Goal: Contribute content: Contribute content

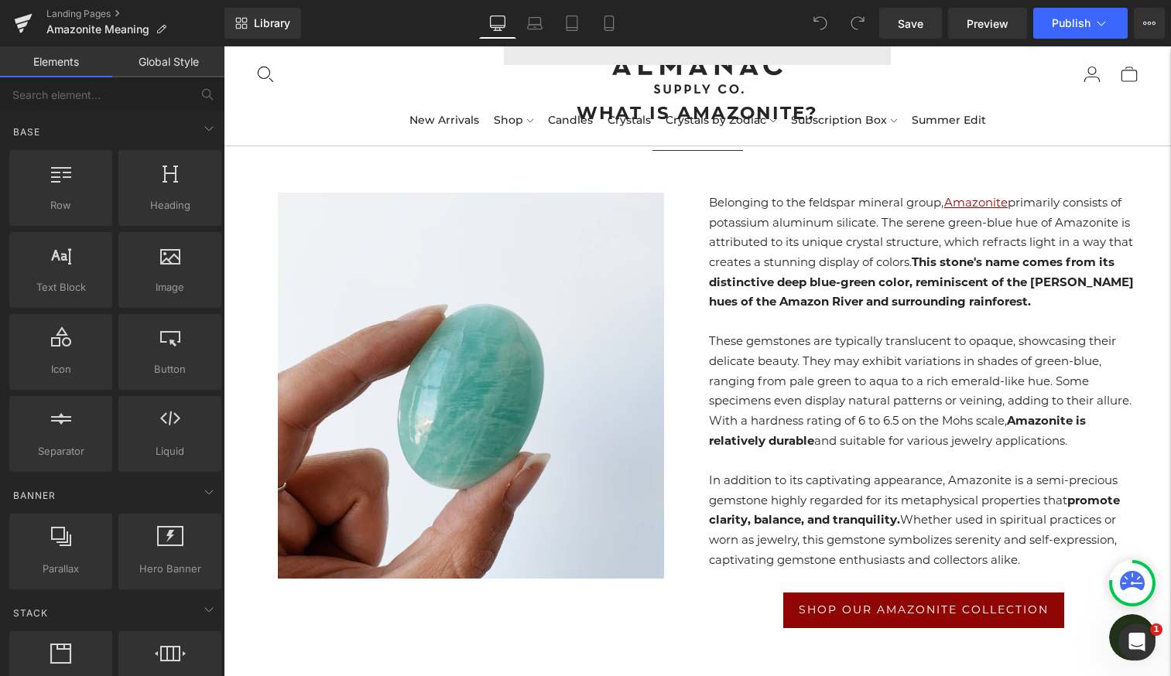
scroll to position [774, 0]
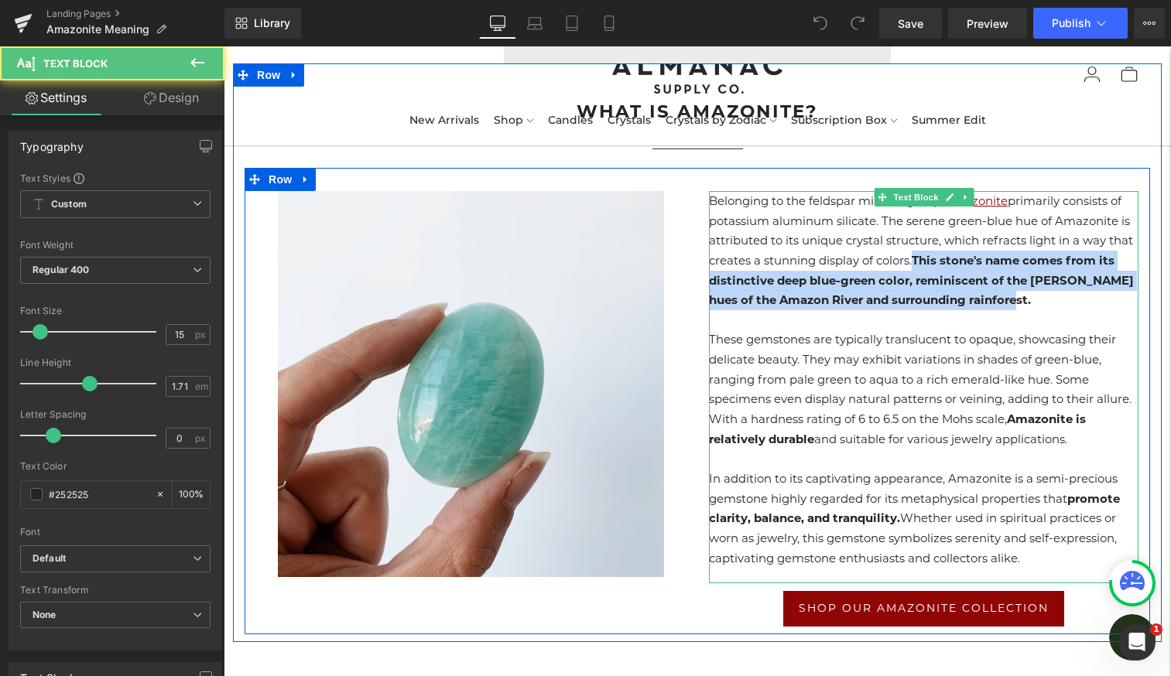
drag, startPoint x: 916, startPoint y: 255, endPoint x: 1012, endPoint y: 298, distance: 105.0
click at [1014, 300] on p "Belonging to the feldspar mineral group, Amazonite primarily consists of potass…" at bounding box center [924, 250] width 430 height 119
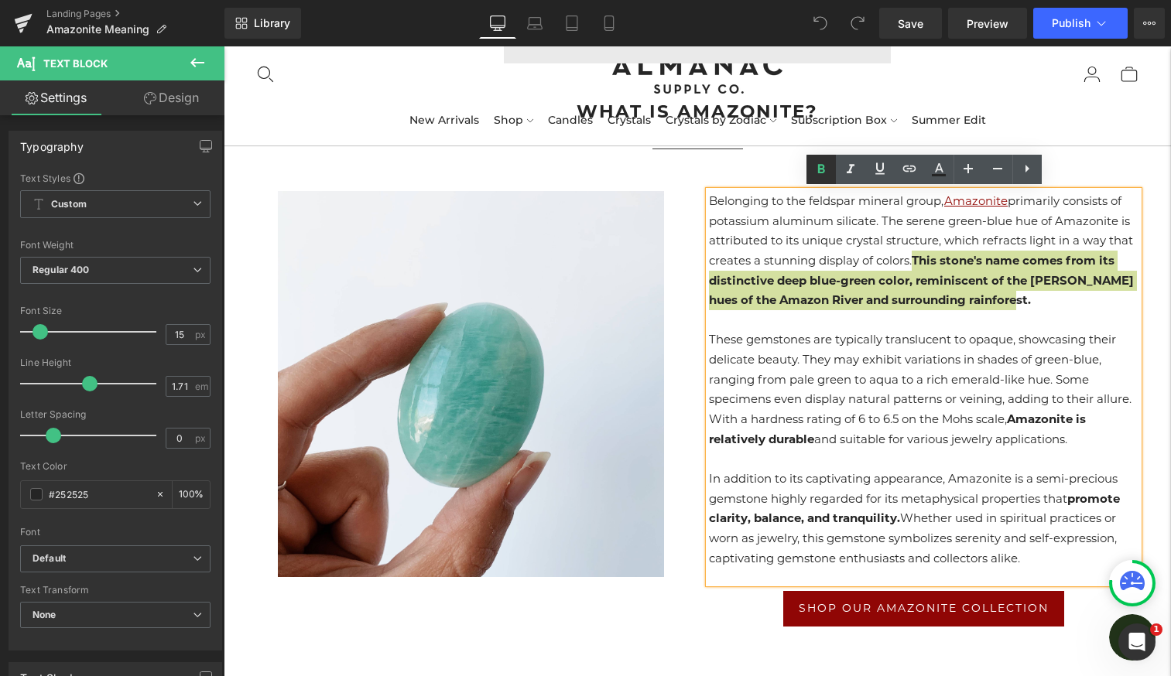
click at [825, 180] on link at bounding box center [820, 169] width 29 height 29
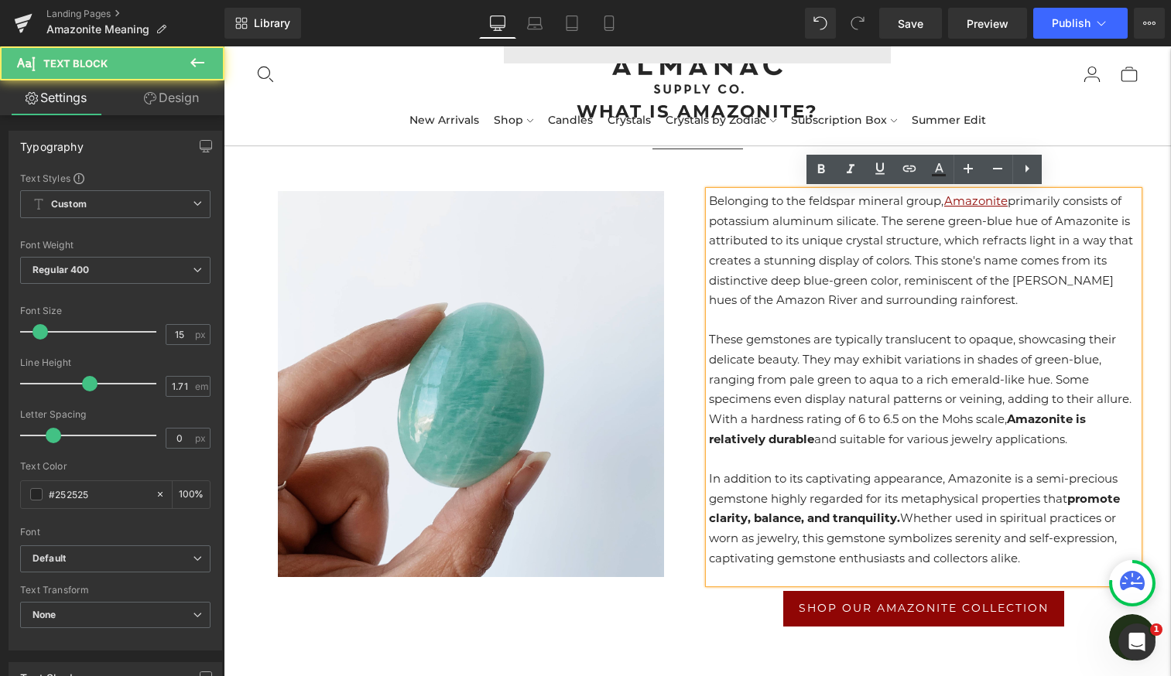
click at [1010, 300] on p "Belonging to the feldspar mineral group, Amazonite primarily consists of potass…" at bounding box center [924, 250] width 430 height 119
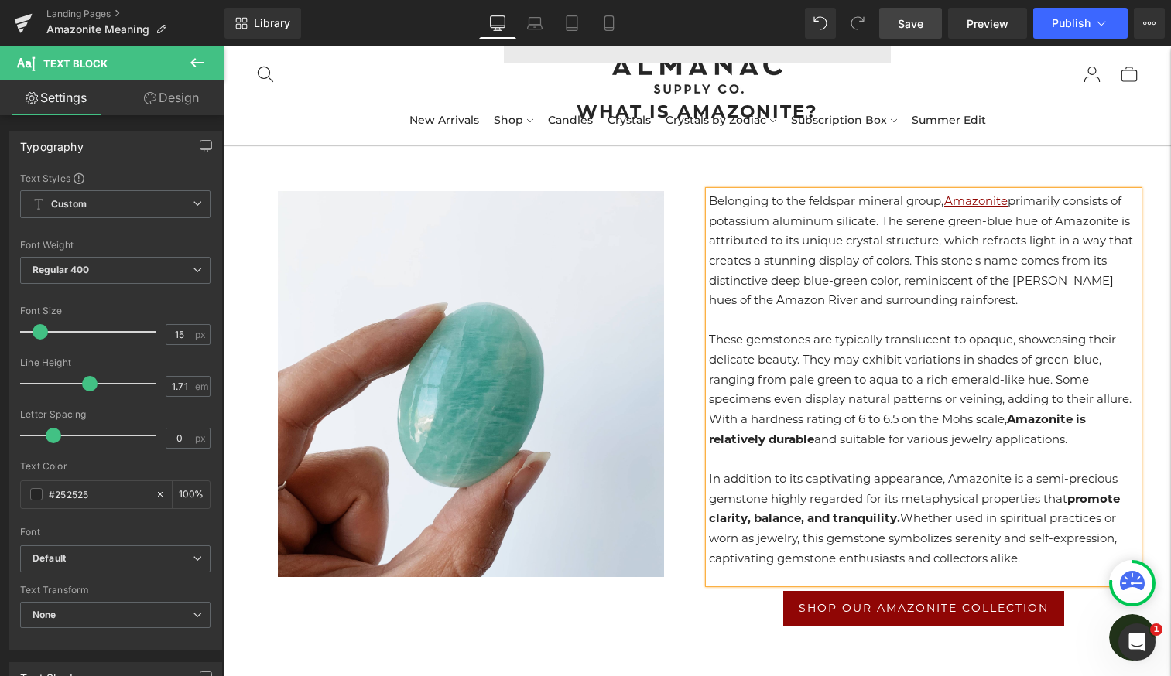
click at [924, 32] on link "Save" at bounding box center [910, 23] width 63 height 31
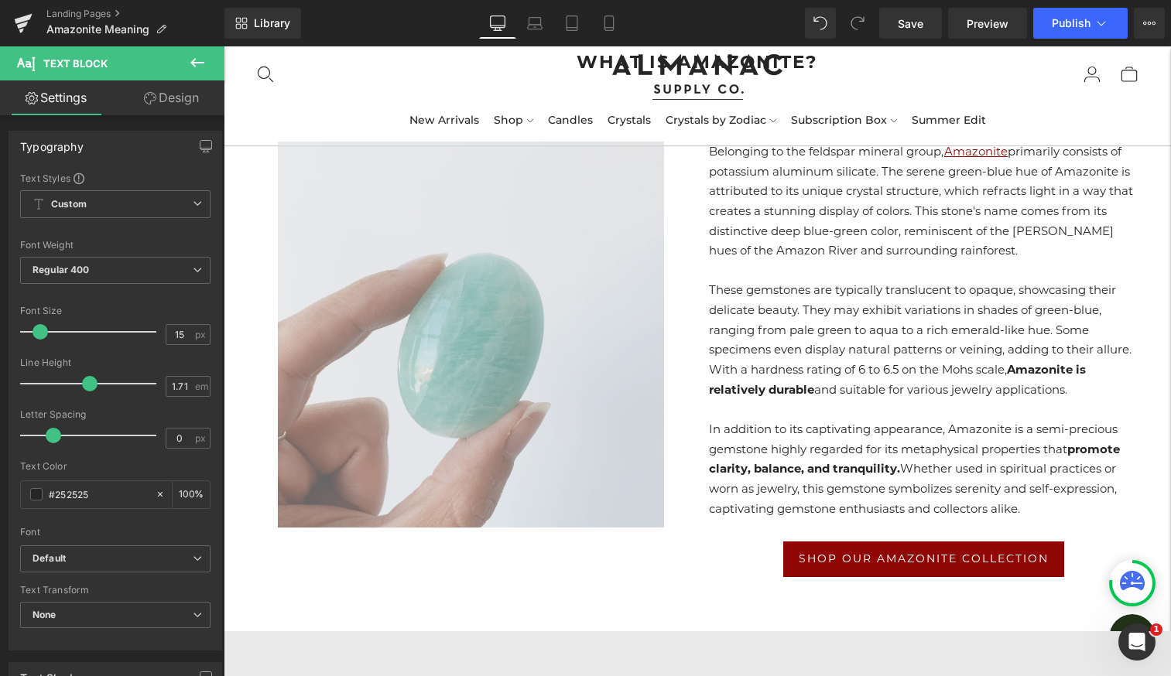
scroll to position [829, 0]
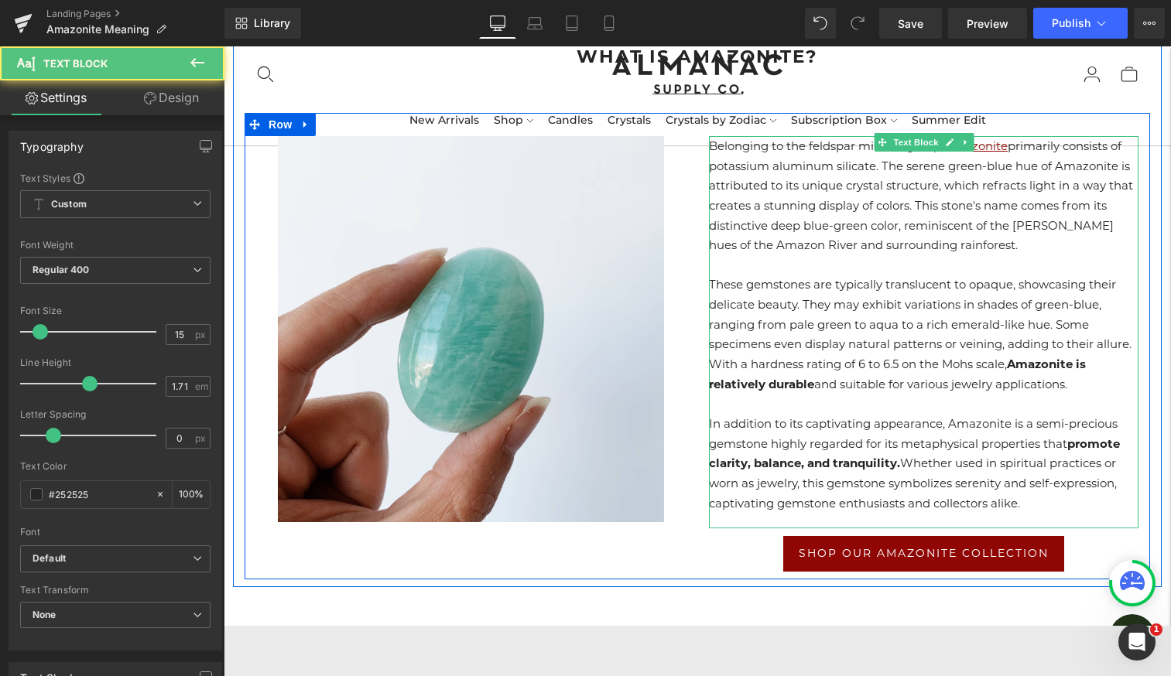
drag, startPoint x: 1012, startPoint y: 365, endPoint x: 821, endPoint y: 385, distance: 191.5
click at [821, 385] on p "These gemstones are typically translucent to opaque, showcasing their delicate …" at bounding box center [924, 334] width 430 height 119
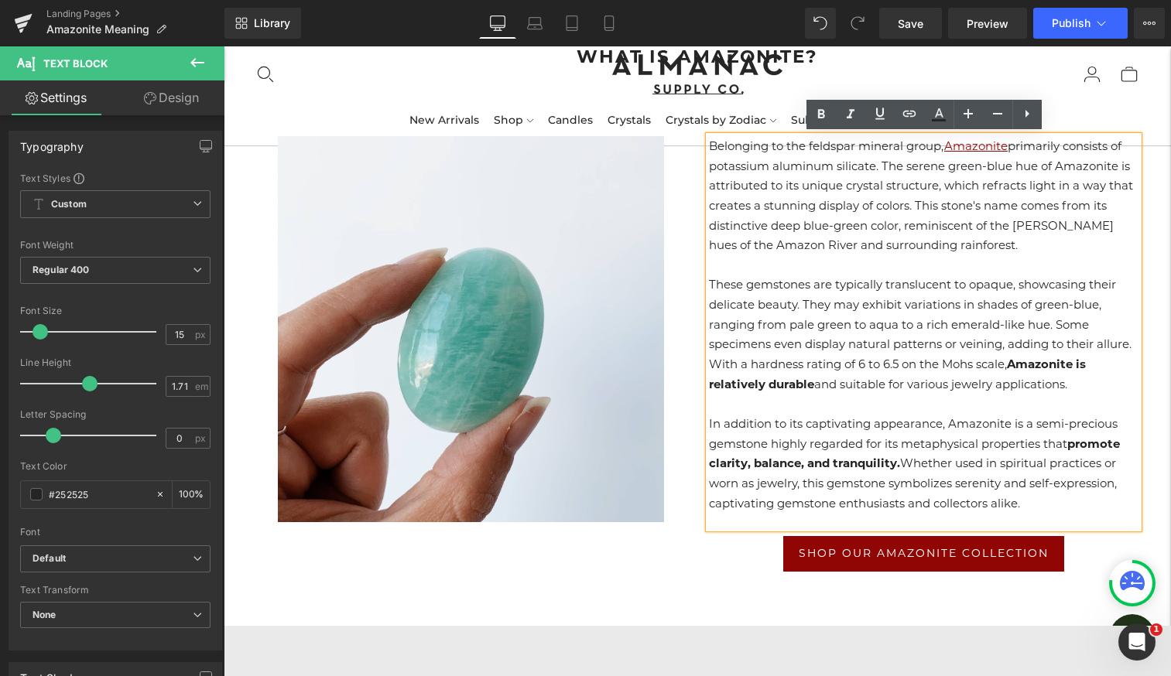
click at [1008, 373] on p "These gemstones are typically translucent to opaque, showcasing their delicate …" at bounding box center [924, 334] width 430 height 119
drag, startPoint x: 1015, startPoint y: 363, endPoint x: 816, endPoint y: 389, distance: 200.6
click at [816, 389] on p "These gemstones are typically translucent to opaque, showcasing their delicate …" at bounding box center [924, 334] width 430 height 119
click at [816, 118] on icon at bounding box center [821, 114] width 19 height 19
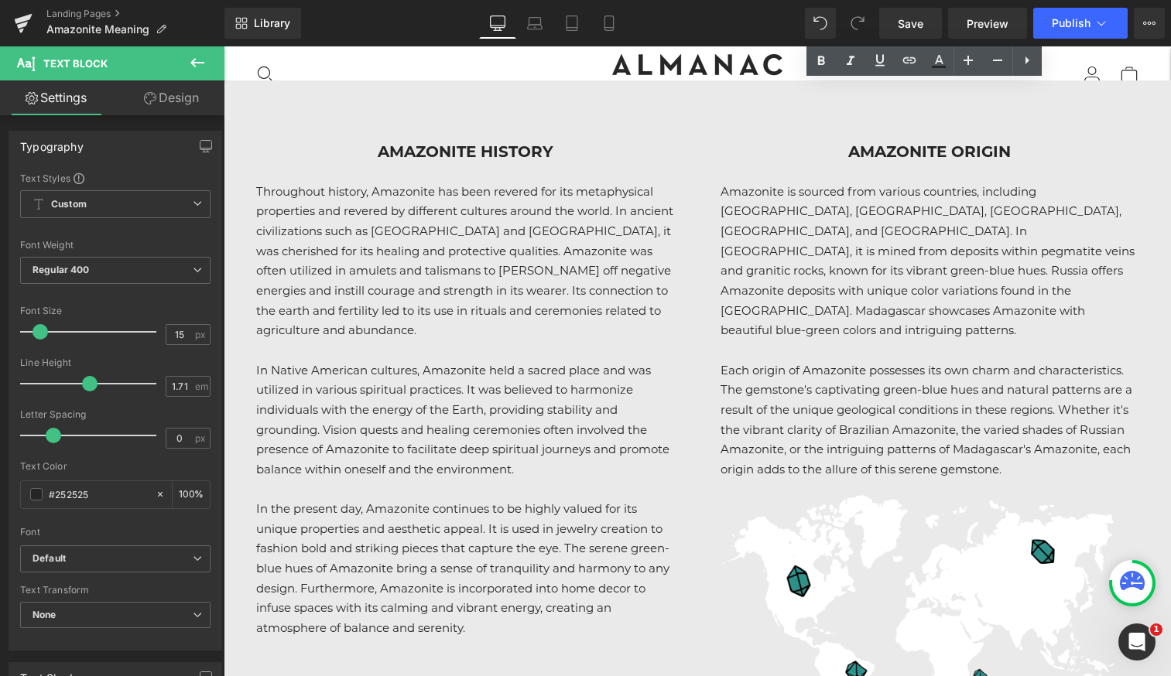
scroll to position [1376, 0]
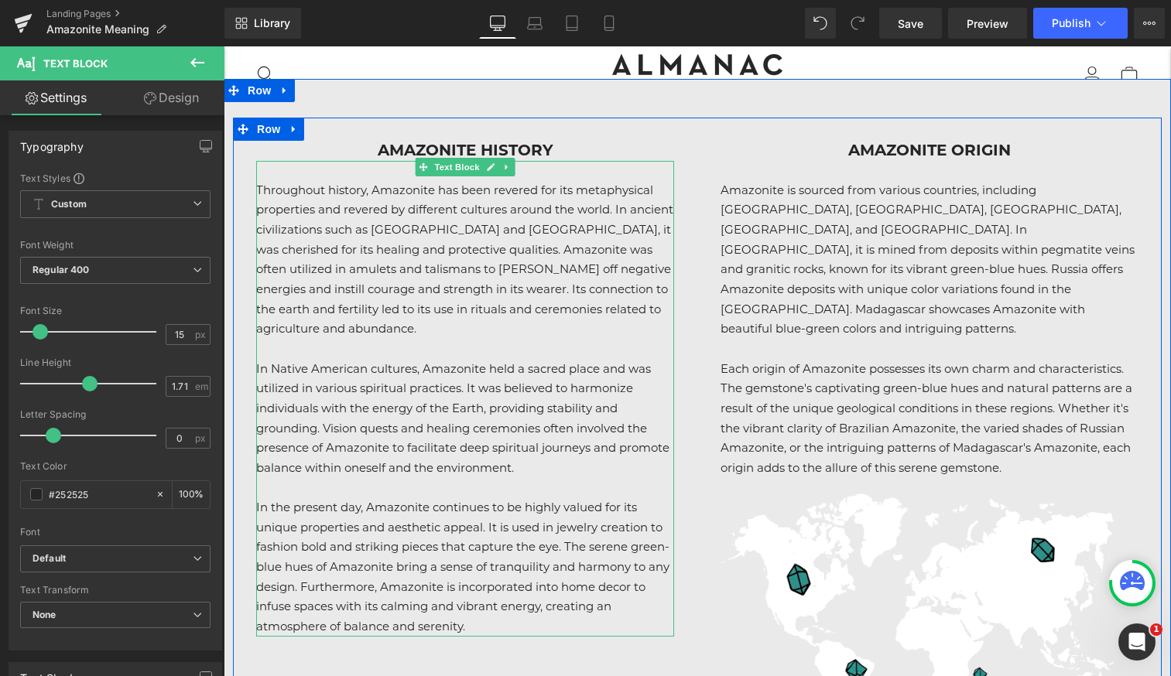
click at [460, 255] on p "Throughout history, Amazonite has been revered for its metaphysical properties …" at bounding box center [465, 259] width 418 height 159
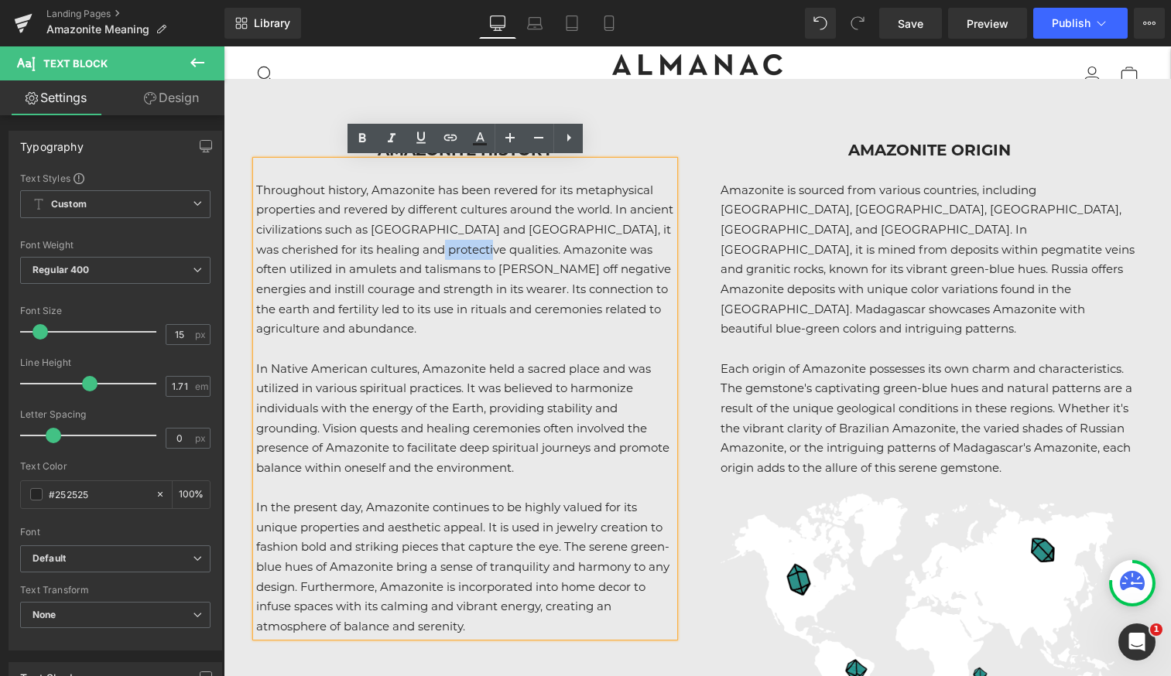
drag, startPoint x: 446, startPoint y: 248, endPoint x: 506, endPoint y: 247, distance: 60.4
click at [506, 247] on p "Throughout history, Amazonite has been revered for its metaphysical properties …" at bounding box center [465, 259] width 418 height 159
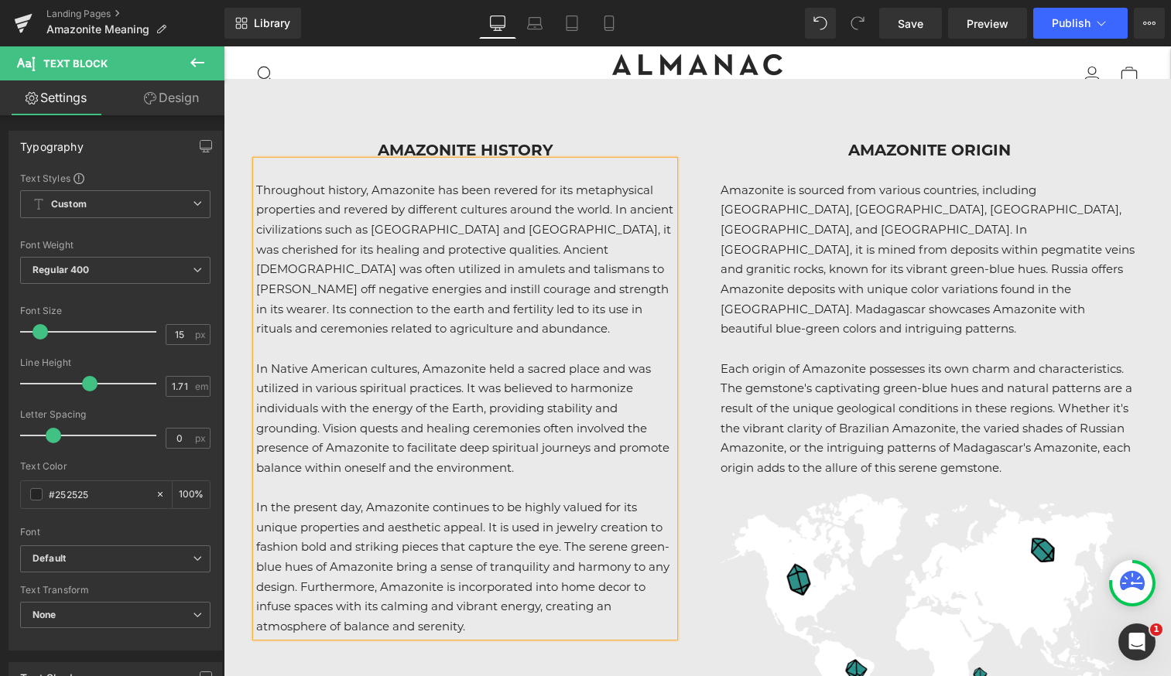
click at [582, 249] on p "Throughout history, Amazonite has been revered for its metaphysical properties …" at bounding box center [465, 259] width 418 height 159
click at [916, 17] on span "Save" at bounding box center [911, 23] width 26 height 16
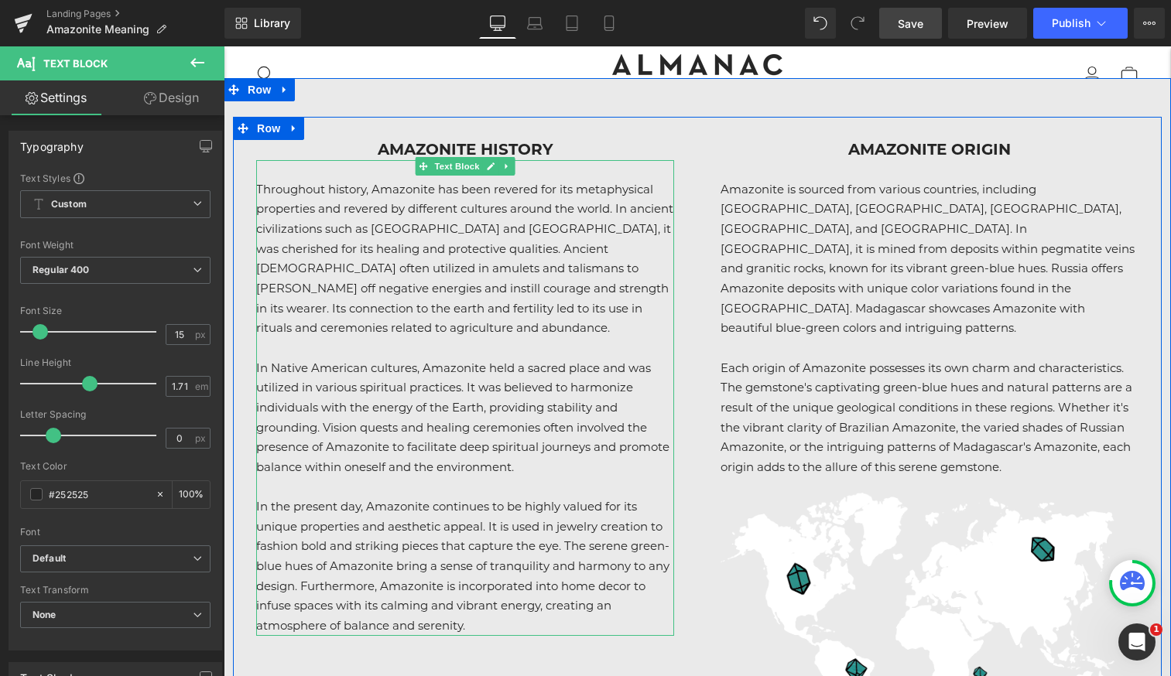
scroll to position [1395, 0]
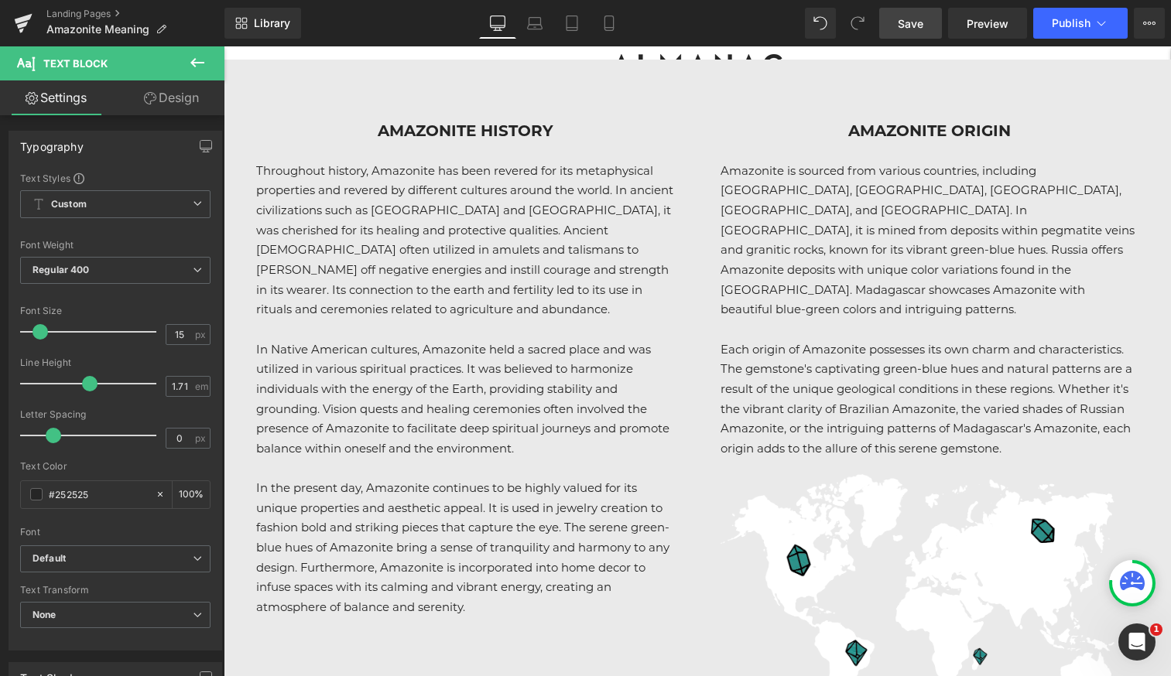
click at [921, 21] on span "Save" at bounding box center [911, 23] width 26 height 16
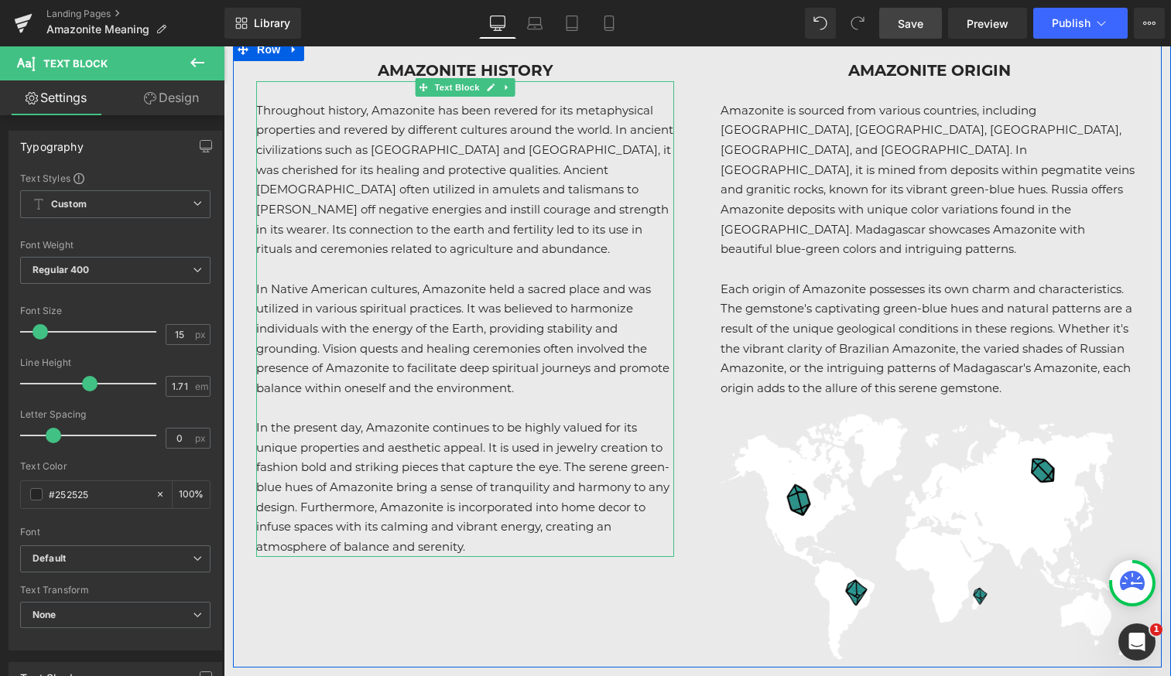
scroll to position [1457, 0]
drag, startPoint x: 488, startPoint y: 429, endPoint x: 389, endPoint y: 430, distance: 98.3
click at [389, 430] on p "In the present day, Amazonite continues to be highly valued for its unique prop…" at bounding box center [465, 486] width 418 height 139
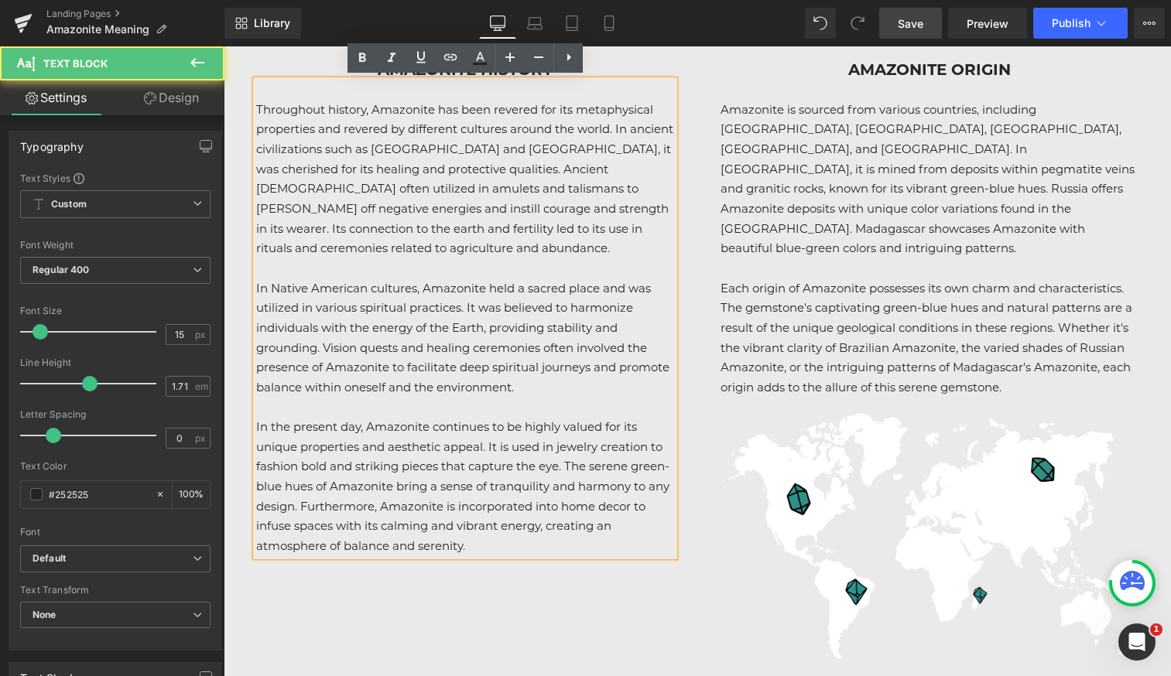
click at [439, 475] on p "In the present day, Amazonite continues to be highly valued for its unique prop…" at bounding box center [465, 486] width 418 height 139
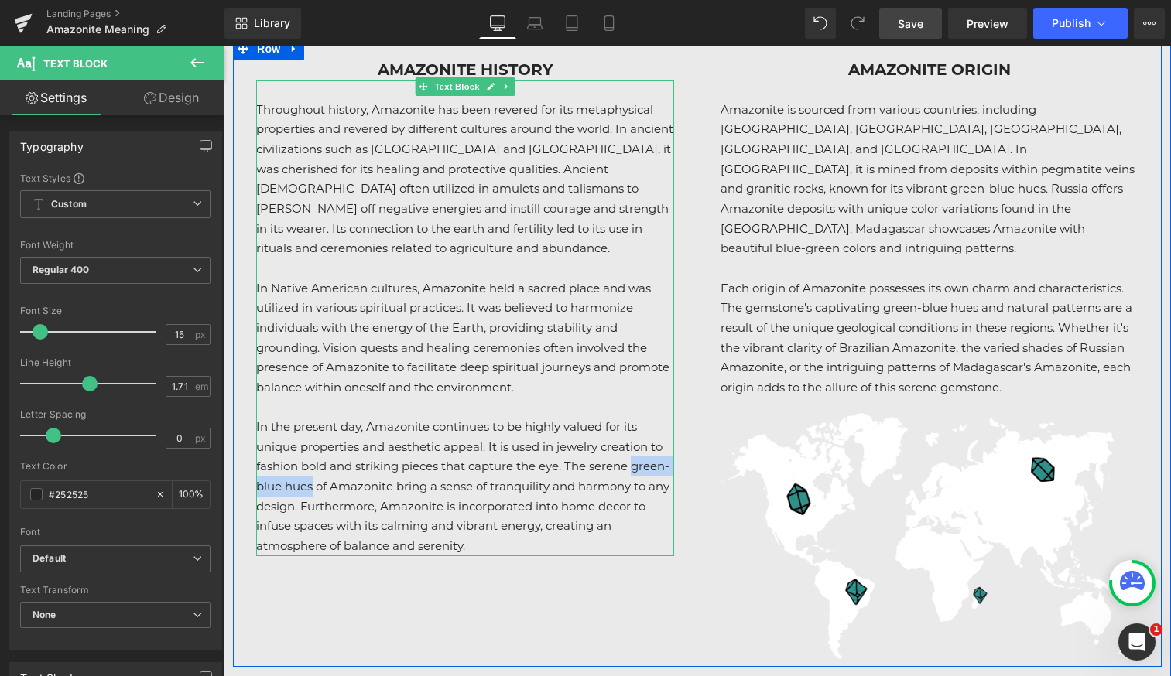
drag, startPoint x: 635, startPoint y: 448, endPoint x: 313, endPoint y: 466, distance: 322.5
click at [313, 466] on p "In the present day, Amazonite continues to be highly valued for its unique prop…" at bounding box center [465, 486] width 418 height 139
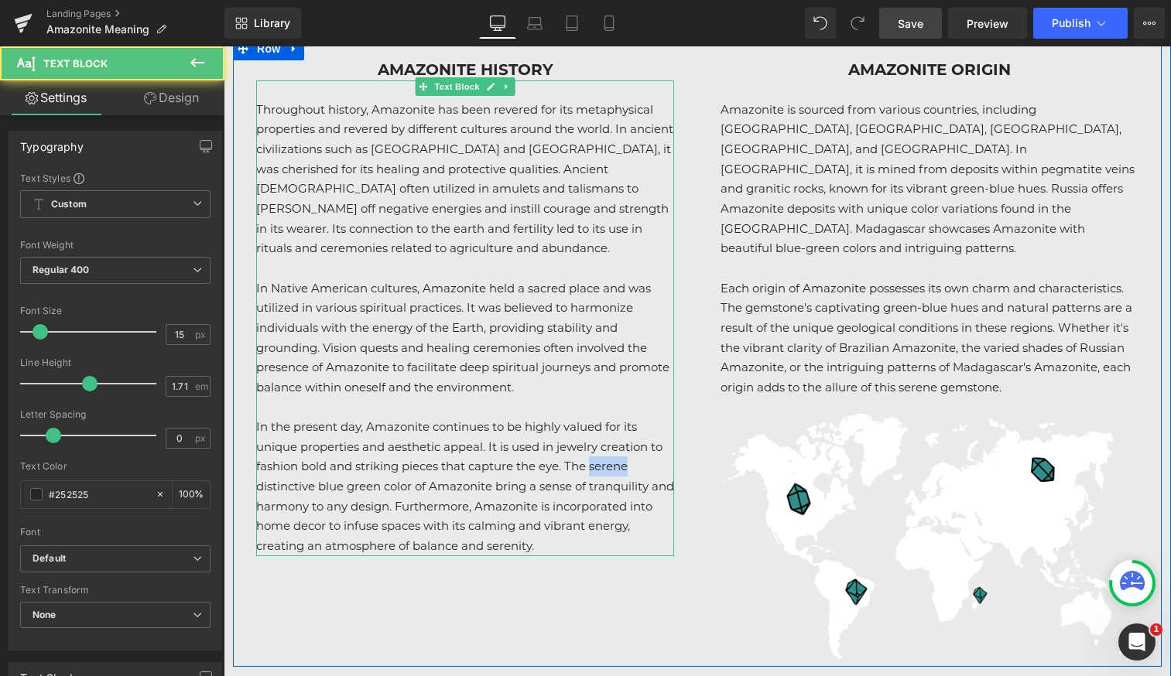
drag, startPoint x: 591, startPoint y: 446, endPoint x: 650, endPoint y: 443, distance: 59.7
click at [650, 445] on p "In the present day, Amazonite continues to be highly valued for its unique prop…" at bounding box center [465, 486] width 418 height 139
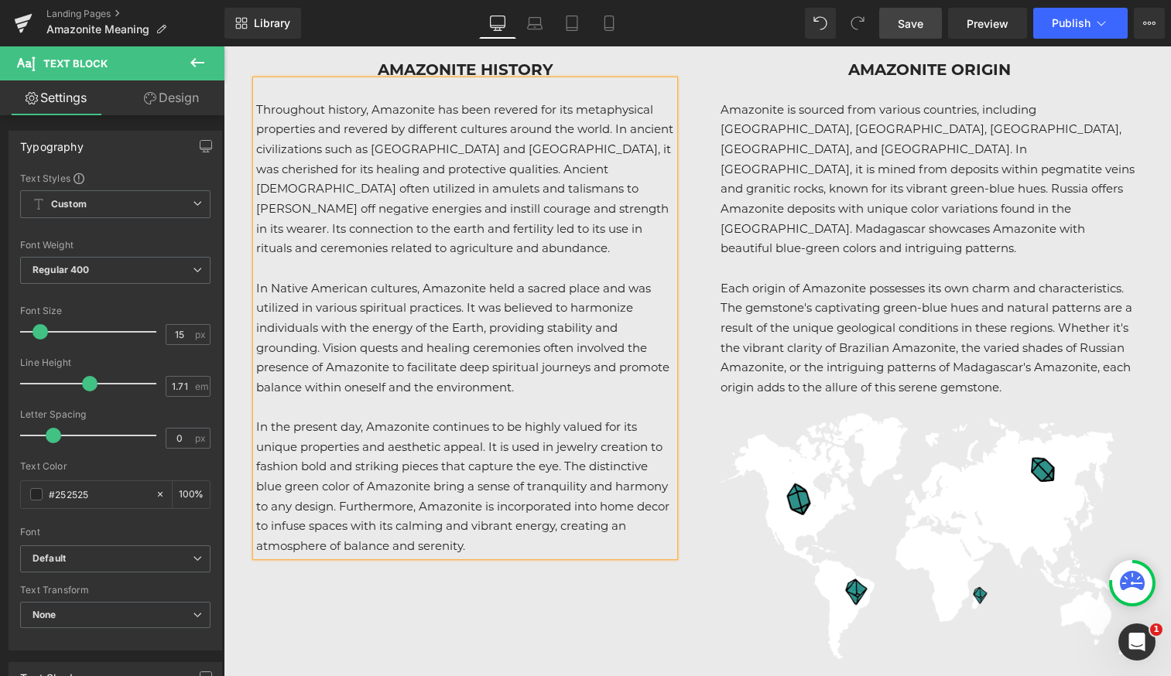
click at [502, 529] on p "In the present day, Amazonite continues to be highly valued for its unique prop…" at bounding box center [465, 486] width 418 height 139
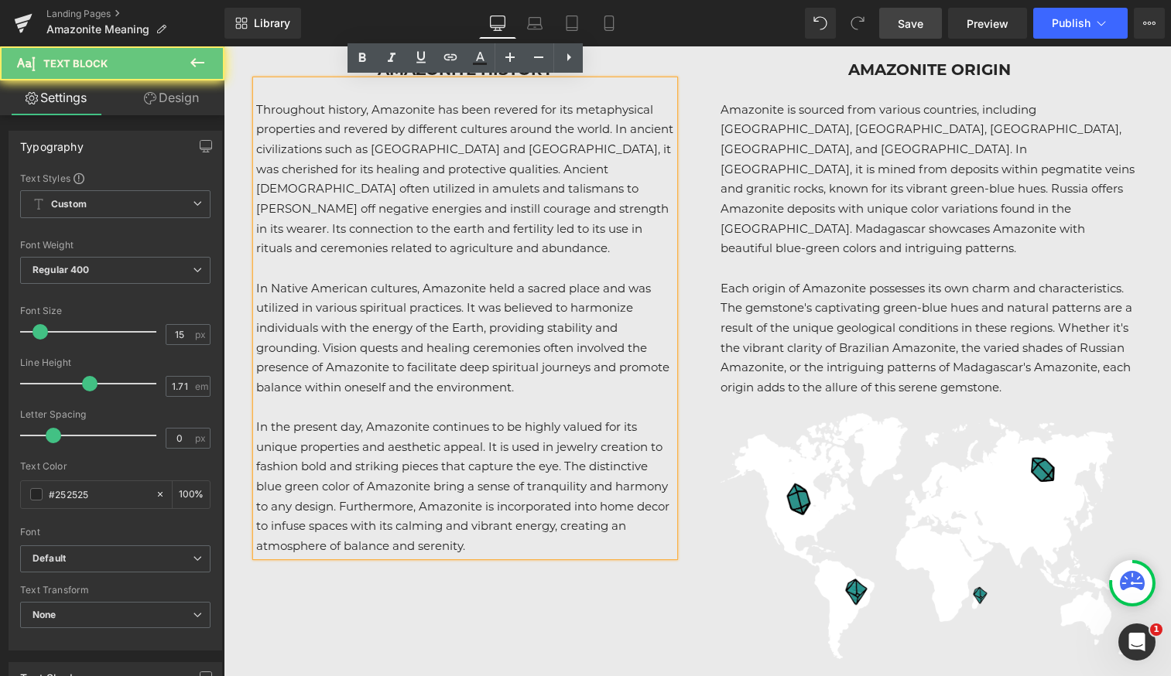
click at [465, 470] on p "In the present day, Amazonite continues to be highly valued for its unique prop…" at bounding box center [465, 486] width 418 height 139
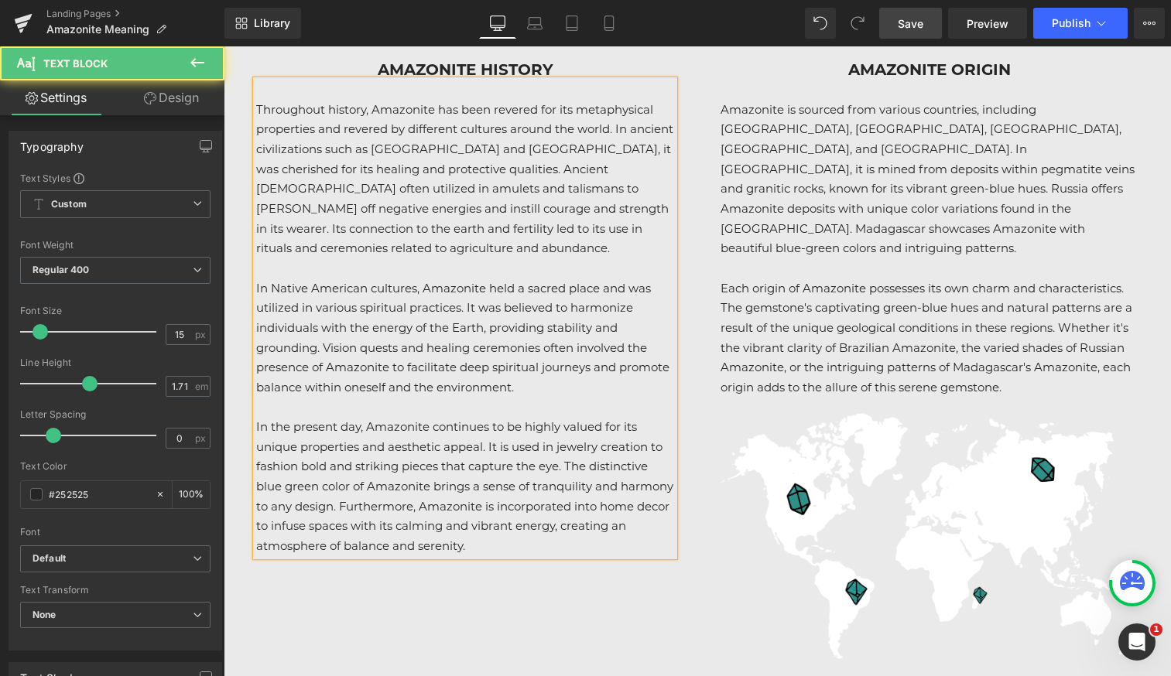
click at [566, 530] on p "In the present day, Amazonite continues to be highly valued for its unique prop…" at bounding box center [465, 486] width 418 height 139
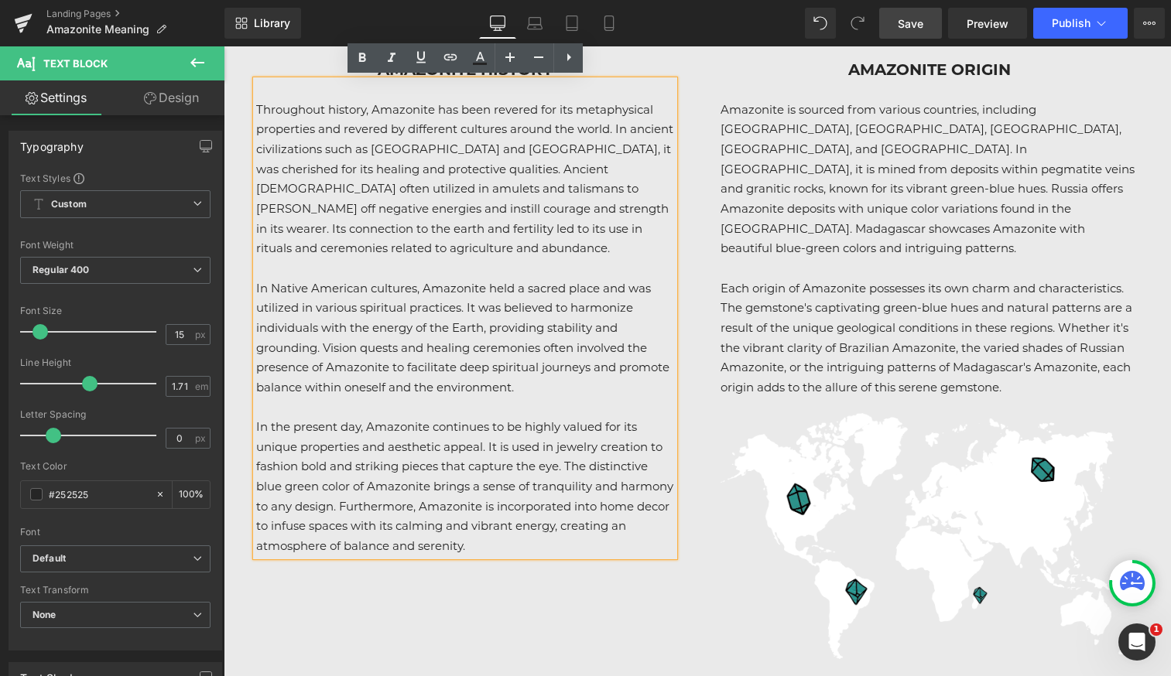
click at [919, 21] on span "Save" at bounding box center [911, 23] width 26 height 16
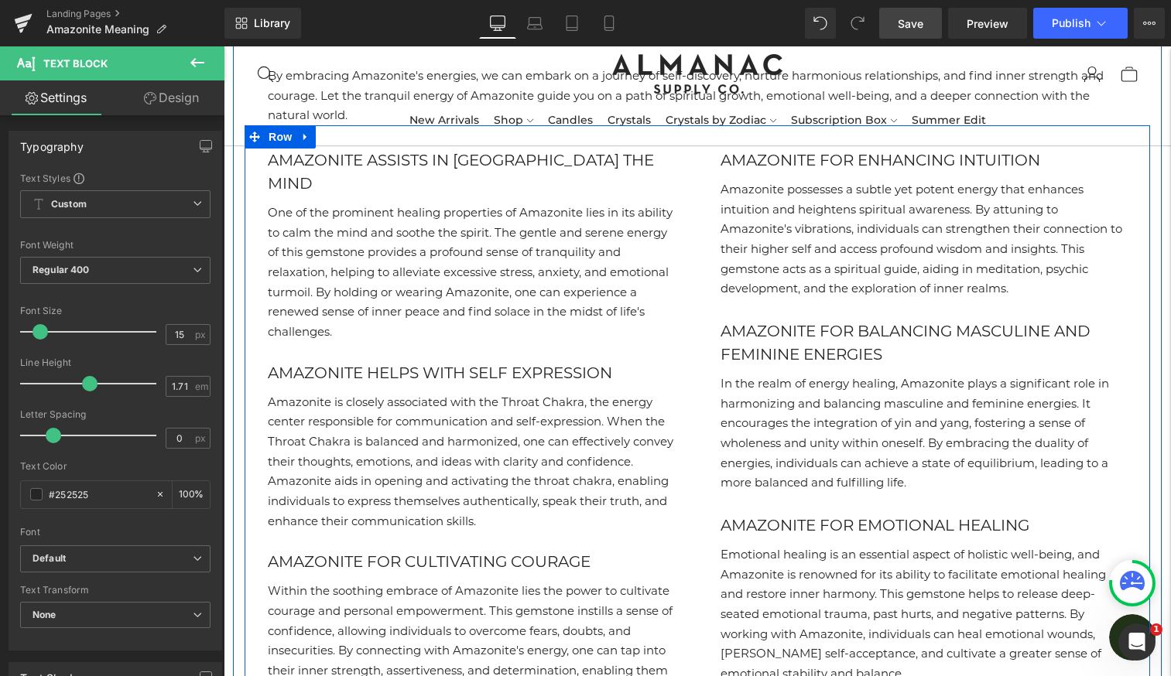
scroll to position [2666, 0]
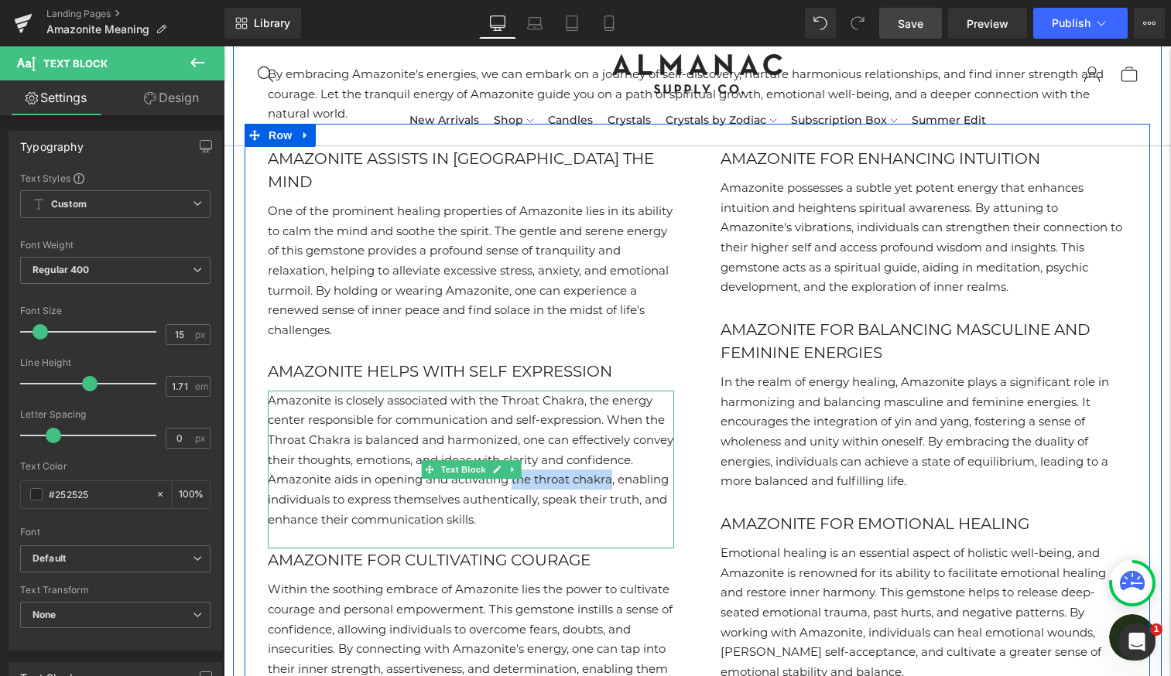
drag, startPoint x: 585, startPoint y: 414, endPoint x: 307, endPoint y: 437, distance: 278.8
click at [307, 437] on p "Amazonite is closely associated with the Throat Chakra, the energy center respo…" at bounding box center [471, 460] width 406 height 139
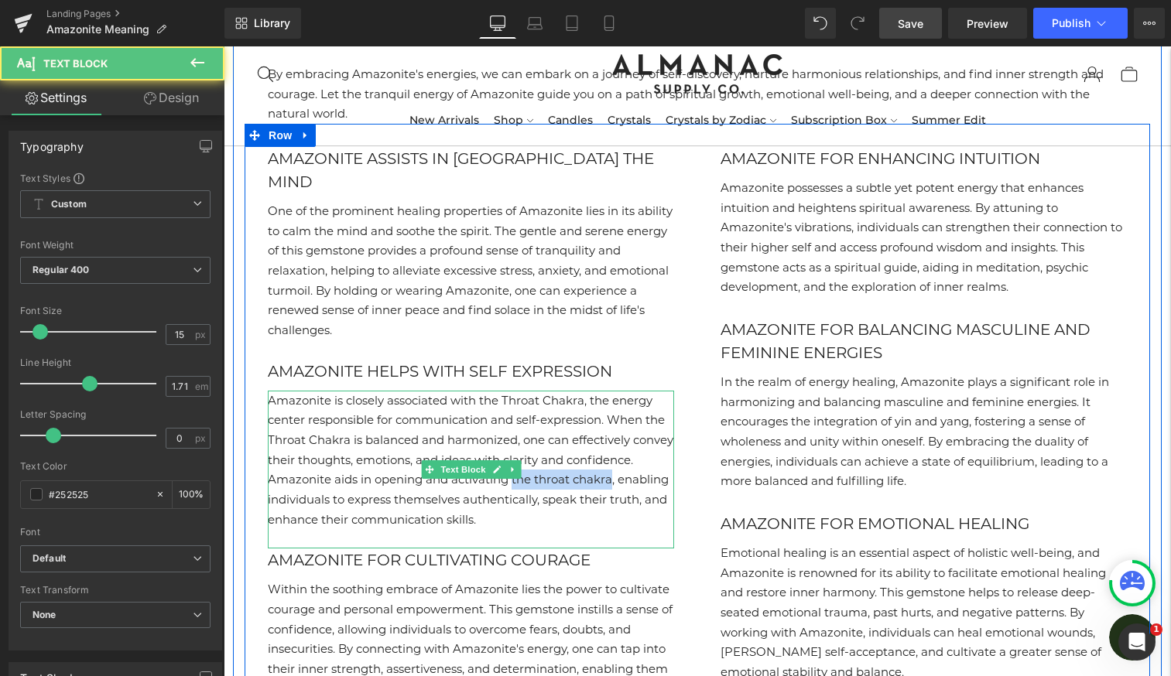
click at [586, 418] on p "Amazonite is closely associated with the Throat Chakra, the energy center respo…" at bounding box center [471, 460] width 406 height 139
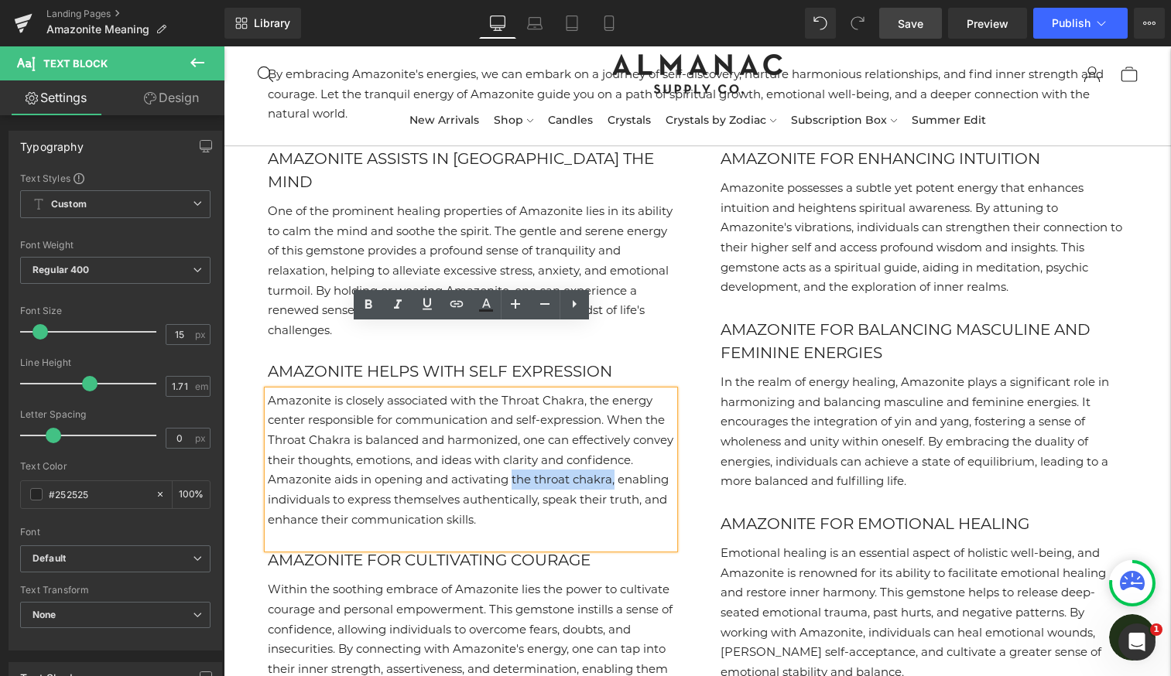
drag, startPoint x: 585, startPoint y: 417, endPoint x: 310, endPoint y: 435, distance: 275.3
click at [310, 435] on p "Amazonite is closely associated with the Throat Chakra, the energy center respo…" at bounding box center [471, 460] width 406 height 139
click at [632, 433] on p "Amazonite is closely associated with the Throat Chakra, the energy center respo…" at bounding box center [471, 460] width 406 height 139
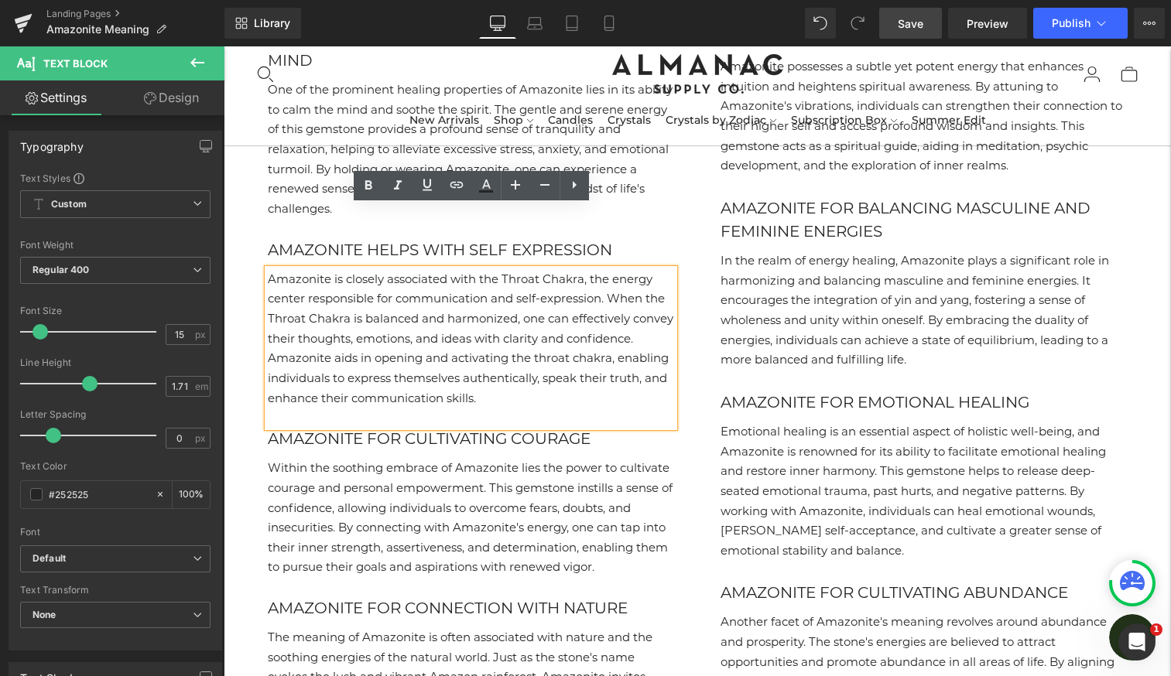
scroll to position [2782, 0]
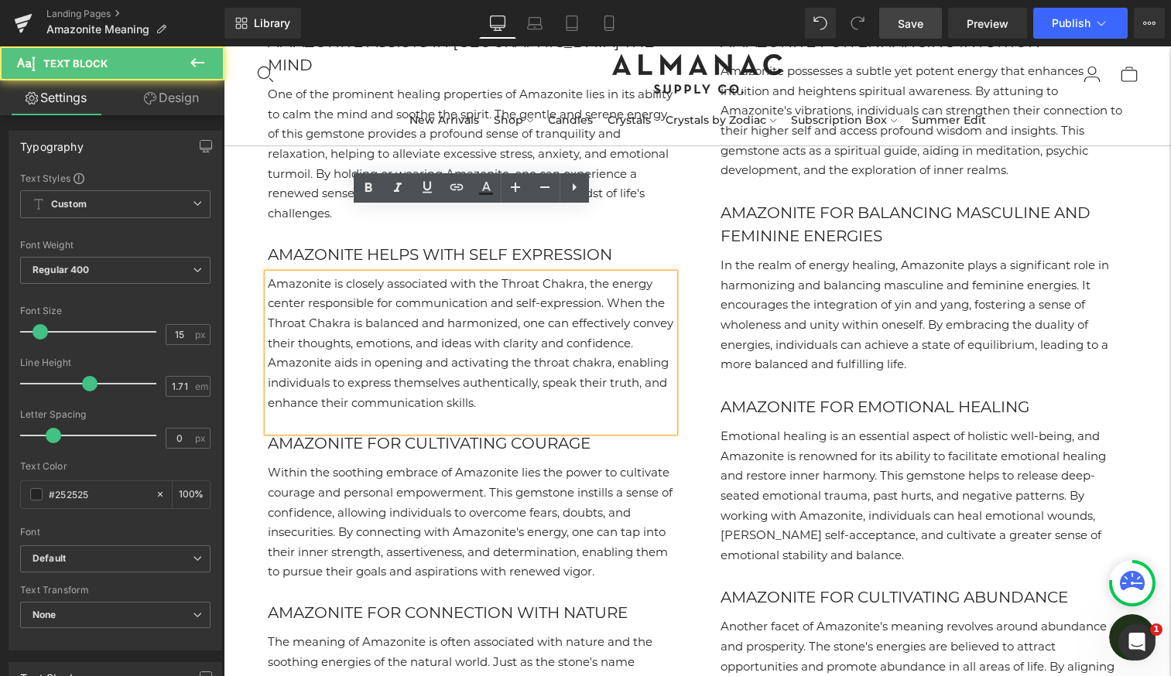
click at [546, 330] on p "Amazonite is closely associated with the Throat Chakra, the energy center respo…" at bounding box center [471, 343] width 406 height 139
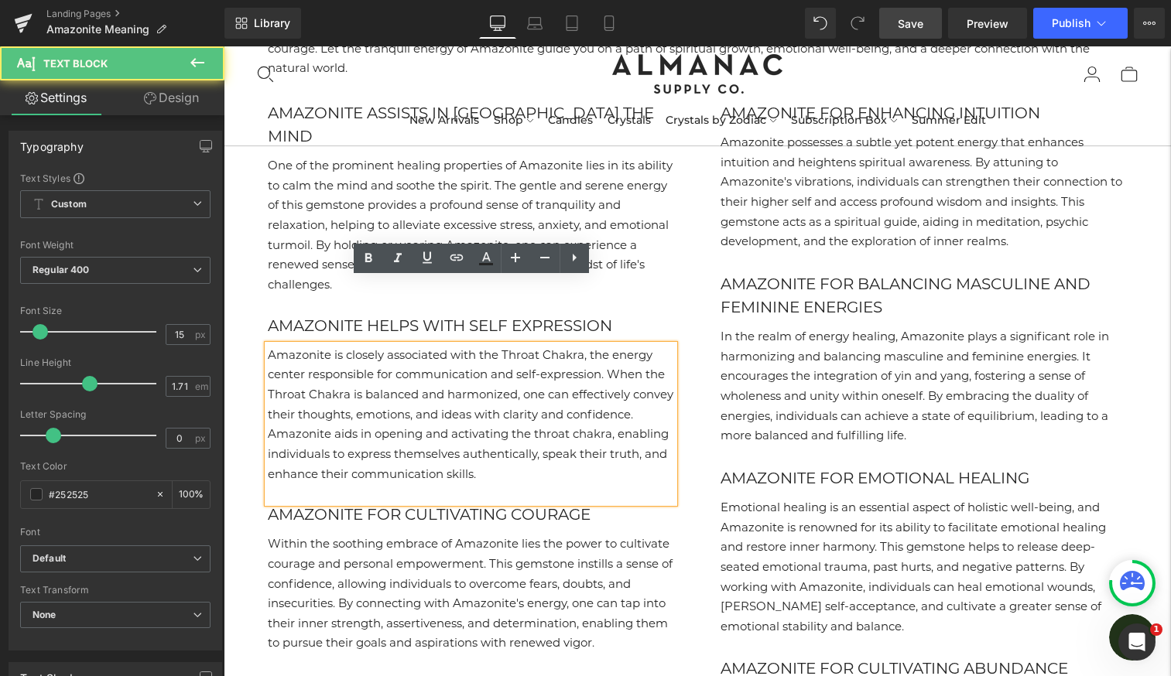
scroll to position [2713, 0]
drag, startPoint x: 606, startPoint y: 369, endPoint x: 648, endPoint y: 369, distance: 41.8
click at [648, 369] on p "Amazonite is closely associated with the Throat Chakra, the energy center respo…" at bounding box center [471, 413] width 406 height 139
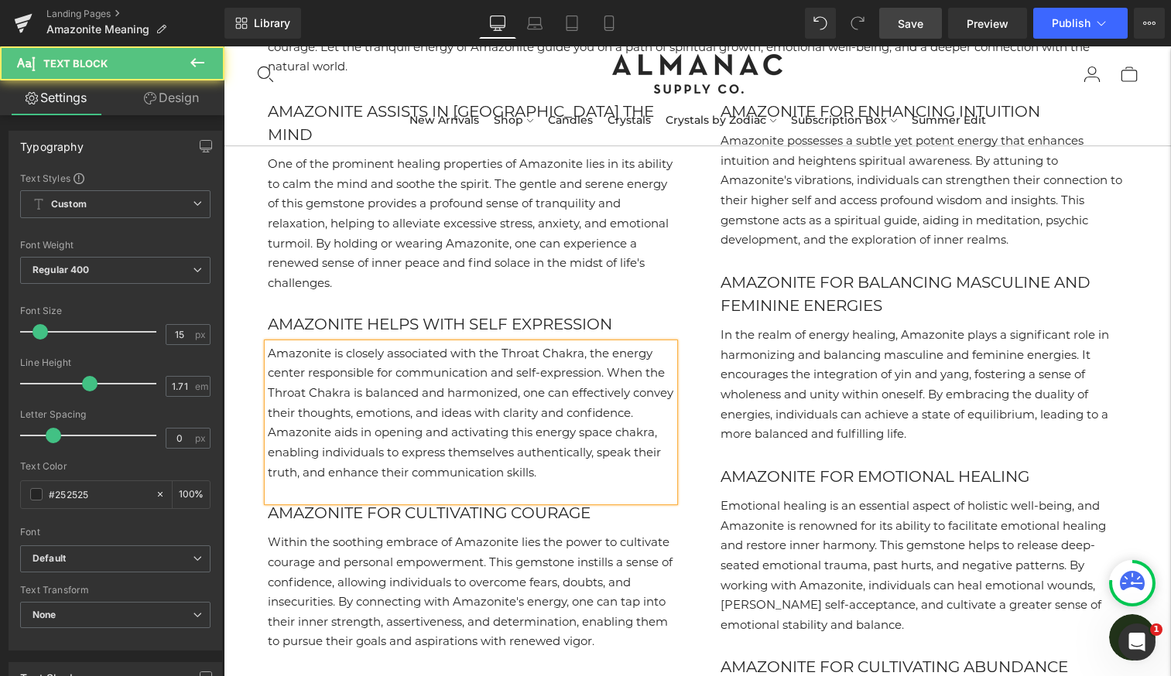
click at [351, 391] on p "Amazonite is closely associated with the Throat Chakra, the energy center respo…" at bounding box center [471, 413] width 406 height 139
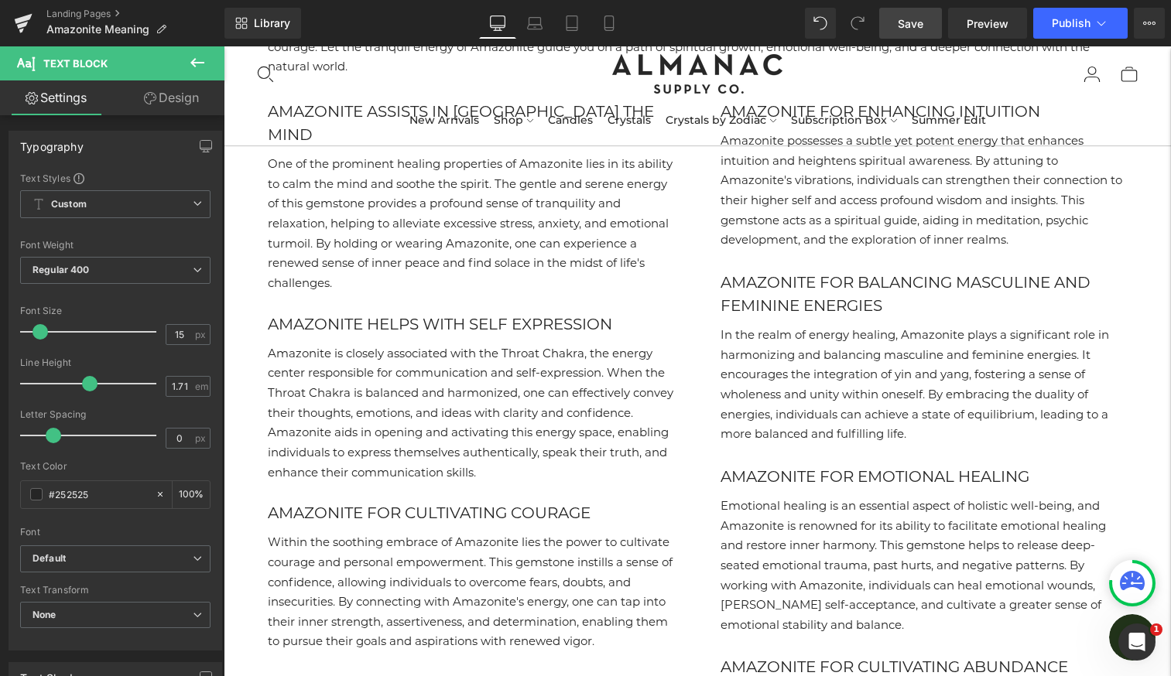
click at [899, 30] on span "Save" at bounding box center [911, 23] width 26 height 16
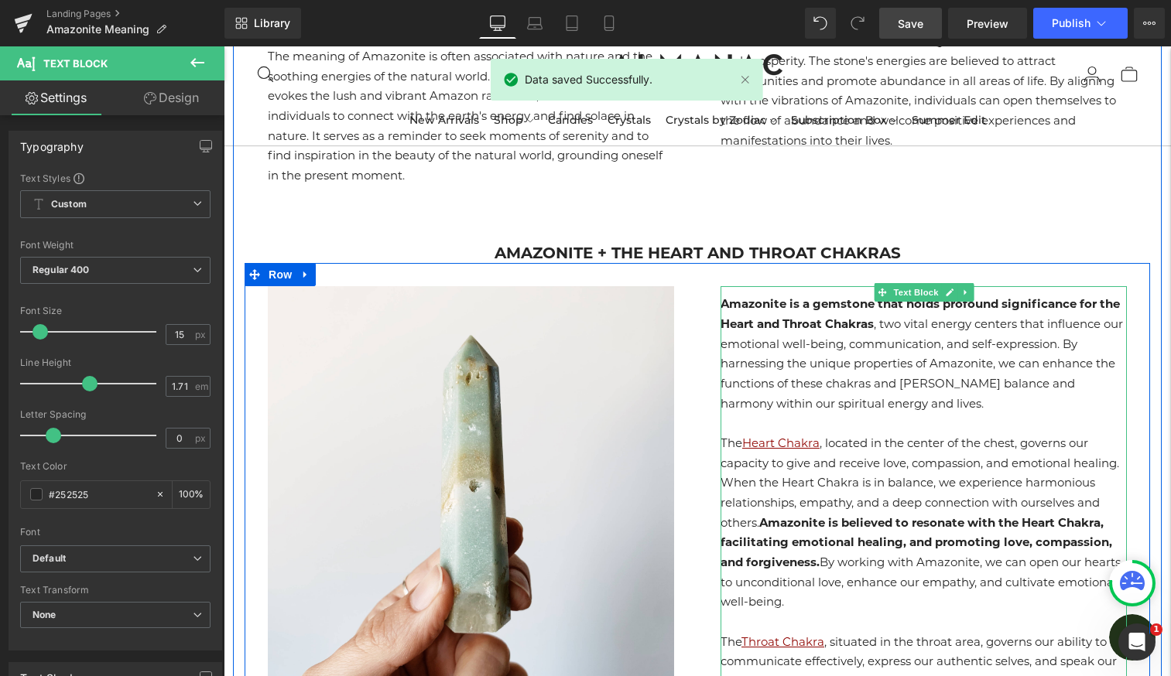
scroll to position [3381, 0]
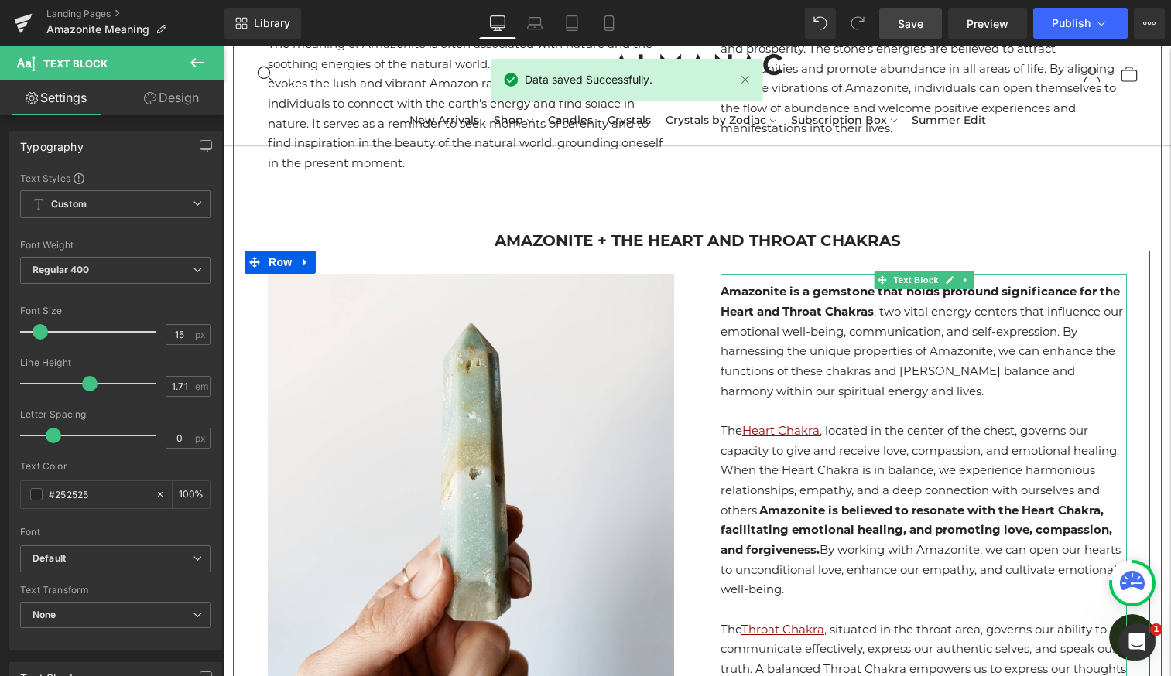
click at [832, 282] on p "Amazonite is a gemstone that holds profound significance for the Heart and Thro…" at bounding box center [924, 341] width 406 height 119
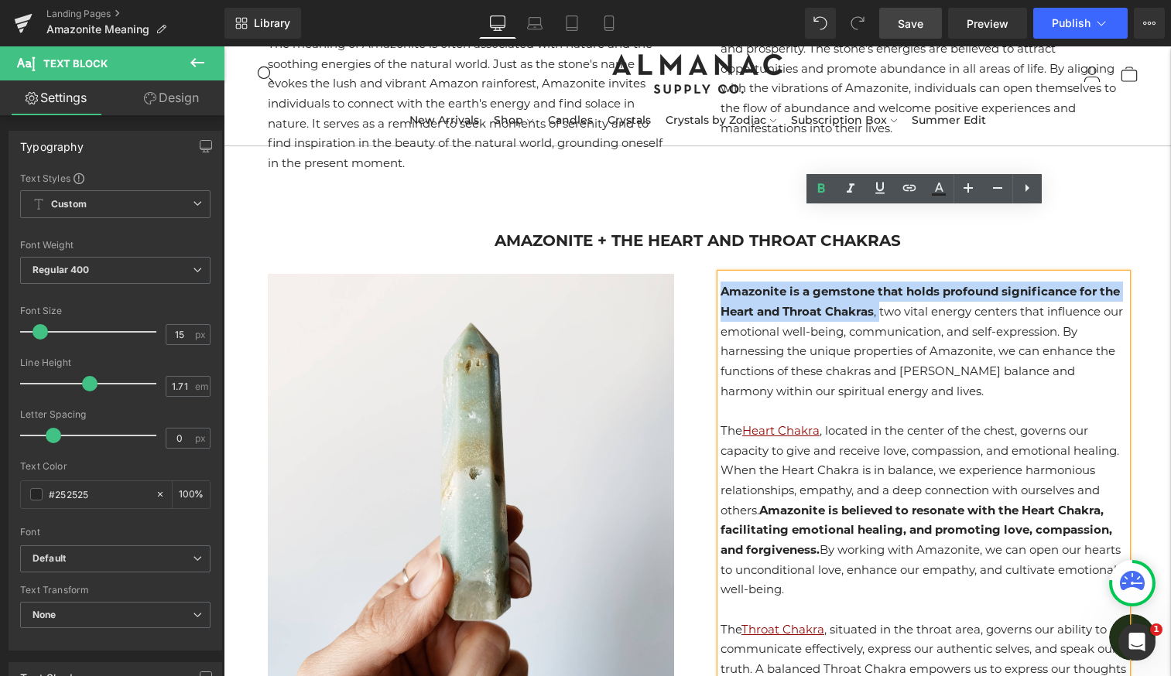
drag, startPoint x: 881, startPoint y: 250, endPoint x: 724, endPoint y: 225, distance: 159.1
click at [724, 282] on p "Amazonite is a gemstone that holds profound significance for the Heart and Thro…" at bounding box center [924, 341] width 406 height 119
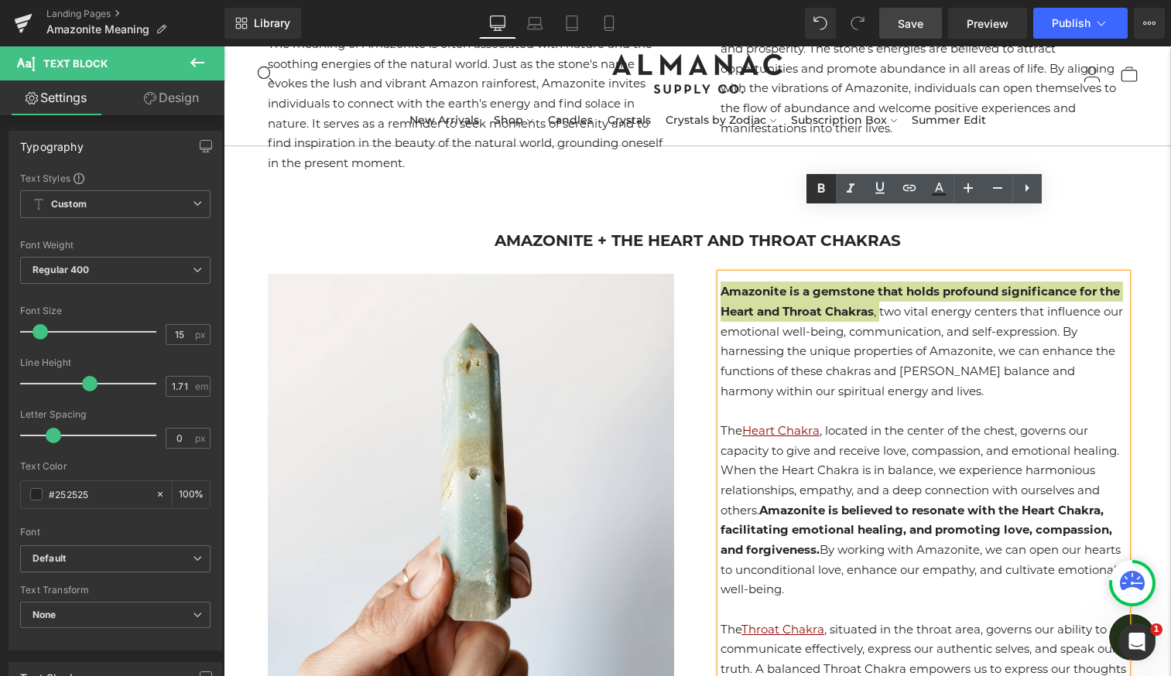
click at [821, 187] on icon at bounding box center [821, 189] width 19 height 19
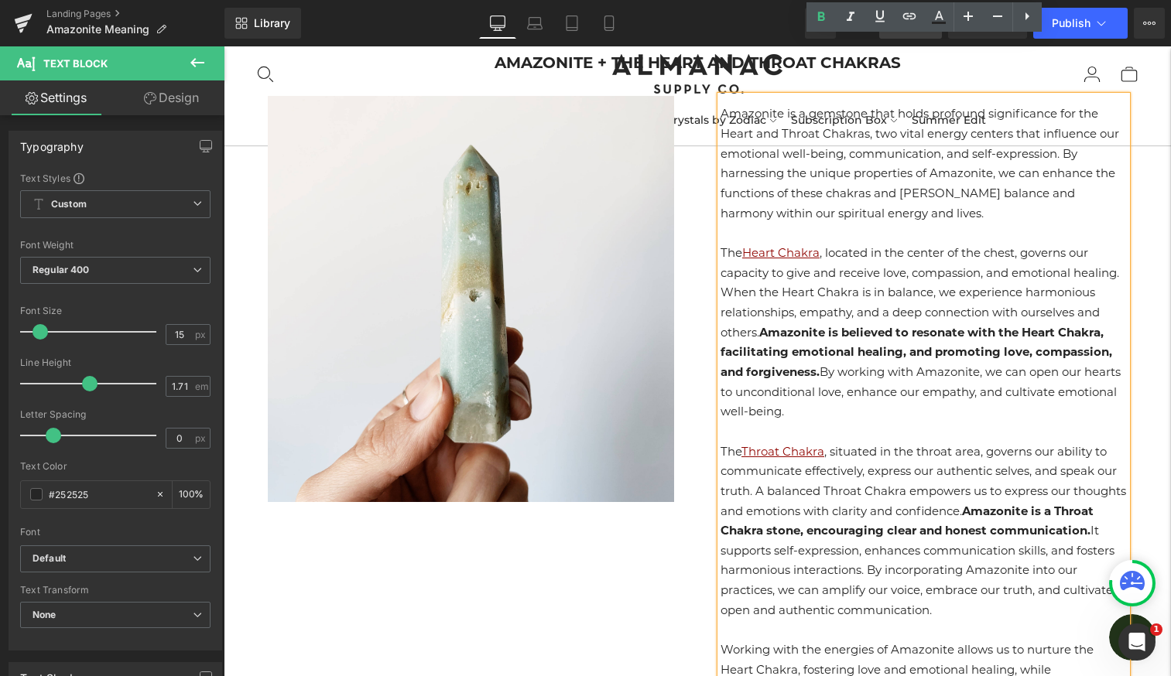
scroll to position [3561, 0]
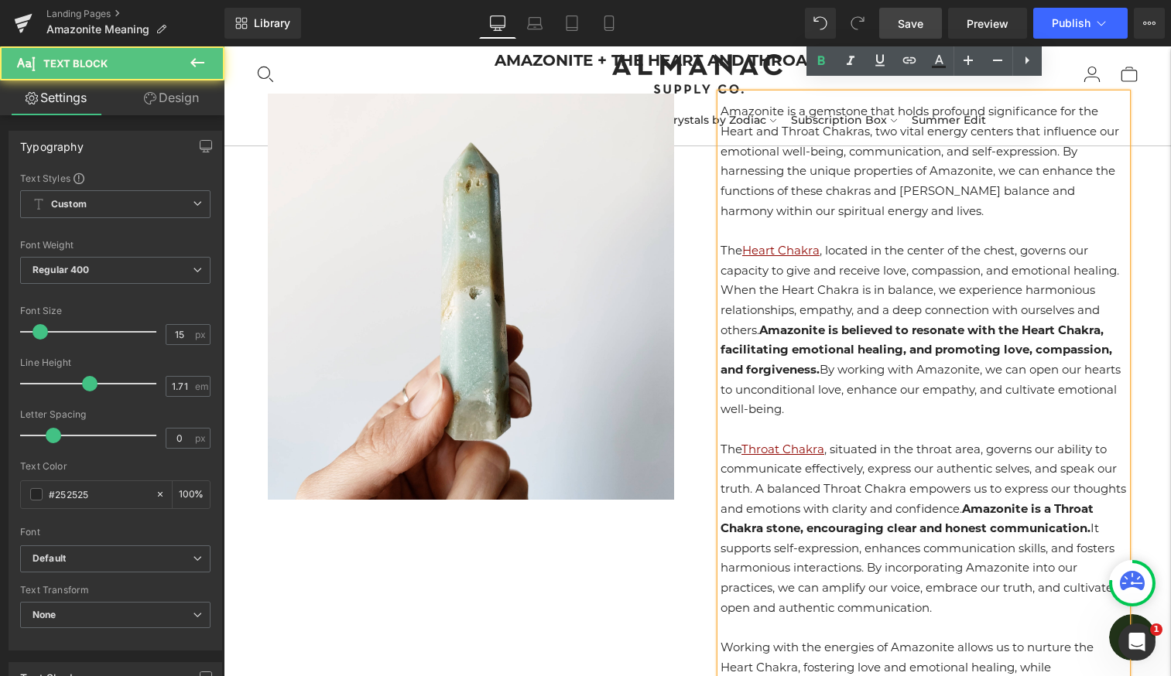
click at [755, 440] on p "The Throat Chakra , situated in the throat area, governs our ability to communi…" at bounding box center [924, 529] width 406 height 179
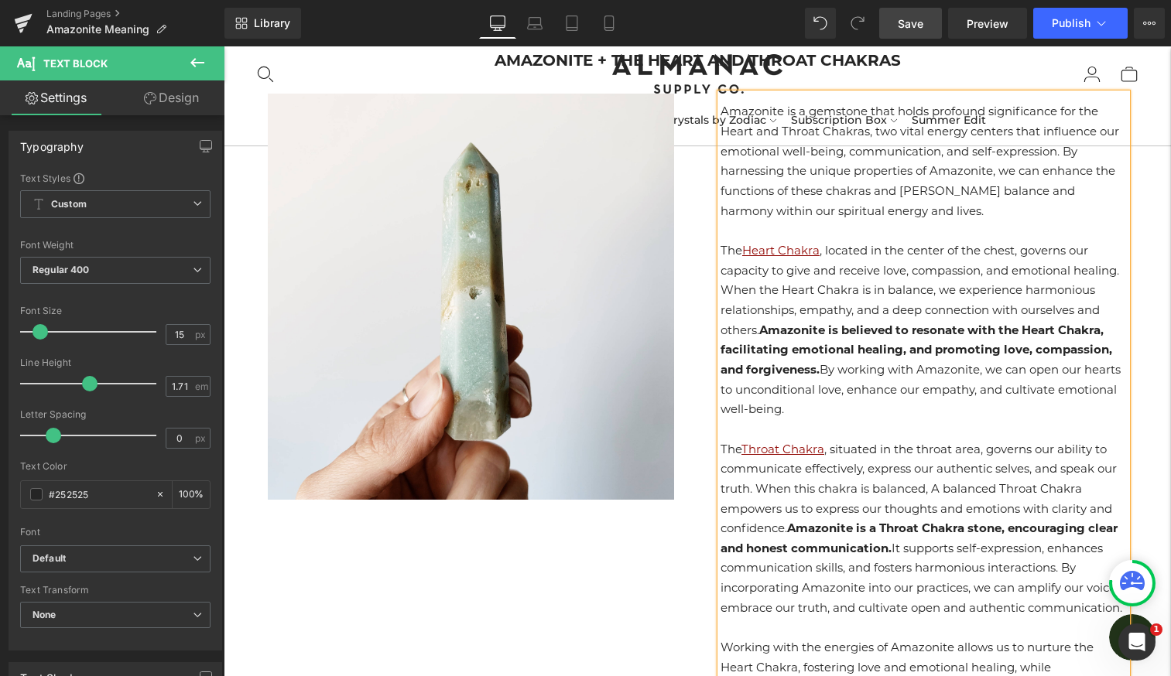
click at [721, 443] on p "The Throat Chakra , situated in the throat area, governs our ability to communi…" at bounding box center [924, 529] width 406 height 179
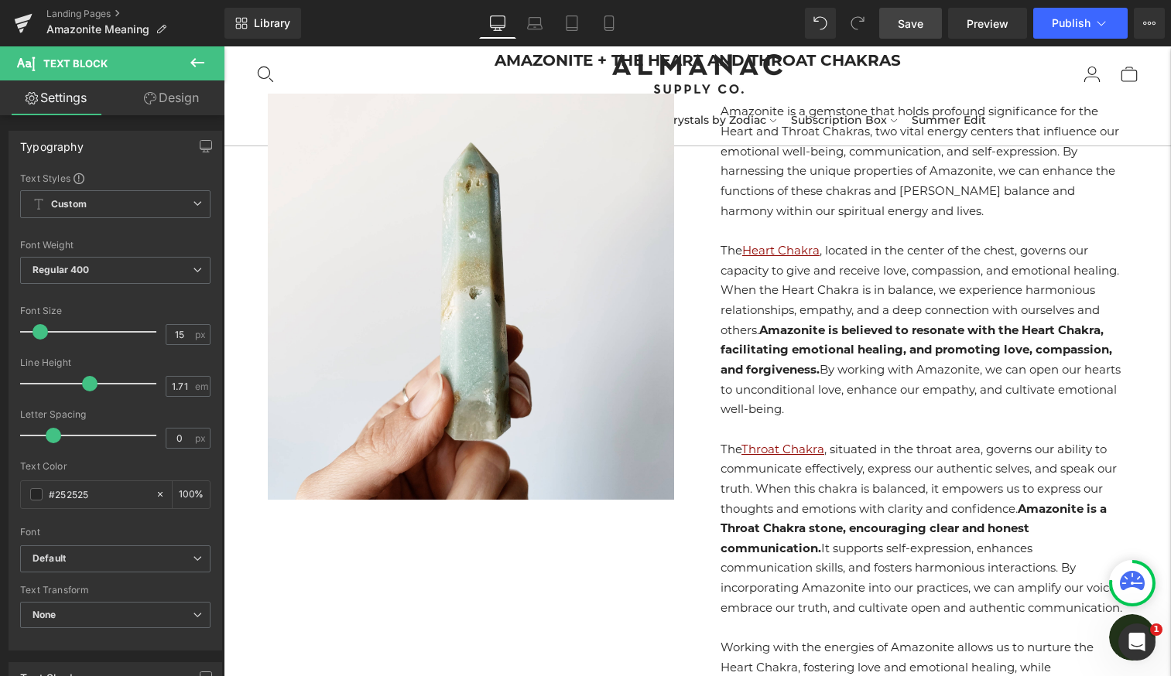
click at [920, 33] on link "Save" at bounding box center [910, 23] width 63 height 31
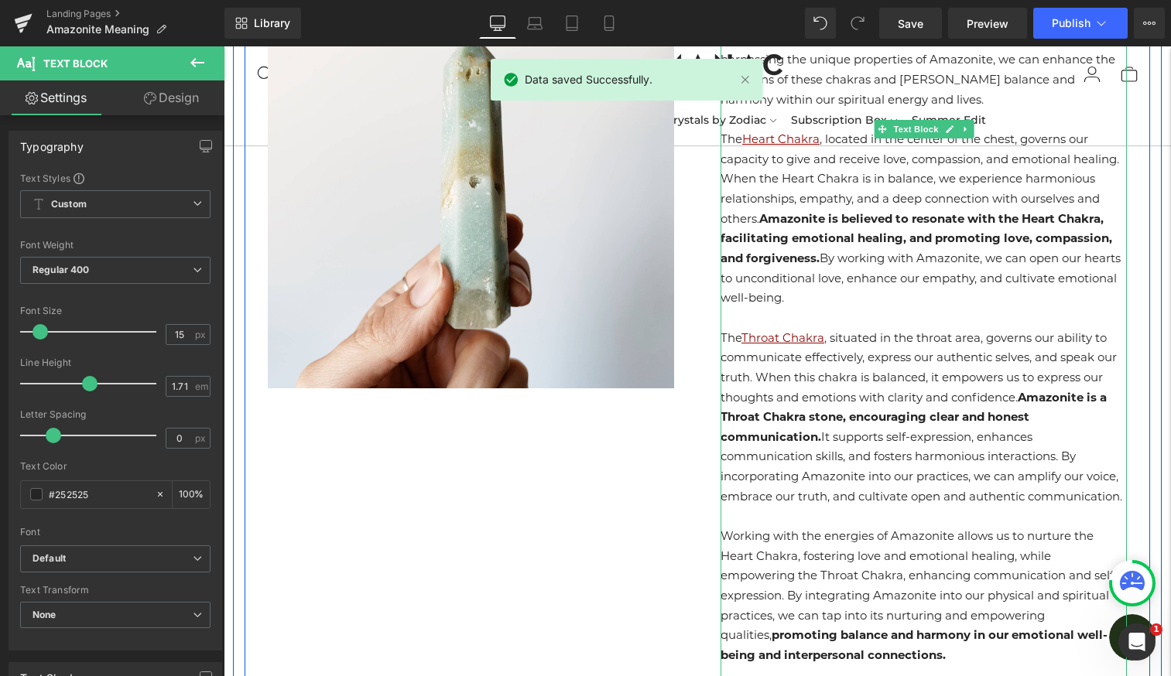
scroll to position [3678, 0]
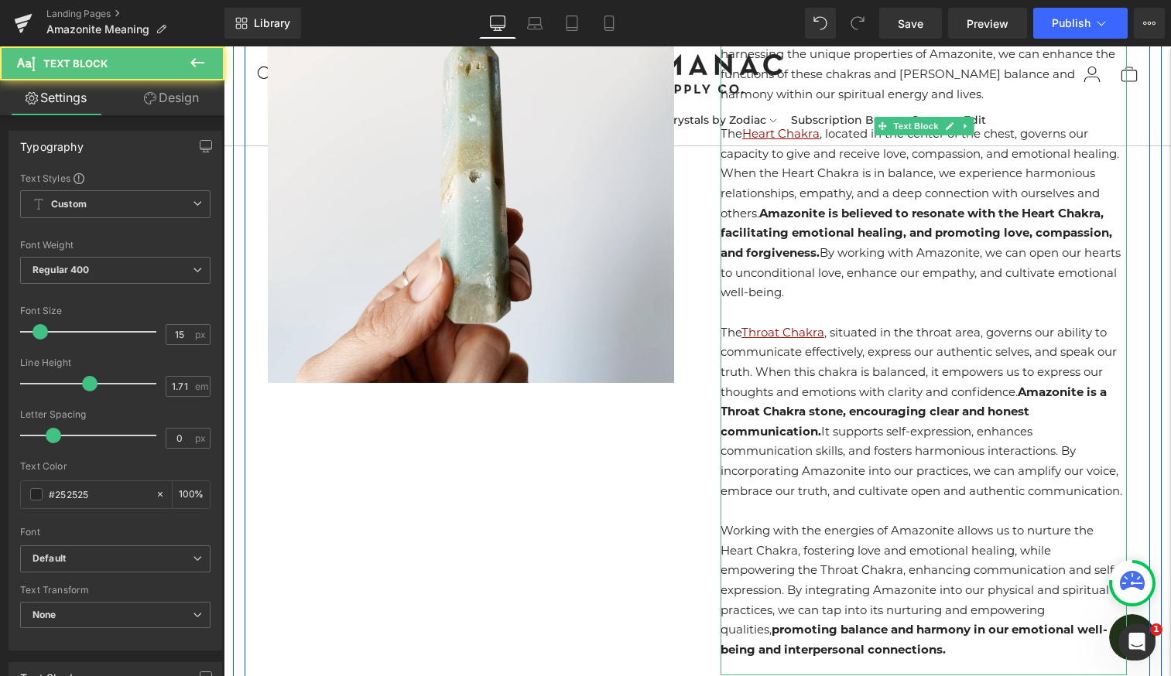
click at [787, 523] on p "Working with the energies of Amazonite allows us to nurture the Heart Chakra, f…" at bounding box center [924, 590] width 406 height 139
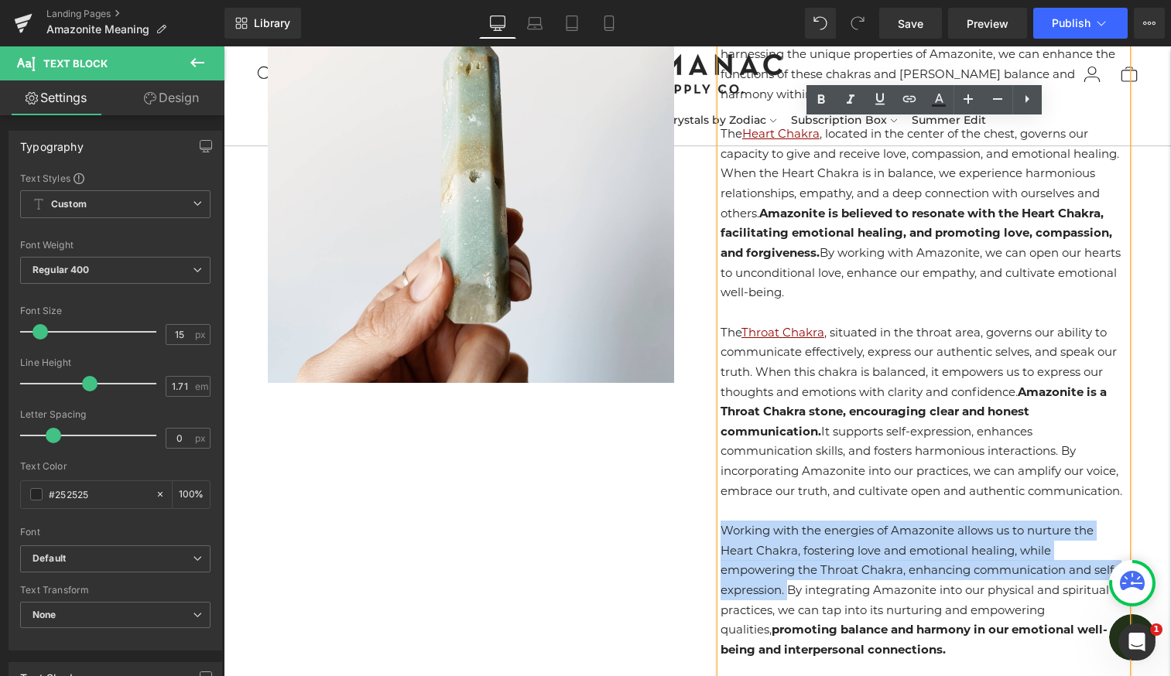
drag, startPoint x: 787, startPoint y: 527, endPoint x: 723, endPoint y: 471, distance: 85.6
click at [723, 521] on p "Working with the energies of Amazonite allows us to nurture the Heart Chakra, f…" at bounding box center [924, 590] width 406 height 139
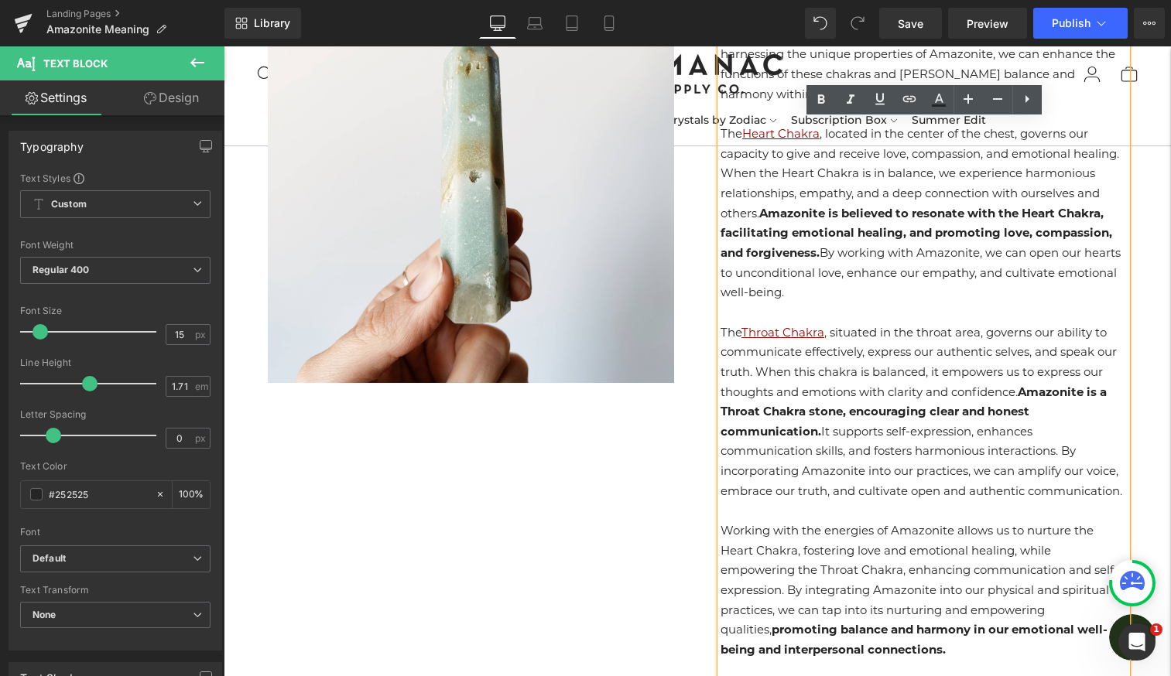
click at [916, 593] on p "Working with the energies of Amazonite allows us to nurture the Heart Chakra, f…" at bounding box center [924, 590] width 406 height 139
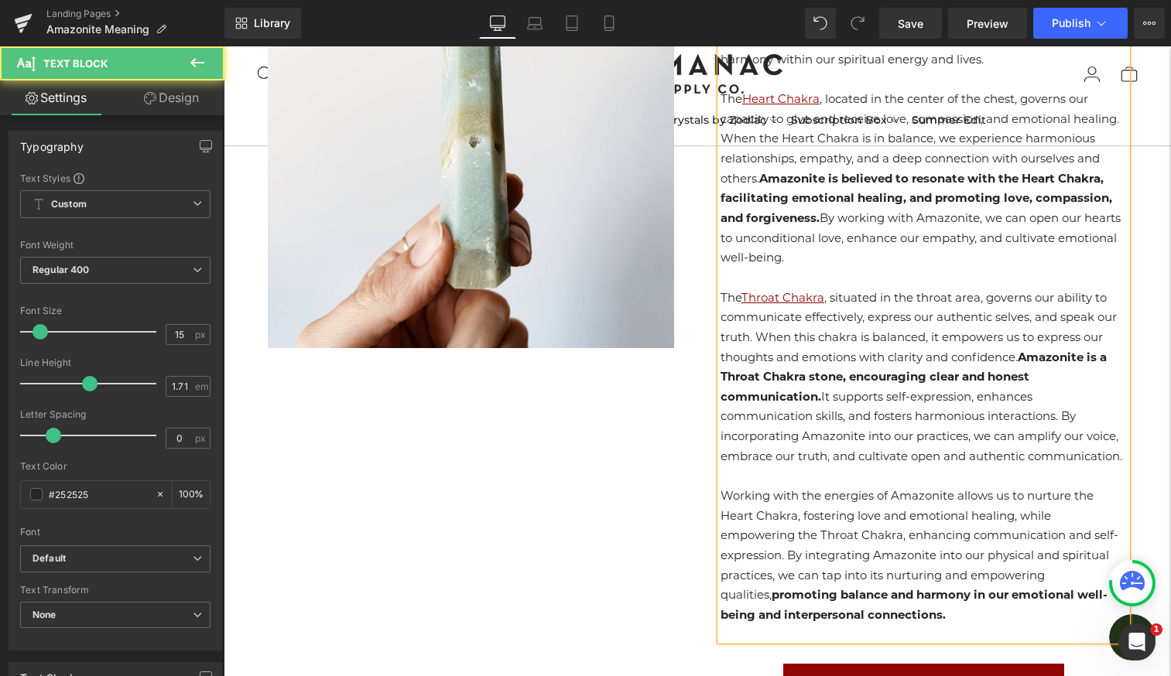
scroll to position [3714, 0]
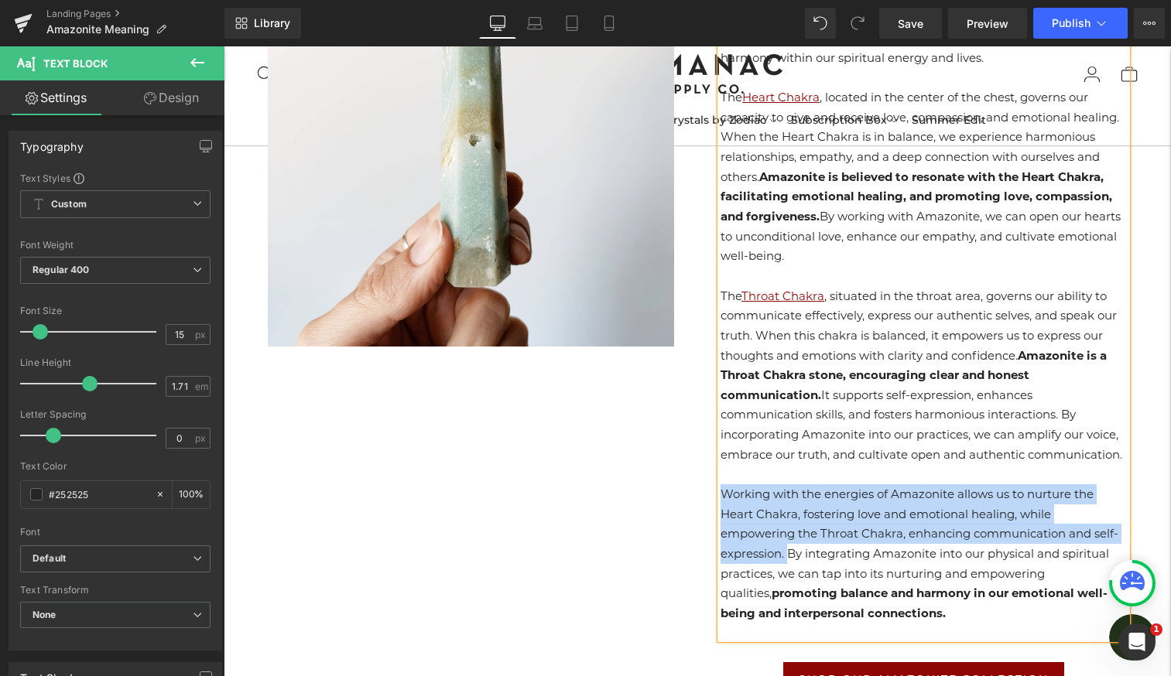
drag, startPoint x: 722, startPoint y: 428, endPoint x: 789, endPoint y: 495, distance: 94.7
click at [789, 495] on p "Working with the energies of Amazonite allows us to nurture the Heart Chakra, f…" at bounding box center [924, 554] width 406 height 139
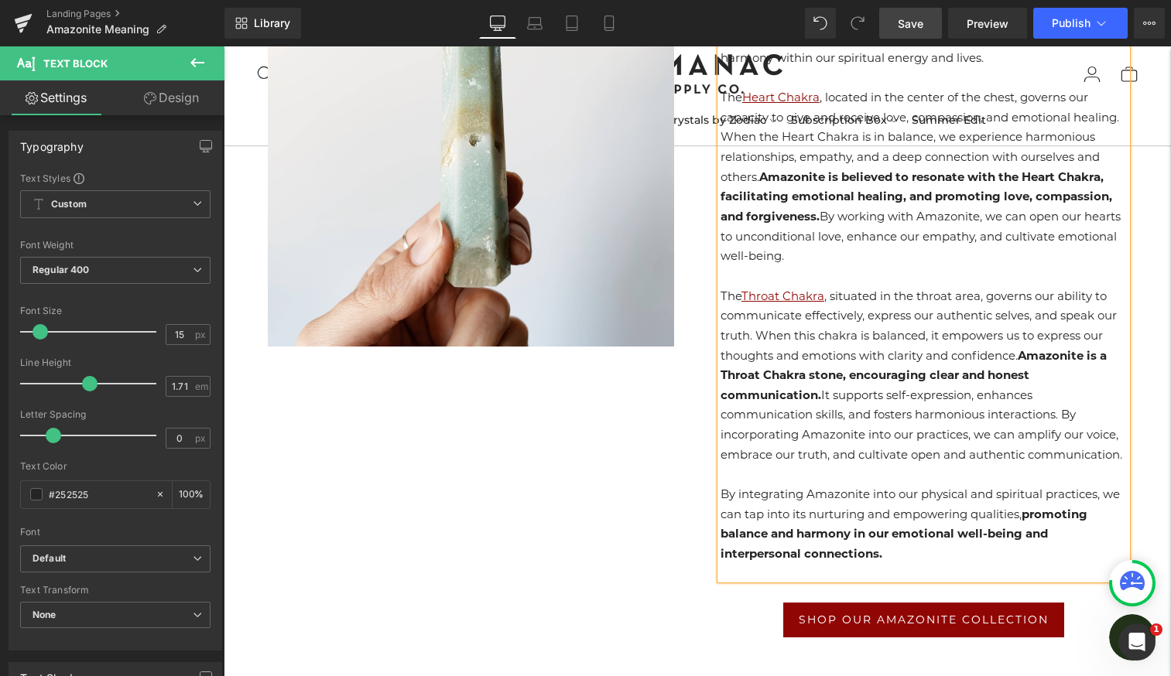
click at [901, 28] on span "Save" at bounding box center [911, 23] width 26 height 16
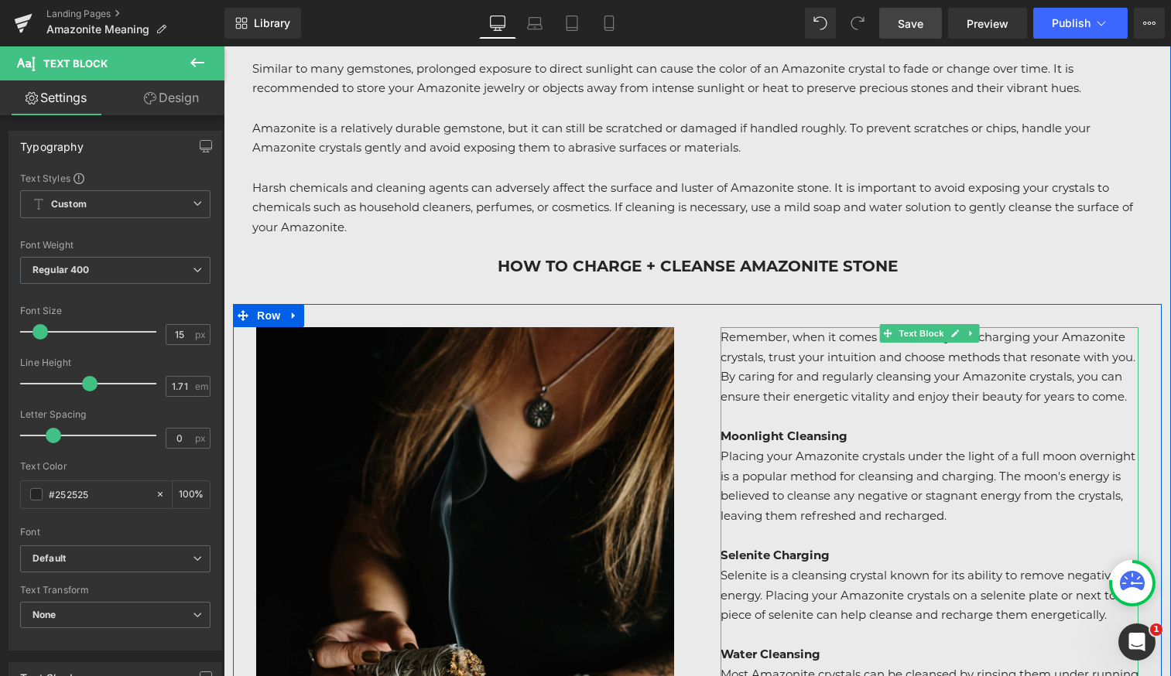
scroll to position [6846, 0]
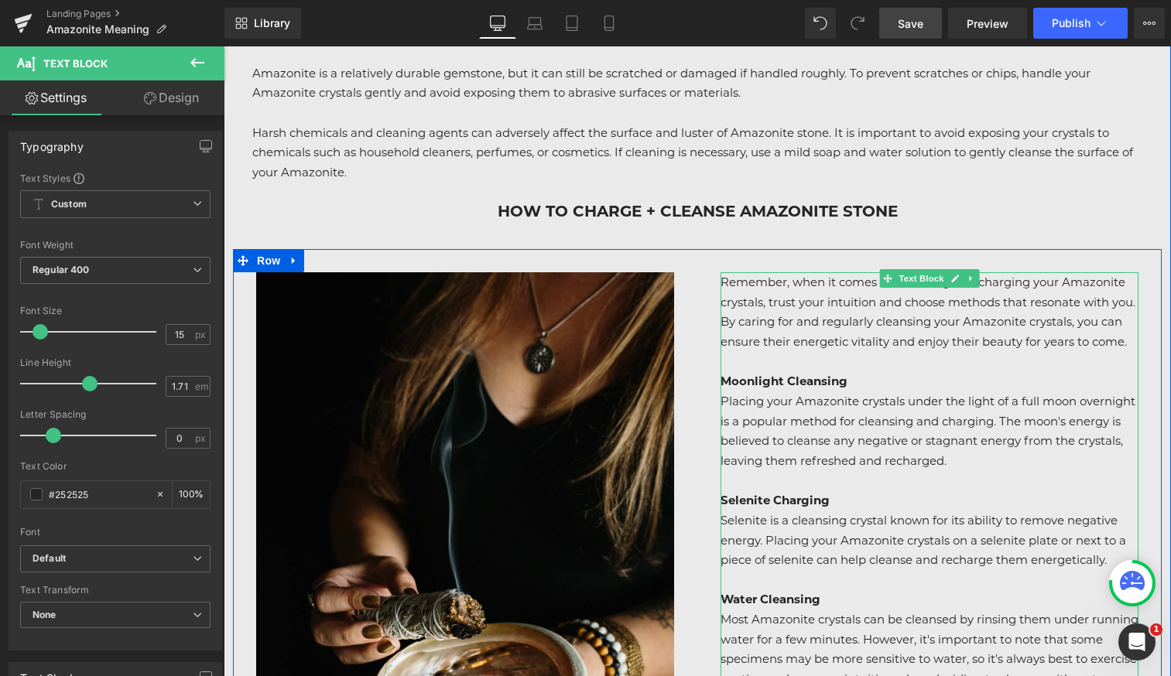
click at [960, 317] on p "Remember, when it comes to cleansing and charging your Amazonite crystals, trus…" at bounding box center [930, 312] width 418 height 80
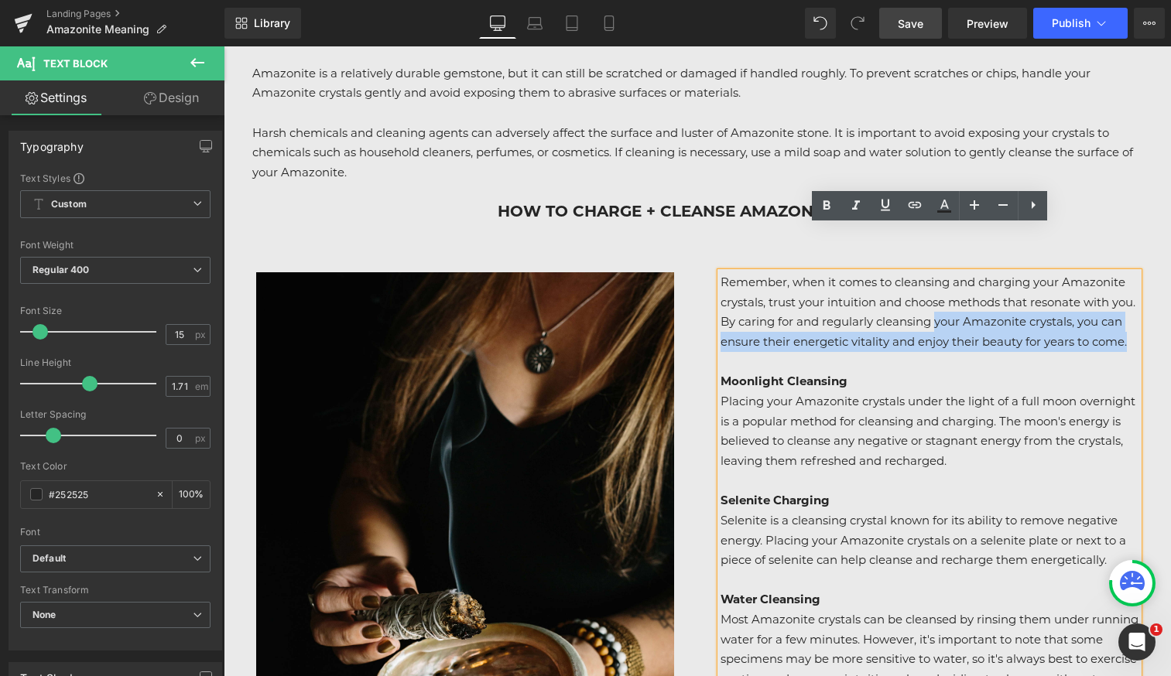
drag, startPoint x: 819, startPoint y: 321, endPoint x: 963, endPoint y: 283, distance: 148.9
click at [963, 283] on p "Remember, when it comes to cleansing and charging your Amazonite crystals, trus…" at bounding box center [930, 312] width 418 height 80
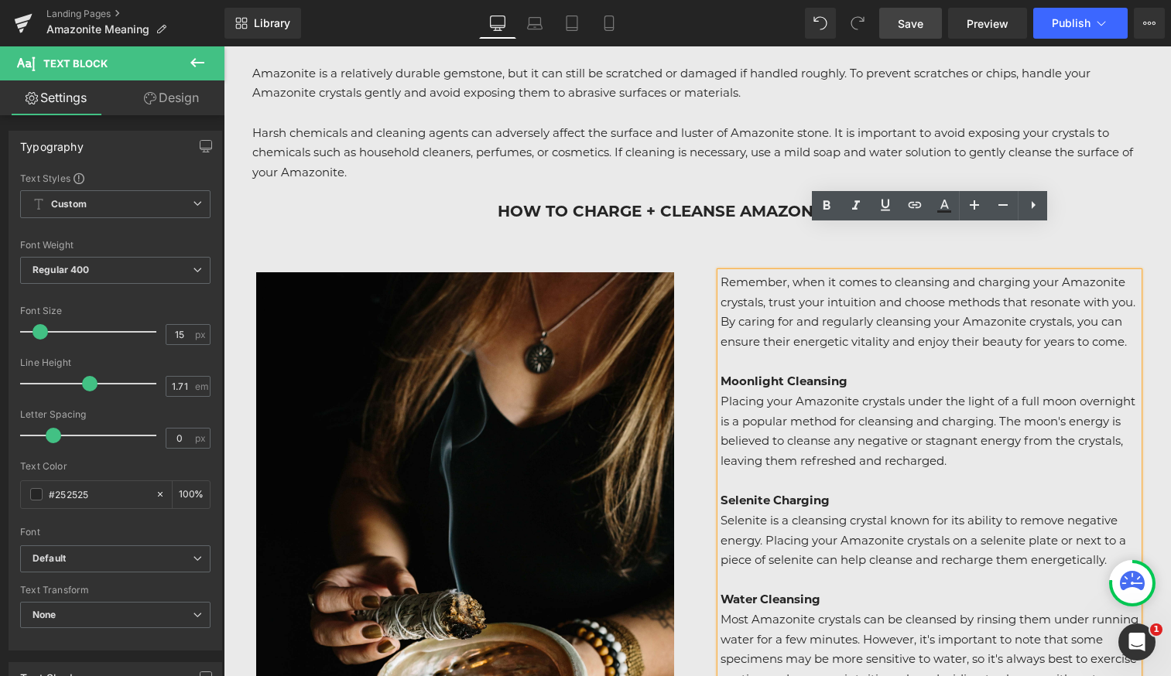
click at [961, 279] on p "Remember, when it comes to cleansing and charging your Amazonite crystals, trus…" at bounding box center [930, 312] width 418 height 80
drag, startPoint x: 964, startPoint y: 280, endPoint x: 1106, endPoint y: 286, distance: 141.7
click at [1106, 286] on p "Remember, when it comes to cleansing and charging your Amazonite crystals, trus…" at bounding box center [930, 312] width 418 height 80
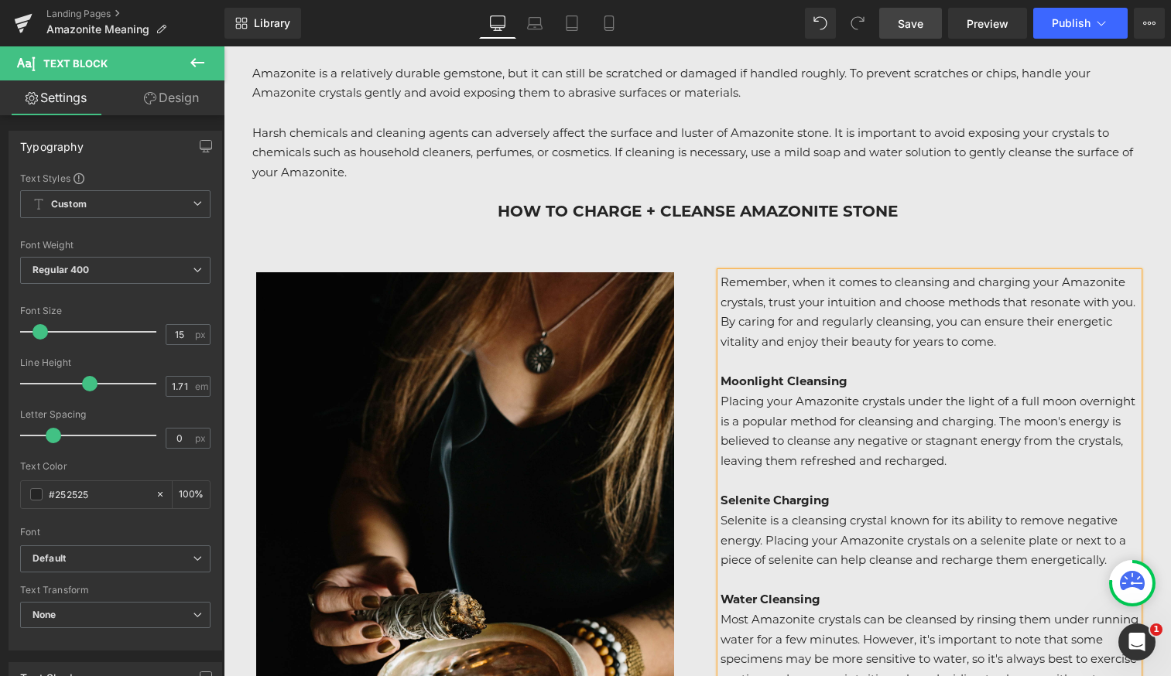
click at [904, 30] on span "Save" at bounding box center [911, 23] width 26 height 16
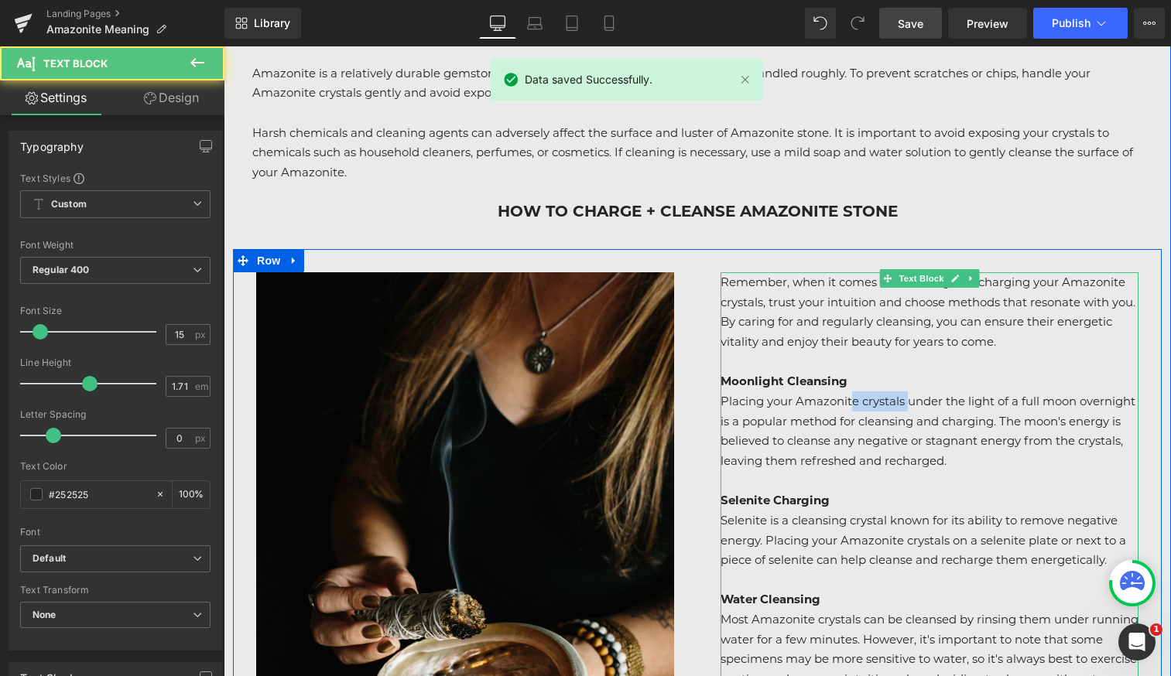
drag, startPoint x: 910, startPoint y: 356, endPoint x: 856, endPoint y: 350, distance: 54.5
click at [856, 392] on p "Placing your Amazonite crystals under the light of a full moon overnight is a p…" at bounding box center [930, 432] width 418 height 80
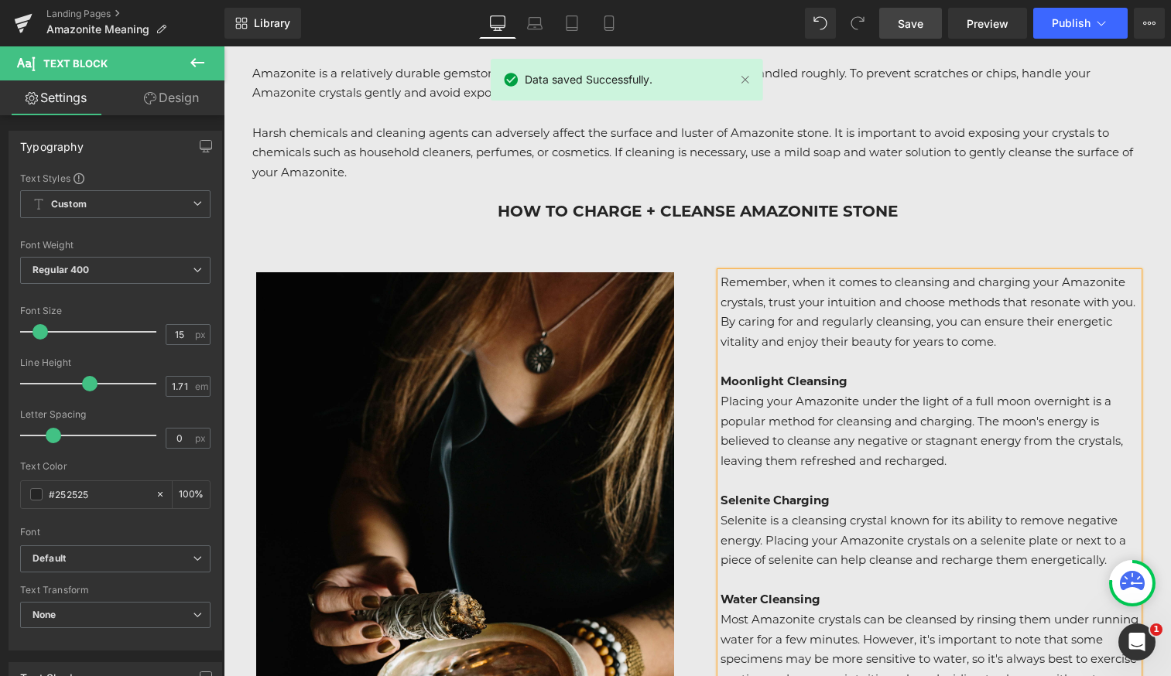
click at [798, 392] on p "Placing your Amazonite under the light of a full moon overnight is a popular me…" at bounding box center [930, 432] width 418 height 80
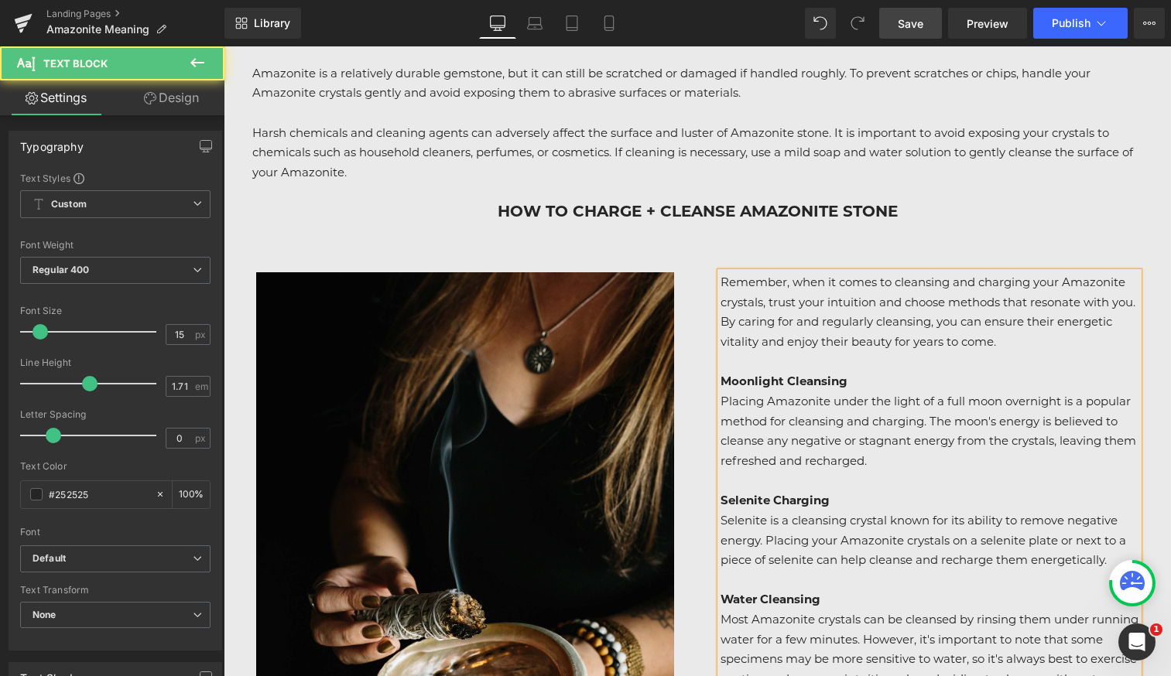
click at [998, 423] on p "Placing Amazonite under the light of a full moon overnight is a popular method …" at bounding box center [930, 432] width 418 height 80
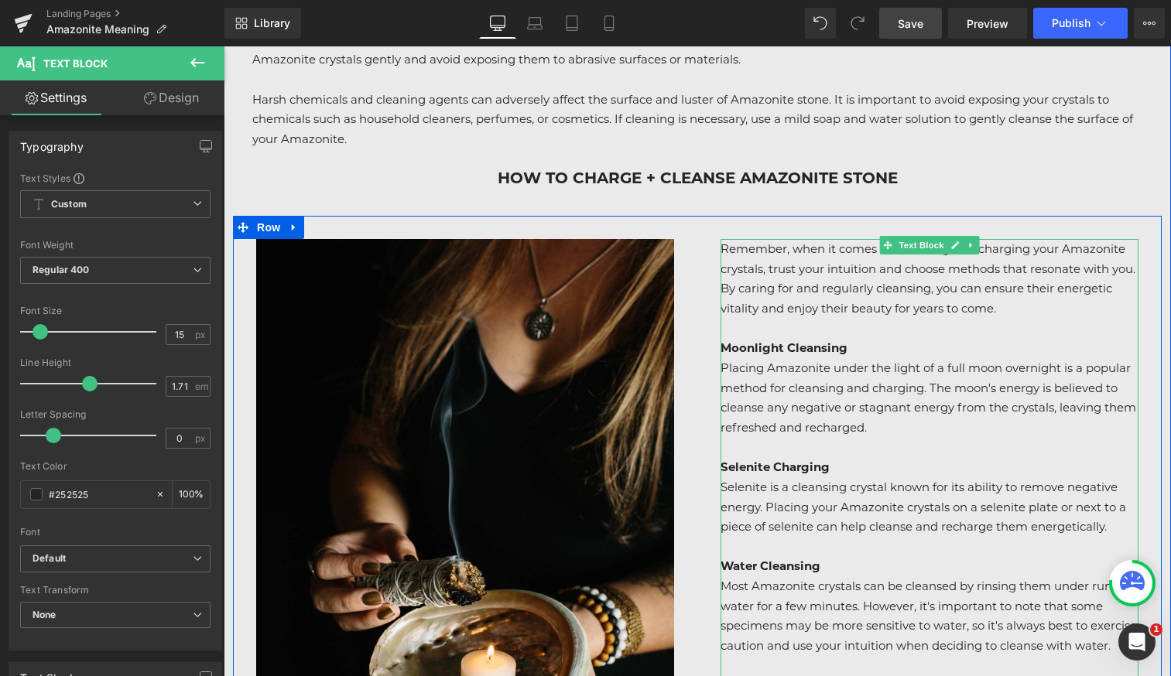
scroll to position [6926, 0]
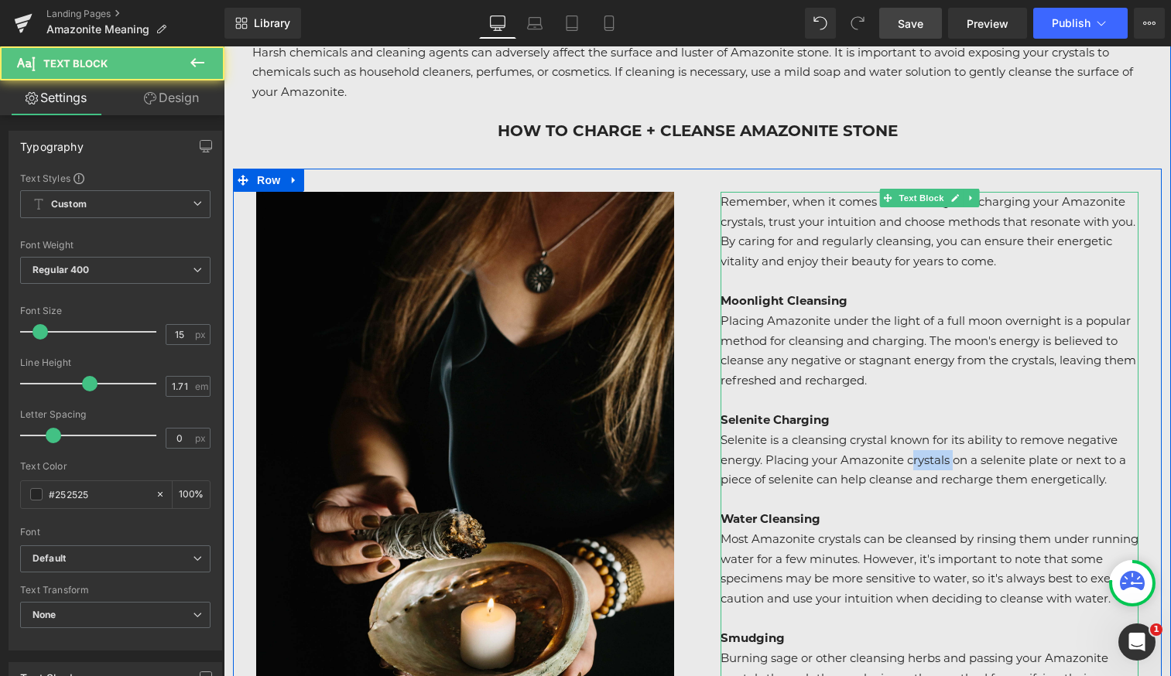
drag, startPoint x: 956, startPoint y: 416, endPoint x: 913, endPoint y: 416, distance: 42.6
click at [913, 430] on p "Selenite is a cleansing crystal known for its ability to remove negative energy…" at bounding box center [930, 460] width 418 height 60
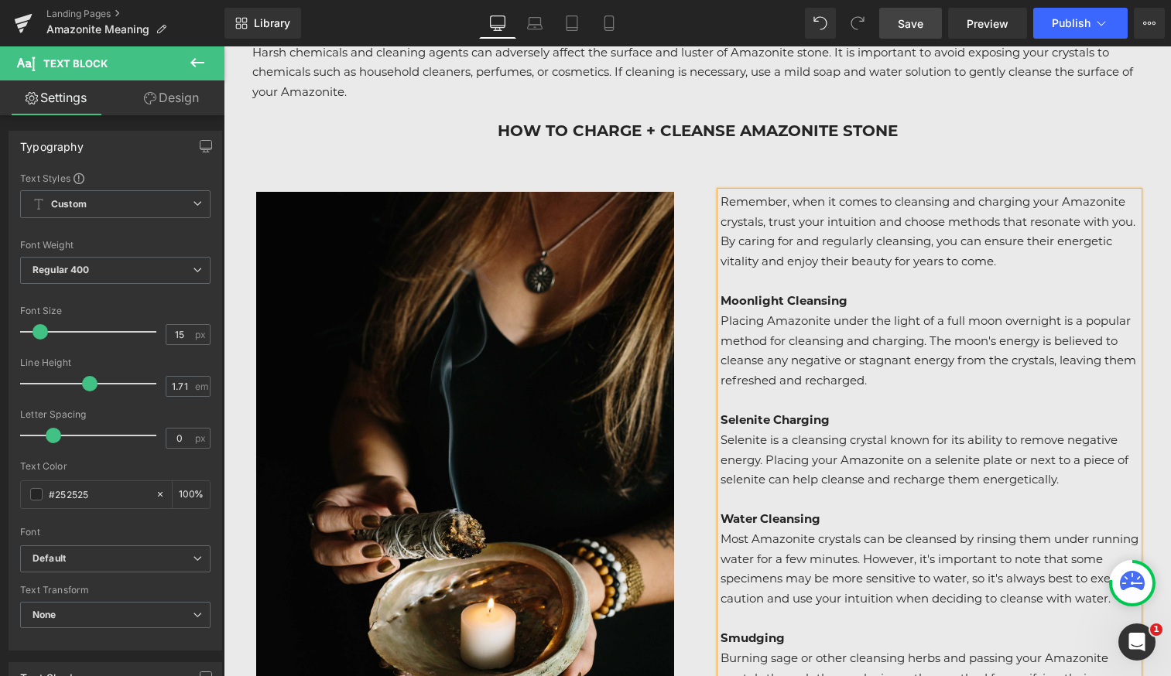
click at [1079, 435] on p "Selenite is a cleansing crystal known for its ability to remove negative energy…" at bounding box center [930, 460] width 418 height 60
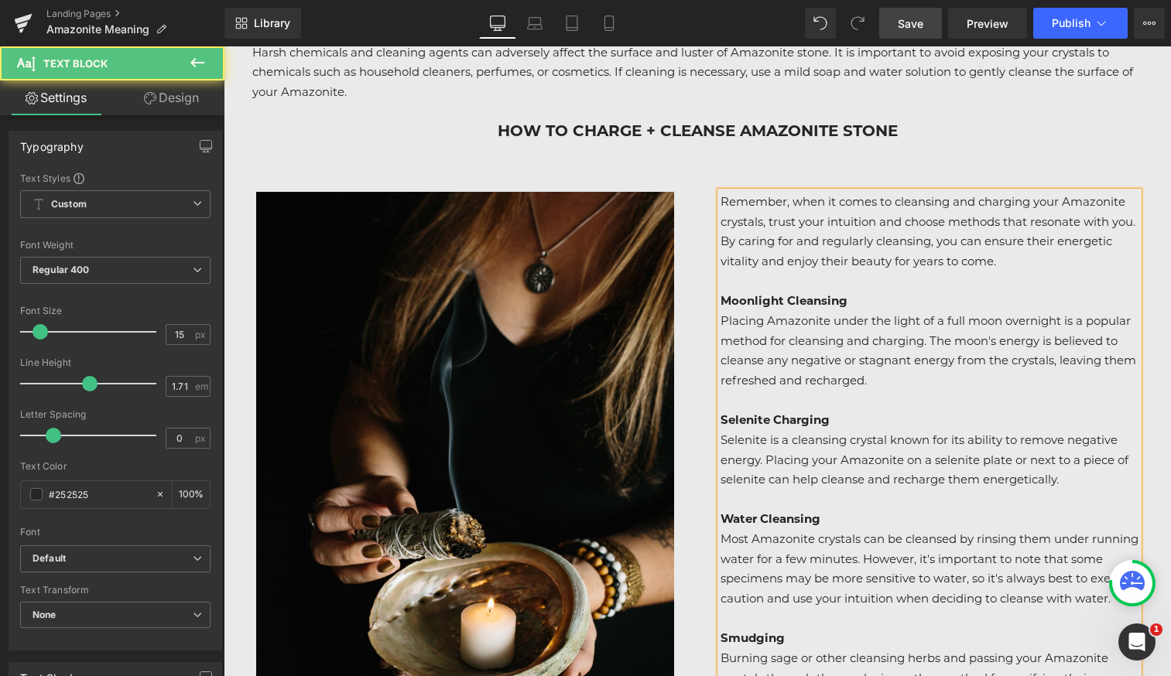
click at [904, 38] on link "Save" at bounding box center [910, 23] width 63 height 31
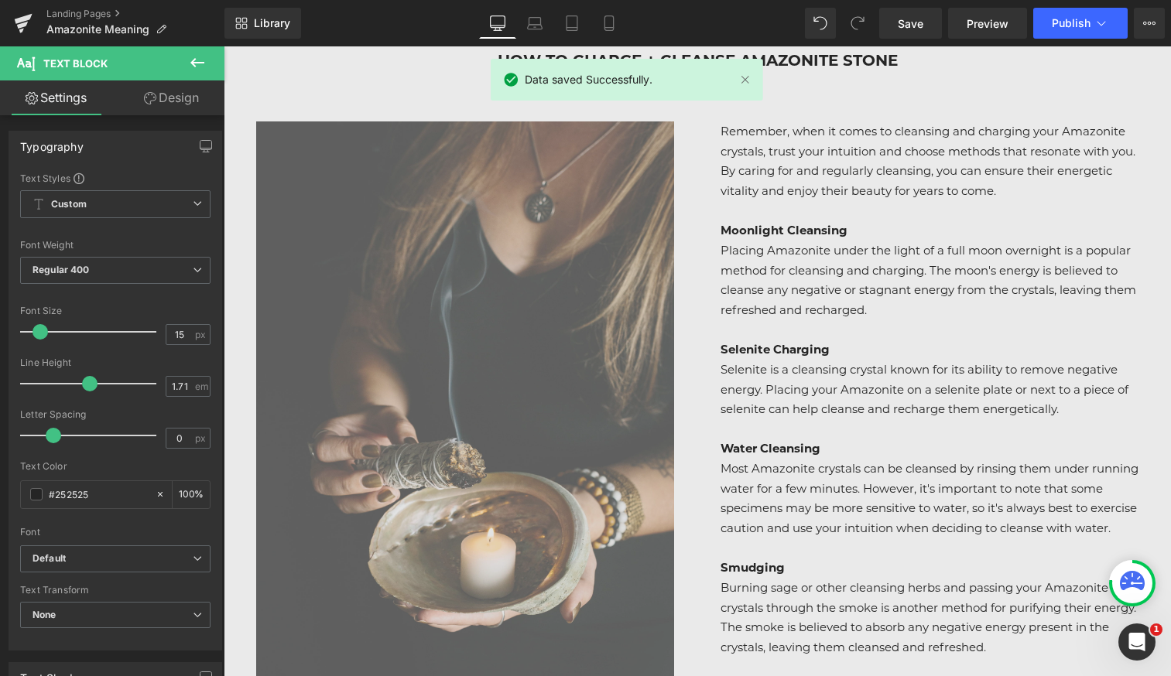
scroll to position [6998, 0]
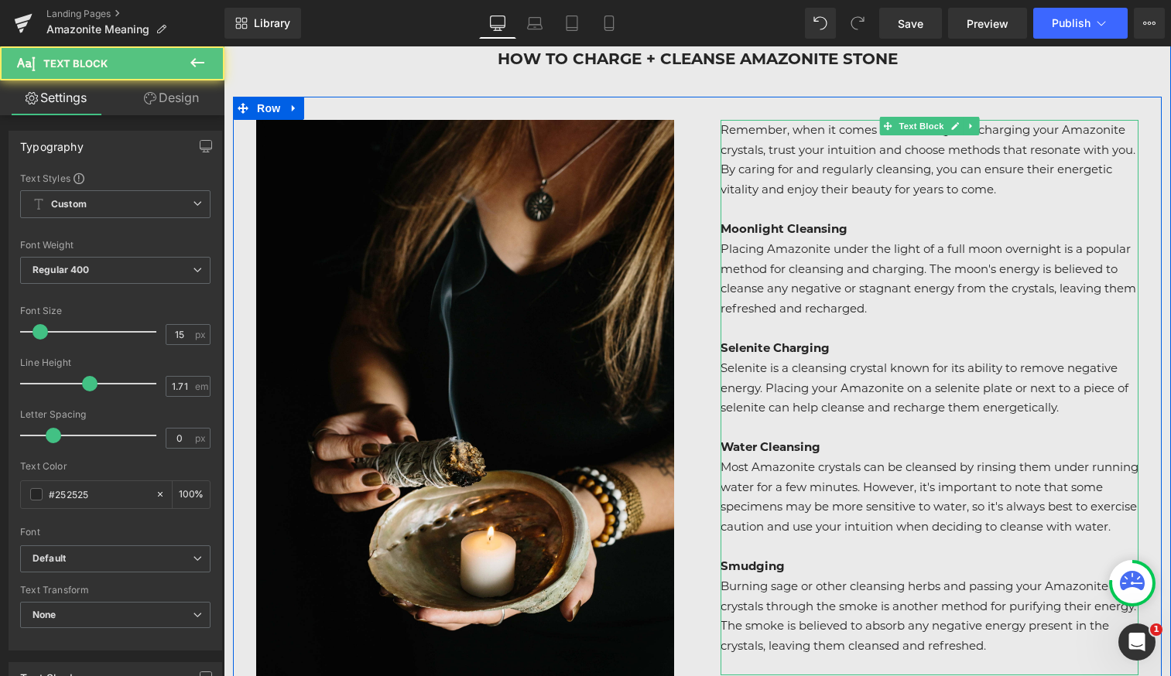
click at [863, 457] on p "Most Amazonite crystals can be cleansed by rinsing them under running water for…" at bounding box center [930, 497] width 418 height 80
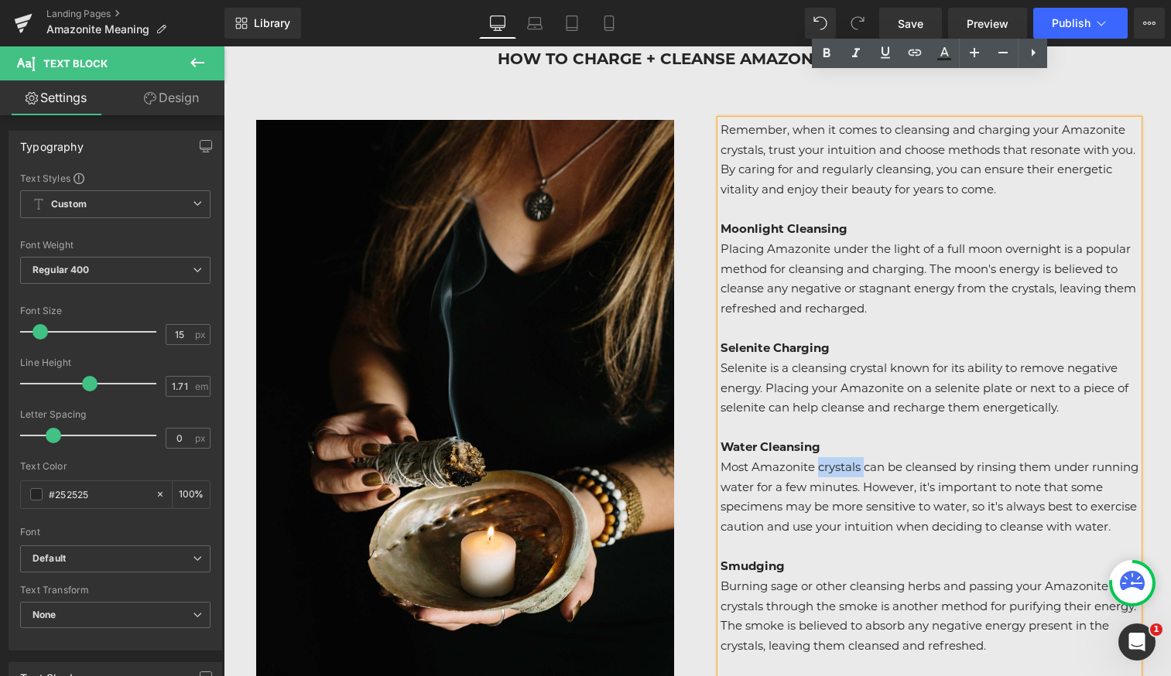
drag, startPoint x: 866, startPoint y: 423, endPoint x: 817, endPoint y: 421, distance: 48.8
click at [817, 457] on p "Most Amazonite crystals can be cleansed by rinsing them under running water for…" at bounding box center [930, 497] width 418 height 80
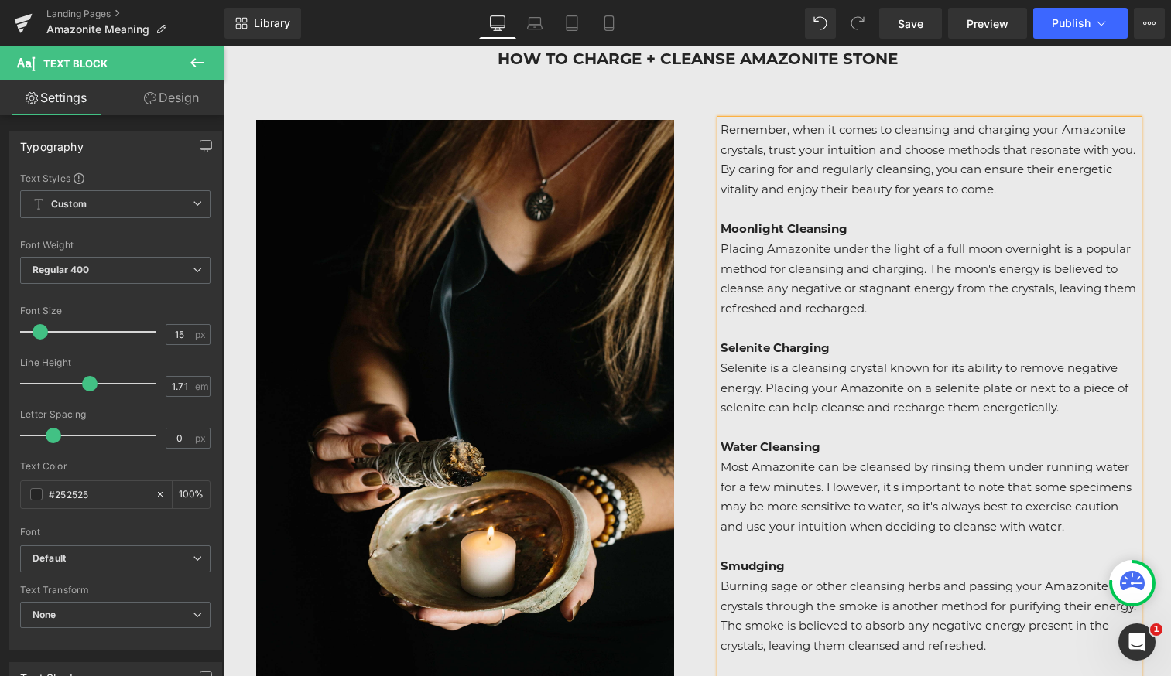
click at [753, 457] on p "Most Amazonite can be cleansed by rinsing them under running water for a few mi…" at bounding box center [930, 497] width 418 height 80
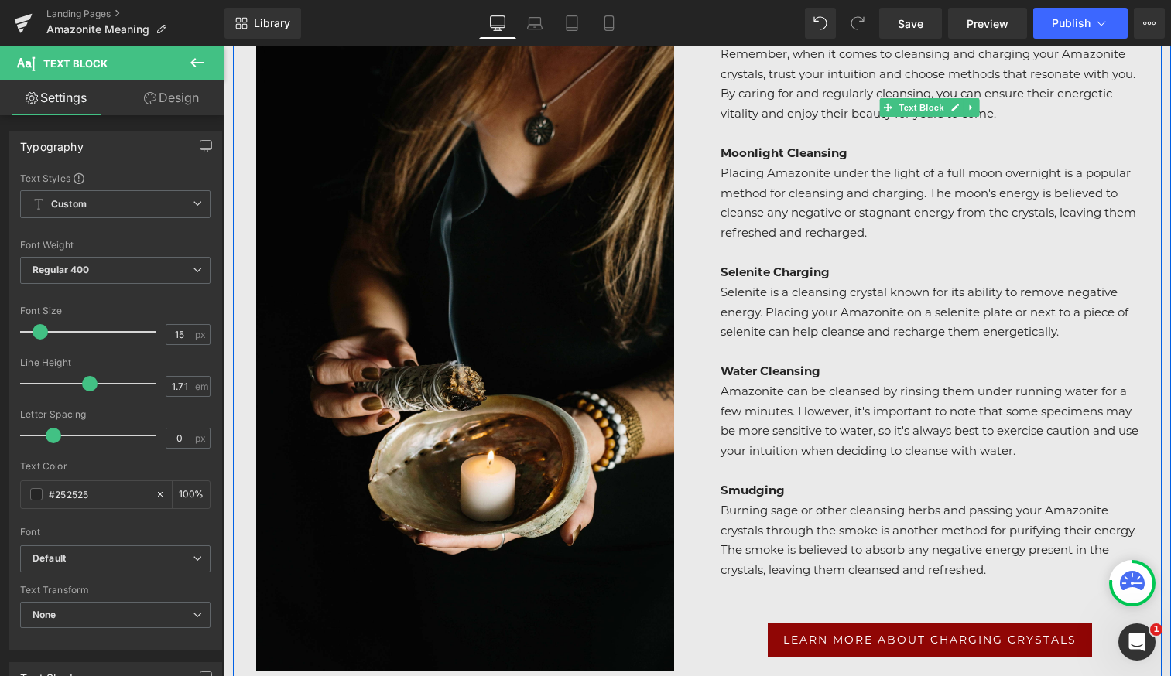
scroll to position [7076, 0]
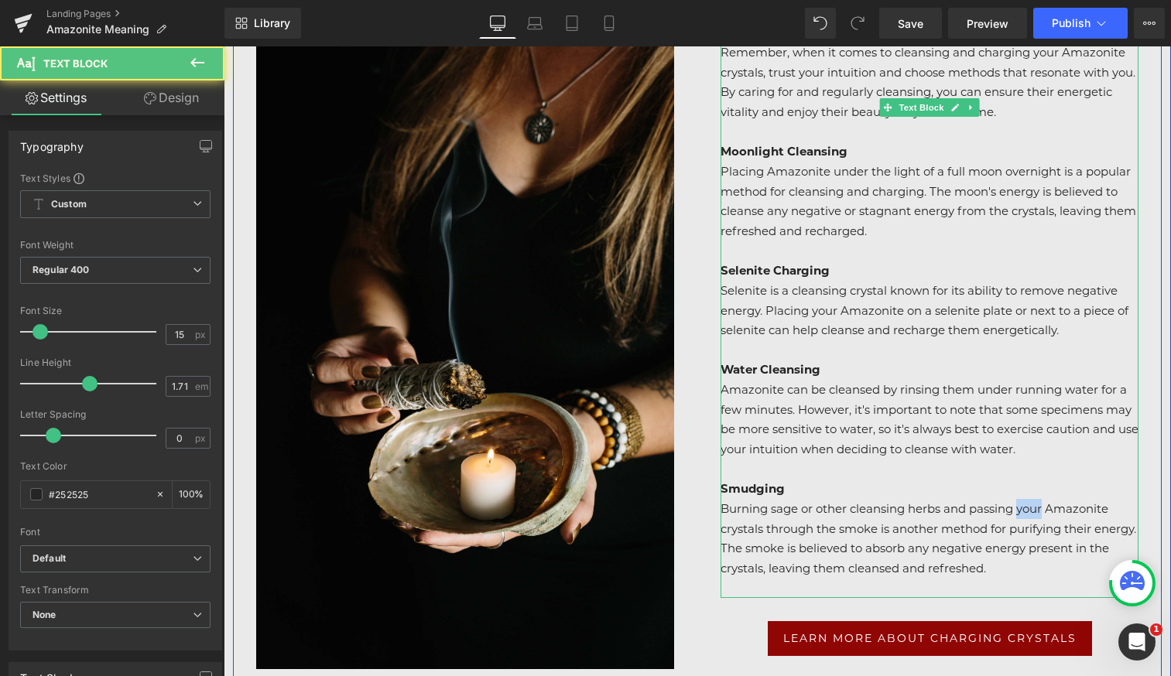
drag, startPoint x: 1019, startPoint y: 463, endPoint x: 1045, endPoint y: 462, distance: 25.6
click at [1045, 499] on p "Burning sage or other cleansing herbs and passing your Amazonite crystals throu…" at bounding box center [930, 539] width 418 height 80
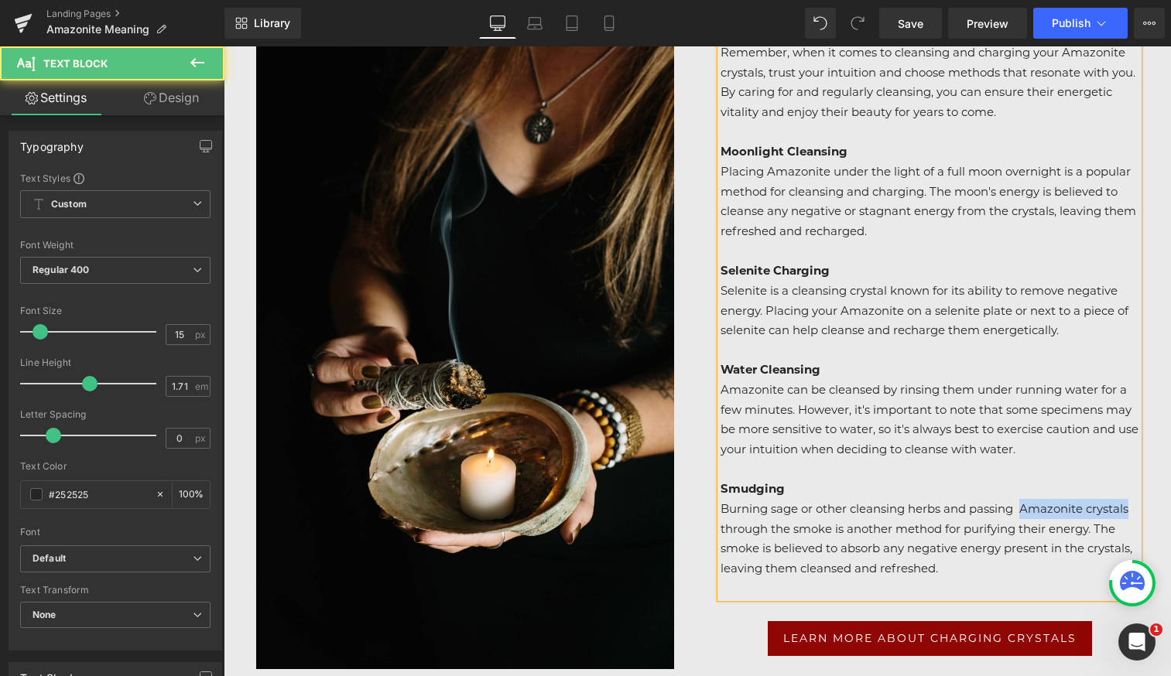
drag, startPoint x: 1022, startPoint y: 460, endPoint x: 1138, endPoint y: 461, distance: 115.3
click at [1138, 499] on p "Burning sage or other cleansing herbs and passing Amazonite crystals through th…" at bounding box center [930, 539] width 418 height 80
click at [947, 522] on p "Burning sage or other cleansing herbs and passing the crystal through the smoke…" at bounding box center [930, 539] width 418 height 80
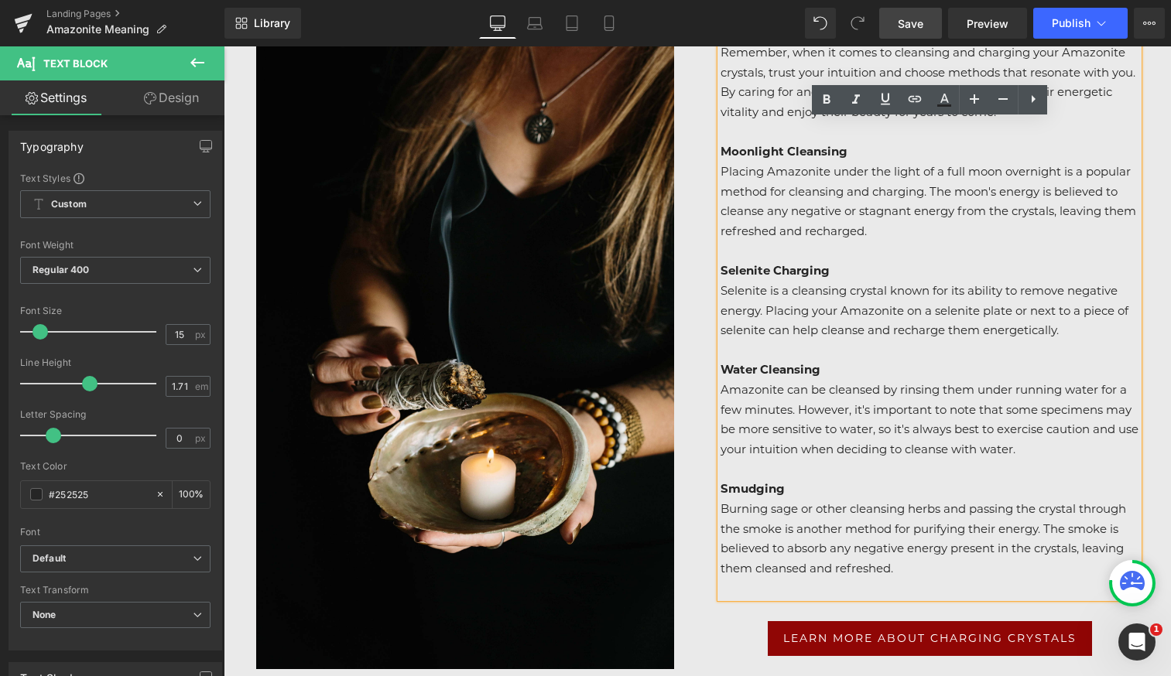
click at [913, 31] on link "Save" at bounding box center [910, 23] width 63 height 31
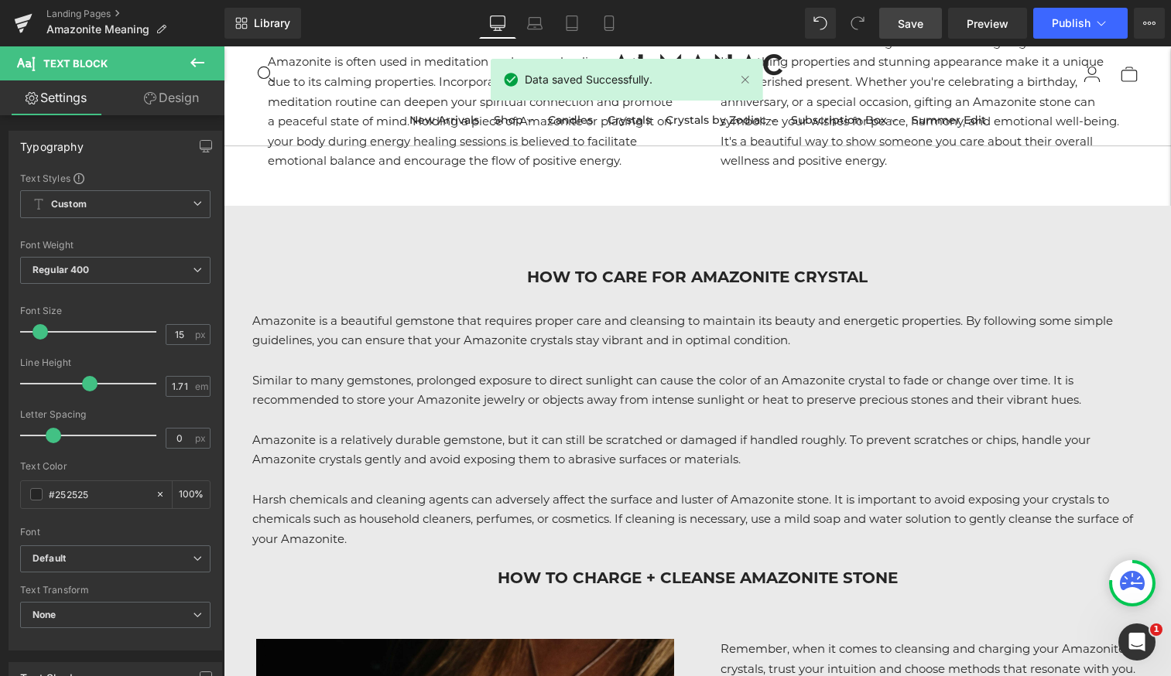
scroll to position [6478, 0]
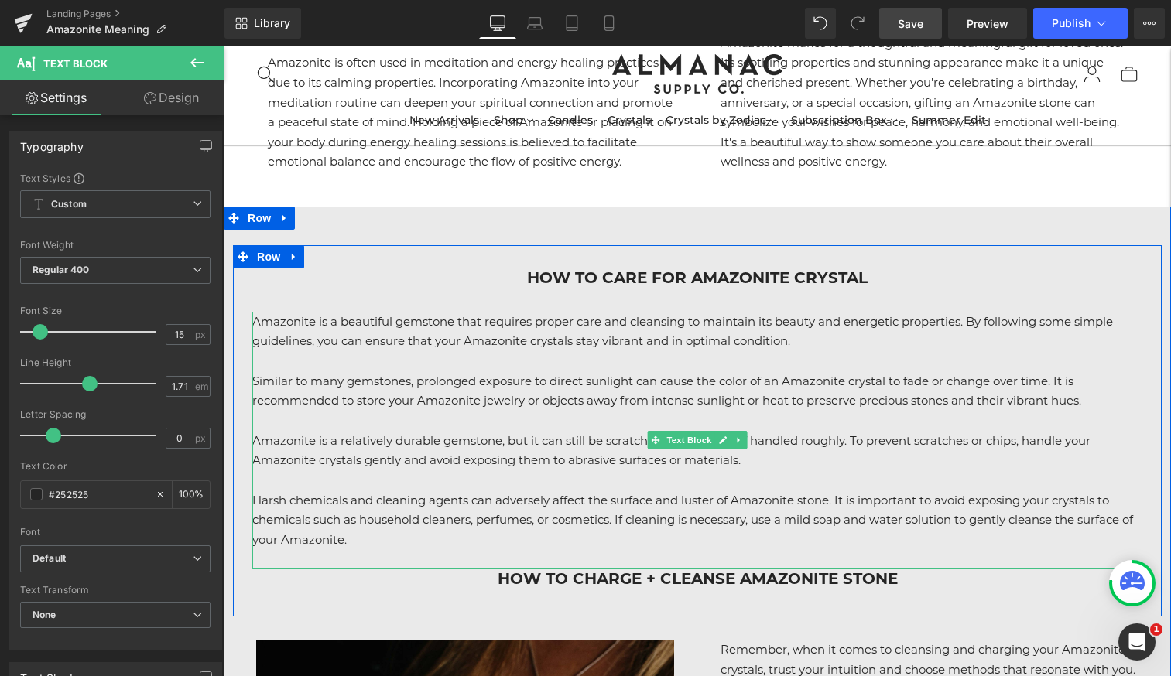
click at [368, 431] on p "Amazonite is a relatively durable gemstone, but it can still be scratched or da…" at bounding box center [697, 450] width 890 height 39
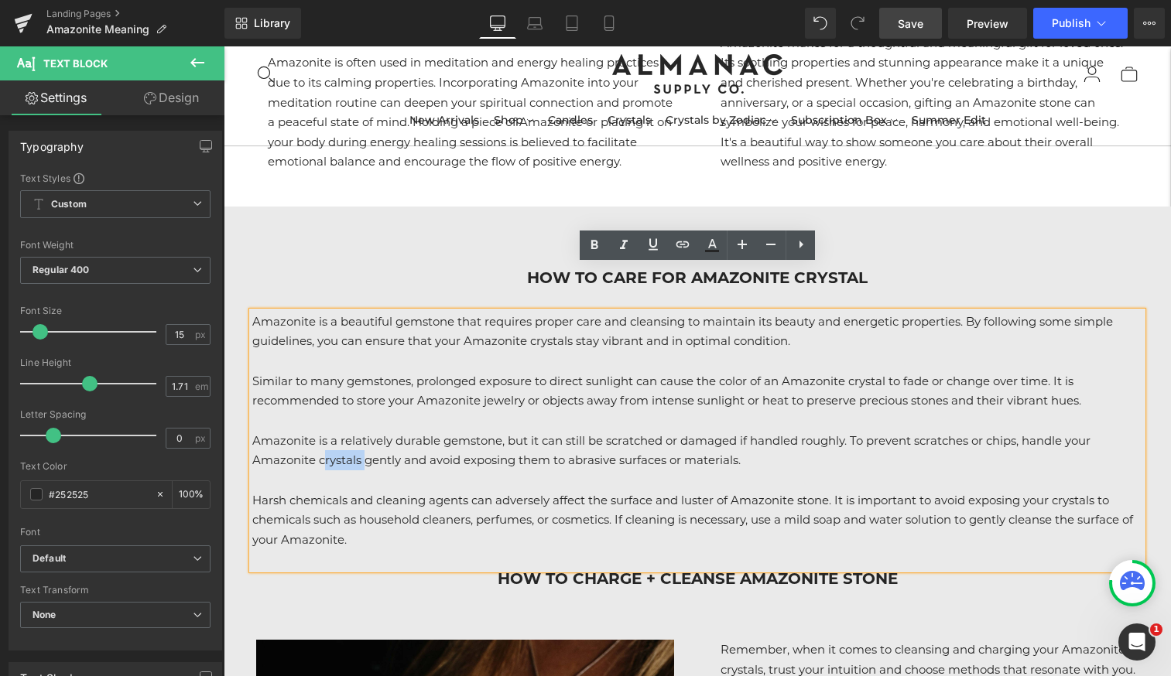
drag, startPoint x: 365, startPoint y: 417, endPoint x: 323, endPoint y: 417, distance: 42.6
click at [323, 431] on p "Amazonite is a relatively durable gemstone, but it can still be scratched or da…" at bounding box center [697, 450] width 890 height 39
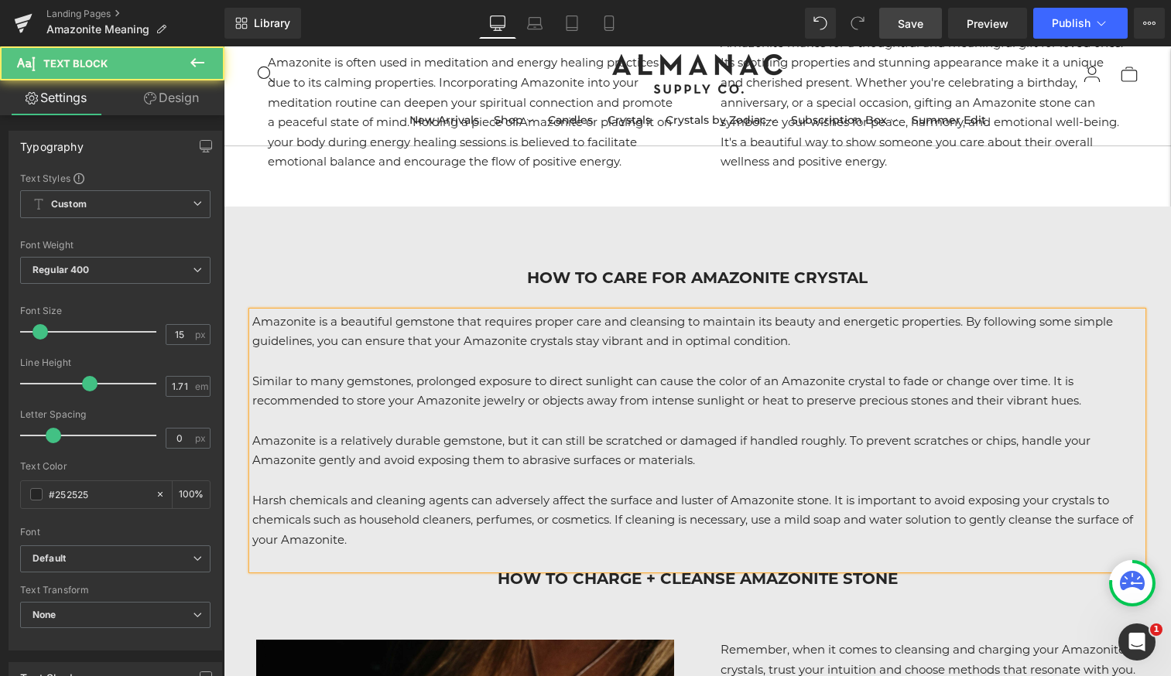
click at [507, 431] on p "Amazonite is a relatively durable gemstone, but it can still be scratched or da…" at bounding box center [697, 450] width 890 height 39
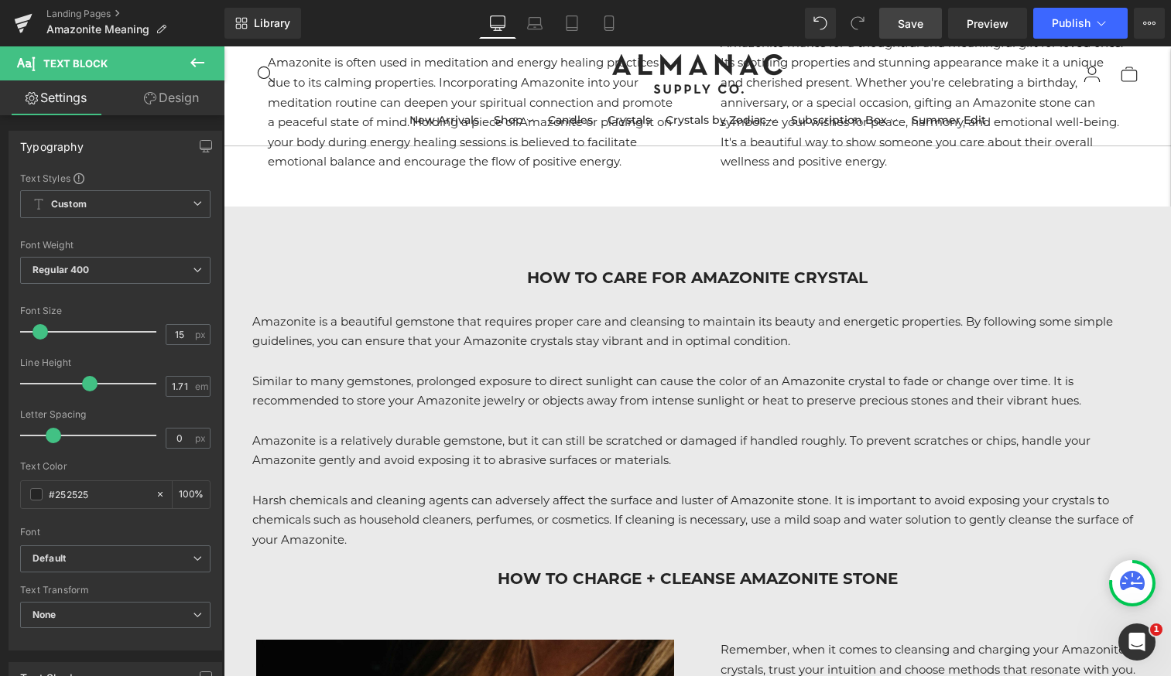
click at [903, 22] on span "Save" at bounding box center [911, 23] width 26 height 16
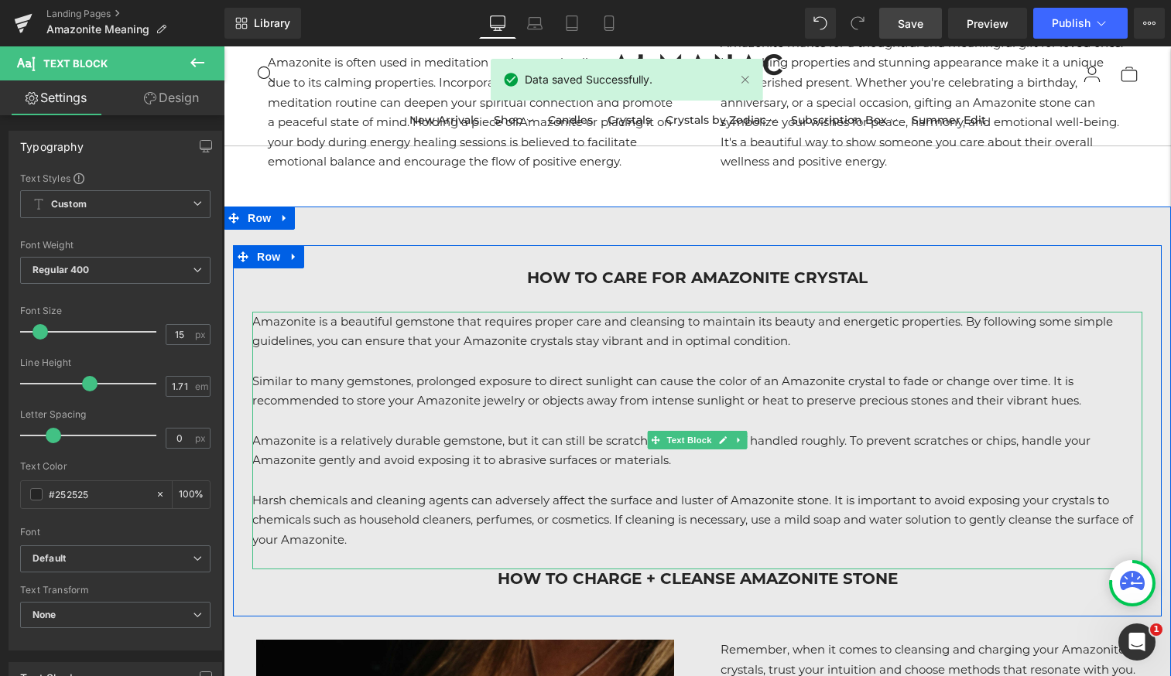
click at [429, 492] on p "Harsh chemicals and cleaning agents can adversely affect the surface and luster…" at bounding box center [697, 521] width 890 height 60
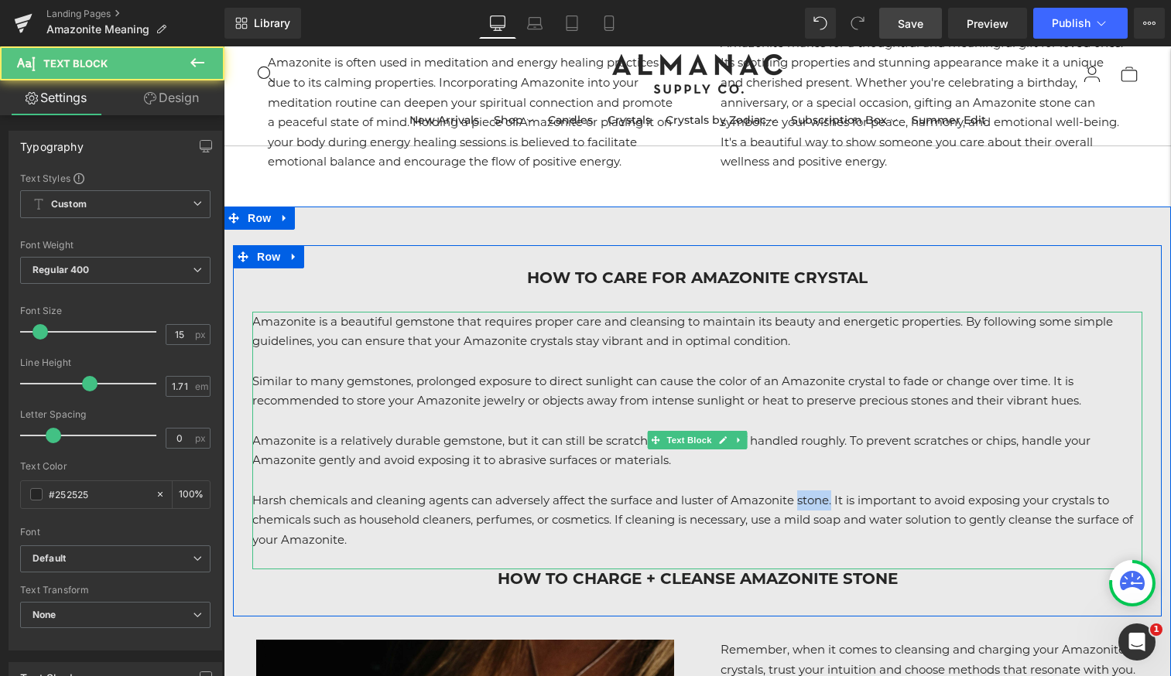
drag, startPoint x: 800, startPoint y: 454, endPoint x: 837, endPoint y: 454, distance: 36.4
click at [837, 491] on p "Harsh chemicals and cleaning agents can adversely affect the surface and luster…" at bounding box center [697, 521] width 890 height 60
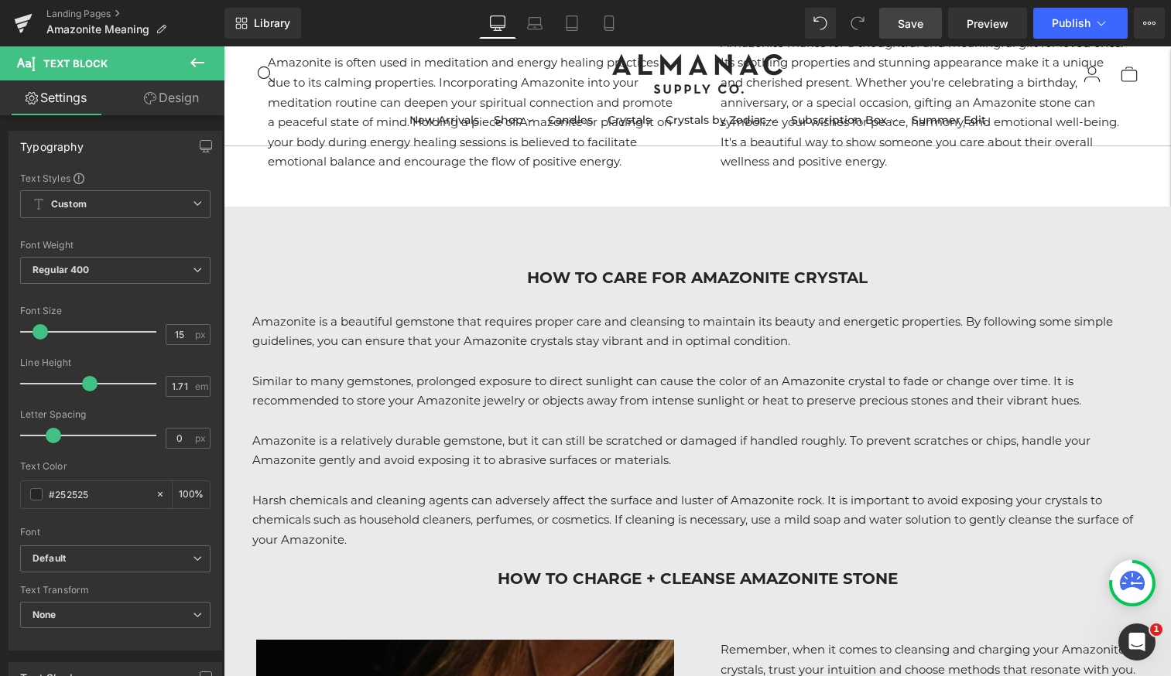
click at [928, 36] on link "Save" at bounding box center [910, 23] width 63 height 31
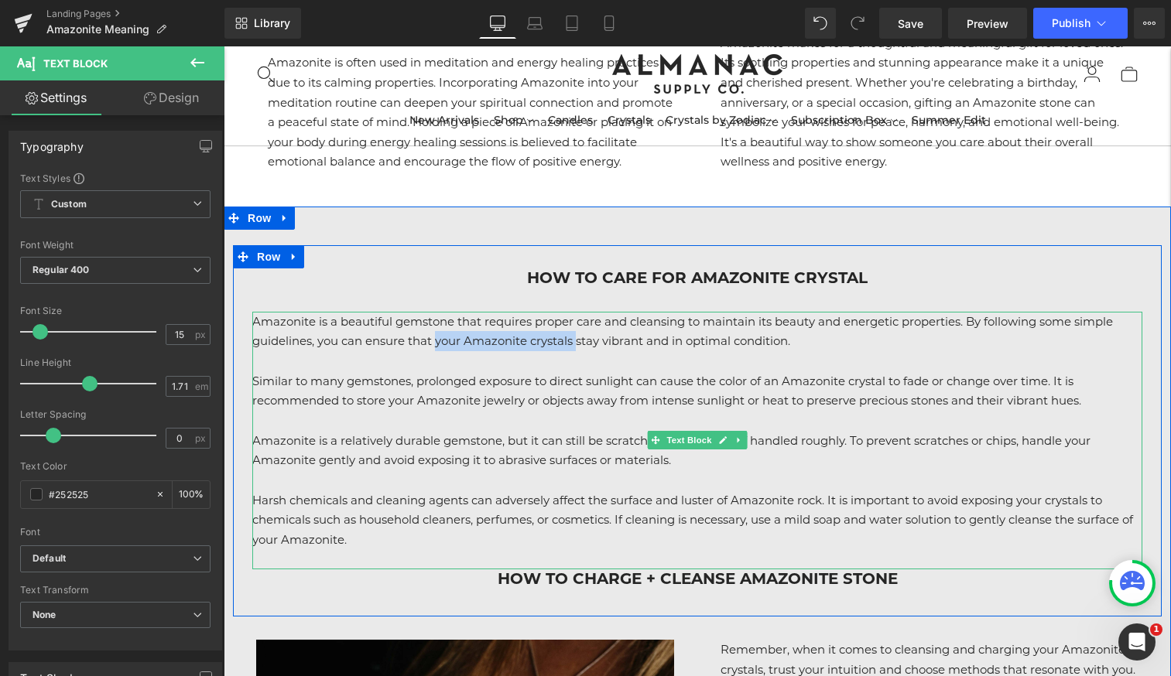
drag, startPoint x: 578, startPoint y: 297, endPoint x: 437, endPoint y: 296, distance: 141.6
click at [437, 312] on p "Amazonite is a beautiful gemstone that requires proper care and cleansing to ma…" at bounding box center [697, 331] width 890 height 39
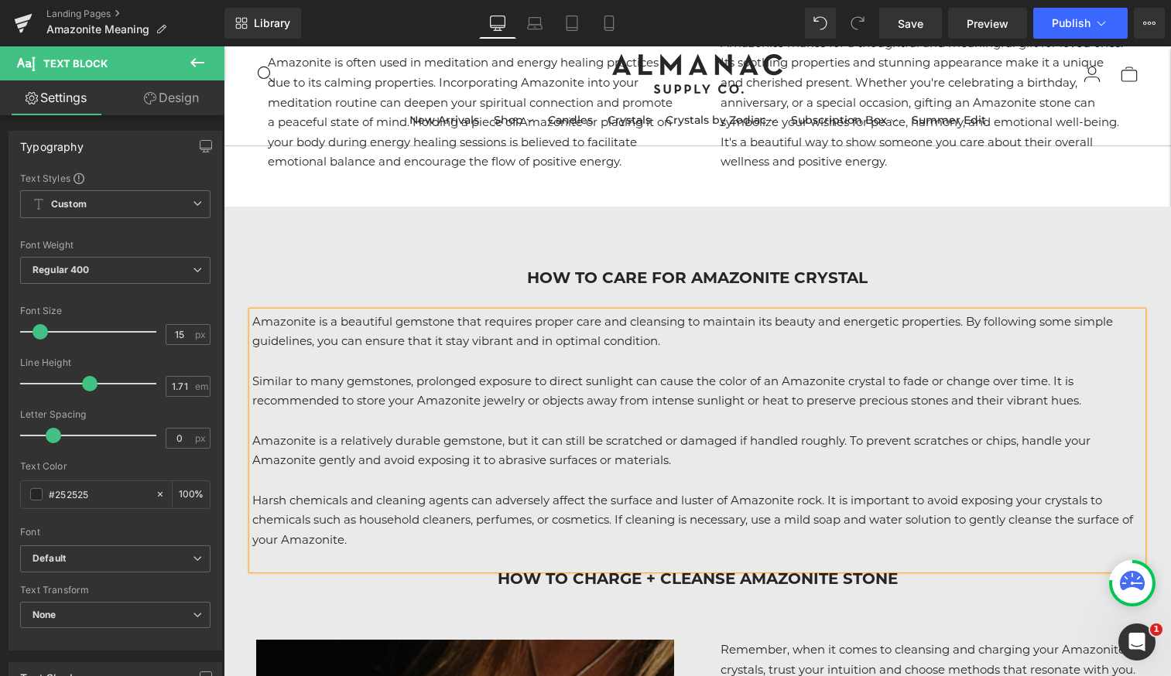
click at [470, 312] on p "Amazonite is a beautiful gemstone that requires proper care and cleansing to ma…" at bounding box center [697, 331] width 890 height 39
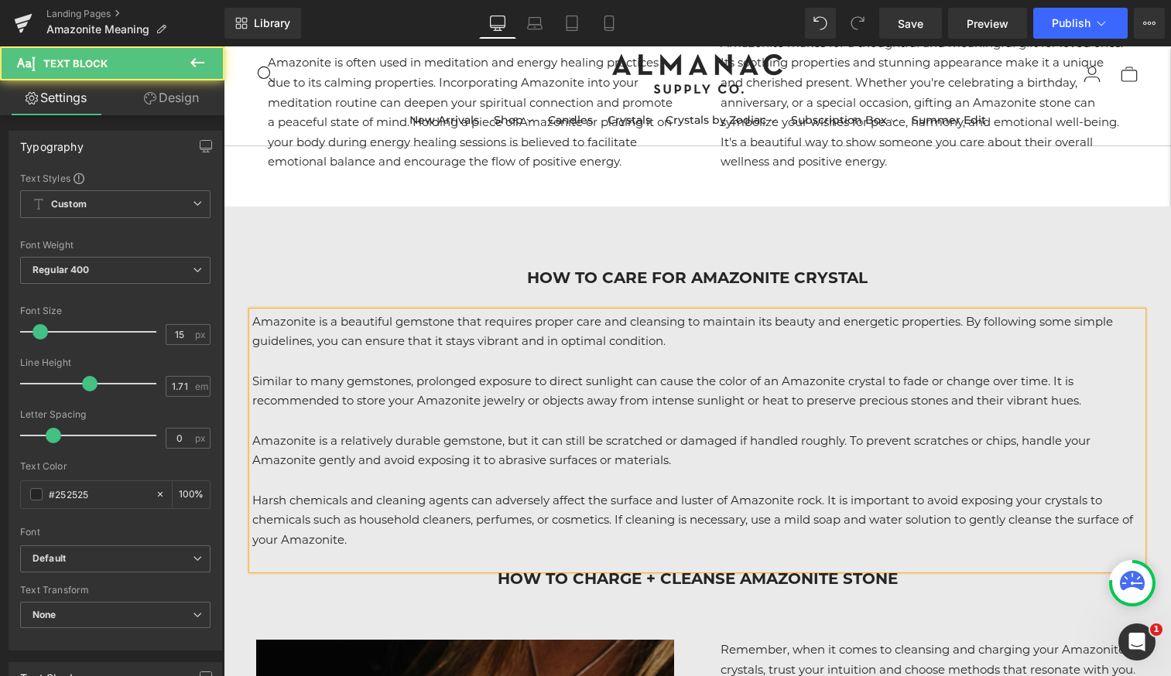
click at [705, 312] on p "Amazonite is a beautiful gemstone that requires proper care and cleansing to ma…" at bounding box center [697, 331] width 890 height 39
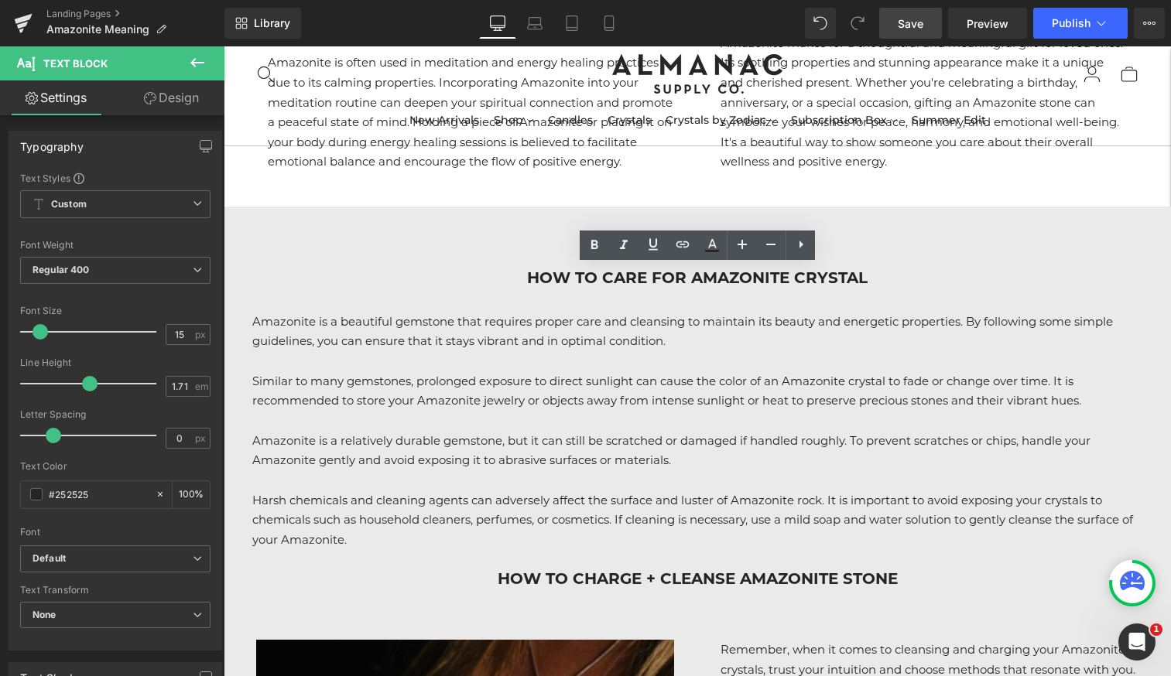
click at [904, 26] on span "Save" at bounding box center [911, 23] width 26 height 16
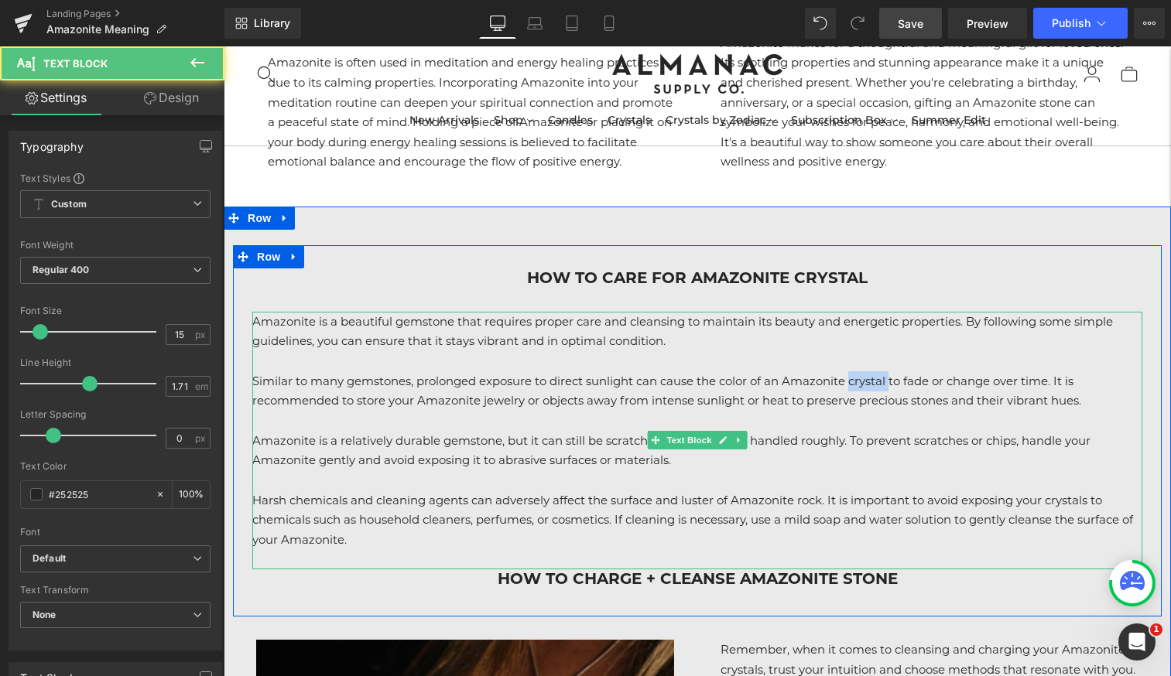
drag, startPoint x: 895, startPoint y: 337, endPoint x: 853, endPoint y: 338, distance: 42.6
click at [853, 372] on p "Similar to many gemstones, prolonged exposure to direct sunlight can cause the …" at bounding box center [697, 391] width 890 height 39
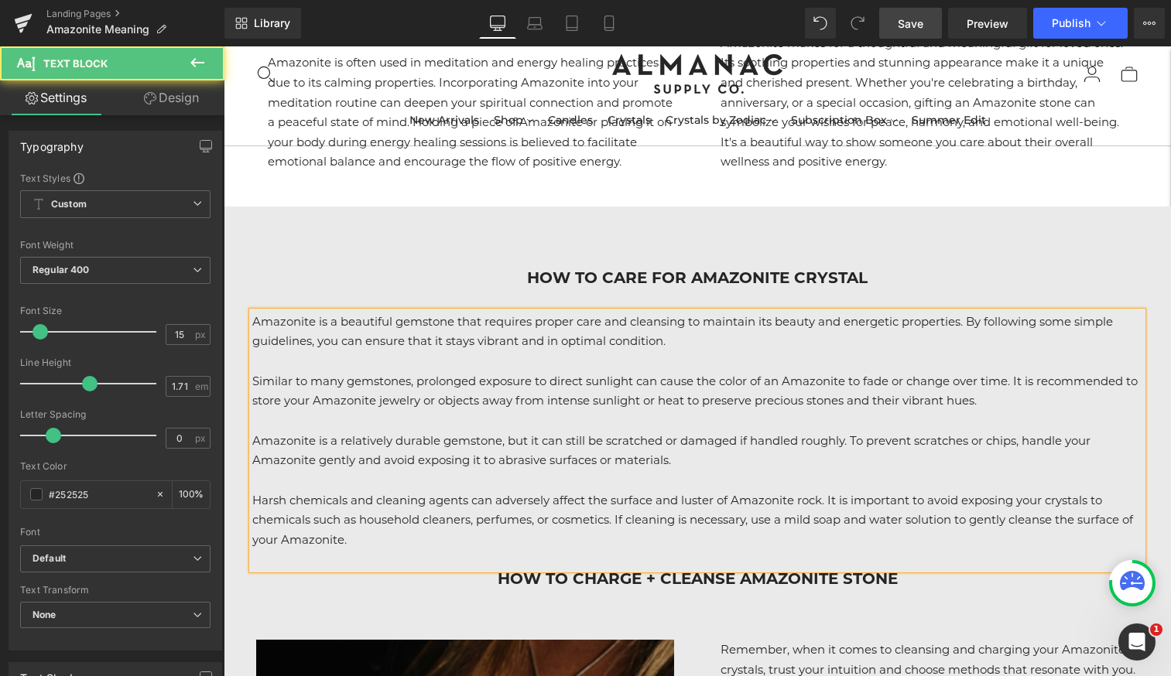
click at [786, 372] on p "Similar to many gemstones, prolonged exposure to direct sunlight can cause the …" at bounding box center [697, 391] width 890 height 39
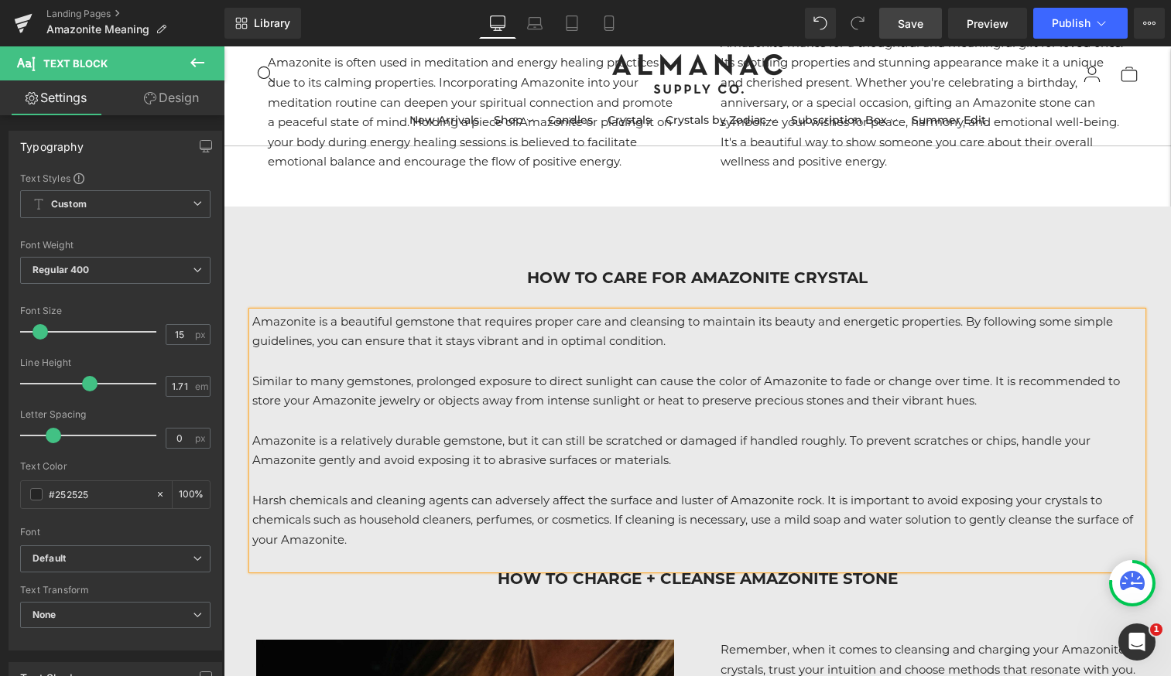
click at [941, 372] on p "Similar to many gemstones, prolonged exposure to direct sunlight can cause the …" at bounding box center [697, 391] width 890 height 39
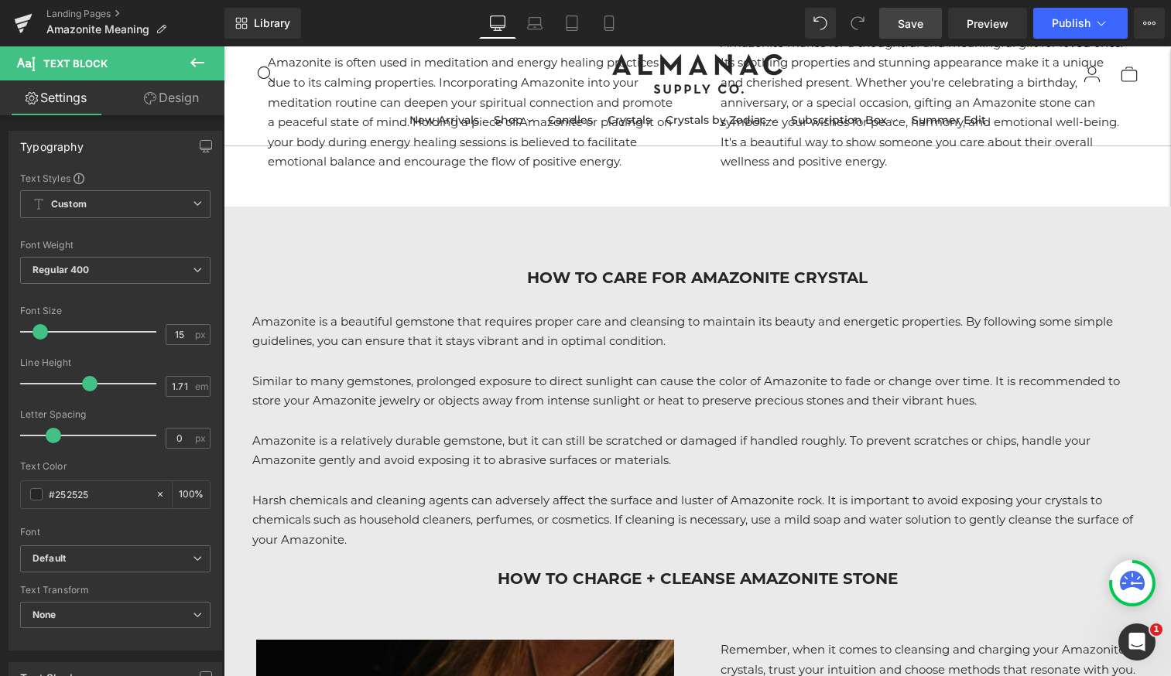
click at [891, 34] on link "Save" at bounding box center [910, 23] width 63 height 31
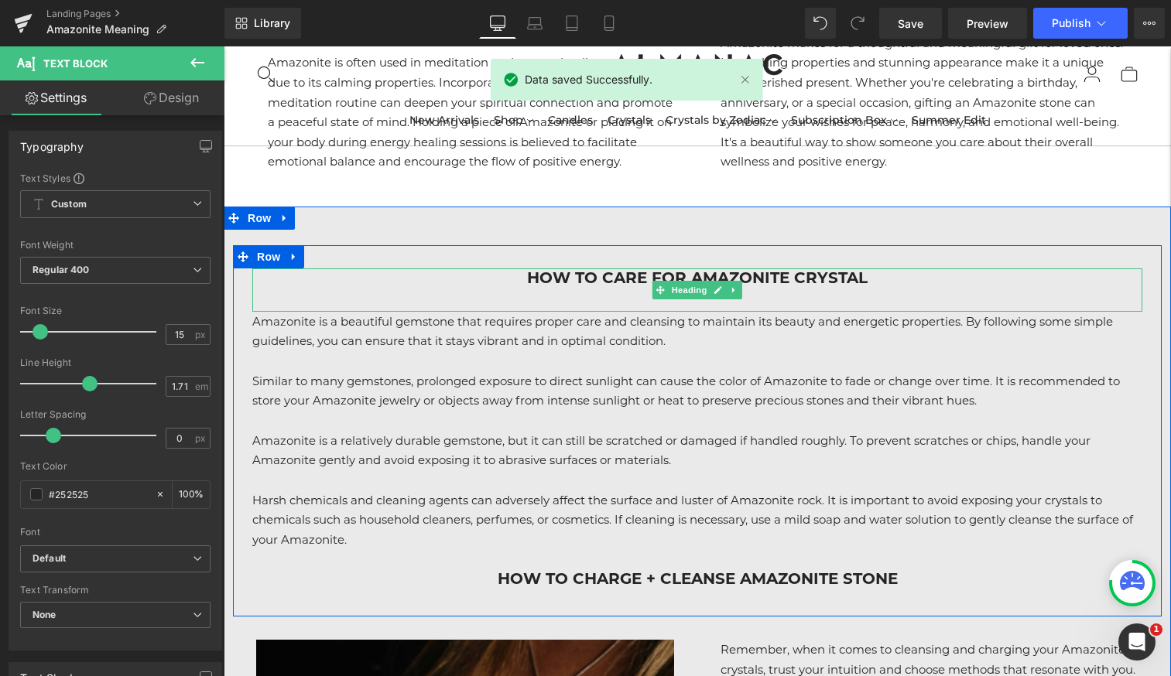
click at [865, 269] on h3 "How to Care for Amazonite Crystal" at bounding box center [697, 279] width 890 height 20
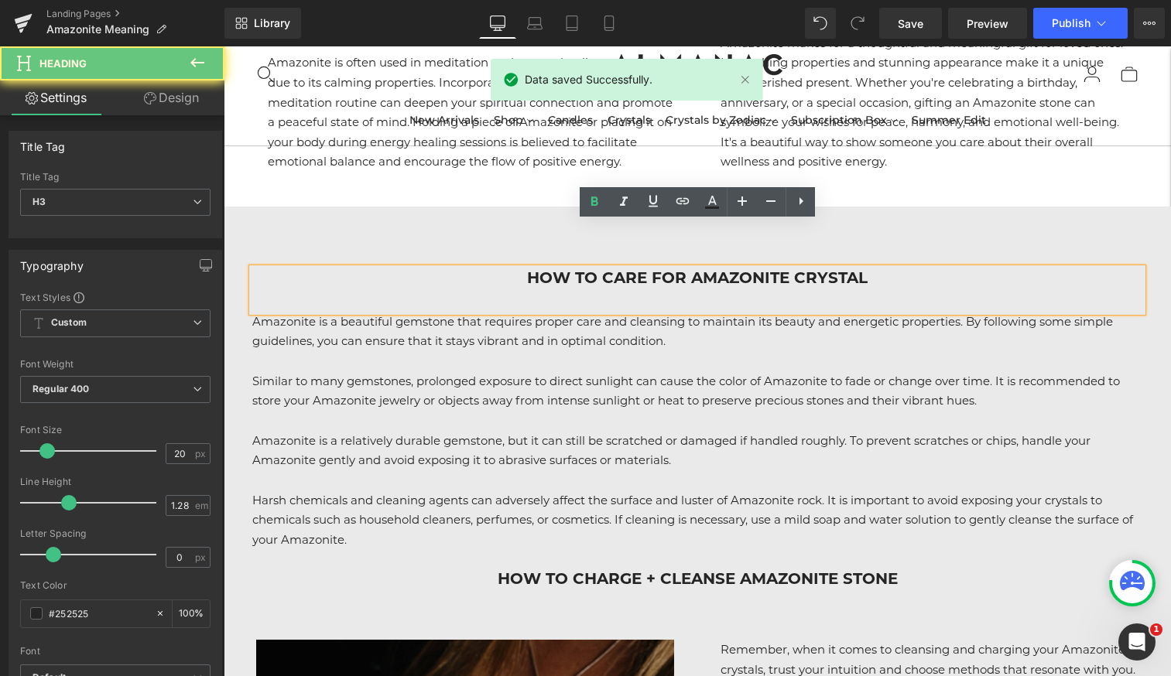
click at [865, 269] on h3 "How to Care for Amazonite Crystal" at bounding box center [697, 279] width 890 height 20
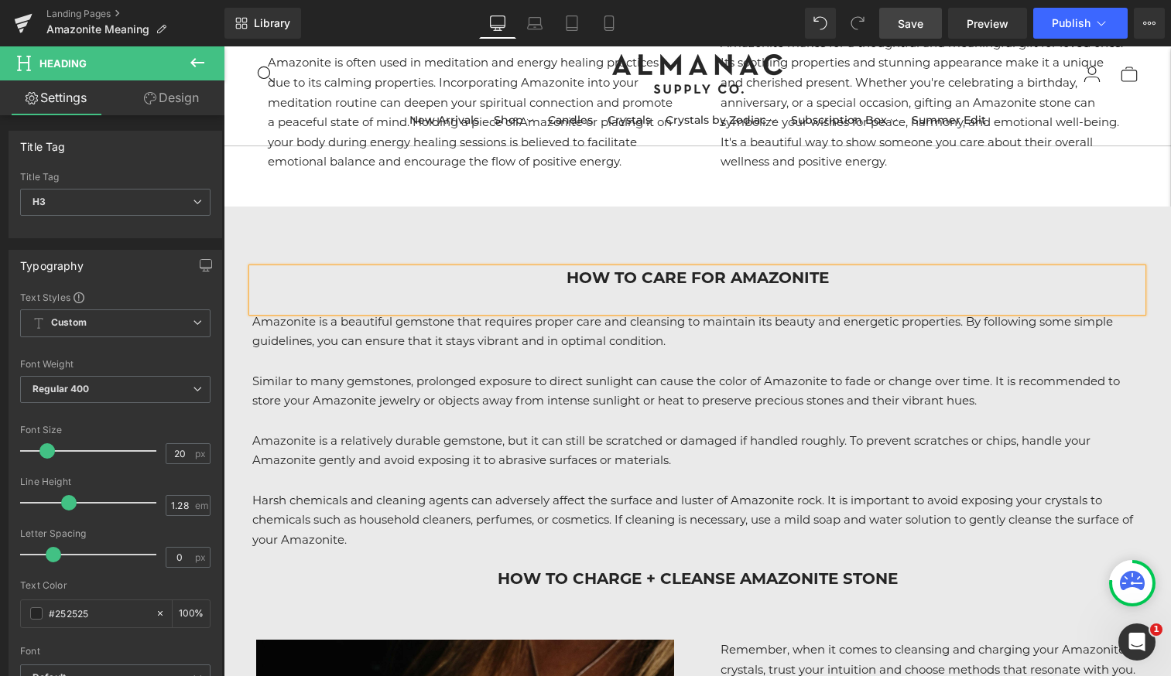
click at [918, 21] on span "Save" at bounding box center [911, 23] width 26 height 16
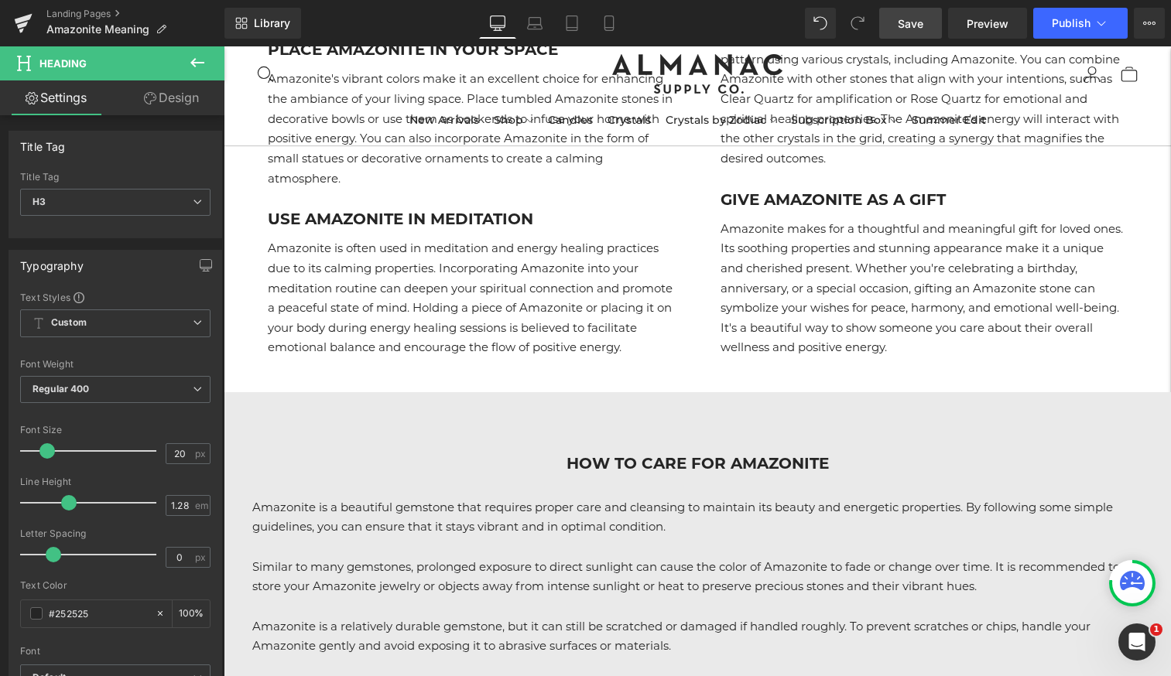
scroll to position [6060, 0]
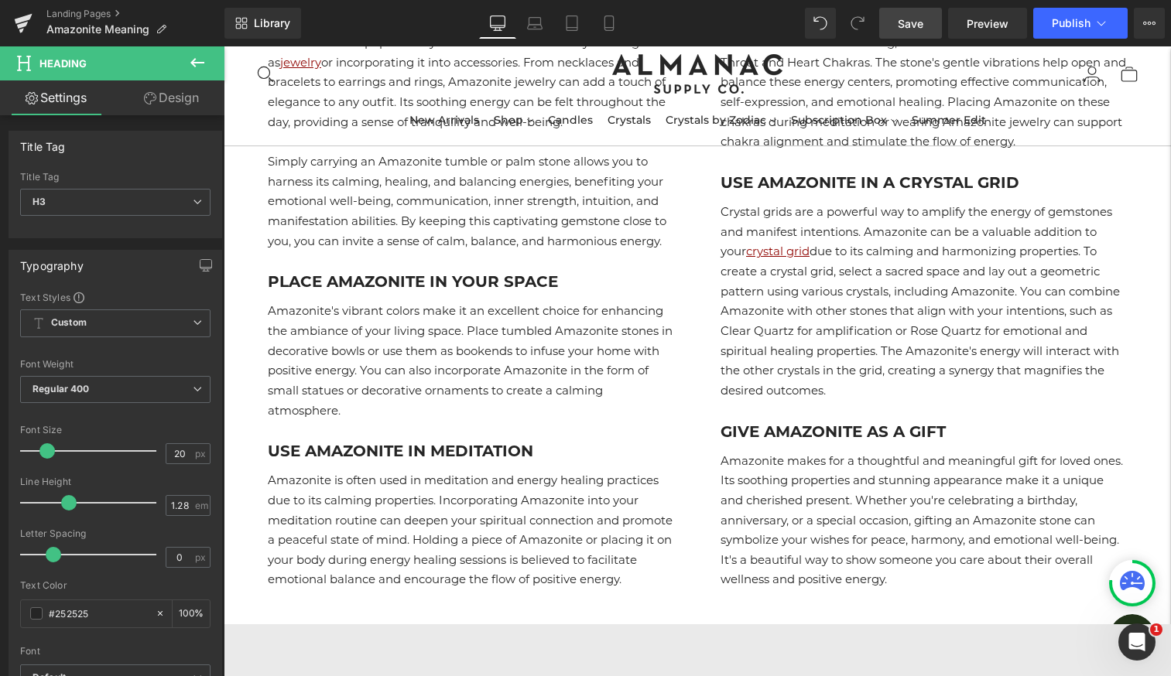
drag, startPoint x: 922, startPoint y: 22, endPoint x: 532, endPoint y: 344, distance: 505.7
click at [922, 22] on span "Save" at bounding box center [911, 23] width 26 height 16
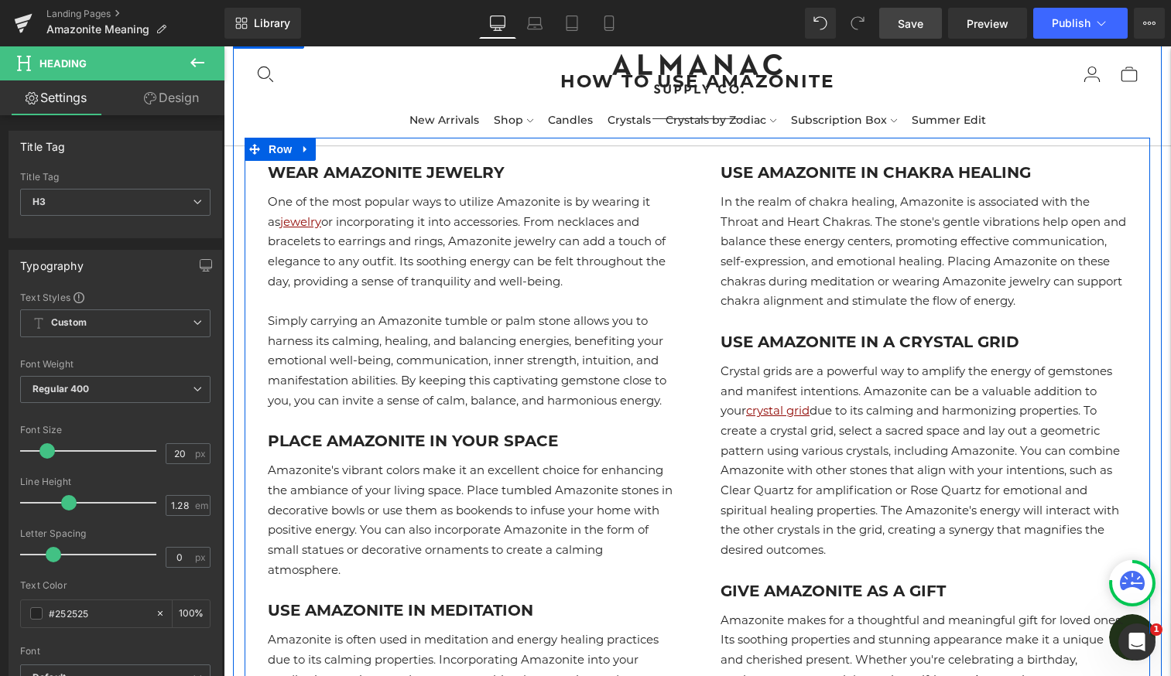
scroll to position [5863, 0]
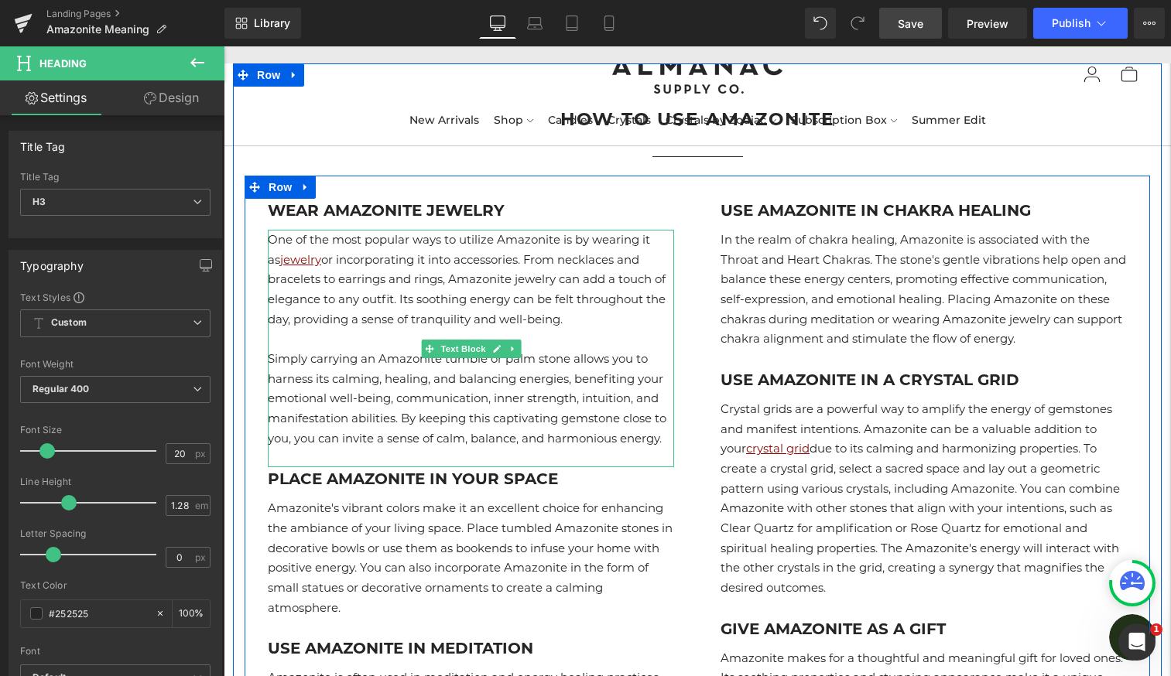
click at [570, 255] on p "One of the most popular ways to utilize Amazonite is by wearing it as jewelry o…" at bounding box center [471, 279] width 406 height 99
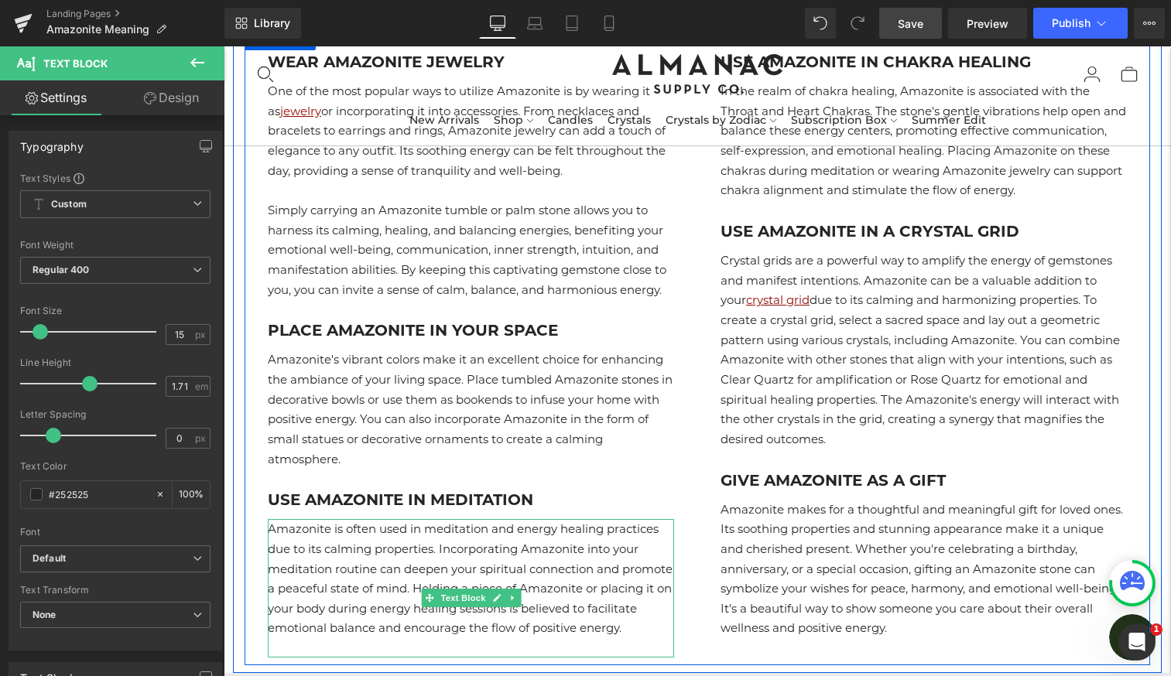
scroll to position [6015, 0]
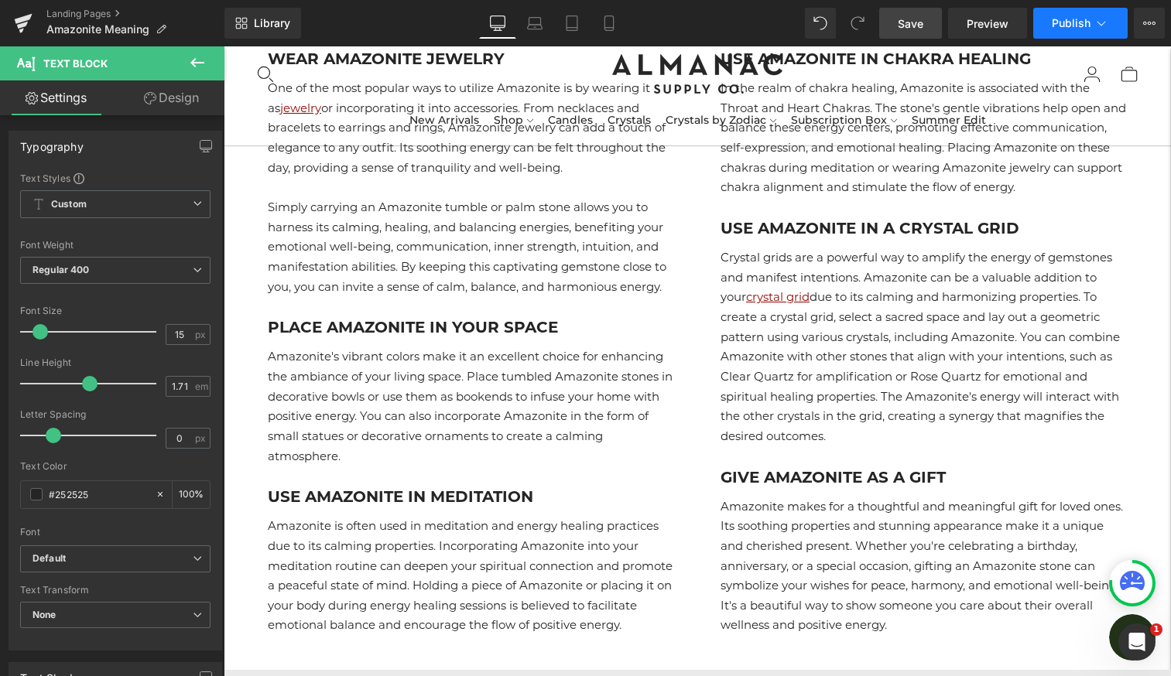
click at [1102, 22] on icon at bounding box center [1101, 22] width 15 height 15
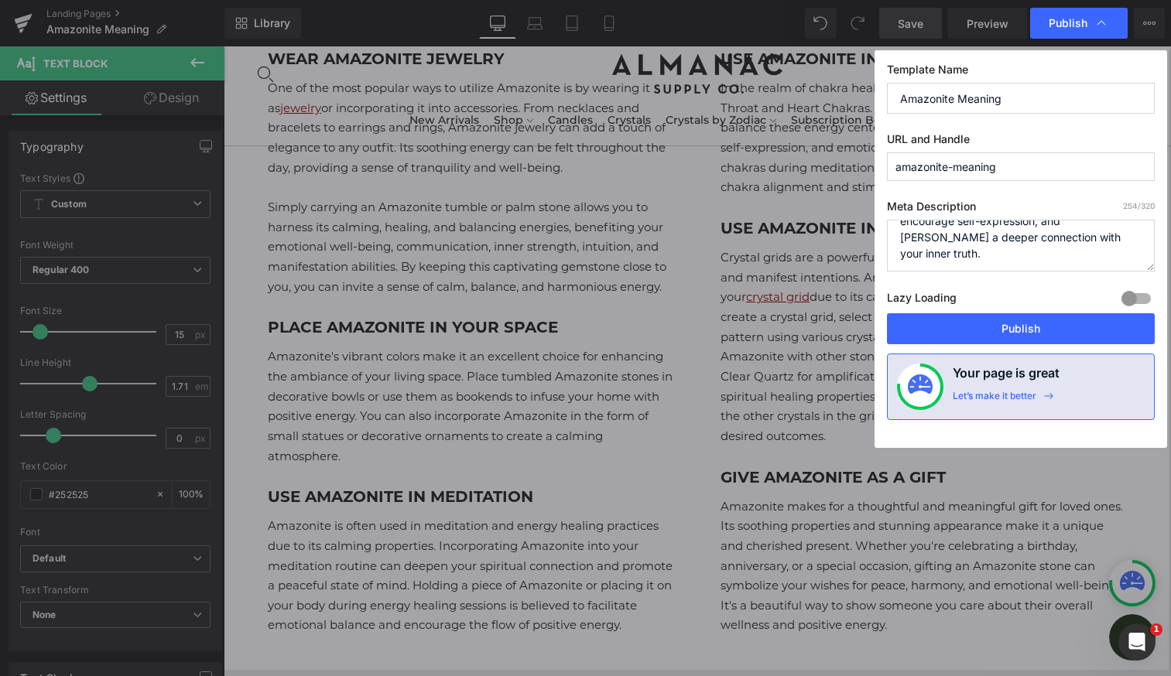
scroll to position [0, 0]
drag, startPoint x: 1016, startPoint y: 259, endPoint x: 868, endPoint y: 191, distance: 162.8
click at [868, 191] on div "Publish Template Name Amazonite Meaning URL and Handle amazonite-meaning Meta D…" at bounding box center [585, 338] width 1171 height 676
click at [937, 233] on textarea "Delve into the world of Amazonite and uncover its fascinating meaning and extra…" at bounding box center [1021, 246] width 268 height 52
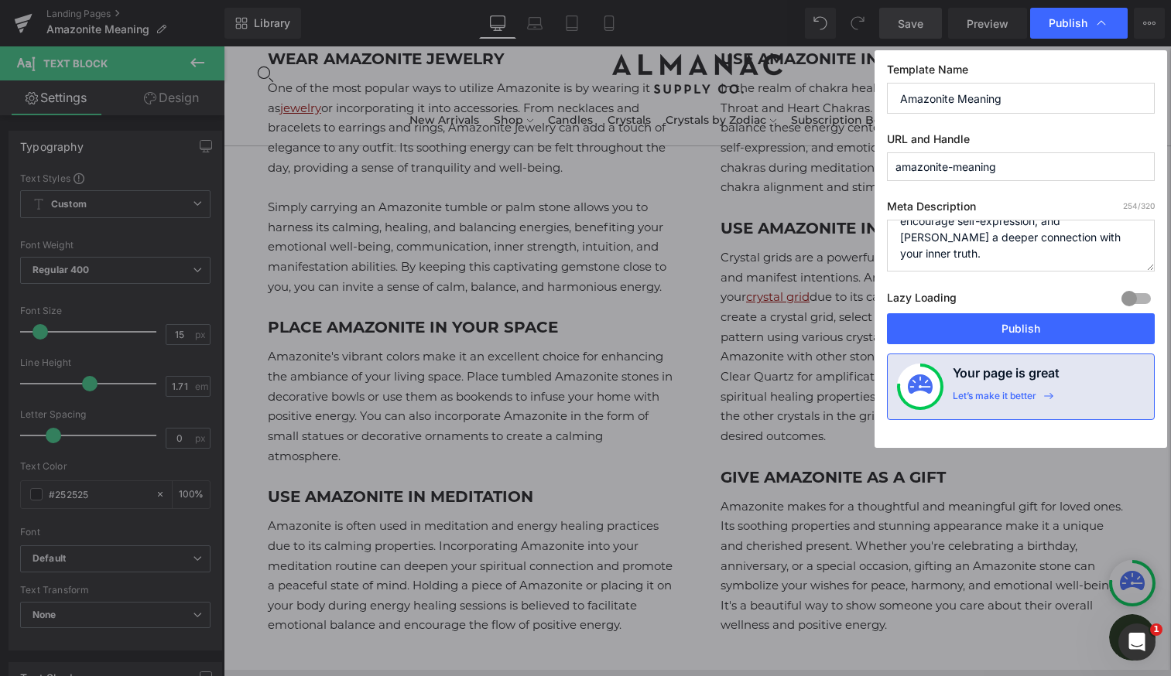
drag, startPoint x: 898, startPoint y: 236, endPoint x: 1081, endPoint y: 289, distance: 190.8
click at [1082, 289] on div "Meta Description 254 /320 Delve into the world of Amazonite and uncover its fas…" at bounding box center [1021, 257] width 268 height 114
paste textarea ""Explore Amazonite's meaning and healing properties. Discover how this crystal …"
click at [906, 241] on textarea "Delve into the world of Amazonite and uncover its fascinating meaning and extra…" at bounding box center [1021, 246] width 268 height 52
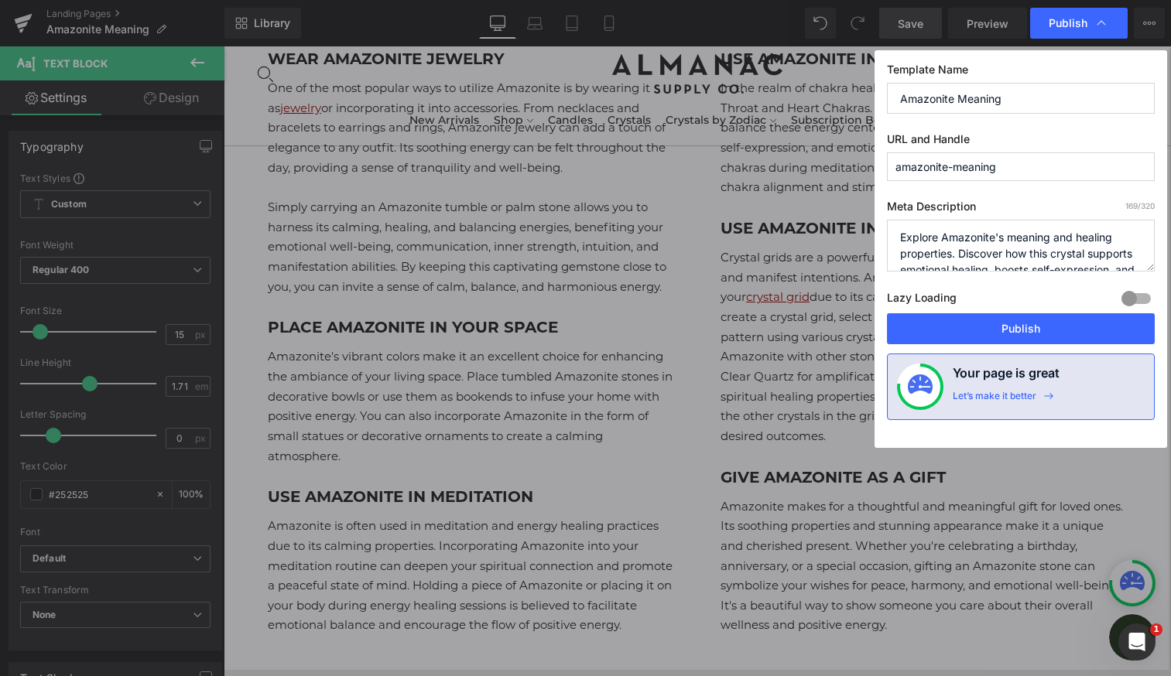
type textarea "Explore Amazonite's meaning and healing properties. Discover how this crystal s…"
click at [1044, 98] on input "Amazonite Meaning" at bounding box center [1021, 98] width 268 height 31
type input "Amazonite Meaning and Properties"
drag, startPoint x: 765, startPoint y: 285, endPoint x: 989, endPoint y: 331, distance: 228.4
click at [989, 331] on button "Publish" at bounding box center [1021, 328] width 268 height 31
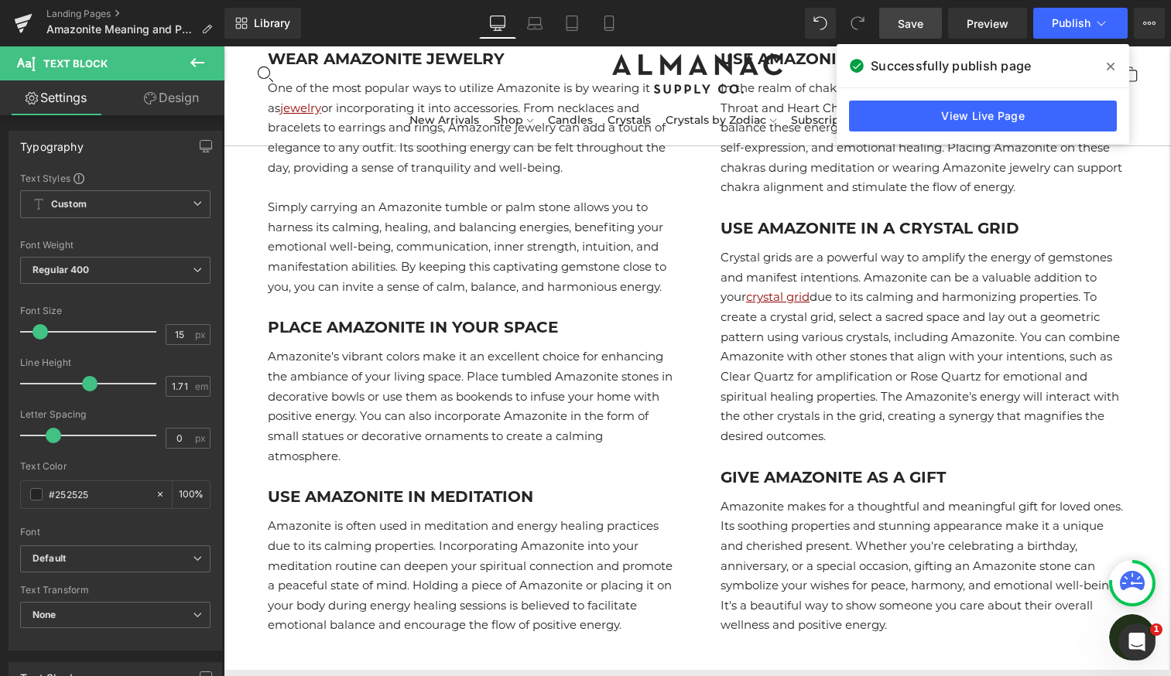
click at [1104, 65] on span at bounding box center [1110, 66] width 25 height 25
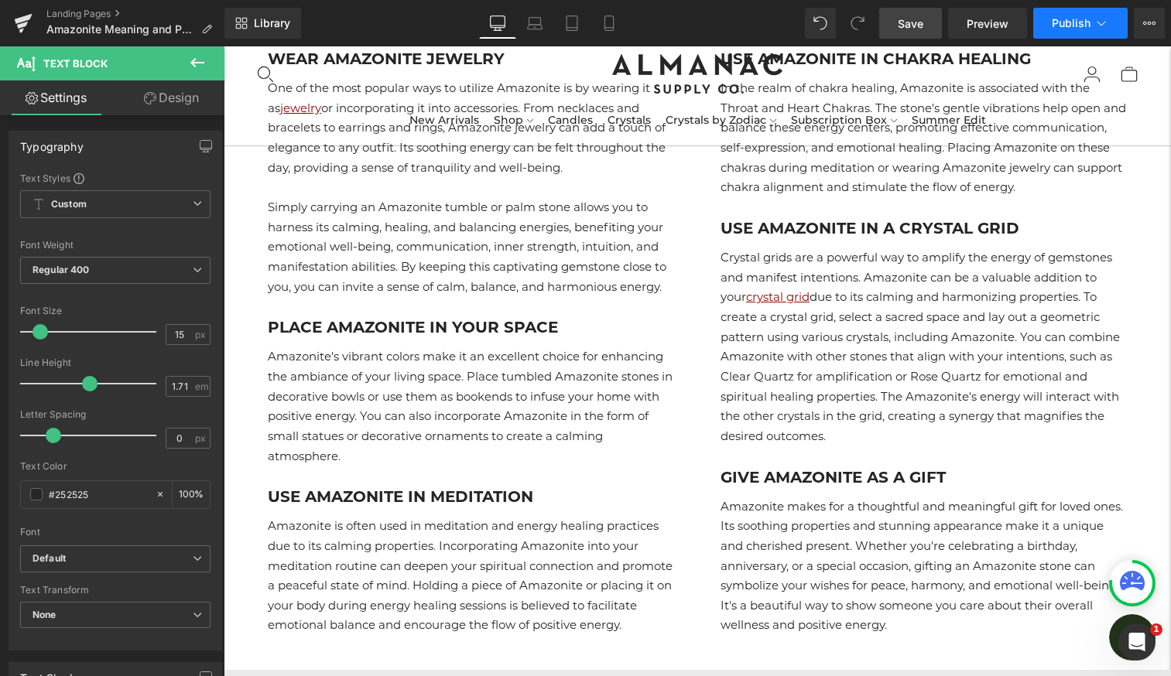
click at [1094, 29] on icon at bounding box center [1101, 22] width 15 height 15
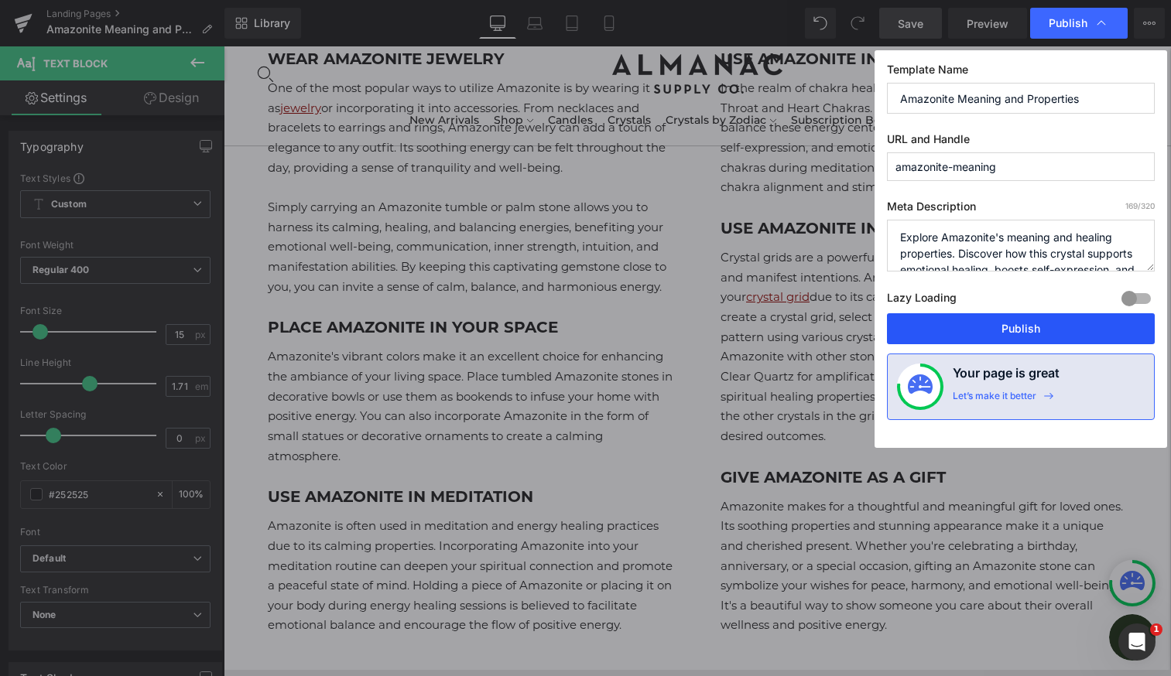
click at [1025, 323] on button "Publish" at bounding box center [1021, 328] width 268 height 31
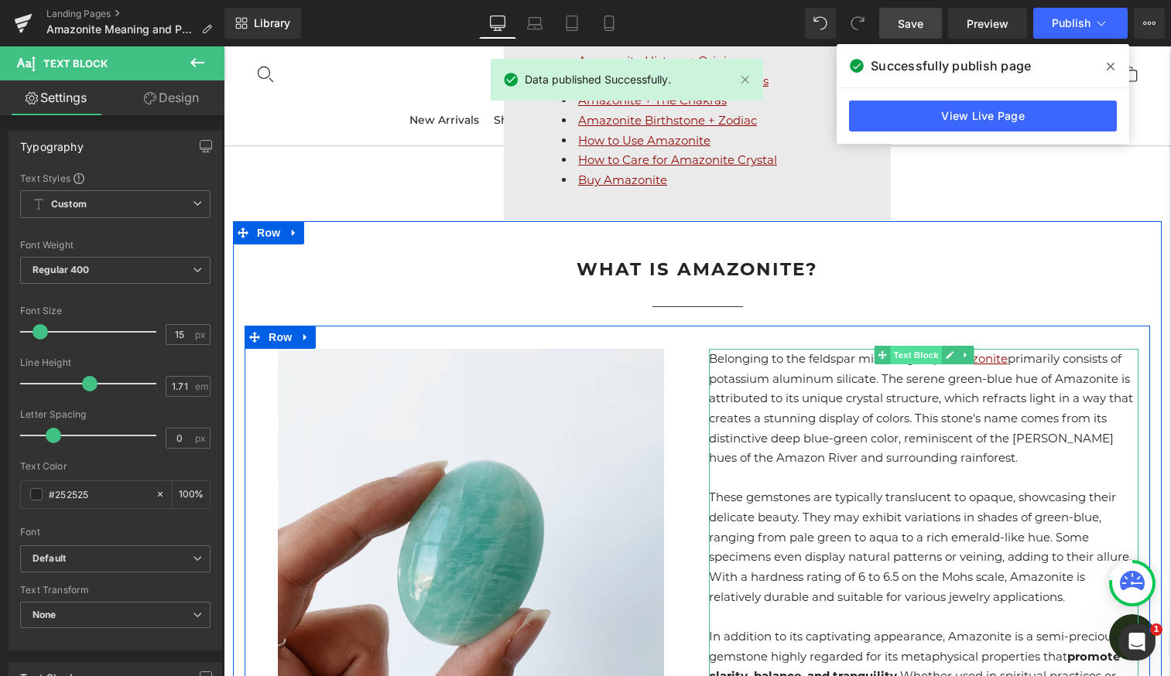
scroll to position [767, 0]
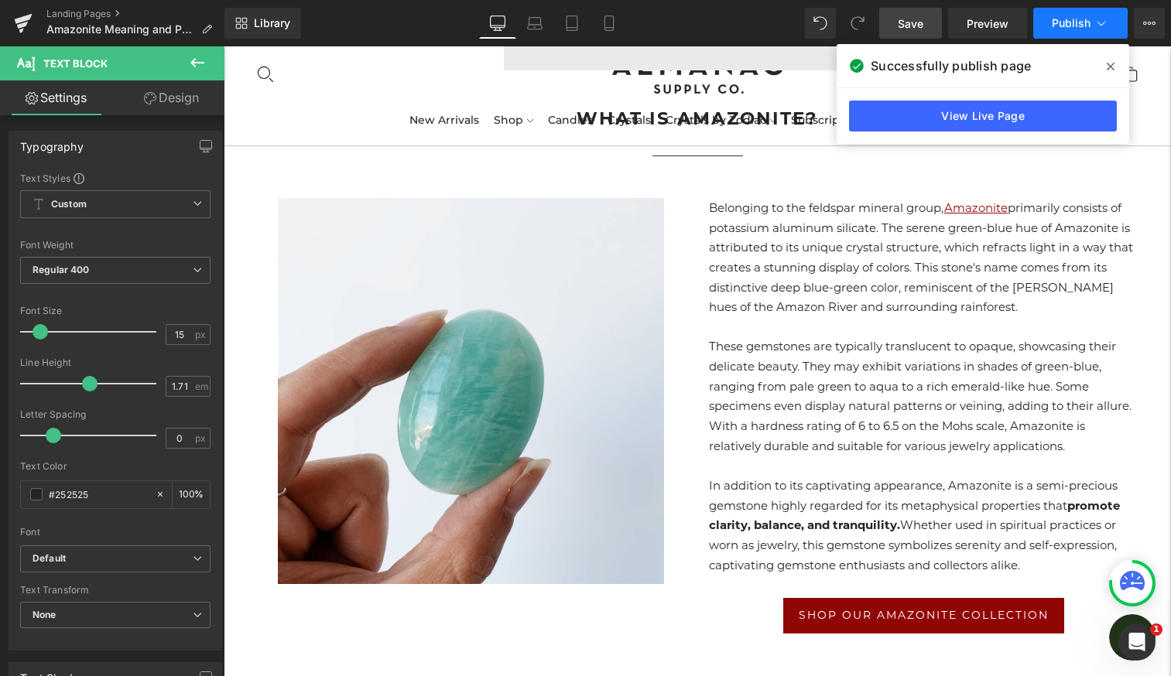
click at [1104, 25] on icon at bounding box center [1101, 22] width 15 height 15
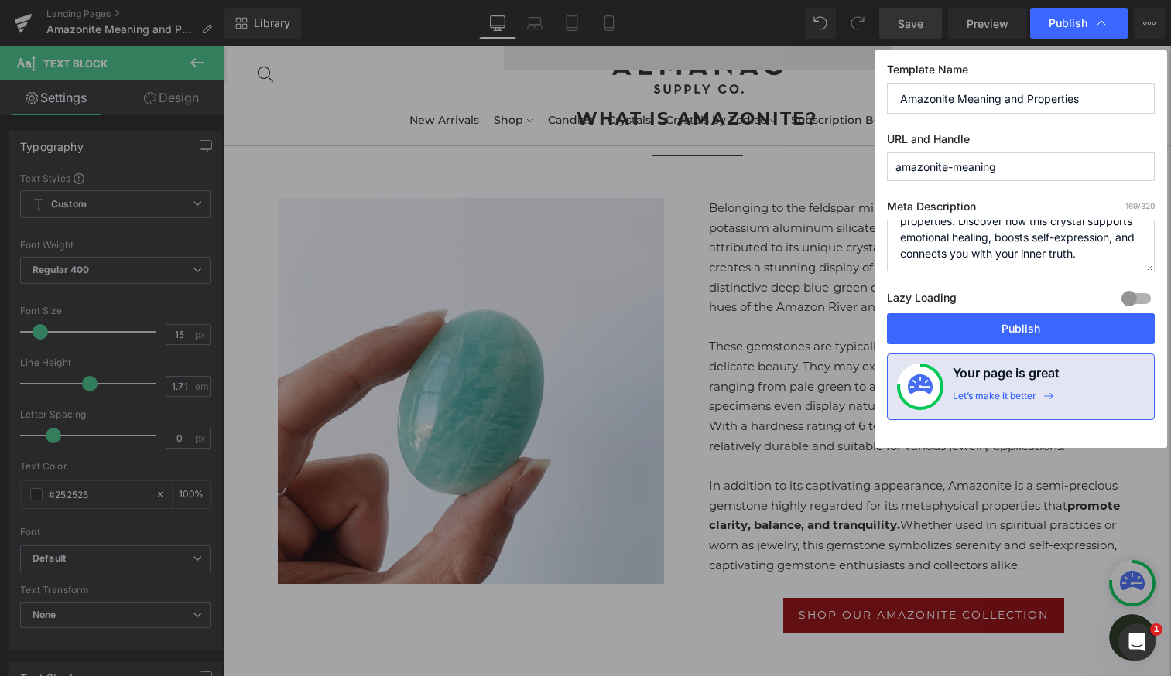
scroll to position [0, 0]
drag, startPoint x: 977, startPoint y: 259, endPoint x: 848, endPoint y: 183, distance: 148.8
click at [848, 183] on div "Publish Template Name Amazonite Meaning and Properties URL and Handle amazonite…" at bounding box center [585, 338] width 1171 height 676
click at [989, 245] on textarea "Explore Amazonite's meaning and healing properties. Discover how this crystal s…" at bounding box center [1021, 246] width 268 height 52
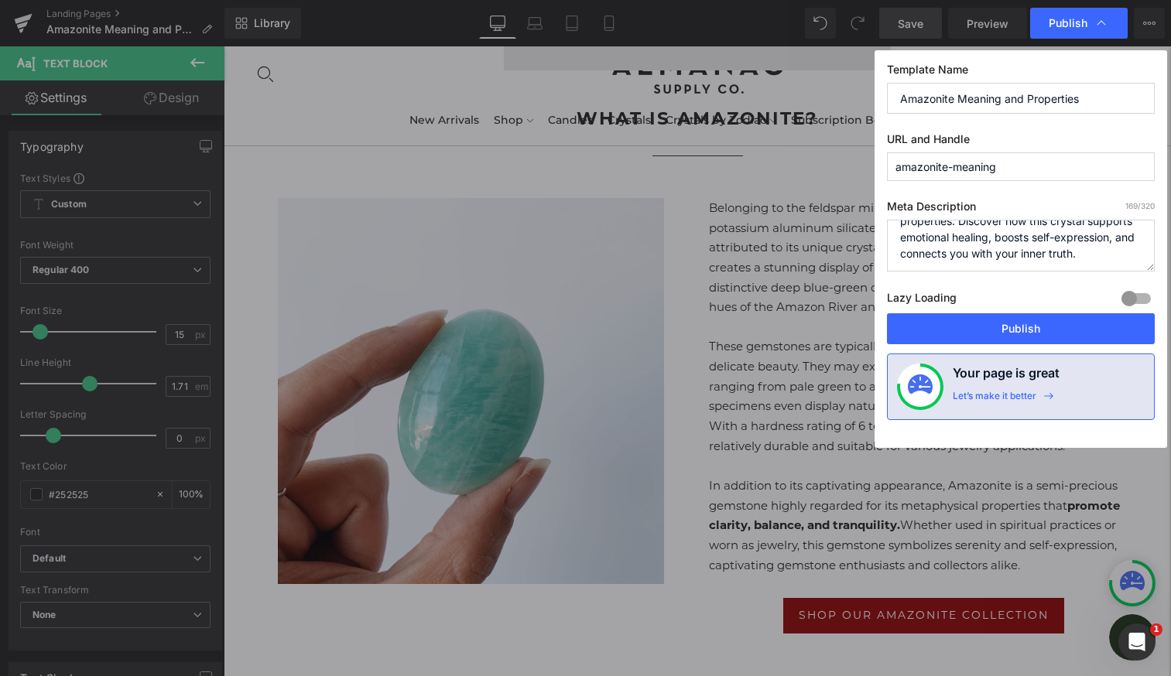
drag, startPoint x: 896, startPoint y: 236, endPoint x: 1102, endPoint y: 296, distance: 214.3
click at [1104, 300] on div "Meta Description 169 /320 Explore Amazonite's meaning and healing properties. D…" at bounding box center [1021, 257] width 268 height 114
paste textarea ""Explore Amazonite's meaning and healing powers. See how this crystal supports …"
click at [905, 241] on textarea "Explore Amazonite's meaning and healing properties. Discover how this crystal s…" at bounding box center [1021, 246] width 268 height 52
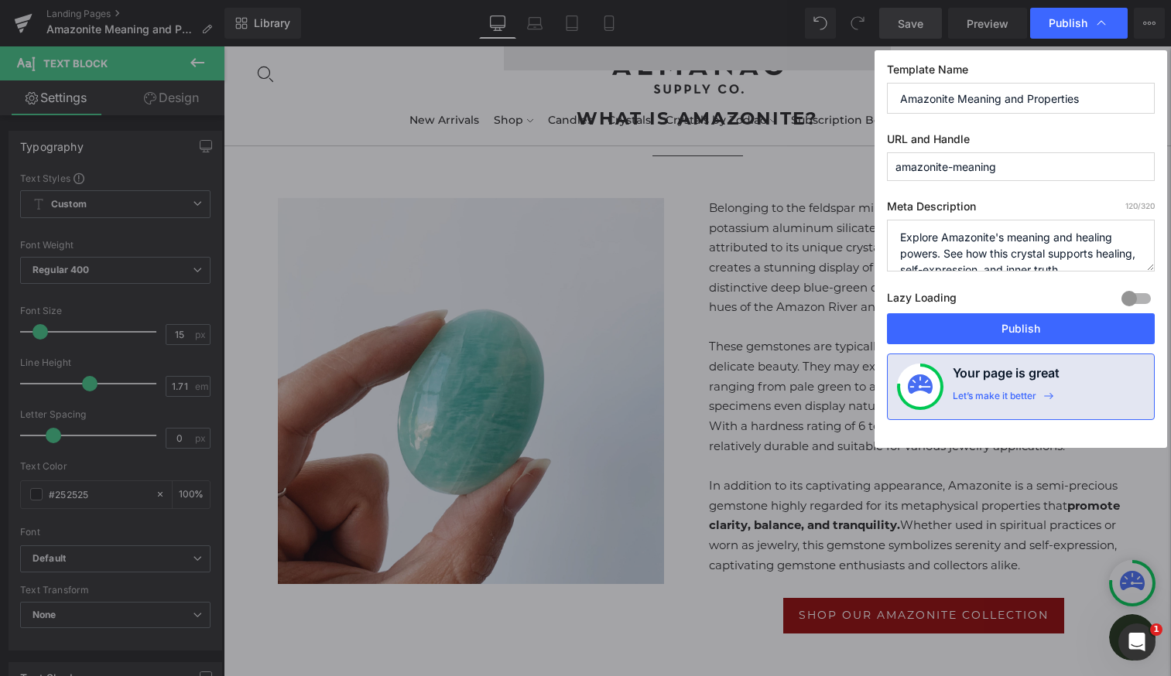
scroll to position [16, 0]
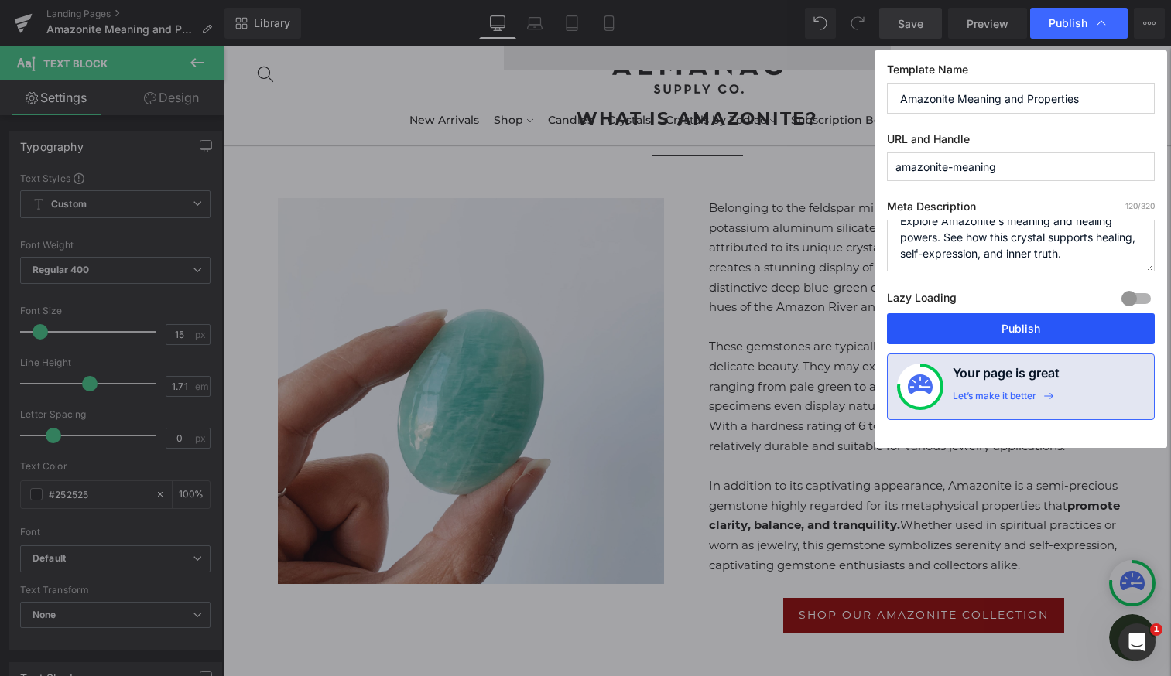
type textarea "Explore Amazonite's meaning and healing powers. See how this crystal supports h…"
drag, startPoint x: 1008, startPoint y: 329, endPoint x: 784, endPoint y: 283, distance: 228.3
click at [1008, 329] on button "Publish" at bounding box center [1021, 328] width 268 height 31
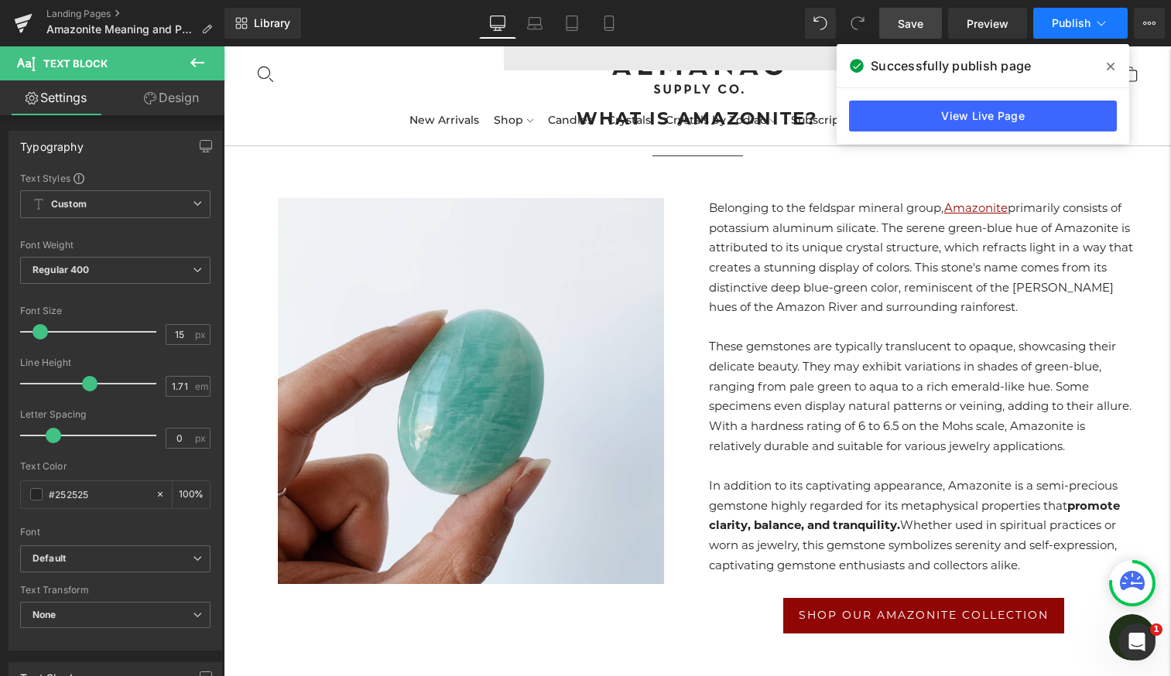
click at [1102, 22] on icon at bounding box center [1101, 22] width 15 height 15
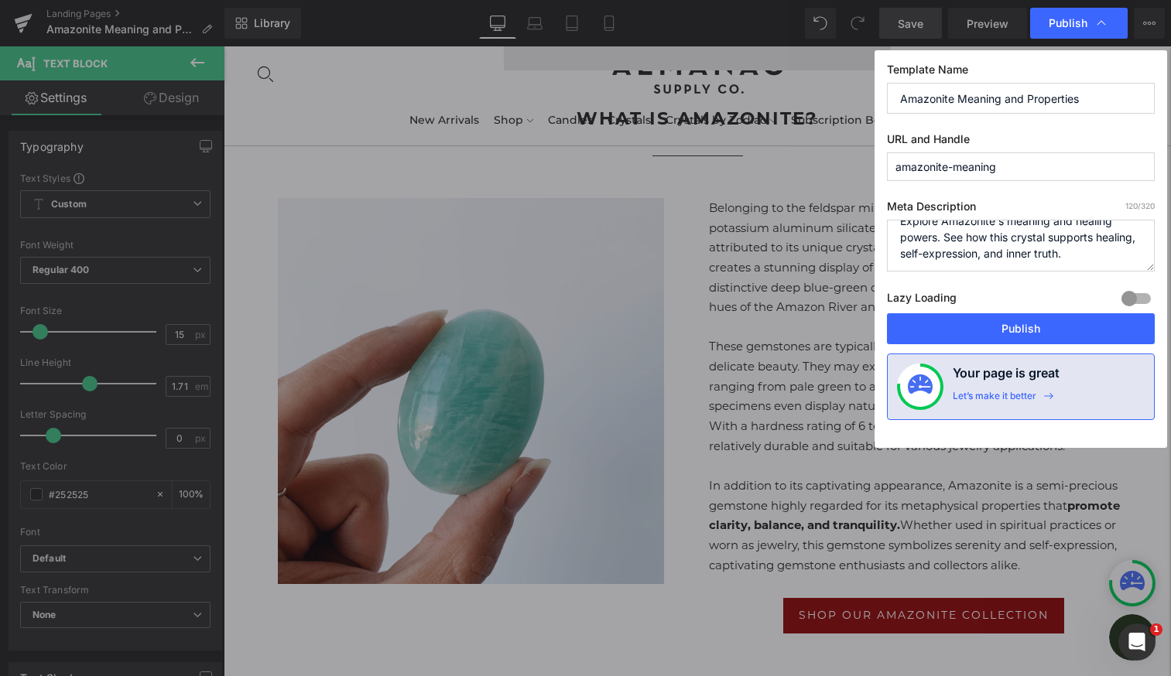
scroll to position [0, 0]
drag, startPoint x: 1115, startPoint y: 252, endPoint x: 810, endPoint y: 194, distance: 311.2
click at [810, 194] on div "Publish Template Name Amazonite Meaning and Properties URL and Handle amazonite…" at bounding box center [585, 338] width 1171 height 676
paste textarea "Explore Amazonite's meaning and healing powers. Discover how this crystal suppo…"
drag, startPoint x: 1114, startPoint y: 255, endPoint x: 816, endPoint y: 166, distance: 311.0
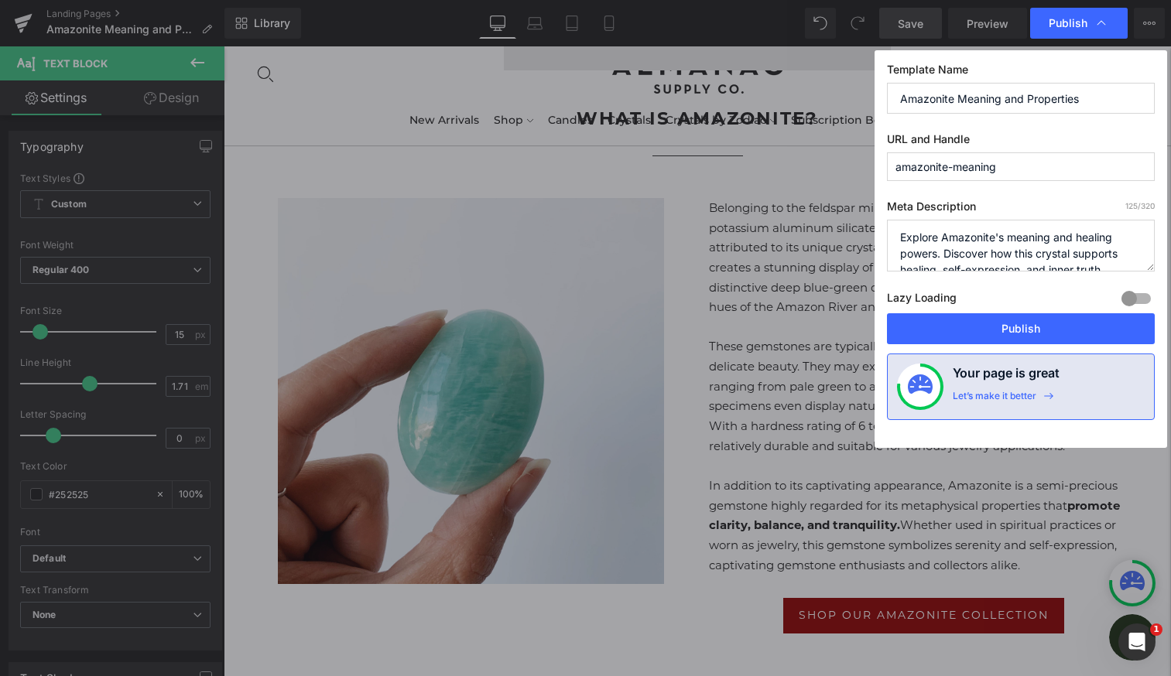
click at [816, 166] on div "Publish Template Name Amazonite Meaning and Properties URL and Handle amazonite…" at bounding box center [585, 338] width 1171 height 676
paste textarea "powerful healing properties. Discover how this beautiful crystal supports emoti…"
drag, startPoint x: 899, startPoint y: 239, endPoint x: 1093, endPoint y: 307, distance: 205.9
click at [1093, 307] on div "Meta Description 186 /320 Explore Amazonite's meaning and healing powers. See h…" at bounding box center [1021, 257] width 268 height 114
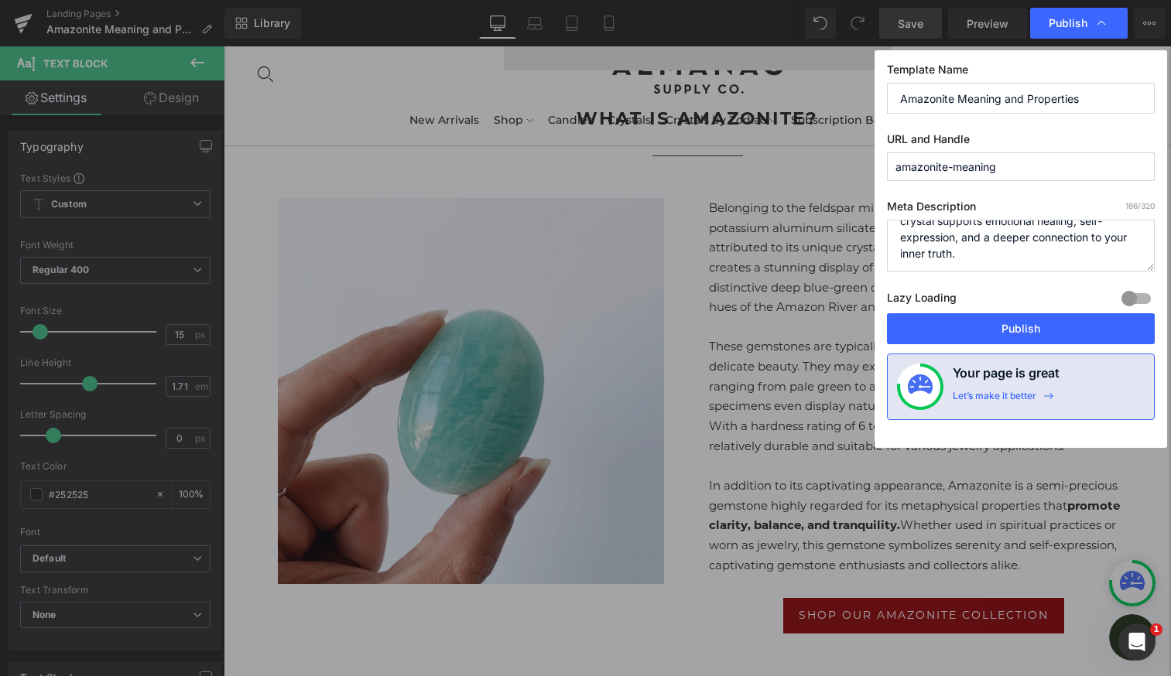
click at [1048, 241] on textarea "Explore Amazonite's meaning and healing powers. See how this crystal supports h…" at bounding box center [1021, 246] width 268 height 52
drag, startPoint x: 995, startPoint y: 256, endPoint x: 854, endPoint y: 168, distance: 165.6
click at [854, 168] on div "Publish Template Name Amazonite Meaning and Properties URL and Handle amazonite…" at bounding box center [585, 338] width 1171 height 676
paste textarea ""Discover Amazonite's meaning and healing powers—supporting emotional healing, …"
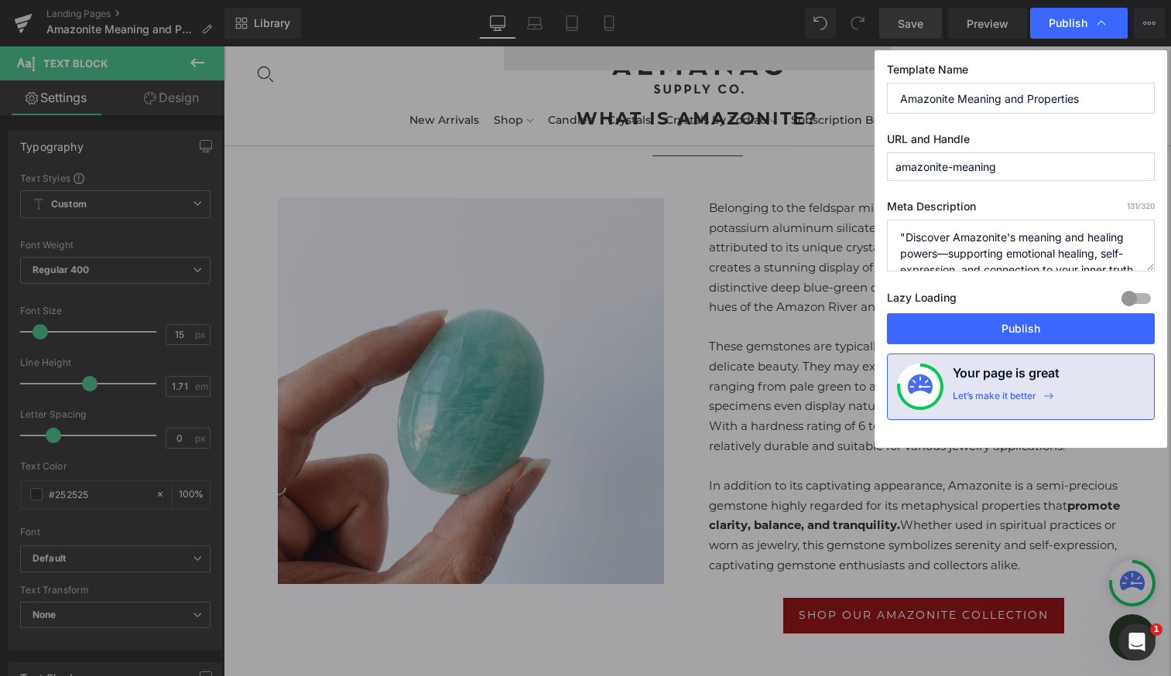
click at [906, 242] on textarea "Explore Amazonite's meaning and healing powers. See how this crystal supports h…" at bounding box center [1021, 246] width 268 height 52
type textarea "Discover Amazonite's meaning and healing powers—supporting emotional healing, s…"
click at [980, 324] on button "Publish" at bounding box center [1021, 328] width 268 height 31
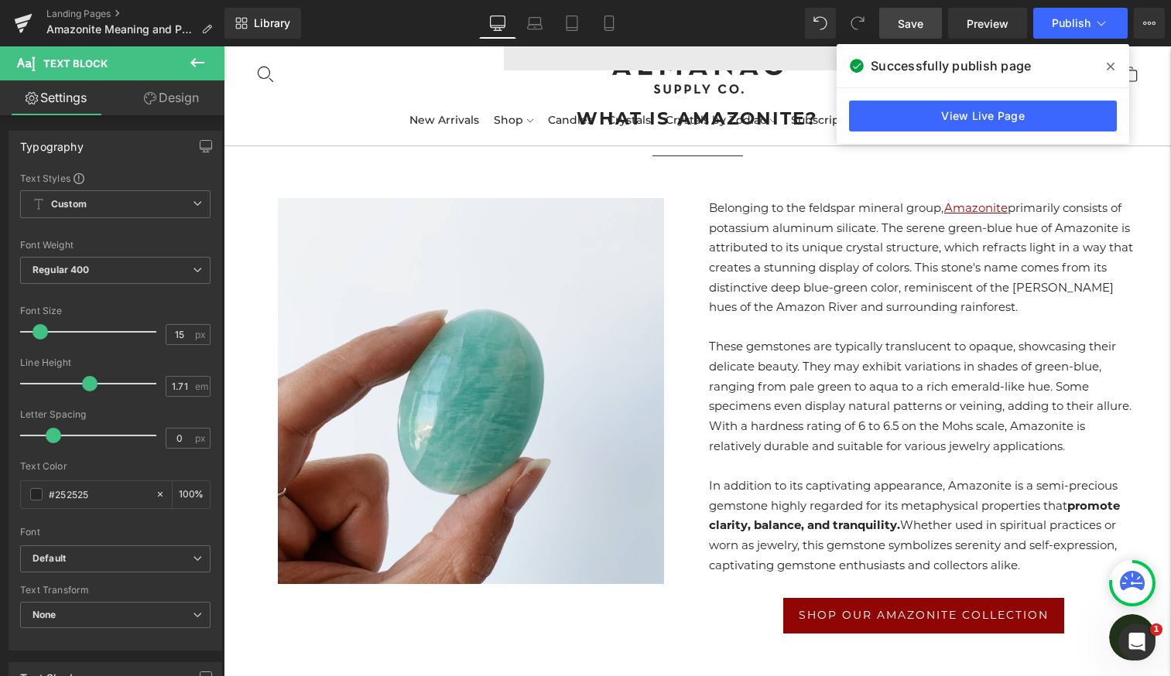
click at [1112, 67] on icon at bounding box center [1111, 67] width 8 height 8
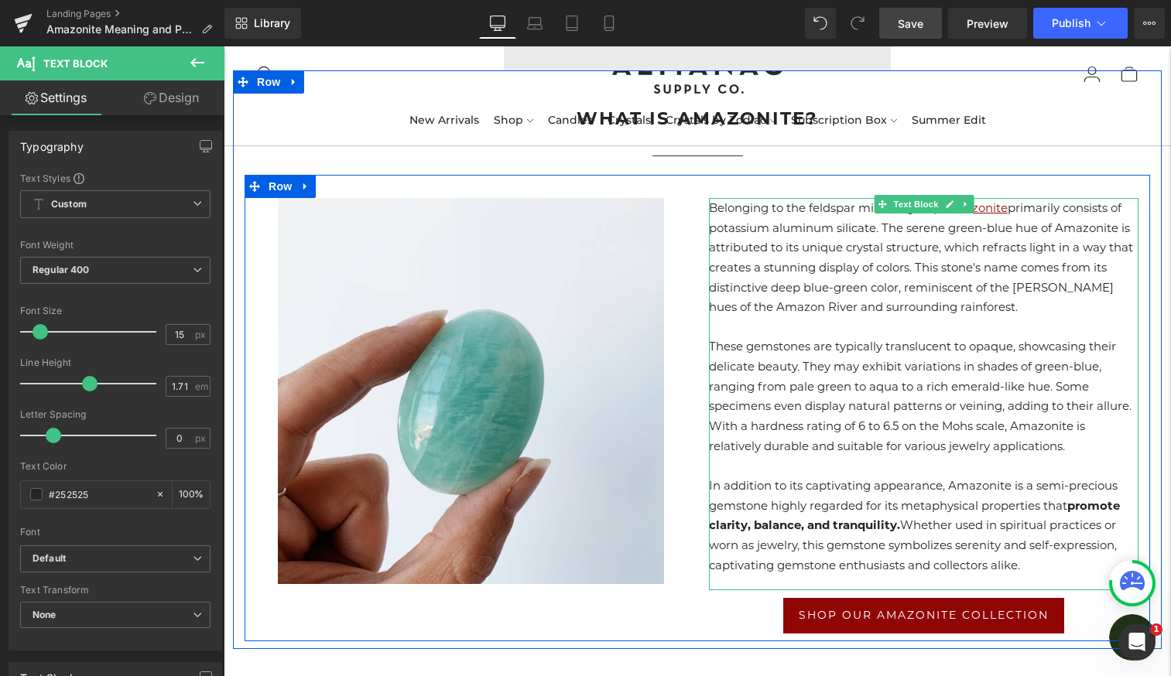
click at [1119, 230] on p "Belonging to the feldspar mineral group, Amazonite primarily consists of potass…" at bounding box center [924, 257] width 430 height 119
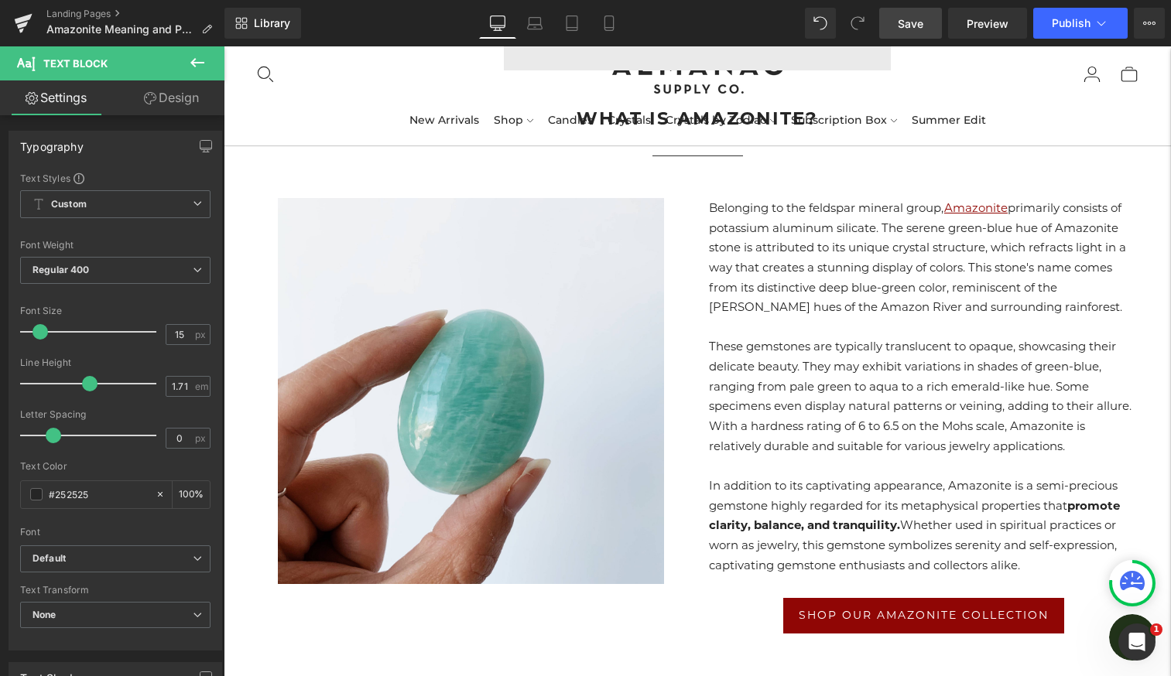
click at [911, 21] on span "Save" at bounding box center [911, 23] width 26 height 16
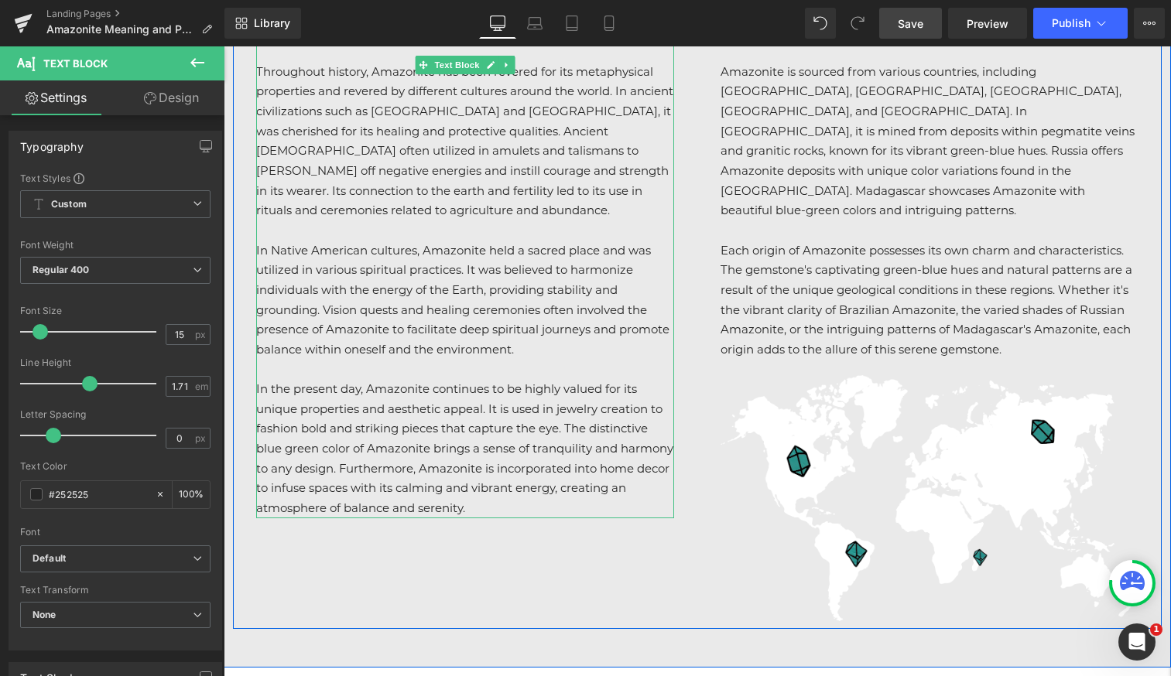
scroll to position [1498, 0]
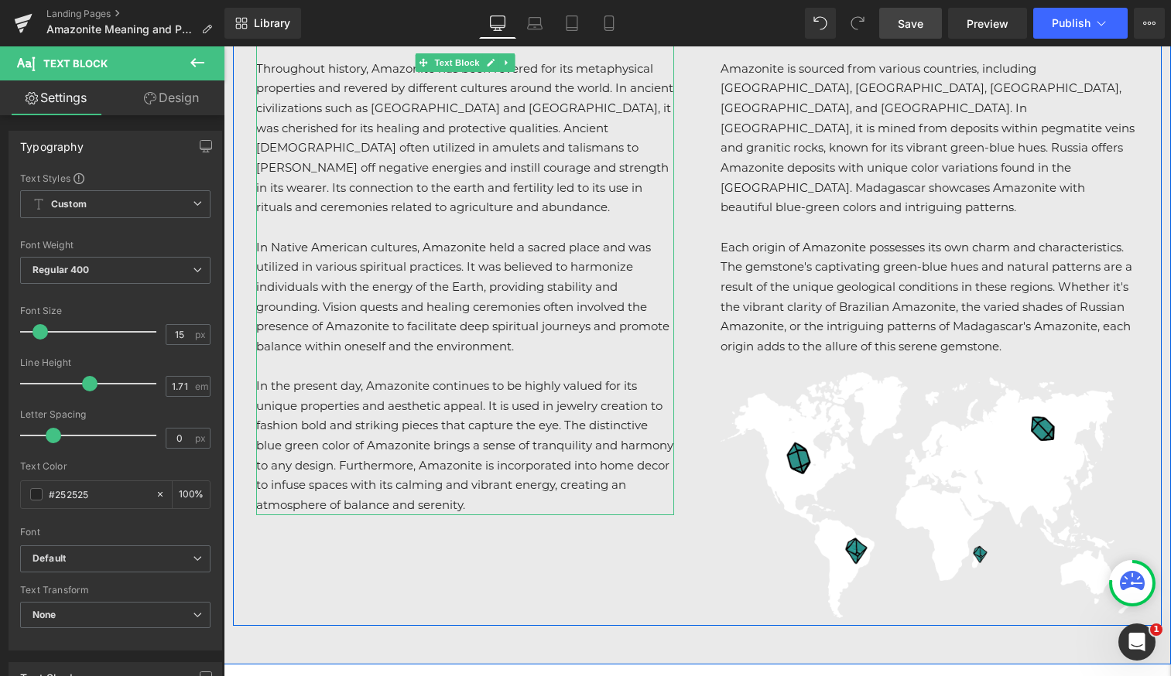
click at [491, 385] on p "In the present day, Amazonite continues to be highly valued for its unique prop…" at bounding box center [465, 445] width 418 height 139
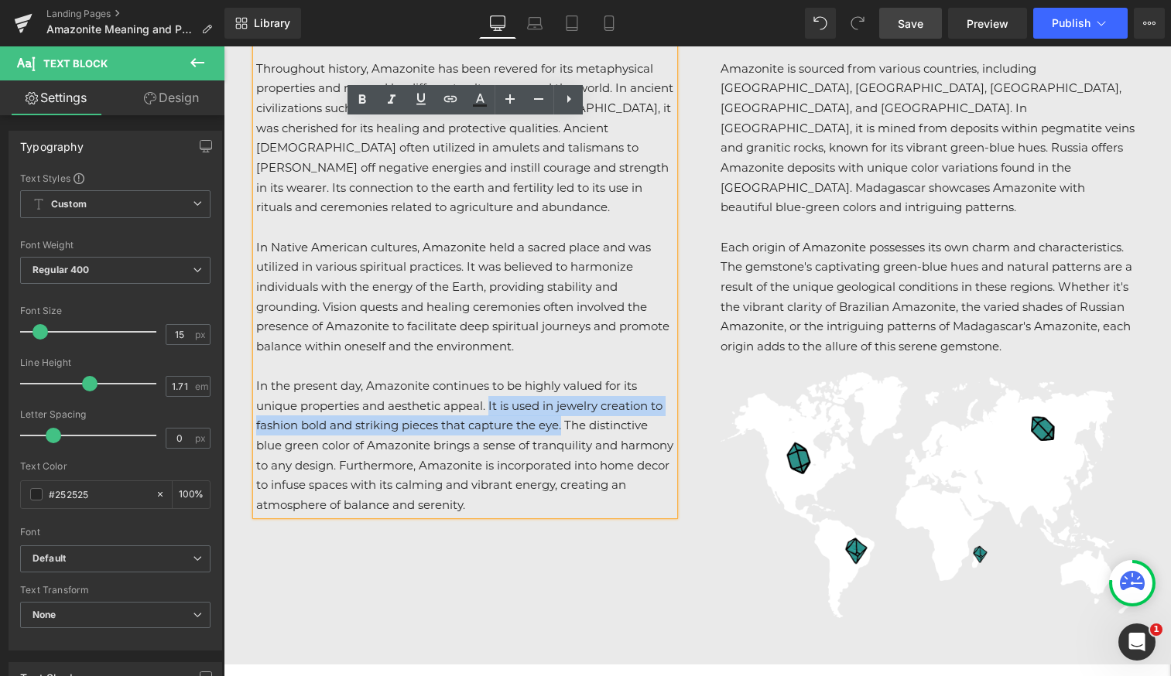
drag, startPoint x: 489, startPoint y: 383, endPoint x: 564, endPoint y: 409, distance: 79.3
click at [564, 409] on p "In the present day, Amazonite continues to be highly valued for its unique prop…" at bounding box center [465, 445] width 418 height 139
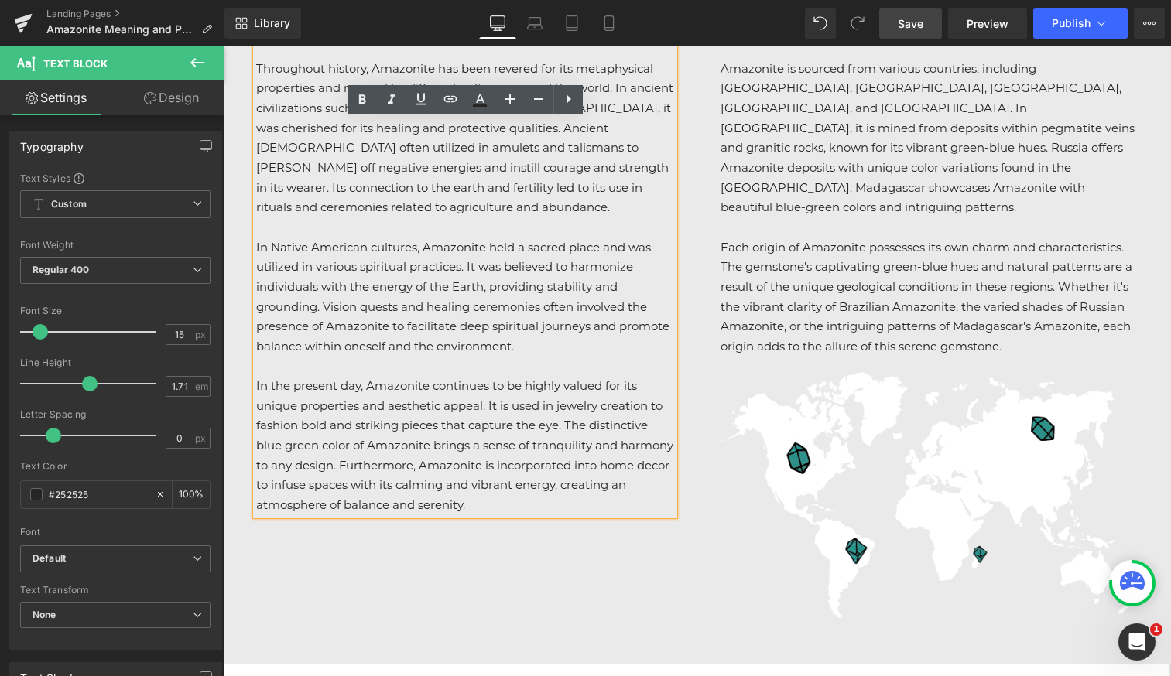
click at [543, 404] on p "In the present day, Amazonite continues to be highly valued for its unique prop…" at bounding box center [465, 445] width 418 height 139
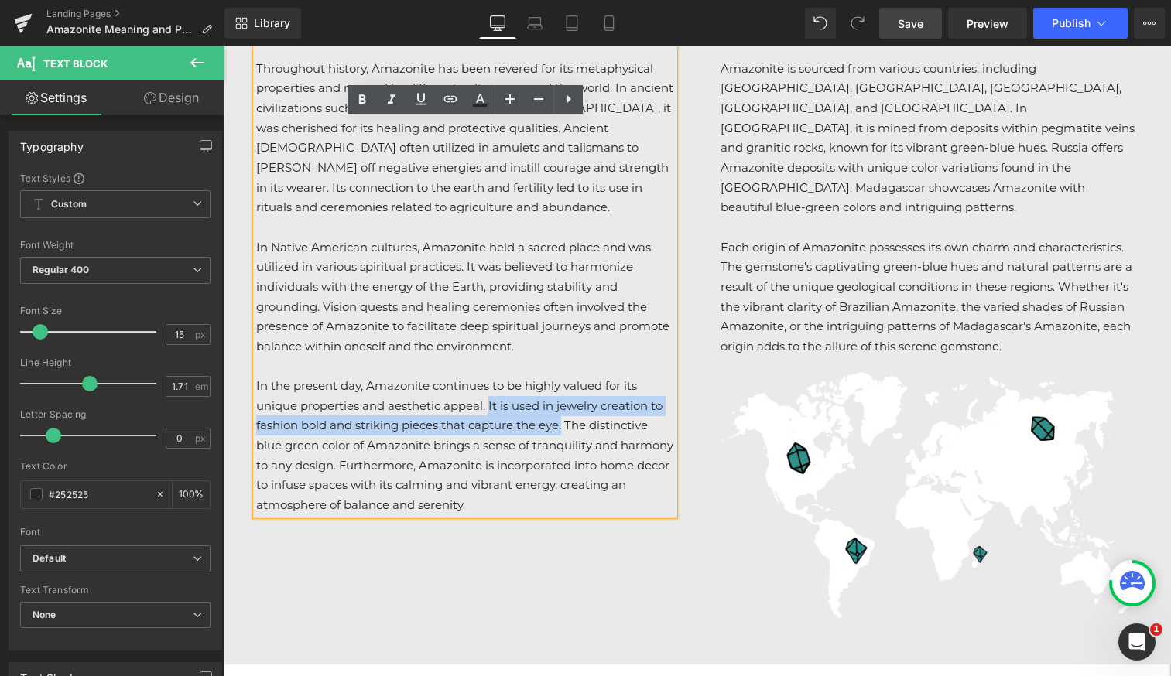
drag, startPoint x: 490, startPoint y: 388, endPoint x: 565, endPoint y: 406, distance: 77.2
click at [565, 406] on p "In the present day, Amazonite continues to be highly valued for its unique prop…" at bounding box center [465, 445] width 418 height 139
copy p "It is used in jewelry creation to fashion bold and striking pieces that capture…"
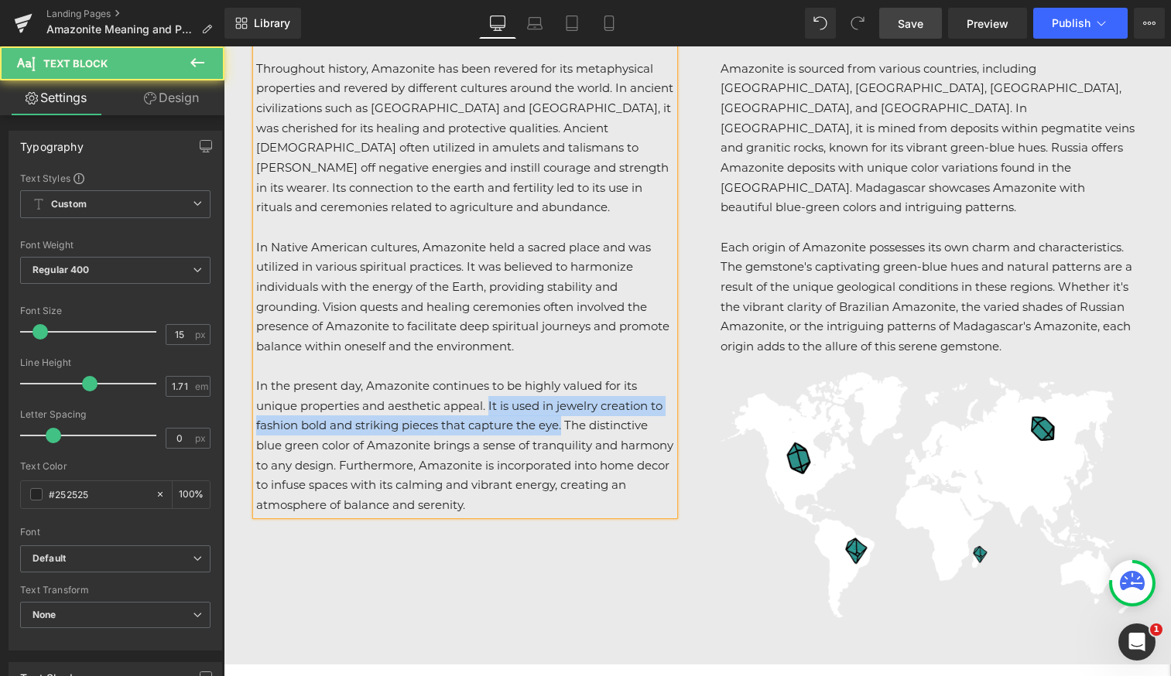
click at [545, 386] on p "In the present day, Amazonite continues to be highly valued for its unique prop…" at bounding box center [465, 445] width 418 height 139
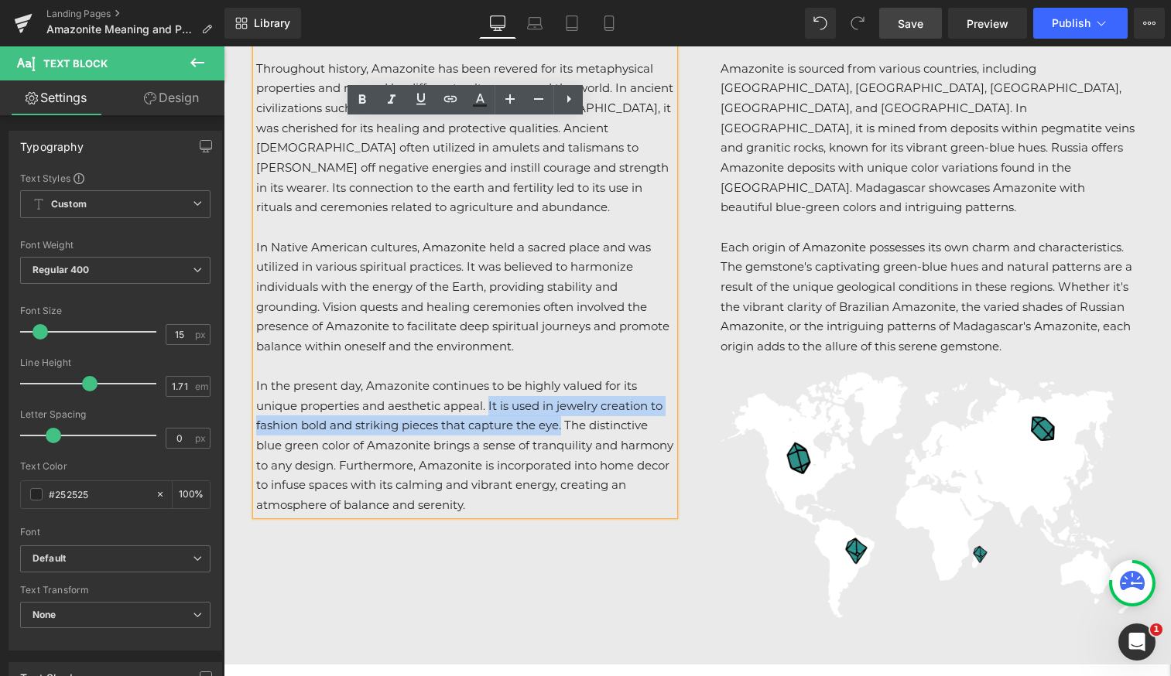
drag, startPoint x: 492, startPoint y: 386, endPoint x: 564, endPoint y: 410, distance: 75.9
click at [564, 410] on p "In the present day, Amazonite continues to be highly valued for its unique prop…" at bounding box center [465, 445] width 418 height 139
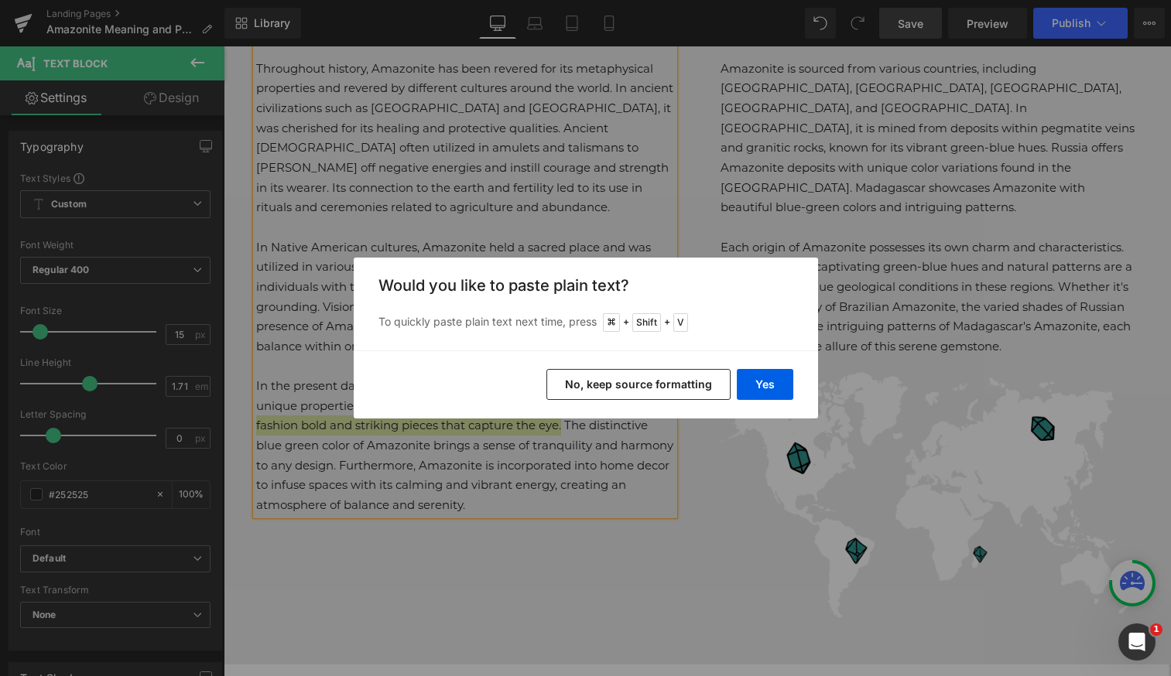
click at [645, 387] on button "No, keep source formatting" at bounding box center [638, 384] width 184 height 31
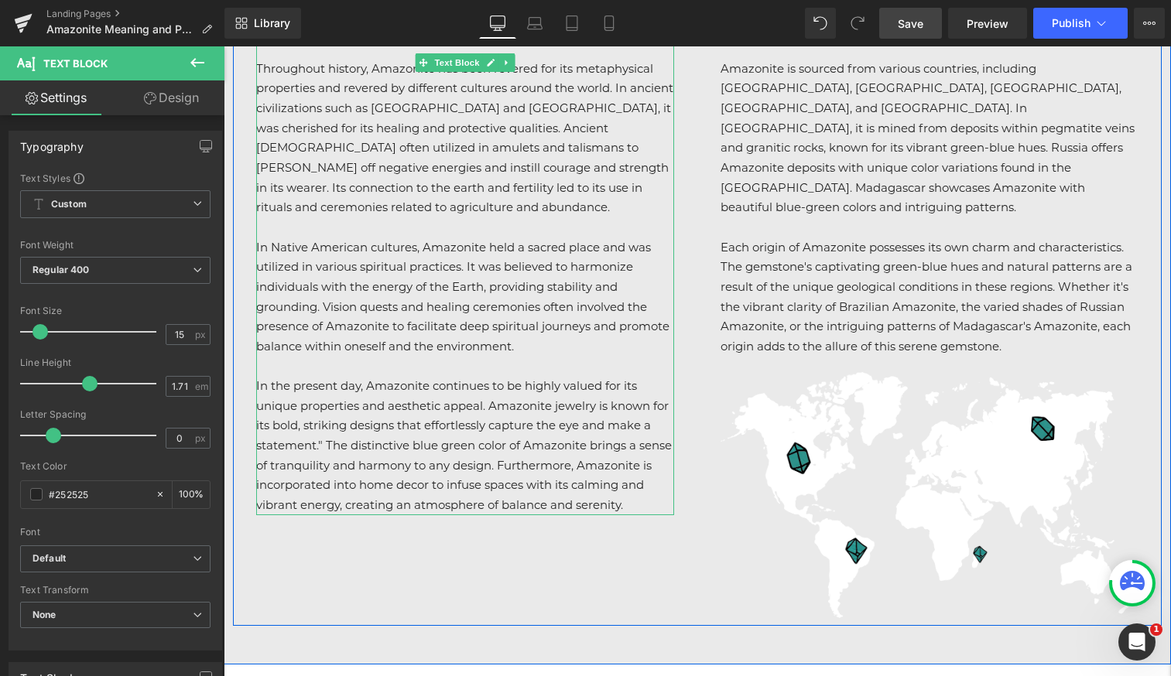
click at [327, 425] on p "In the present day, Amazonite continues to be highly valued for its unique prop…" at bounding box center [465, 445] width 418 height 139
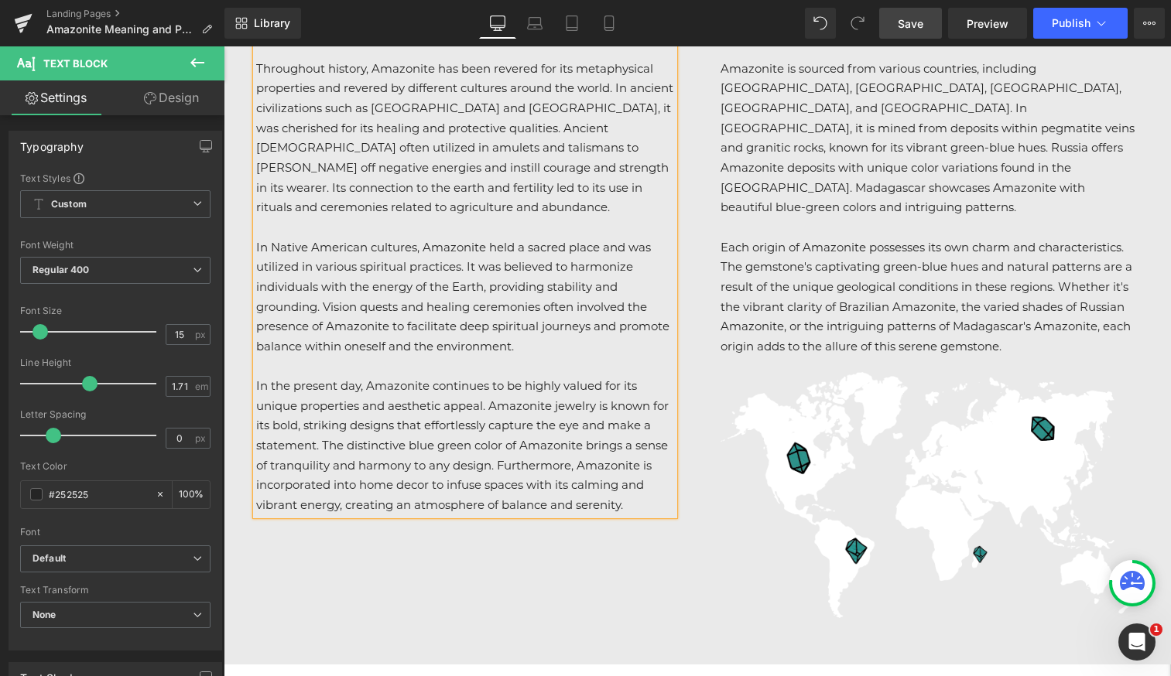
click at [491, 424] on p "In the present day, Amazonite continues to be highly valued for its unique prop…" at bounding box center [465, 445] width 418 height 139
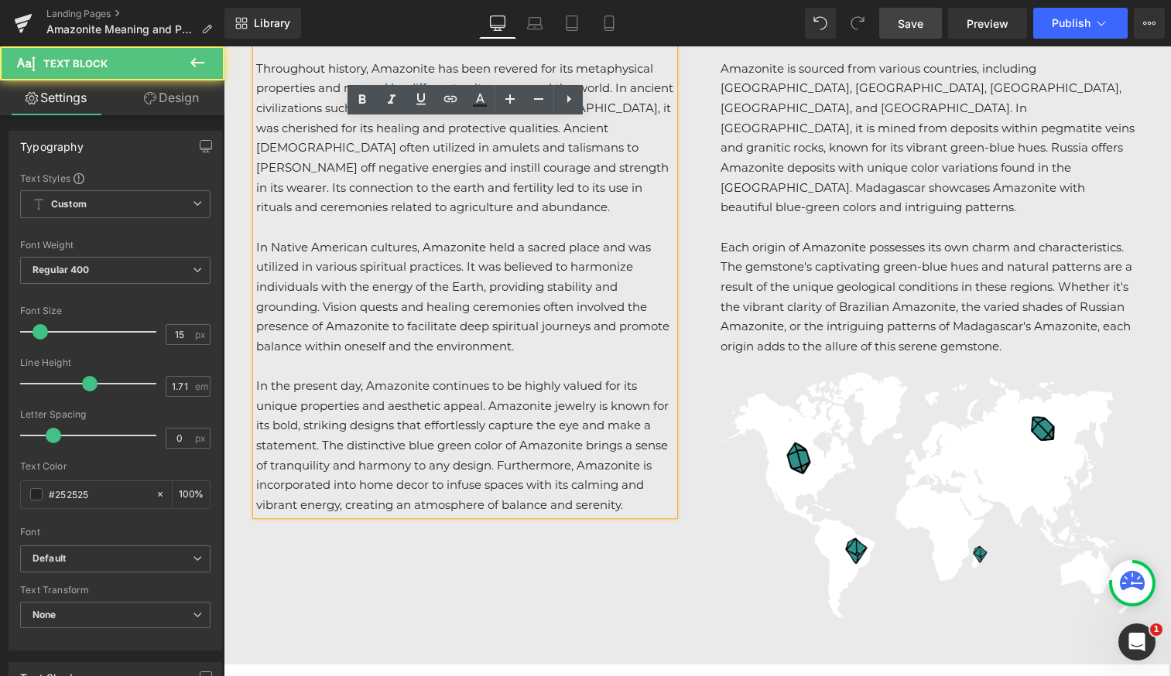
click at [495, 447] on p "In the present day, Amazonite continues to be highly valued for its unique prop…" at bounding box center [465, 445] width 418 height 139
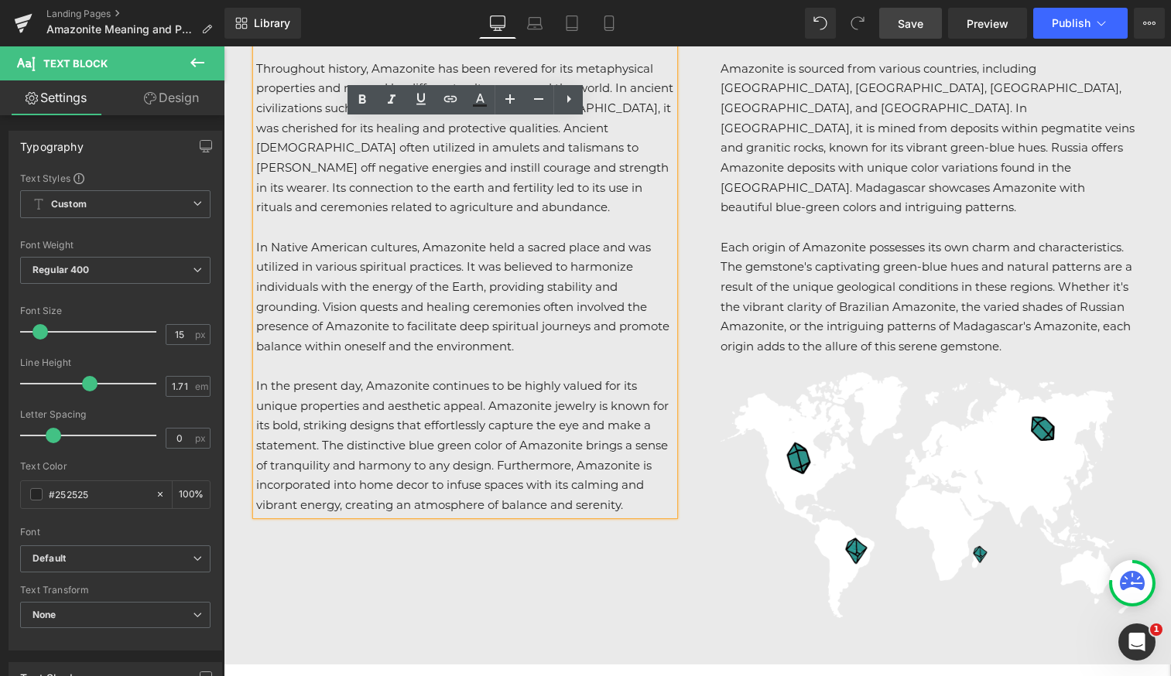
click at [908, 28] on span "Save" at bounding box center [911, 23] width 26 height 16
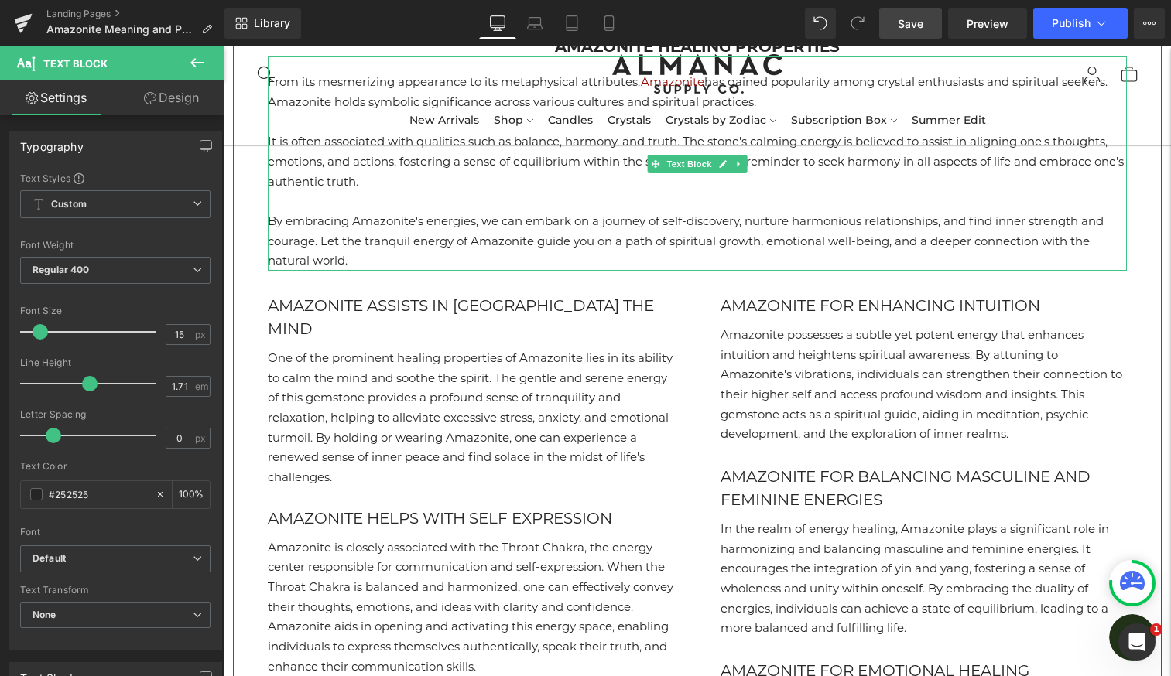
scroll to position [2611, 0]
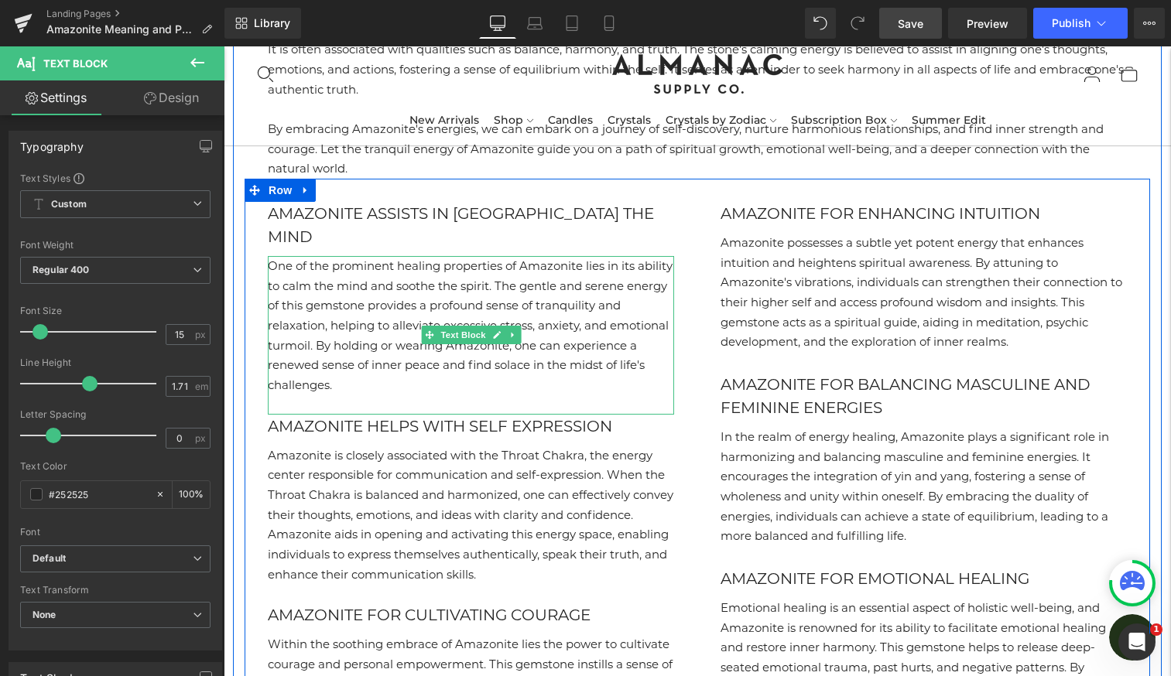
click at [565, 256] on p "One of the prominent healing properties of Amazonite lies in its ability to cal…" at bounding box center [471, 325] width 406 height 139
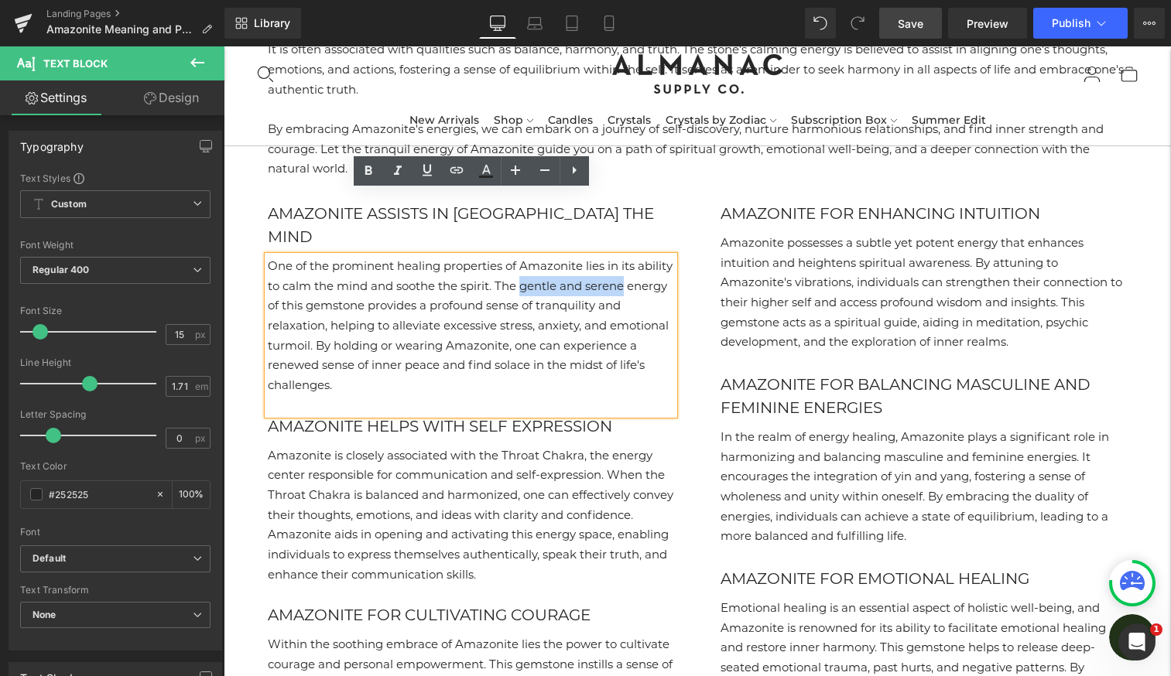
drag, startPoint x: 560, startPoint y: 224, endPoint x: 673, endPoint y: 223, distance: 113.8
click at [673, 256] on p "One of the prominent healing properties of Amazonite lies in its ability to cal…" at bounding box center [471, 325] width 406 height 139
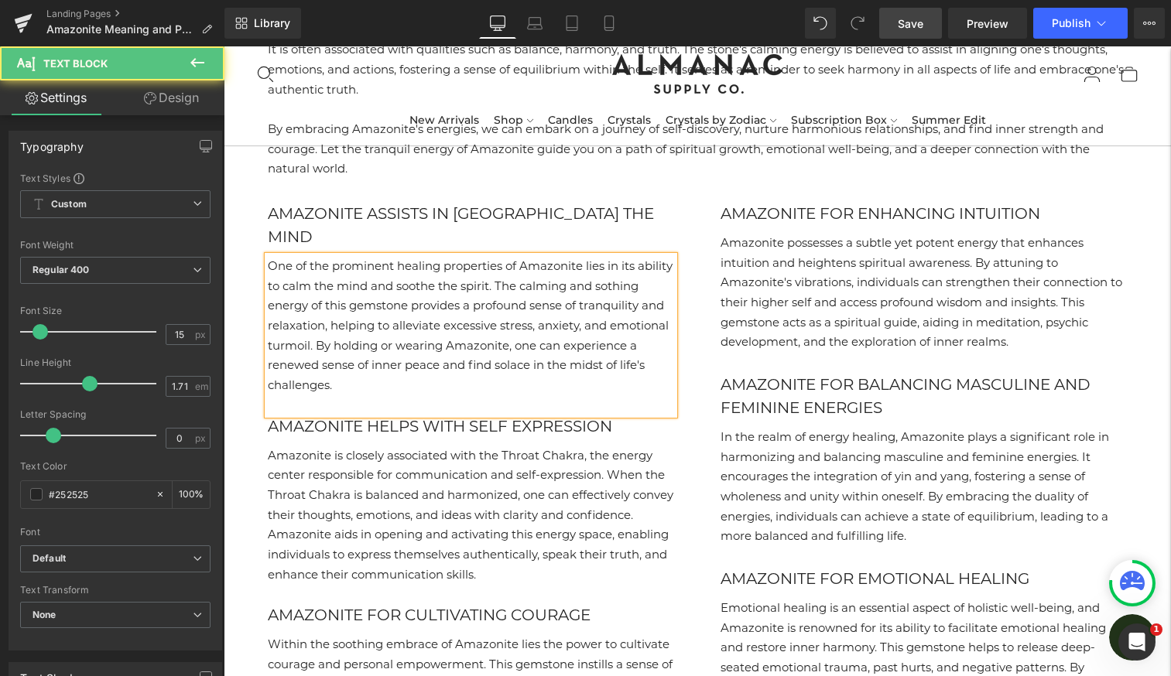
click at [279, 256] on p "One of the prominent healing properties of Amazonite lies in its ability to cal…" at bounding box center [471, 325] width 406 height 139
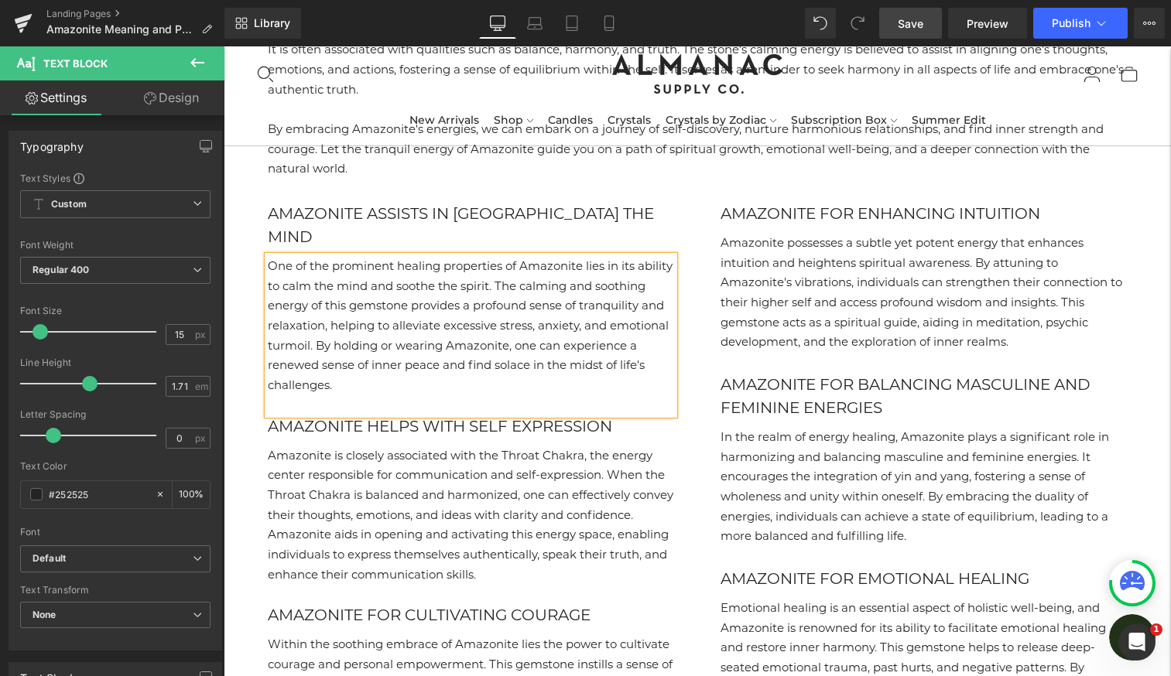
click at [457, 327] on p "One of the prominent healing properties of Amazonite lies in its ability to cal…" at bounding box center [471, 325] width 406 height 139
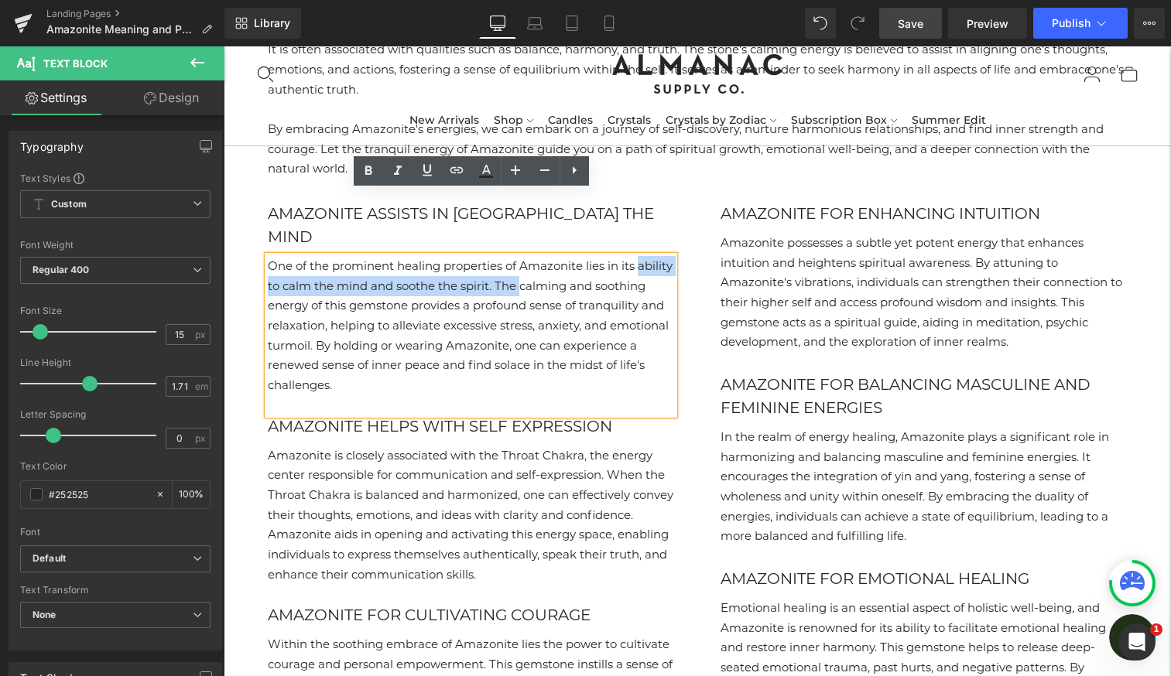
drag, startPoint x: 560, startPoint y: 224, endPoint x: 263, endPoint y: 225, distance: 297.2
click at [263, 225] on div "Amazonite Assists in [GEOGRAPHIC_DATA] the Mind Heading One of the prominent he…" at bounding box center [471, 582] width 453 height 761
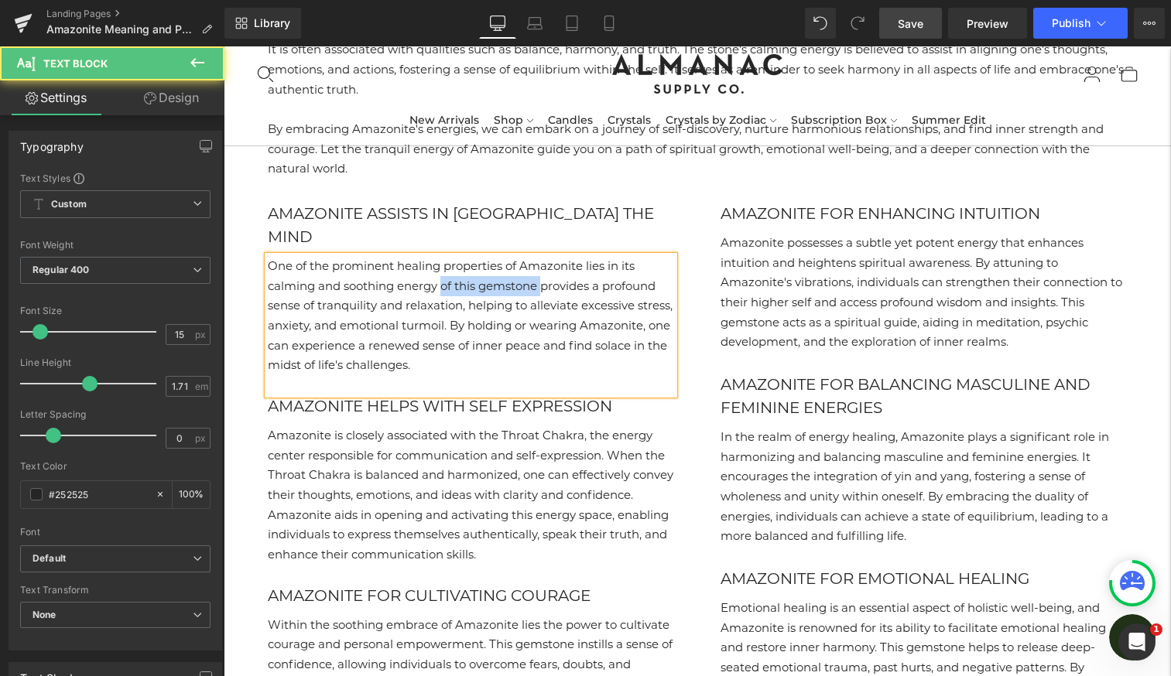
drag, startPoint x: 546, startPoint y: 224, endPoint x: 444, endPoint y: 221, distance: 101.4
click at [445, 256] on p "One of the prominent healing properties of Amazonite lies in its calming and so…" at bounding box center [471, 315] width 406 height 119
click at [495, 256] on p "One of the prominent healing properties of Amazonite lies in its calming and so…" at bounding box center [471, 315] width 406 height 119
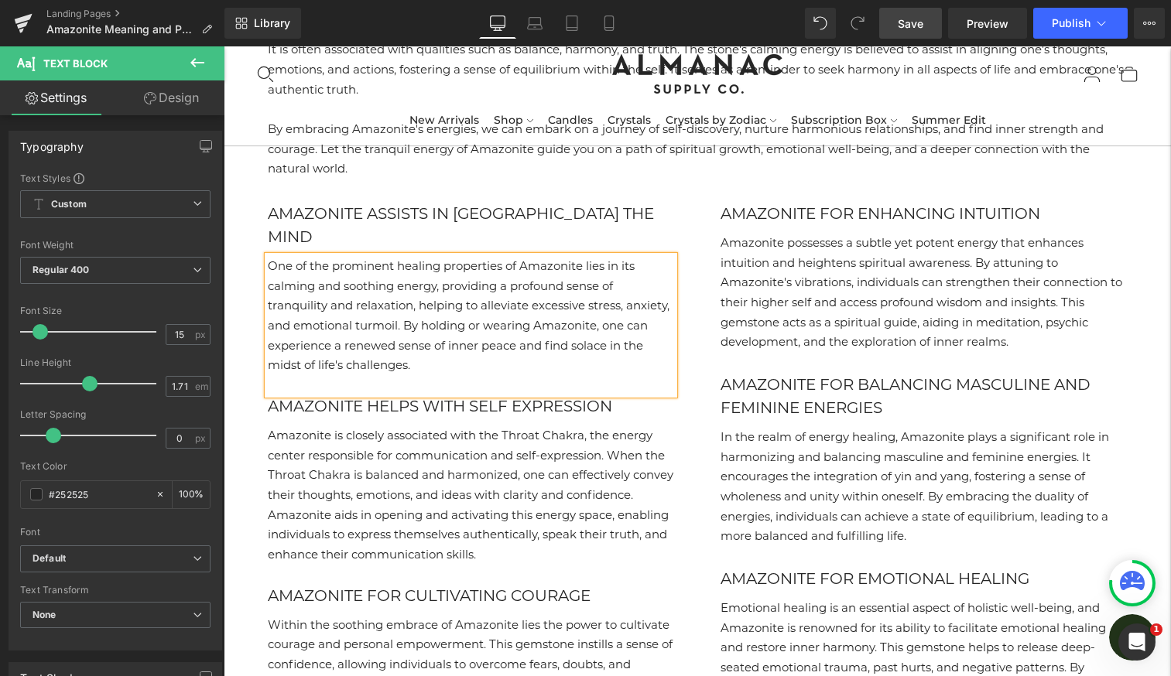
click at [461, 274] on p "One of the prominent healing properties of Amazonite lies in its calming and so…" at bounding box center [471, 315] width 406 height 119
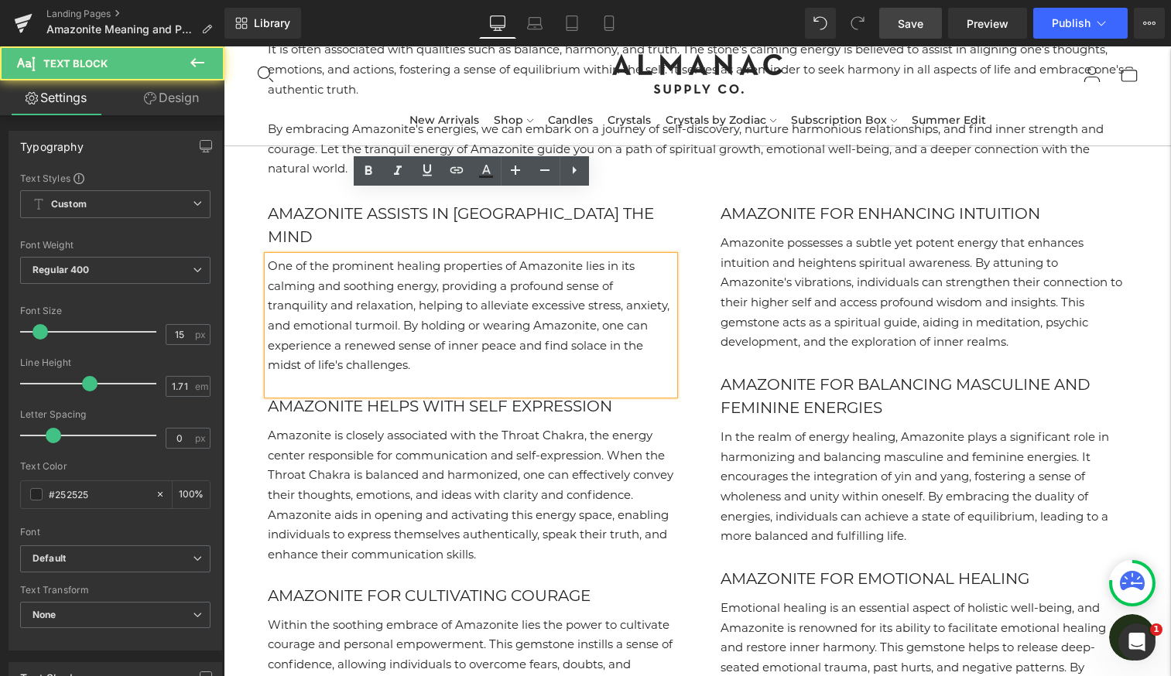
click at [448, 299] on p "One of the prominent healing properties of Amazonite lies in its calming and so…" at bounding box center [471, 315] width 406 height 119
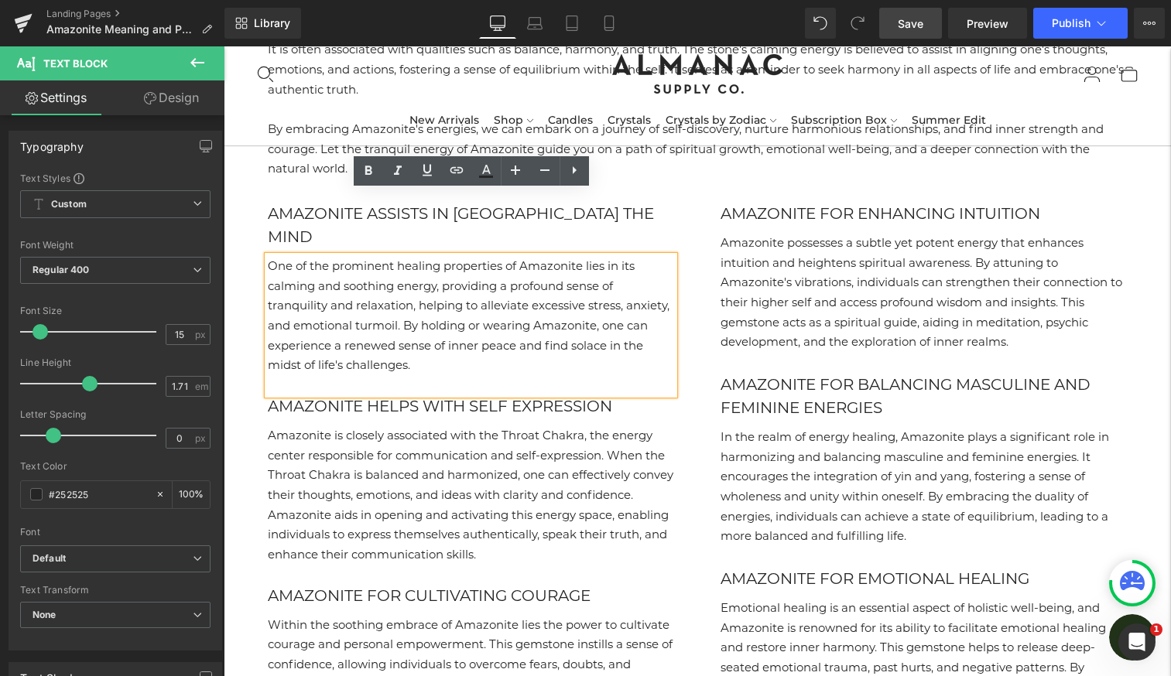
click at [405, 262] on p "One of the prominent healing properties of Amazonite lies in its calming and so…" at bounding box center [471, 315] width 406 height 119
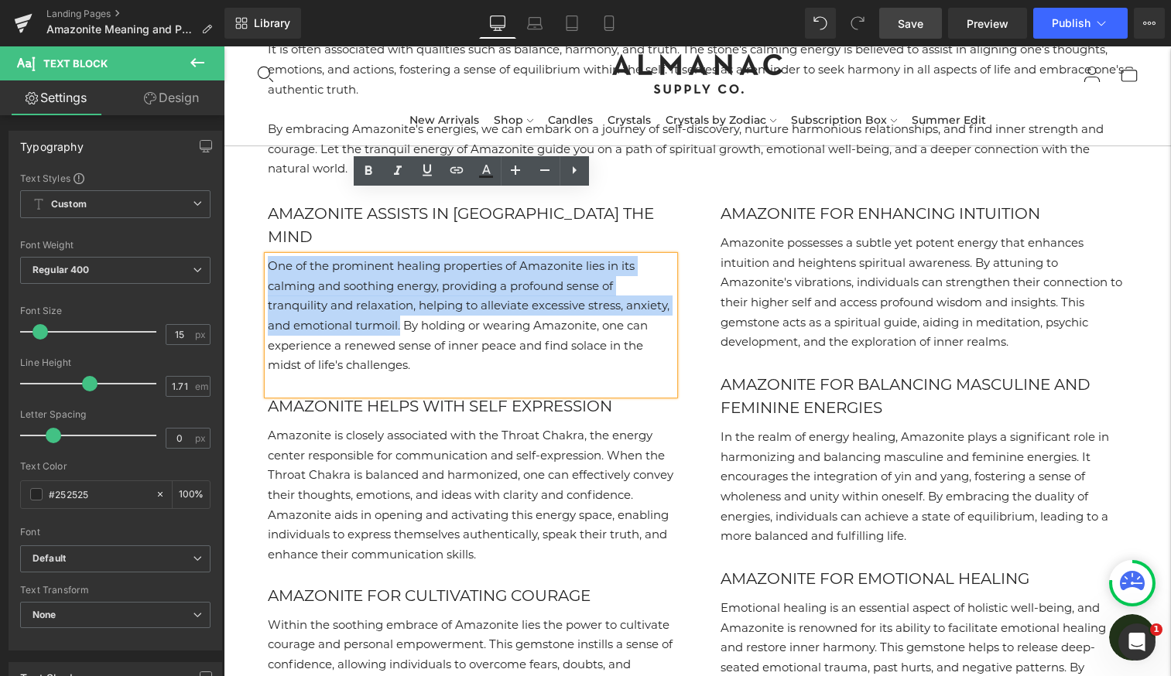
drag, startPoint x: 402, startPoint y: 265, endPoint x: 262, endPoint y: 195, distance: 156.5
click at [262, 202] on div "Amazonite Assists in [GEOGRAPHIC_DATA] the Mind Heading One of the prominent he…" at bounding box center [471, 572] width 453 height 741
copy p "One of the prominent healing properties of Amazonite lies in its calming and so…"
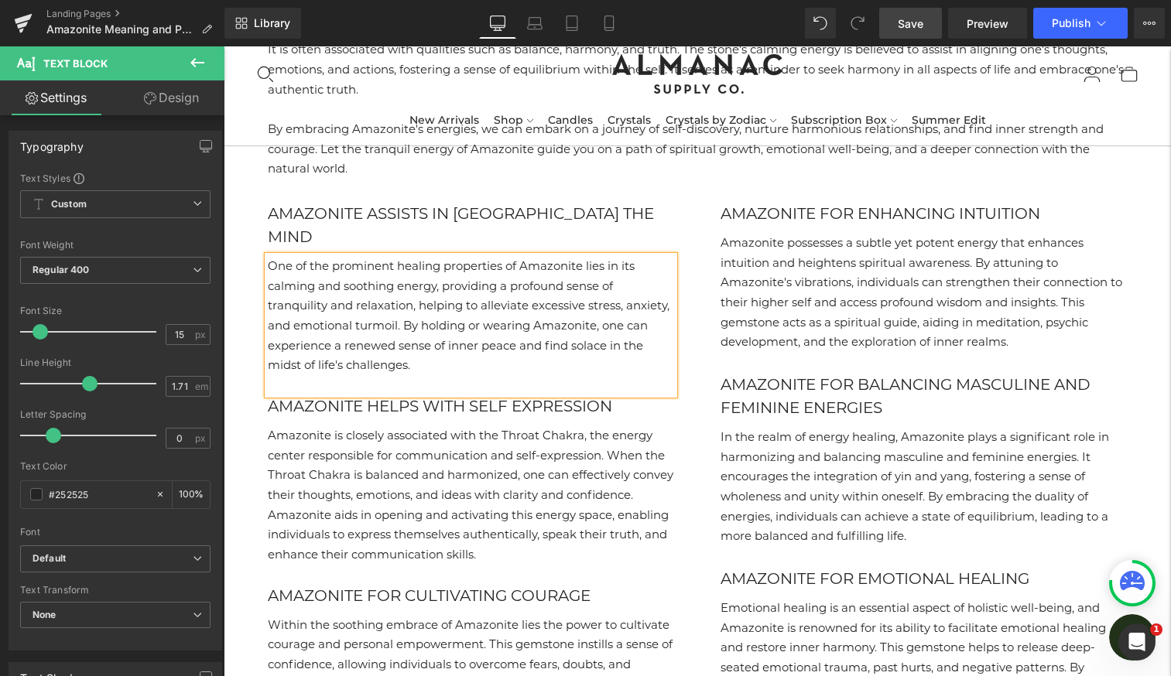
click at [454, 258] on p "One of the prominent healing properties of Amazonite lies in its calming and so…" at bounding box center [471, 315] width 406 height 119
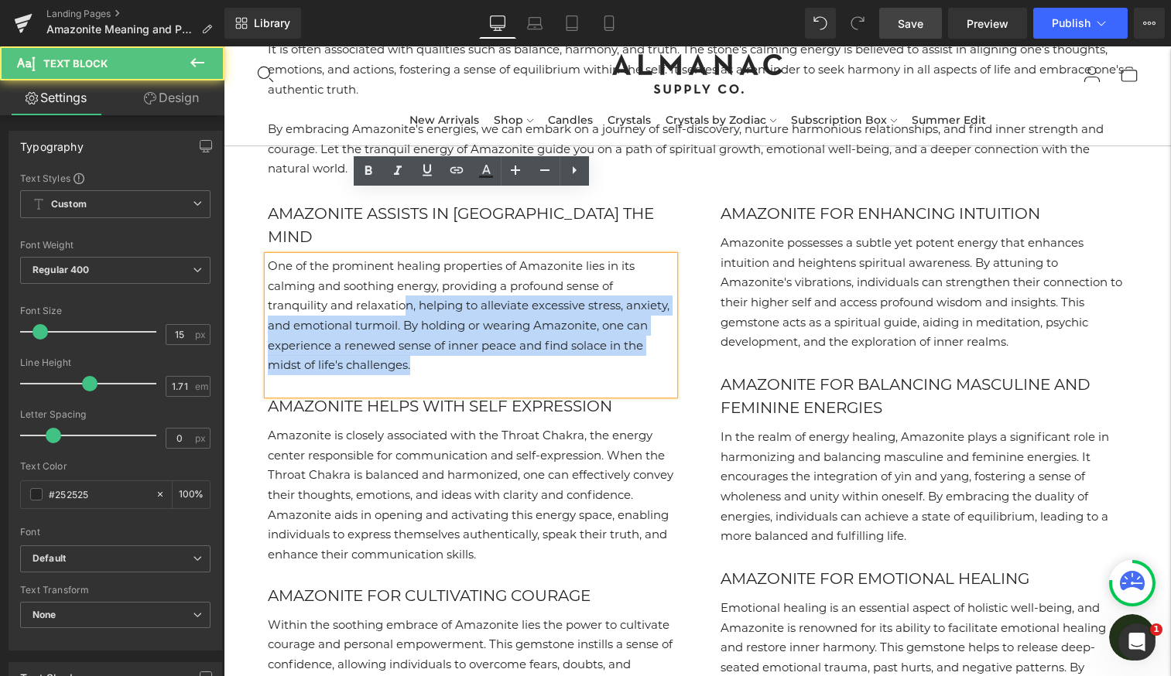
drag, startPoint x: 267, startPoint y: 221, endPoint x: 404, endPoint y: 248, distance: 139.5
click at [404, 256] on div "One of the prominent healing properties of Amazonite lies in its calming and so…" at bounding box center [471, 325] width 406 height 139
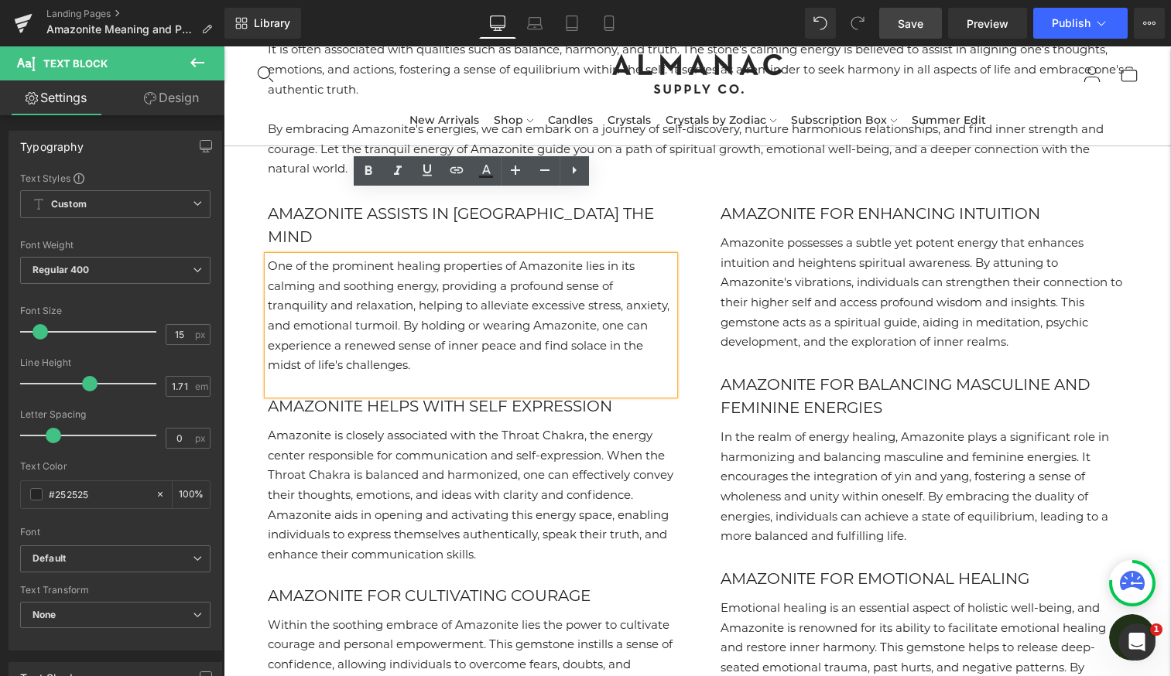
click at [403, 261] on p "One of the prominent healing properties of Amazonite lies in its calming and so…" at bounding box center [471, 315] width 406 height 119
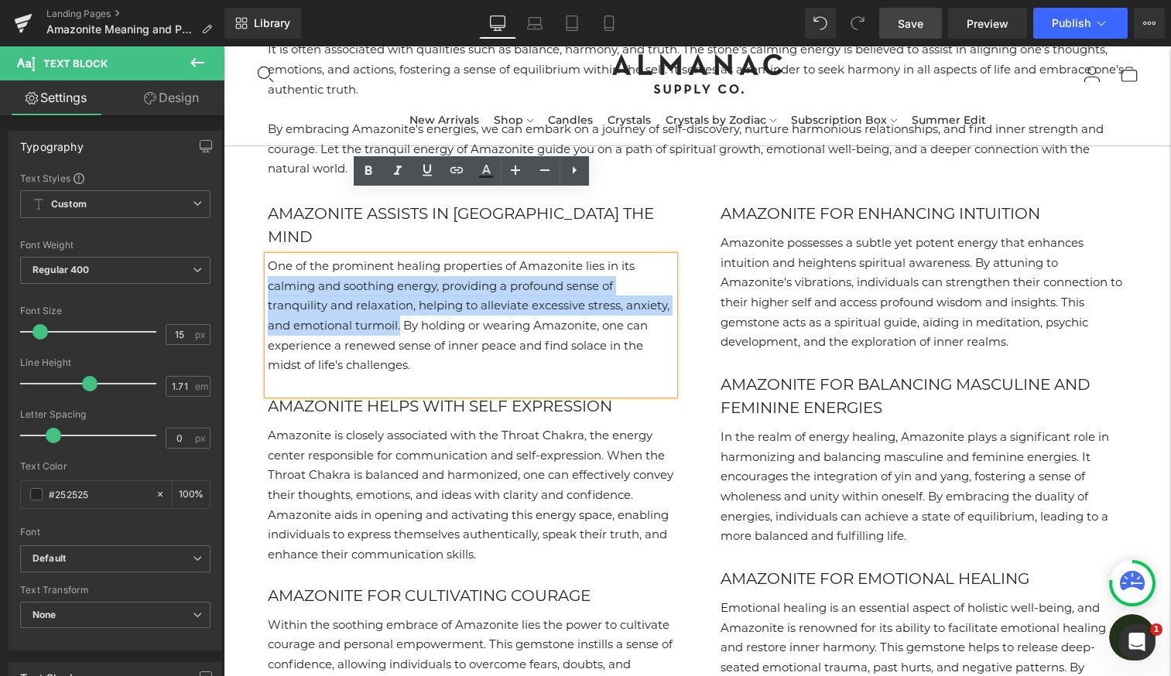
drag, startPoint x: 402, startPoint y: 263, endPoint x: 262, endPoint y: 222, distance: 146.0
click at [262, 222] on div "Amazonite Assists in [GEOGRAPHIC_DATA] the Mind Heading One of the prominent he…" at bounding box center [471, 572] width 453 height 741
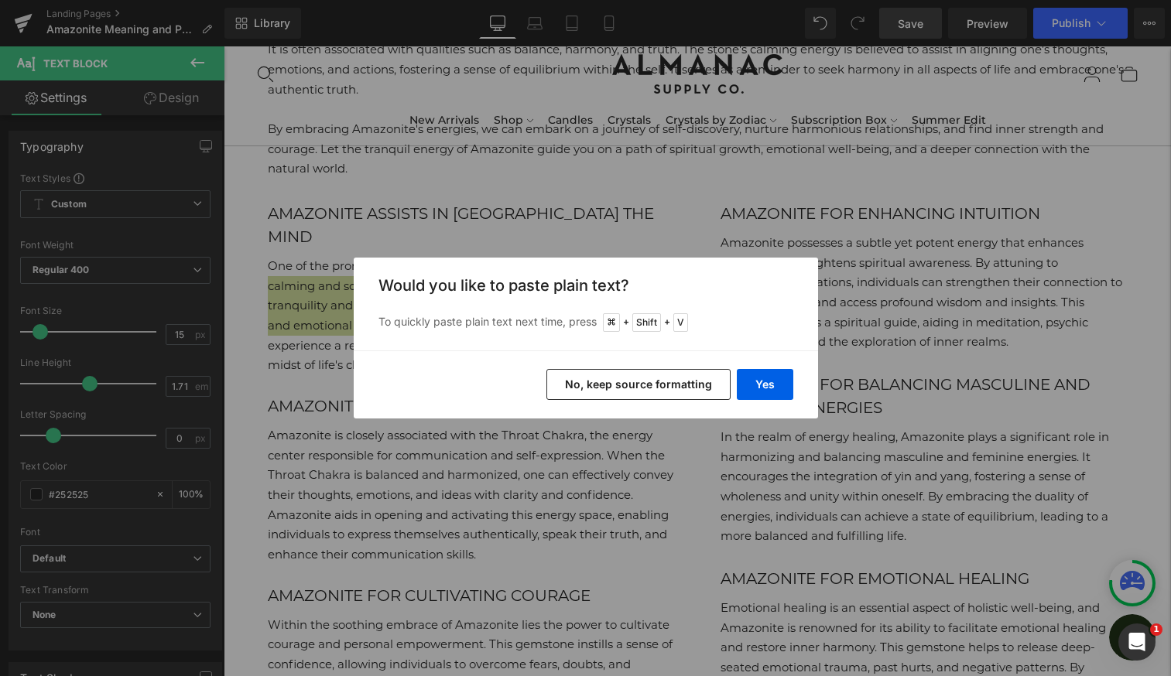
click at [570, 382] on button "No, keep source formatting" at bounding box center [638, 384] width 184 height 31
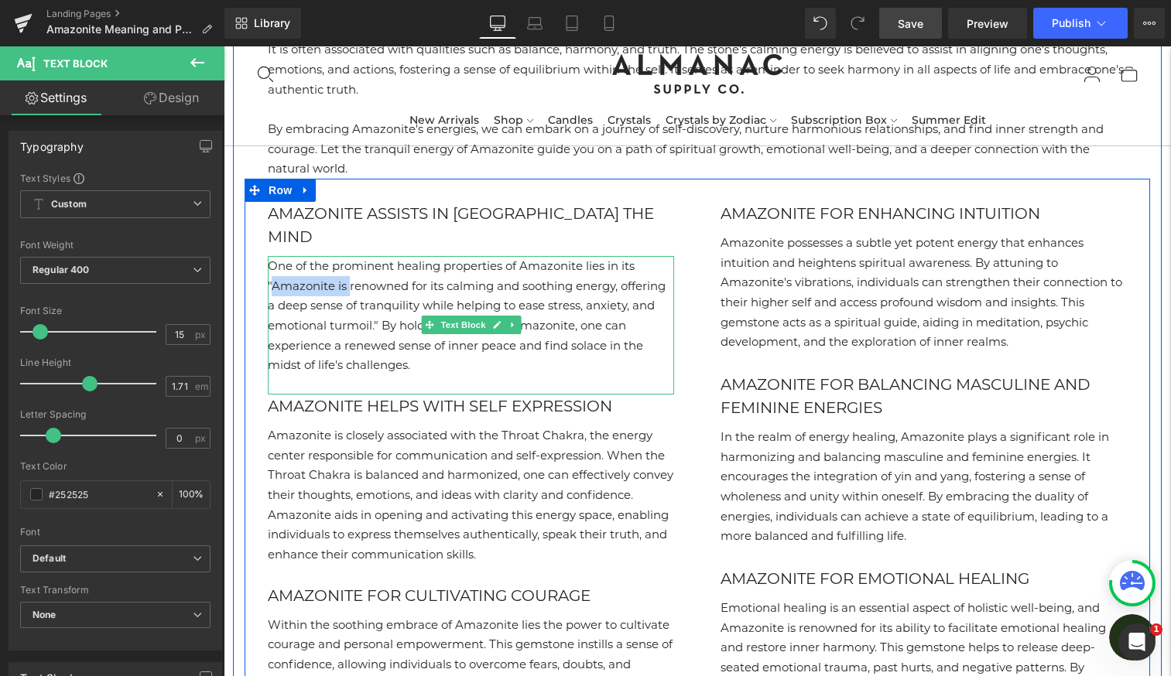
drag, startPoint x: 351, startPoint y: 227, endPoint x: 272, endPoint y: 227, distance: 78.2
click at [272, 256] on p "One of the prominent healing properties of Amazonite lies in its "Amazonite is …" at bounding box center [471, 315] width 406 height 119
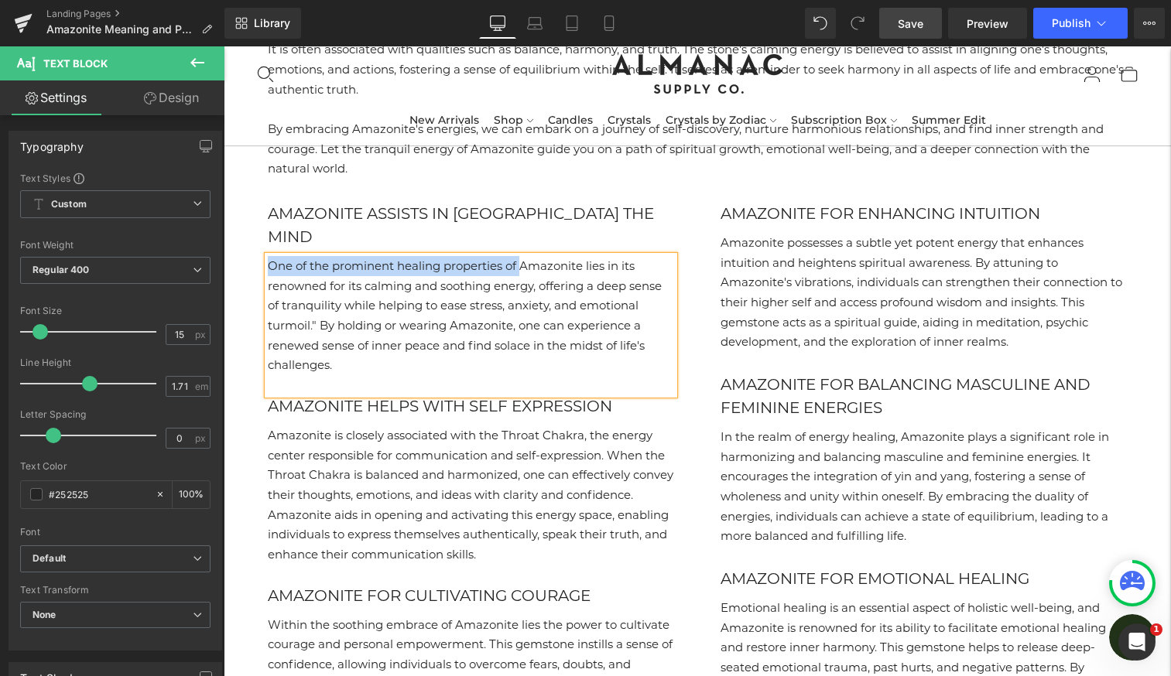
drag, startPoint x: 522, startPoint y: 206, endPoint x: 270, endPoint y: 204, distance: 252.3
click at [270, 256] on p "One of the prominent healing properties of Amazonite lies in its renowned for i…" at bounding box center [471, 315] width 406 height 119
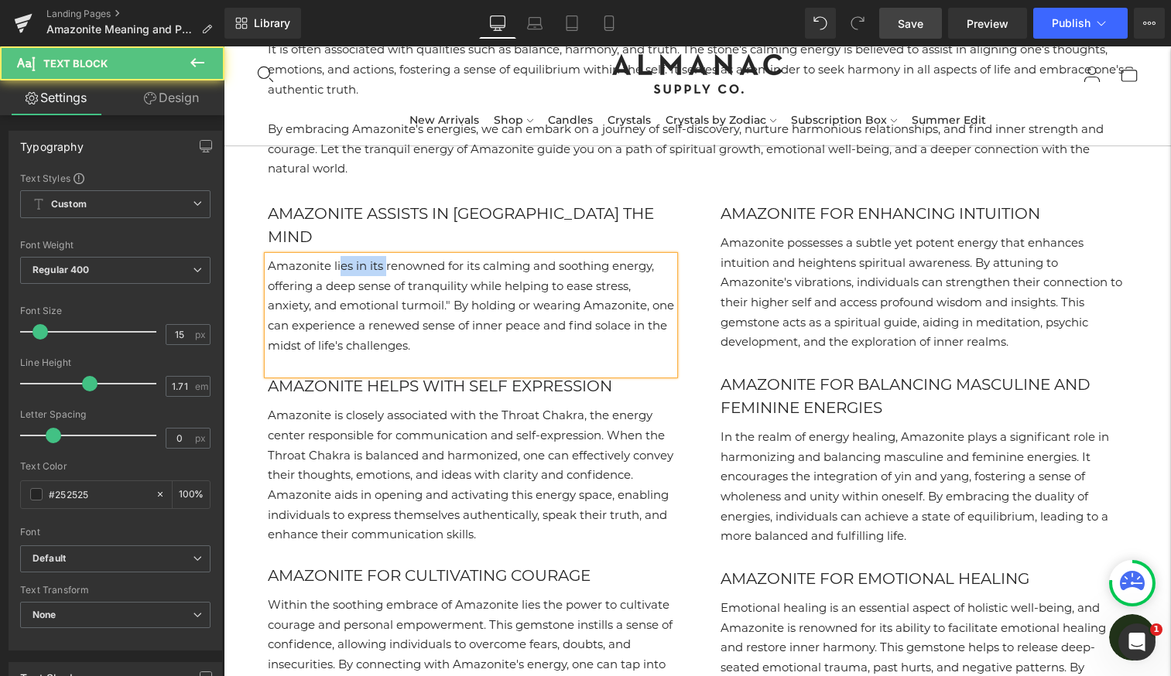
drag, startPoint x: 387, startPoint y: 205, endPoint x: 338, endPoint y: 204, distance: 48.8
click at [338, 256] on p "Amazonite lies in its renowned for its calming and soothing energy, offering a …" at bounding box center [471, 305] width 406 height 99
click at [381, 256] on p "Amazonite is renowned for its calming and soothing energy, offering a deep sens…" at bounding box center [471, 305] width 406 height 99
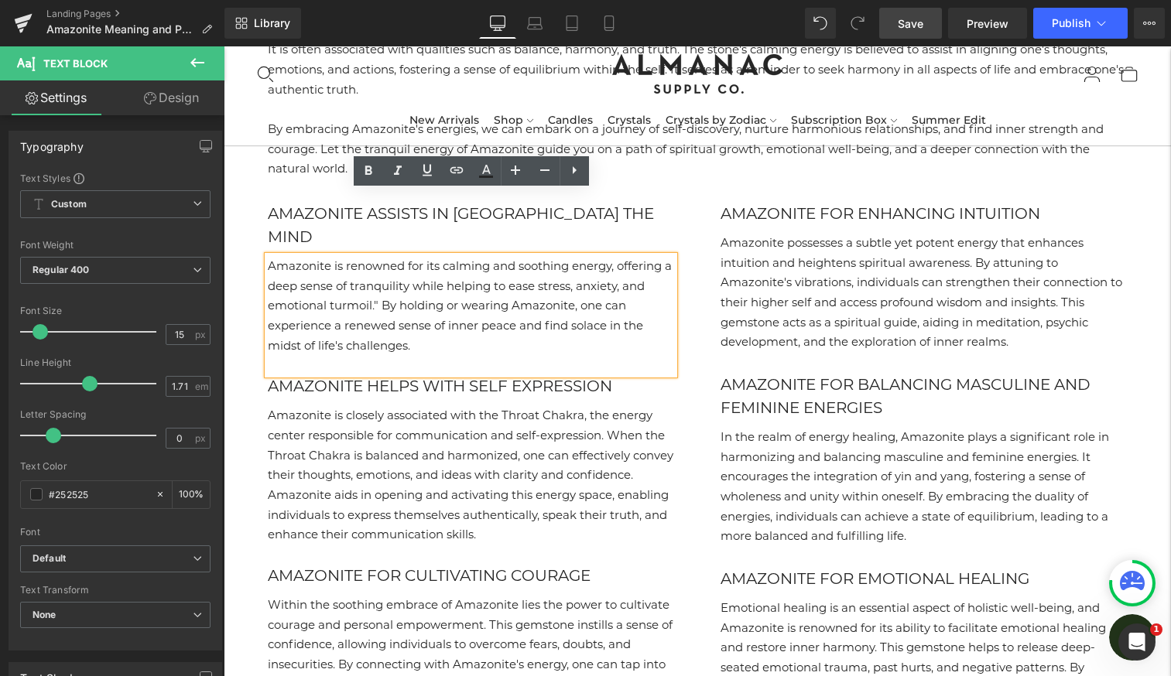
click at [384, 256] on p "Amazonite is renowned for its calming and soothing energy, offering a deep sens…" at bounding box center [471, 305] width 406 height 99
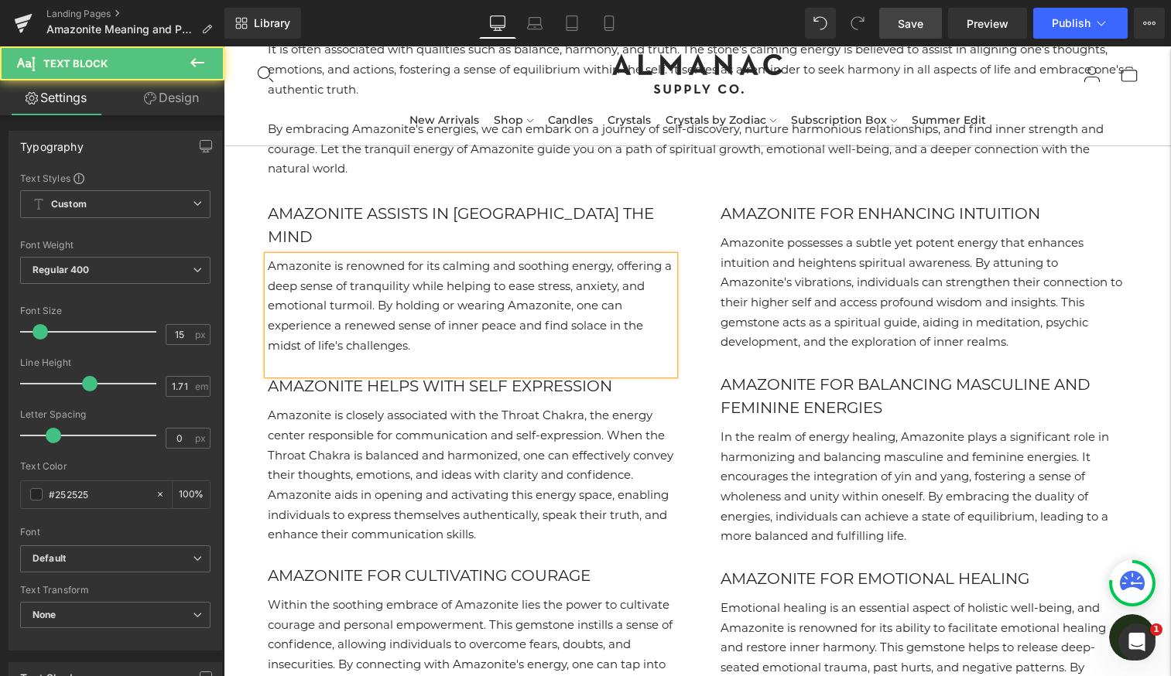
click at [457, 281] on p "Amazonite is renowned for its calming and soothing energy, offering a deep sens…" at bounding box center [471, 305] width 406 height 99
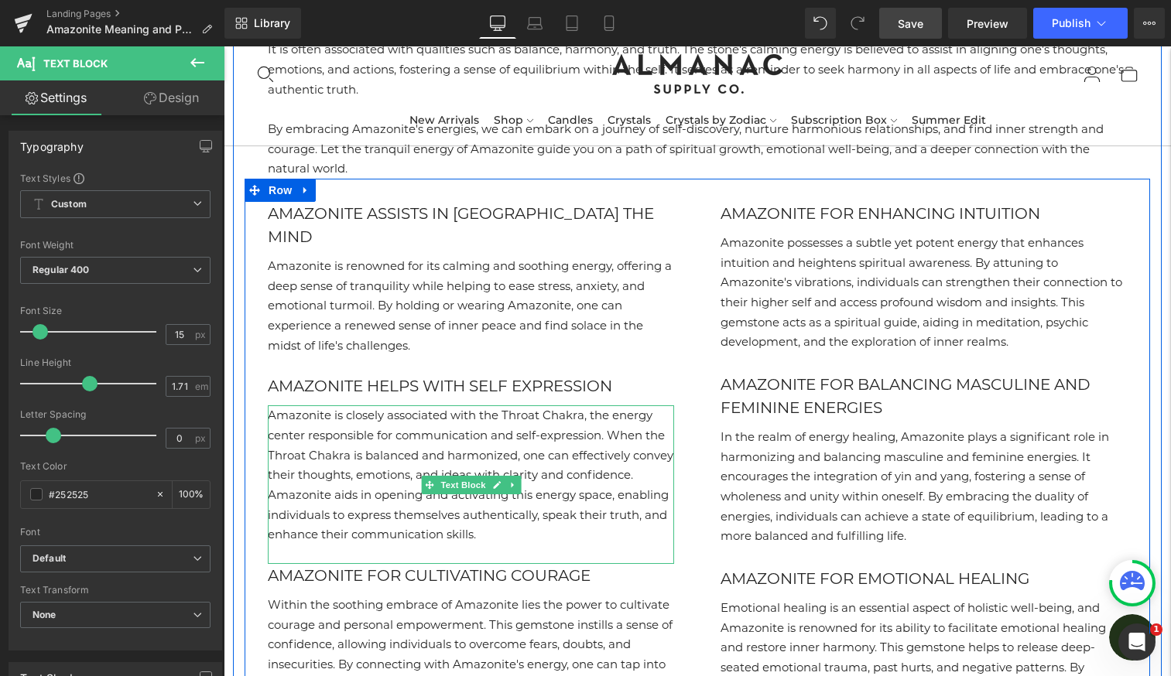
click at [586, 406] on p "Amazonite is closely associated with the Throat Chakra, the energy center respo…" at bounding box center [471, 475] width 406 height 139
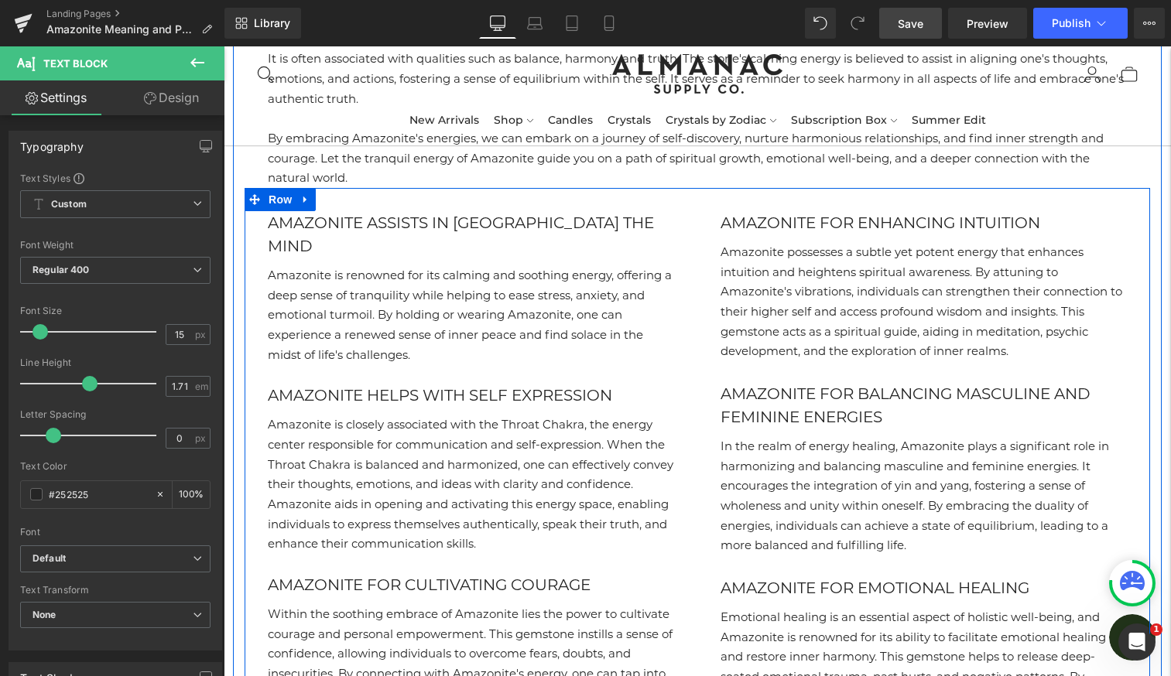
scroll to position [2697, 0]
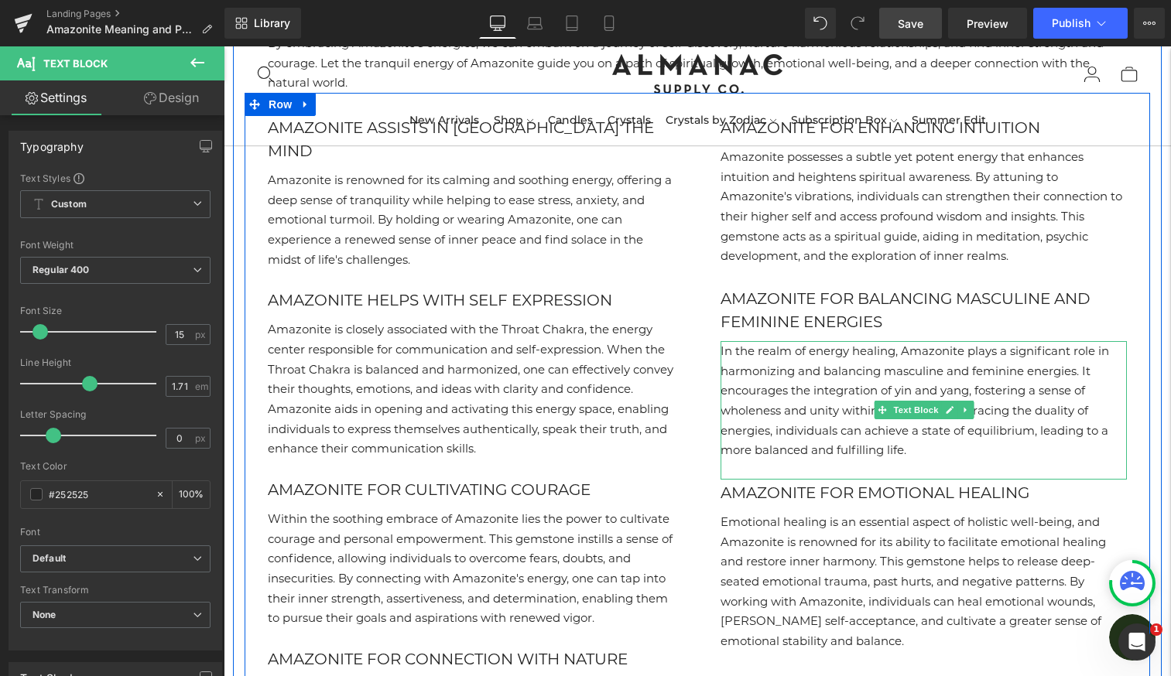
click at [909, 409] on p "In the realm of energy healing, Amazonite plays a significant role in harmonizi…" at bounding box center [924, 400] width 406 height 119
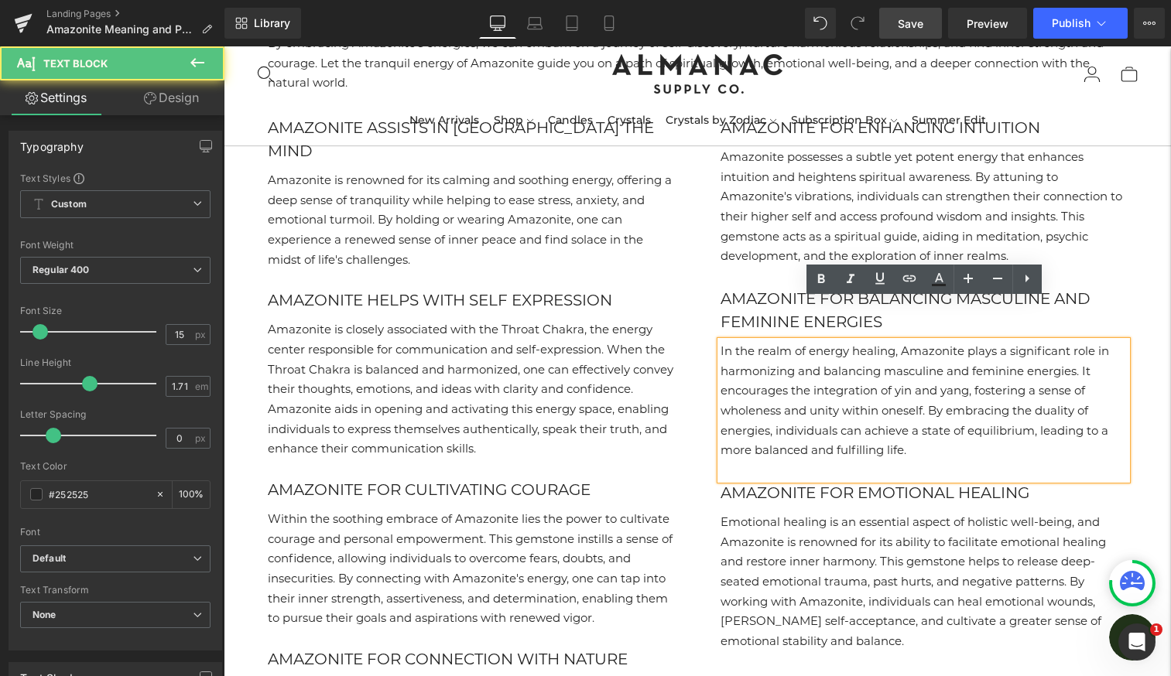
click at [920, 412] on p "In the realm of energy healing, Amazonite plays a significant role in harmonizi…" at bounding box center [924, 400] width 406 height 119
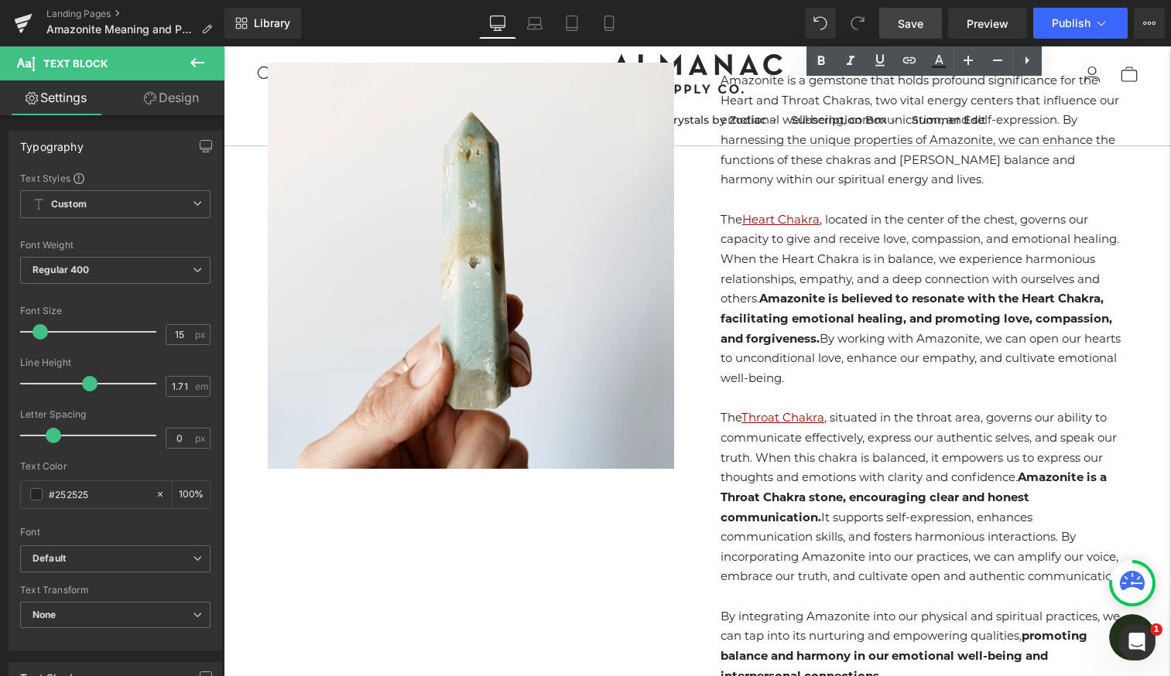
scroll to position [3560, 0]
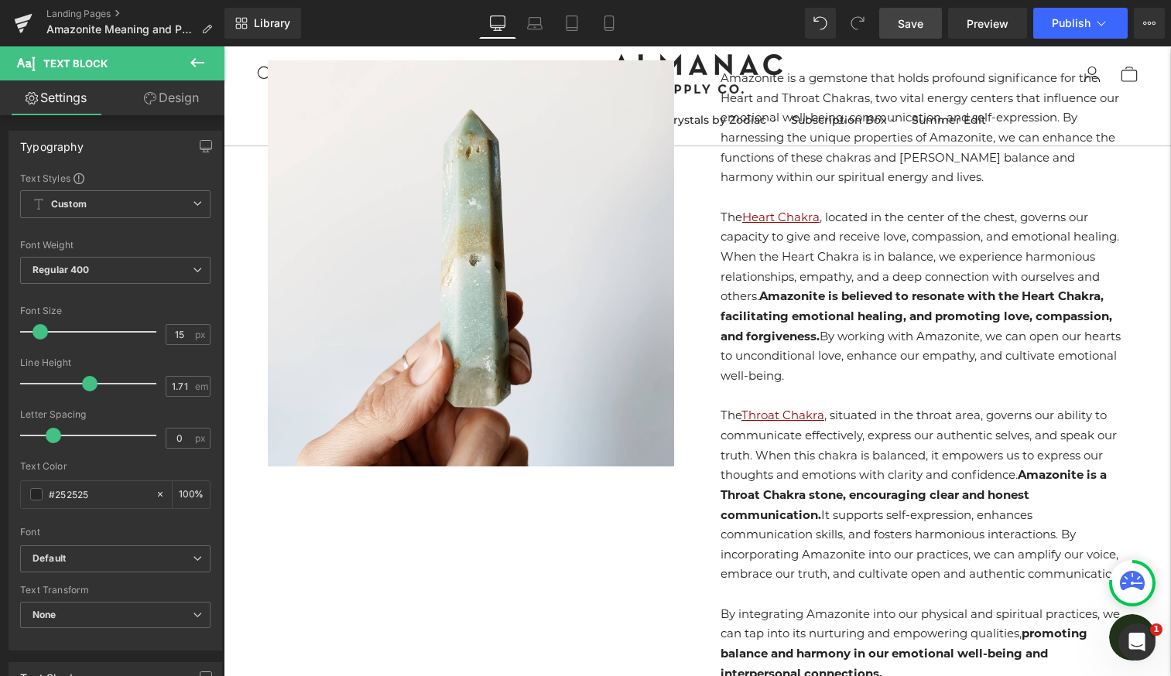
click at [919, 28] on span "Save" at bounding box center [911, 23] width 26 height 16
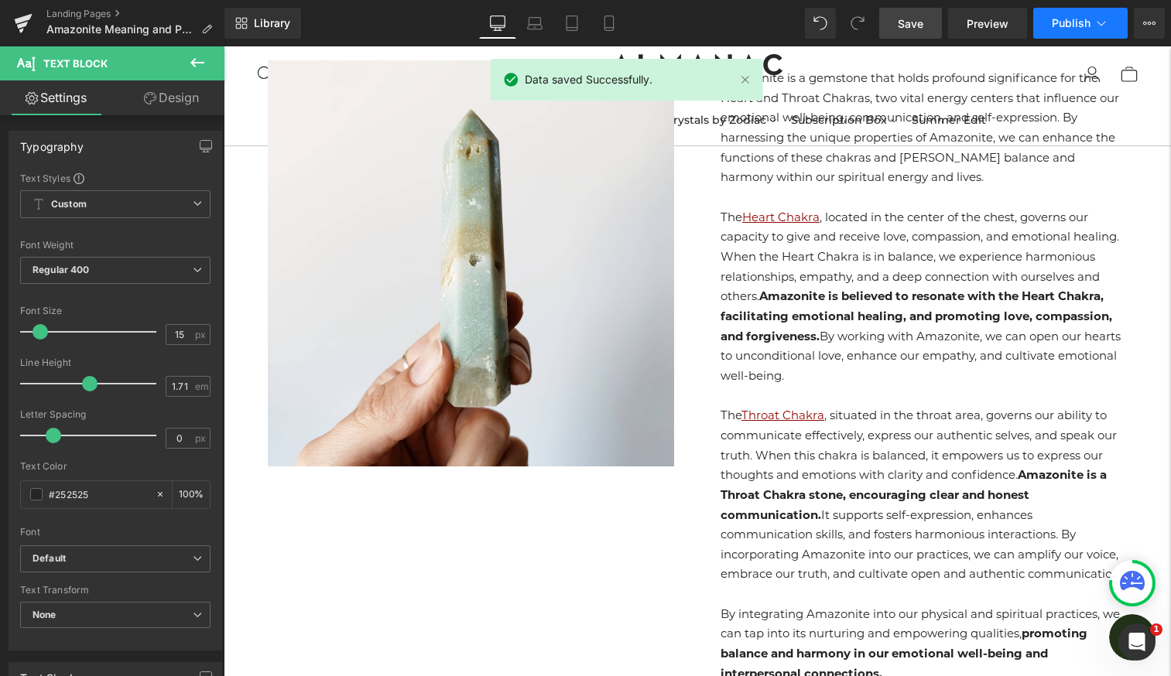
click at [1087, 33] on button "Publish" at bounding box center [1080, 23] width 94 height 31
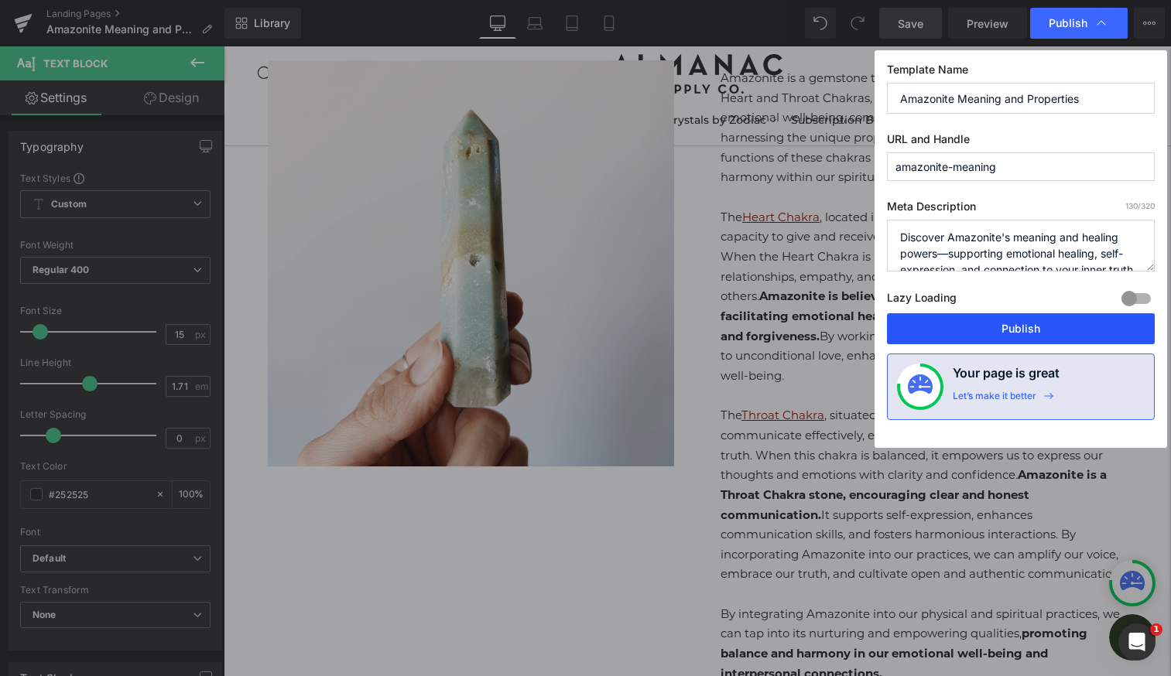
click at [952, 333] on button "Publish" at bounding box center [1021, 328] width 268 height 31
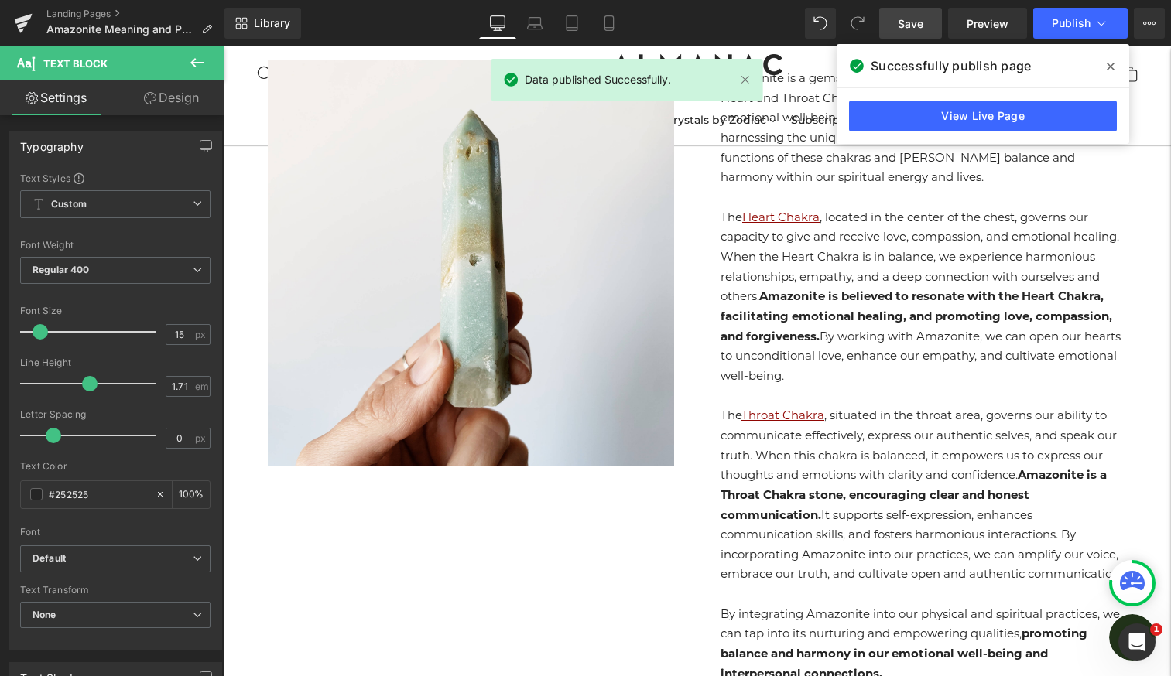
click at [1111, 65] on icon at bounding box center [1111, 66] width 8 height 12
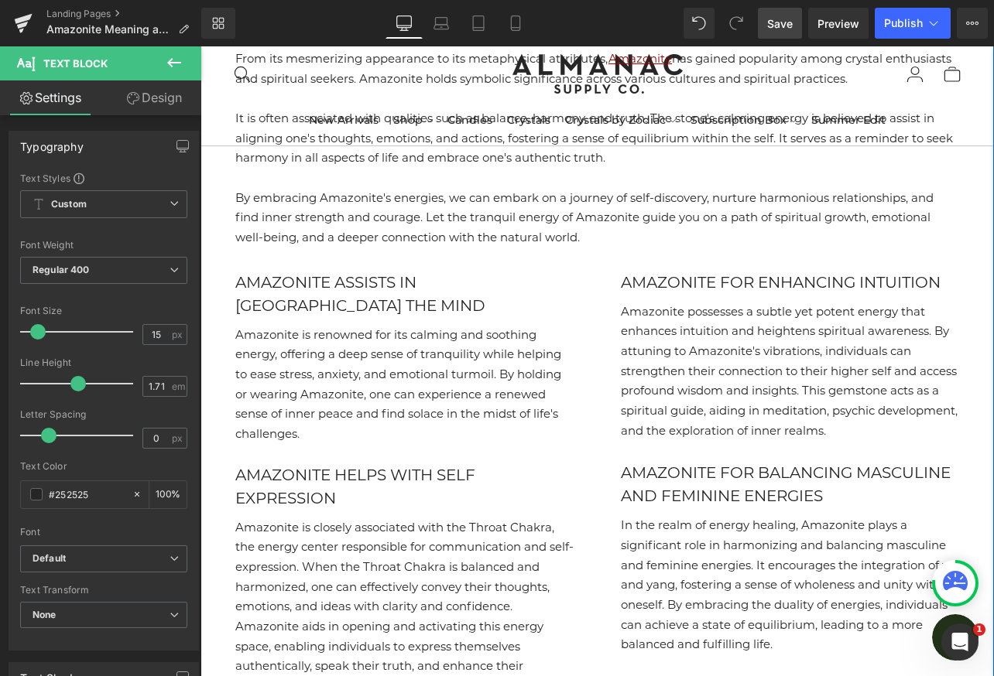
scroll to position [3029, 0]
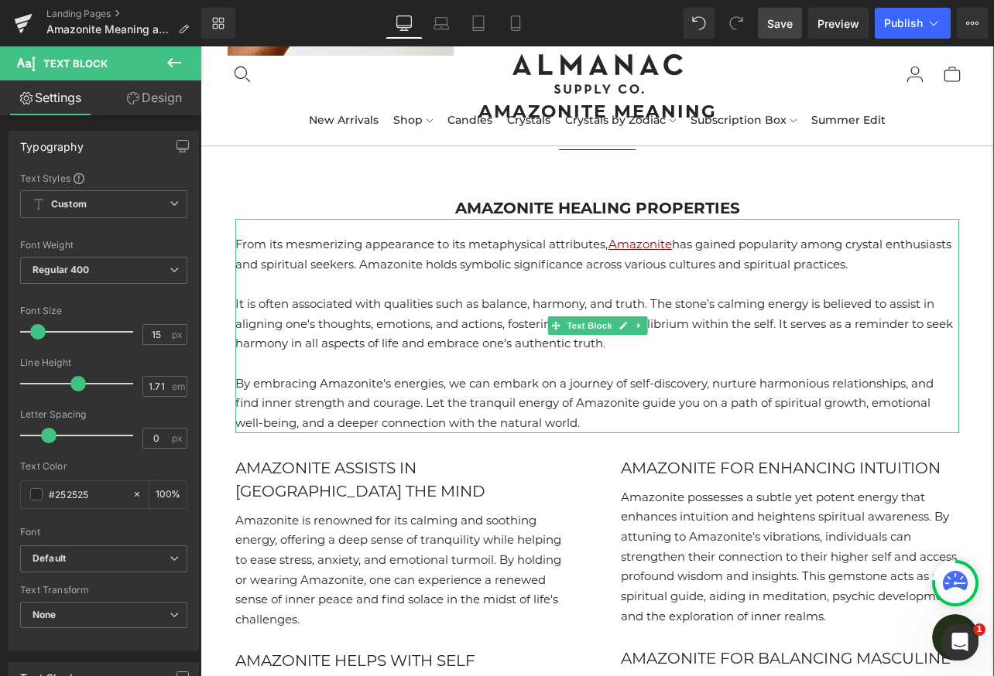
click at [406, 301] on p "It is often associated with qualities such as balance, harmony, and truth. The …" at bounding box center [597, 324] width 724 height 60
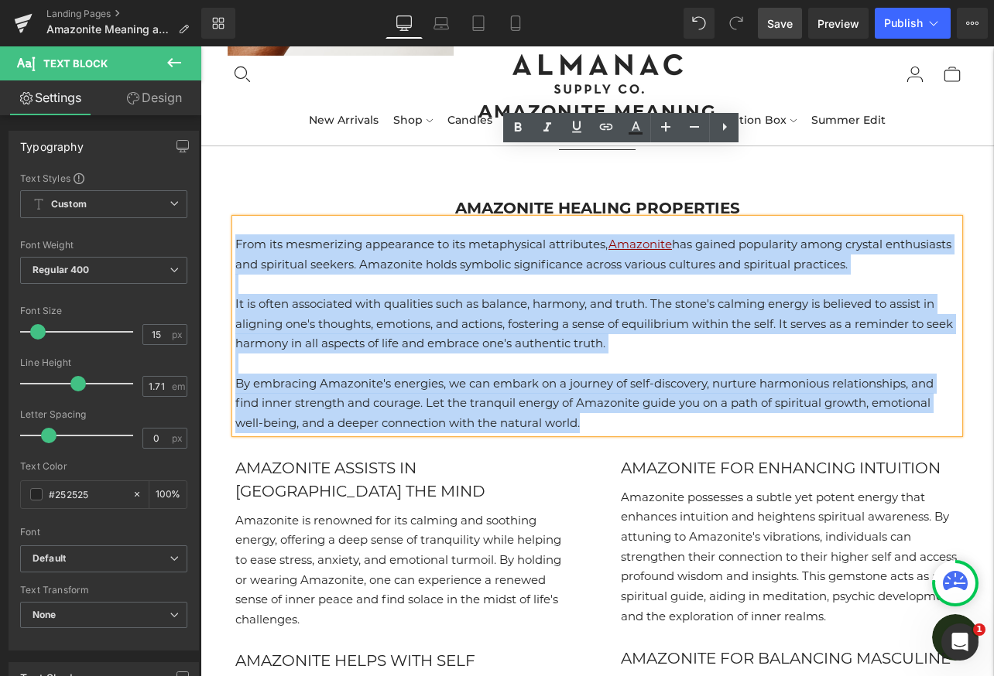
drag, startPoint x: 621, startPoint y: 382, endPoint x: 230, endPoint y: 201, distance: 430.8
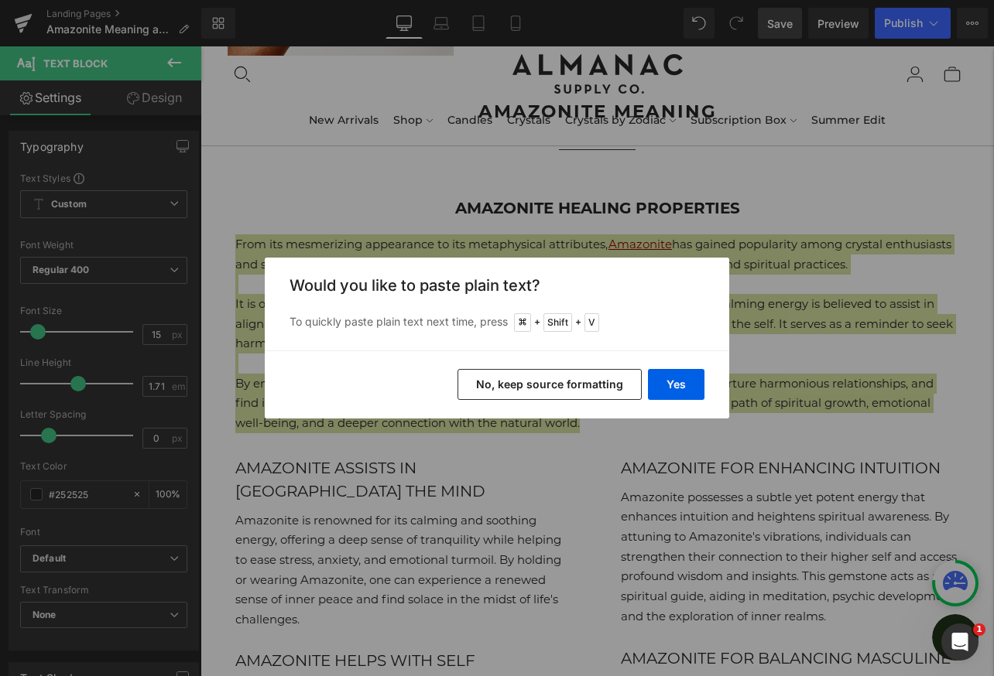
click at [515, 387] on button "No, keep source formatting" at bounding box center [549, 384] width 184 height 31
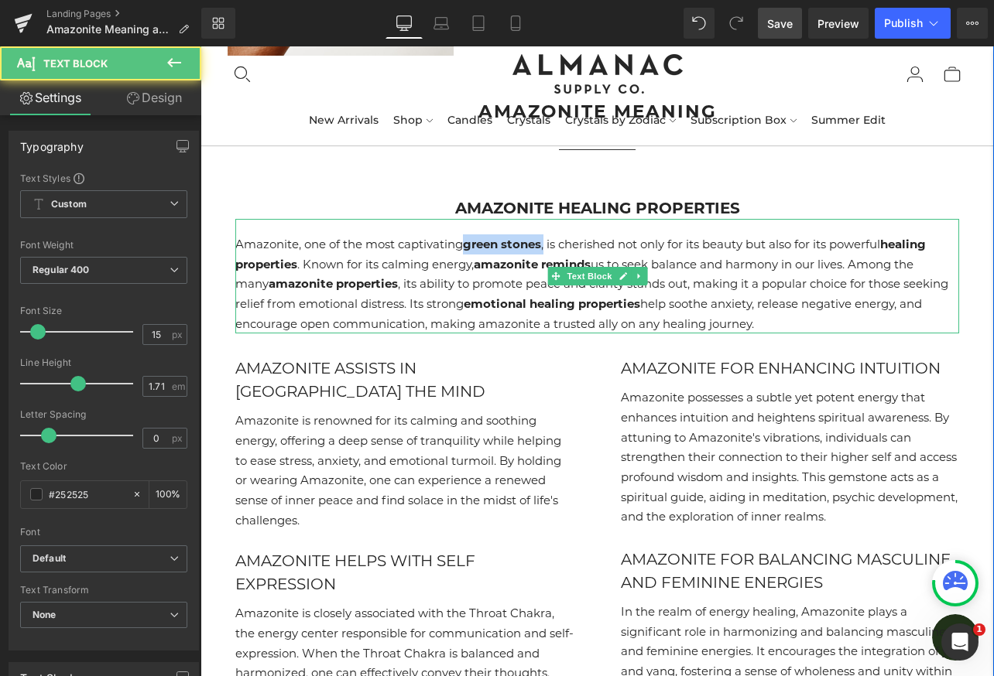
drag, startPoint x: 467, startPoint y: 204, endPoint x: 548, endPoint y: 206, distance: 80.5
click at [548, 235] on p "Amazonite, one of the most captivating green stones , is cherished not only for…" at bounding box center [597, 284] width 724 height 99
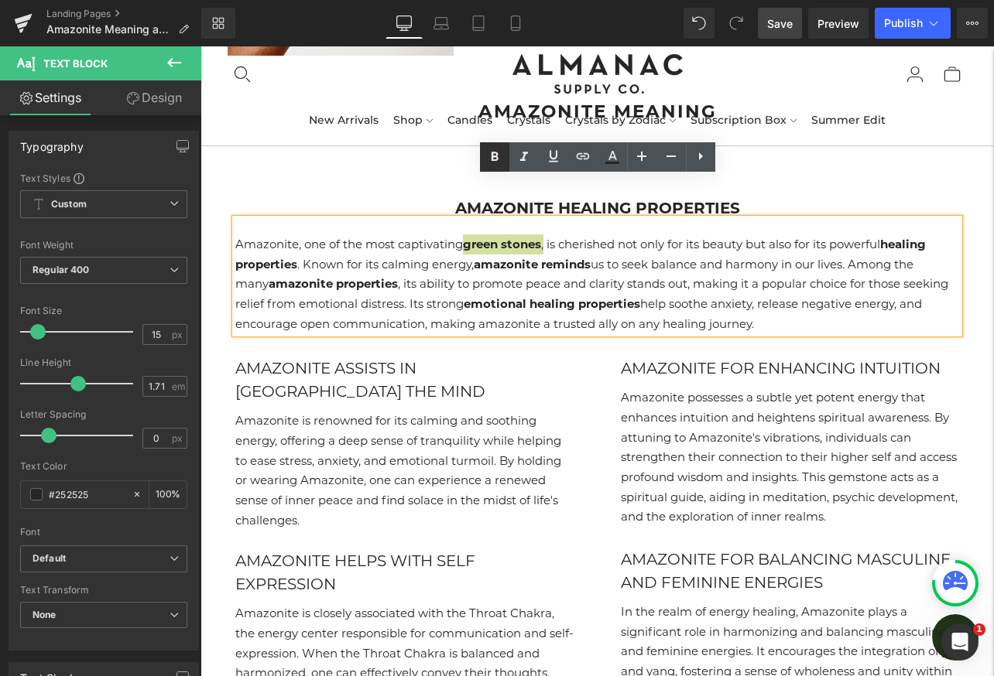
click at [497, 156] on icon at bounding box center [494, 157] width 19 height 19
drag, startPoint x: 891, startPoint y: 207, endPoint x: 300, endPoint y: 228, distance: 591.7
click at [300, 235] on p "Amazonite, one of the most captivating green stones , is cherished not only for…" at bounding box center [597, 284] width 724 height 99
click at [493, 157] on icon at bounding box center [494, 156] width 7 height 9
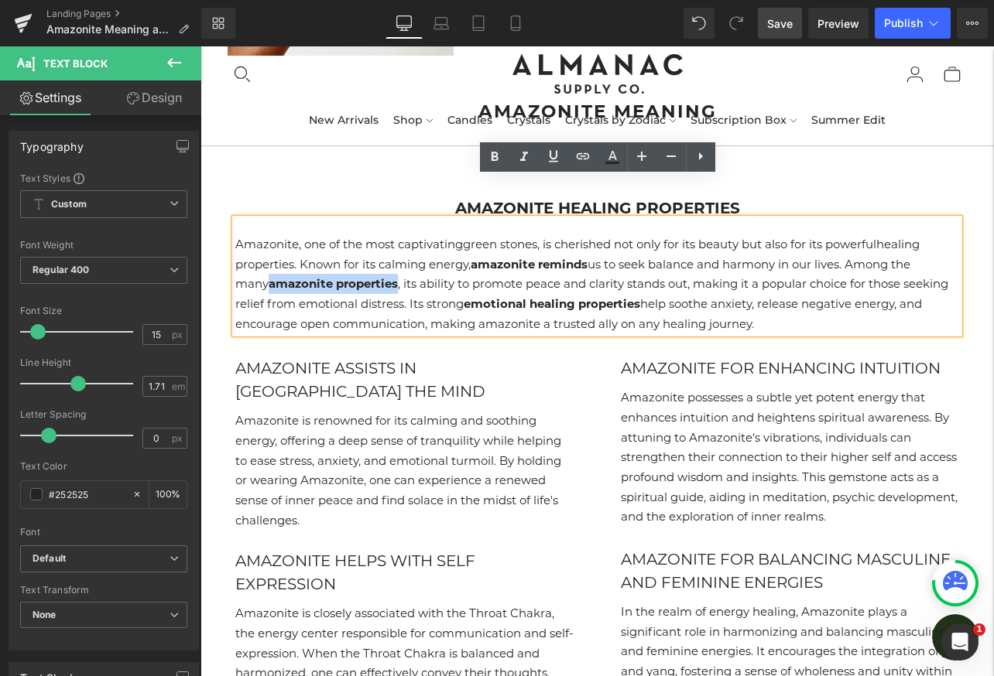
drag, startPoint x: 272, startPoint y: 245, endPoint x: 402, endPoint y: 245, distance: 130.0
click at [402, 245] on p "Amazonite, one of the most captivating green stones , is cherished not only for…" at bounding box center [597, 284] width 724 height 99
click at [495, 161] on icon at bounding box center [494, 156] width 7 height 9
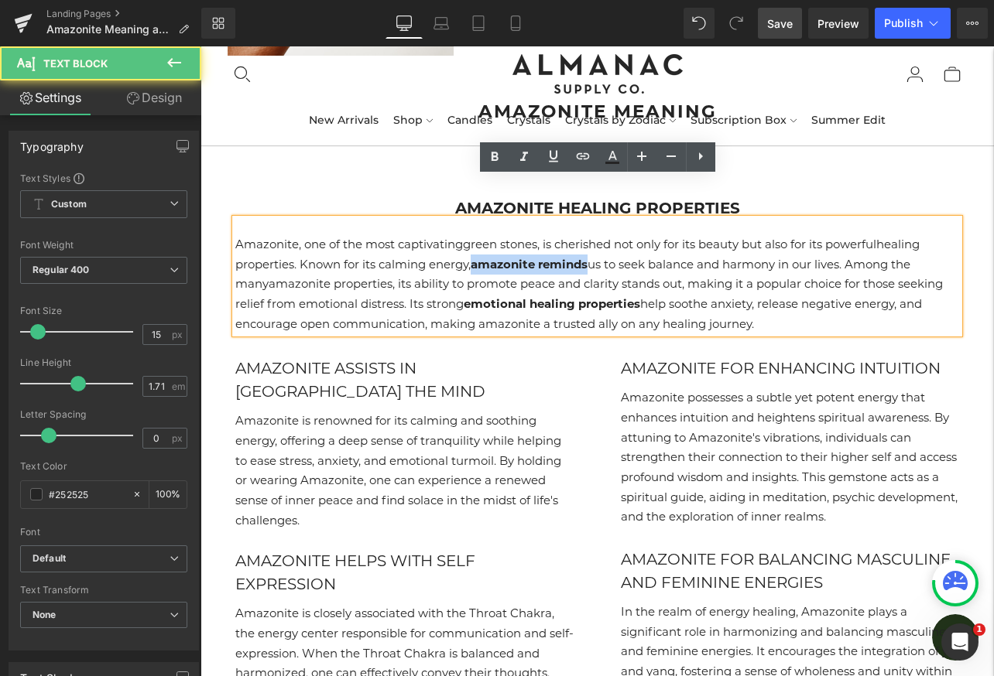
drag, startPoint x: 476, startPoint y: 228, endPoint x: 593, endPoint y: 227, distance: 116.9
click at [594, 235] on p "Amazonite, one of the most captivating green stones , is cherished not only for…" at bounding box center [597, 284] width 724 height 99
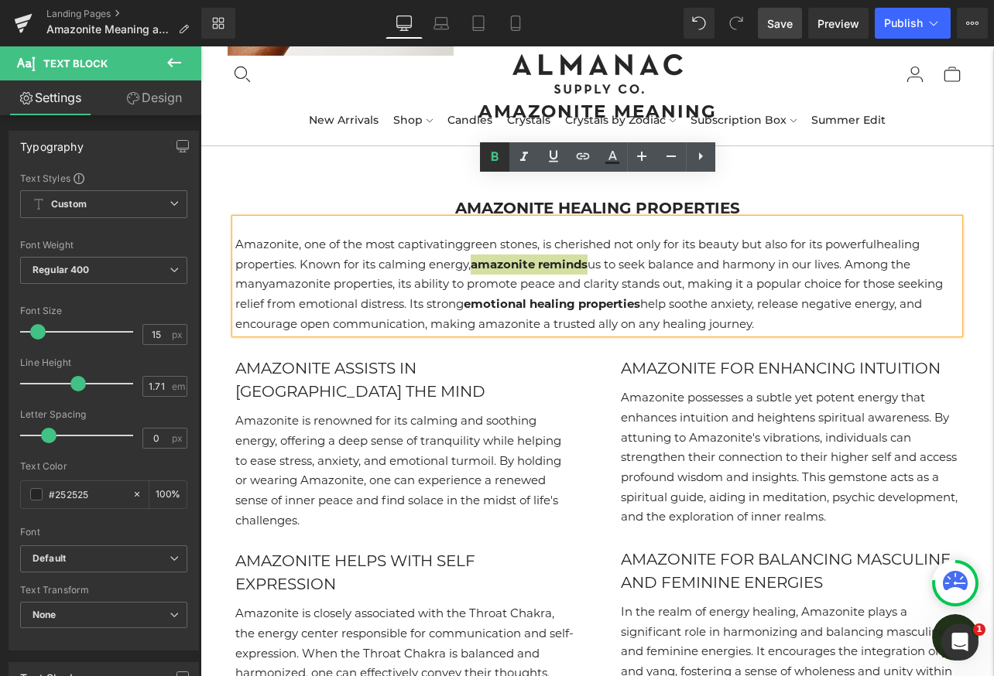
click at [496, 157] on icon at bounding box center [494, 156] width 7 height 9
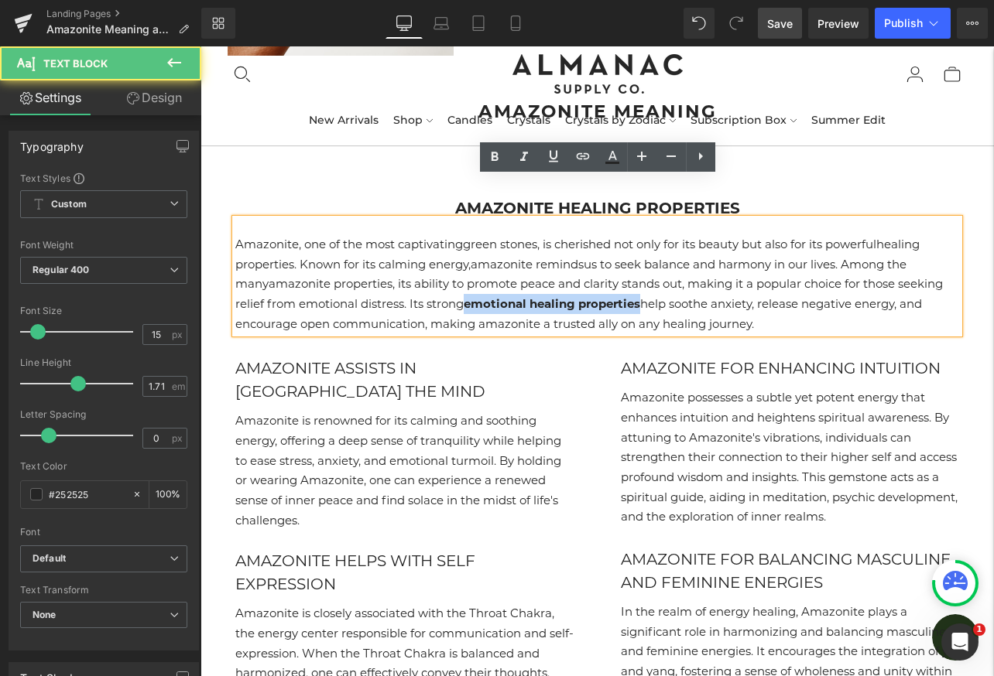
drag, startPoint x: 438, startPoint y: 262, endPoint x: 613, endPoint y: 265, distance: 174.9
click at [613, 296] on strong "emotional healing properties" at bounding box center [552, 303] width 176 height 15
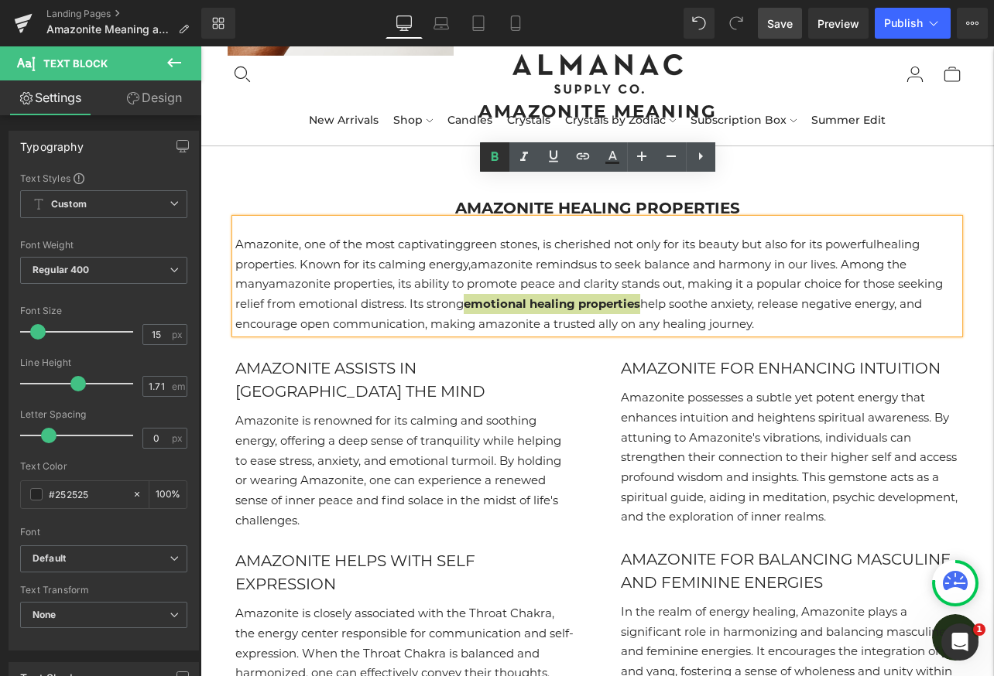
click at [495, 152] on icon at bounding box center [494, 156] width 7 height 9
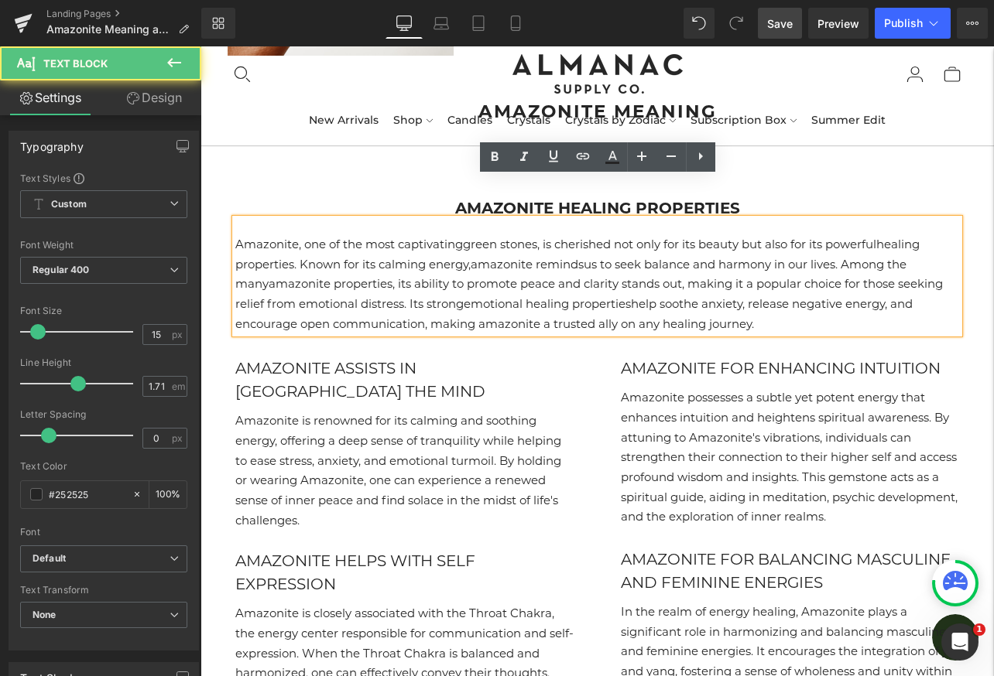
click at [764, 290] on p "Amazonite, one of the most captivating green stones , is cherished not only for…" at bounding box center [597, 284] width 724 height 99
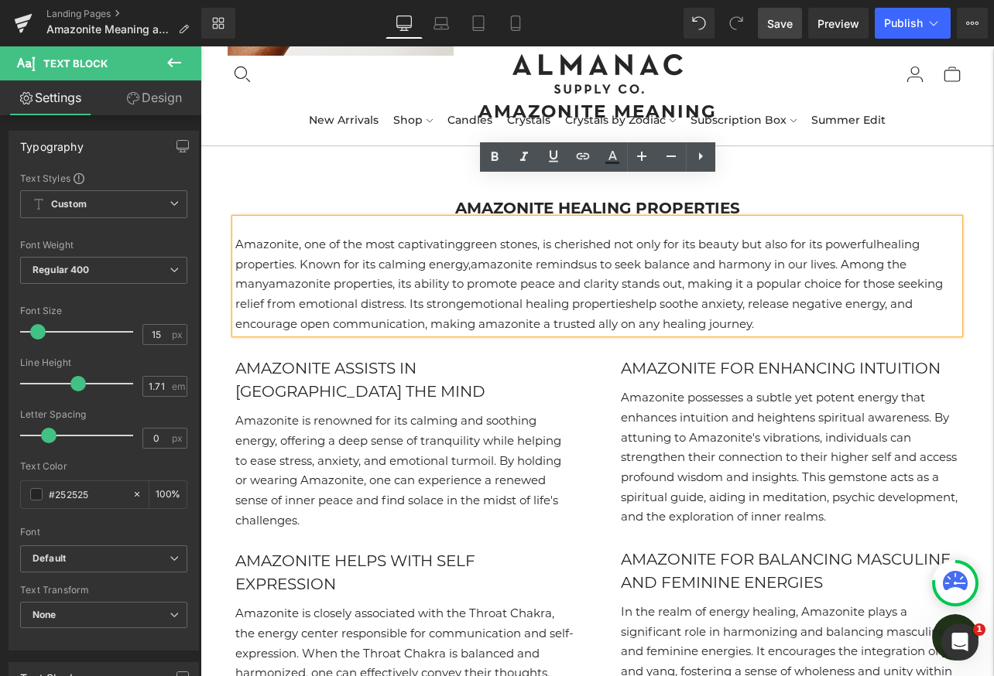
click at [783, 28] on span "Save" at bounding box center [780, 23] width 26 height 16
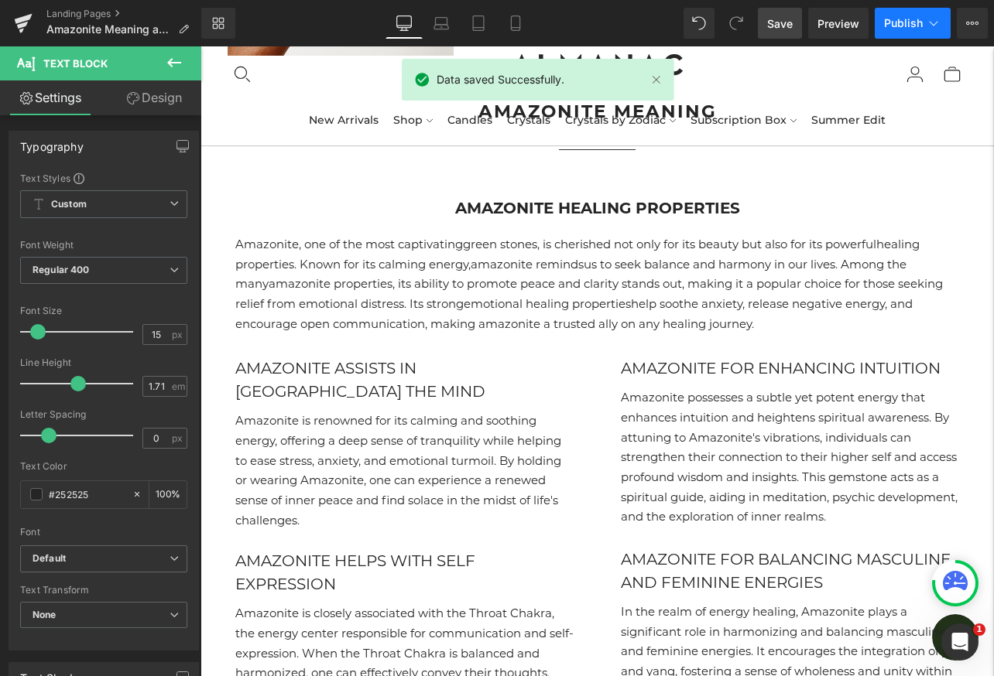
click at [916, 26] on span "Publish" at bounding box center [903, 23] width 39 height 12
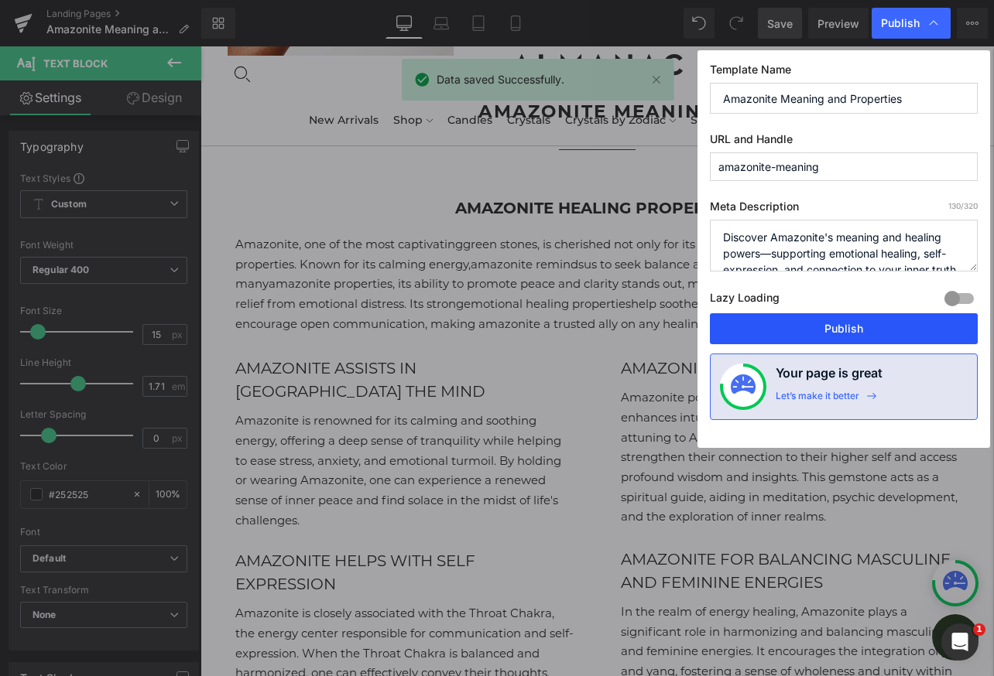
click at [813, 326] on button "Publish" at bounding box center [844, 328] width 268 height 31
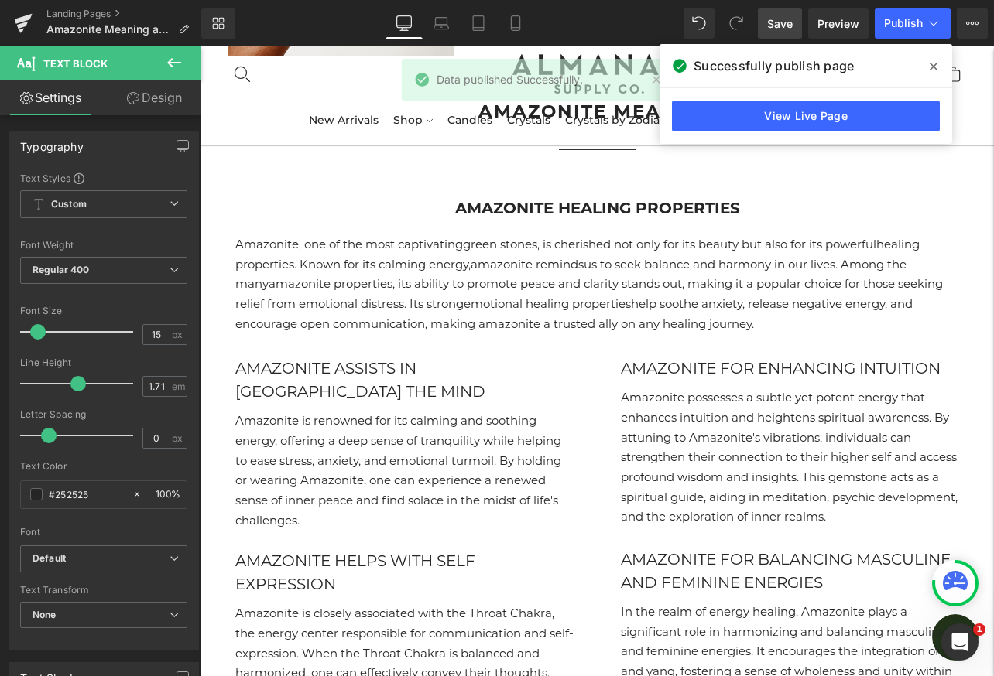
click at [932, 64] on icon at bounding box center [934, 67] width 8 height 8
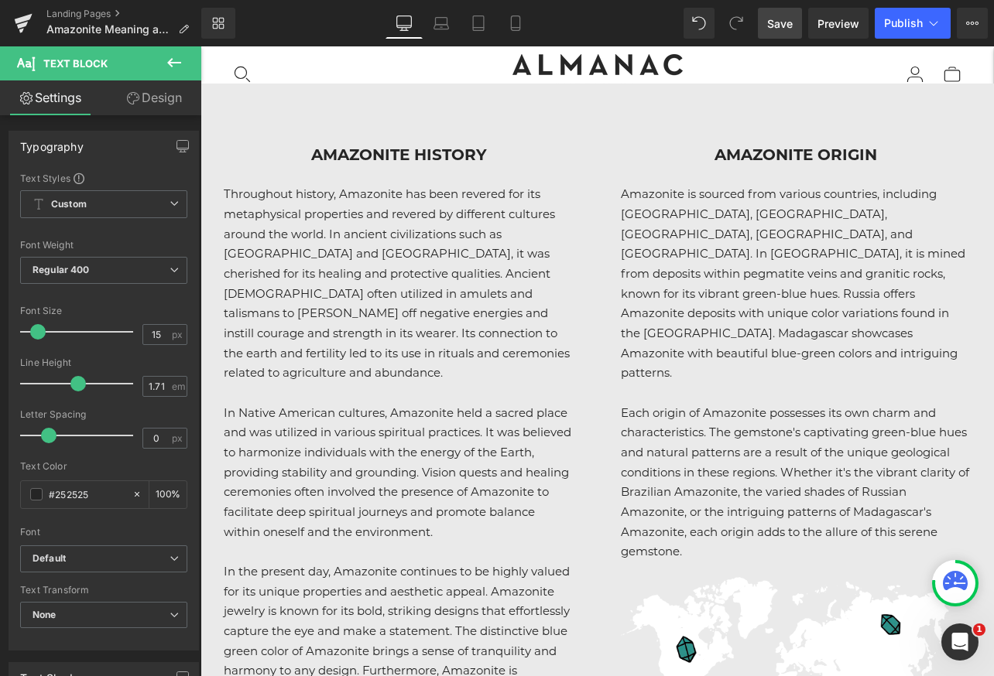
scroll to position [1720, 0]
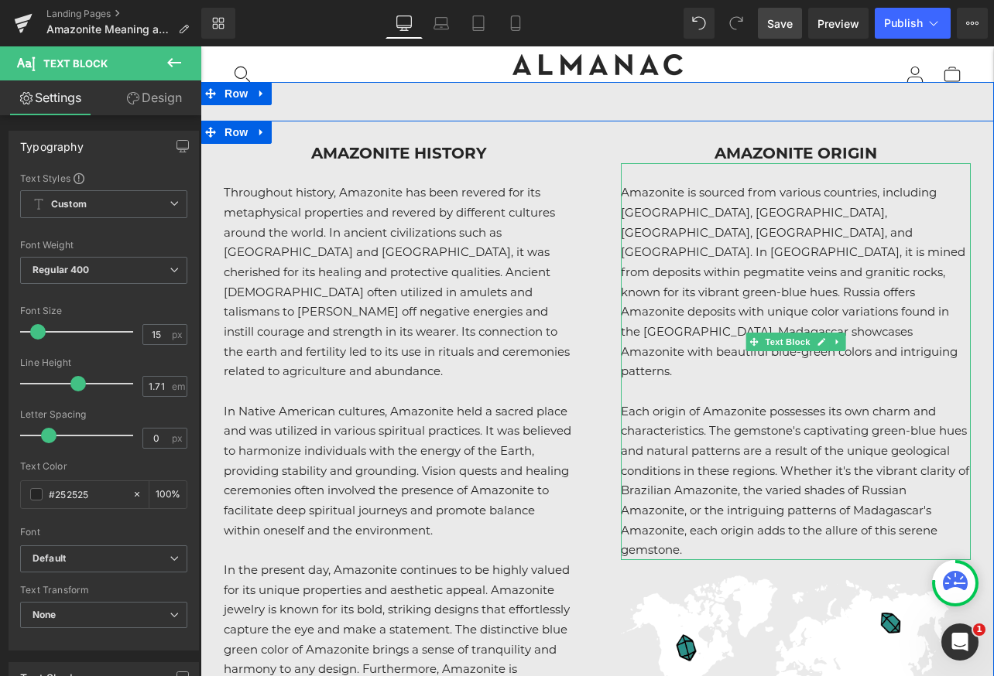
click at [755, 259] on p "Amazonite is sourced from various countries, including [GEOGRAPHIC_DATA], [GEOG…" at bounding box center [796, 282] width 351 height 199
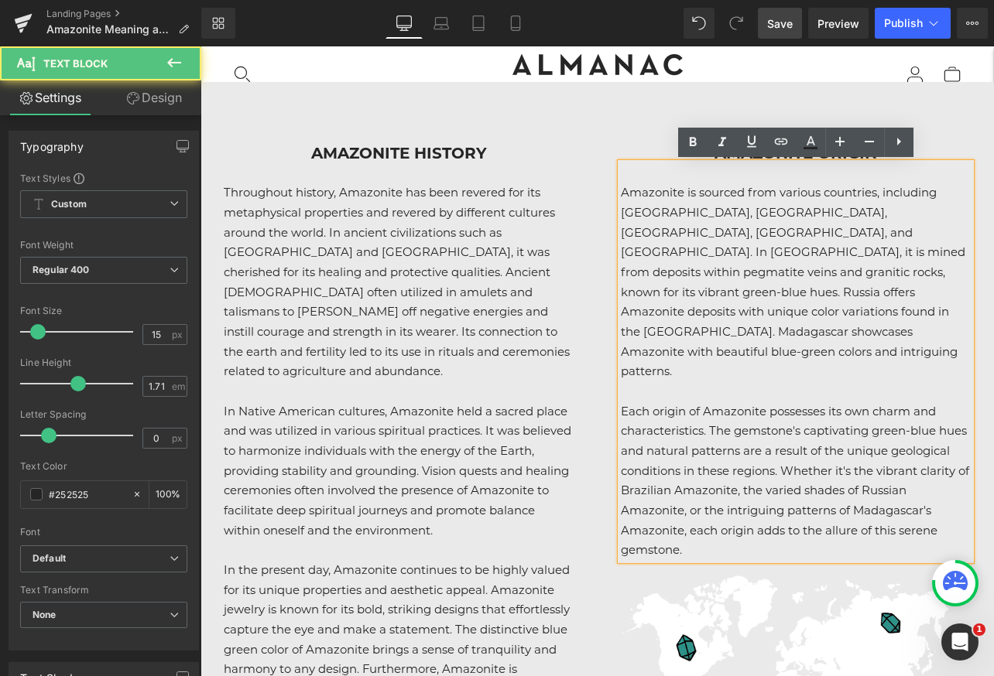
click at [755, 334] on p "Amazonite is sourced from various countries, including [GEOGRAPHIC_DATA], [GEOG…" at bounding box center [796, 282] width 351 height 199
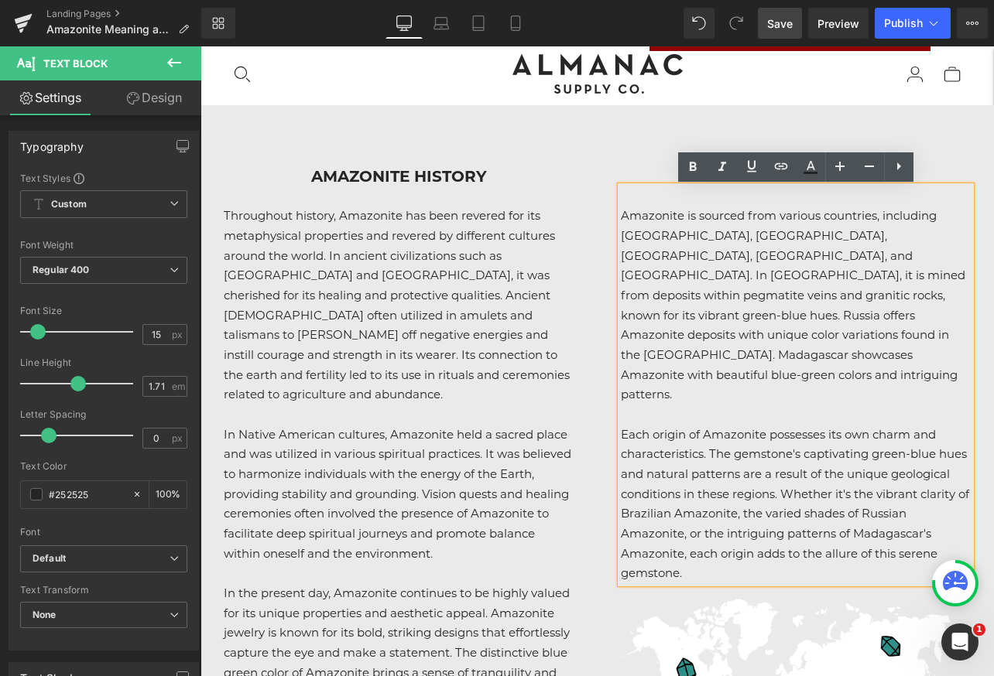
scroll to position [1694, 0]
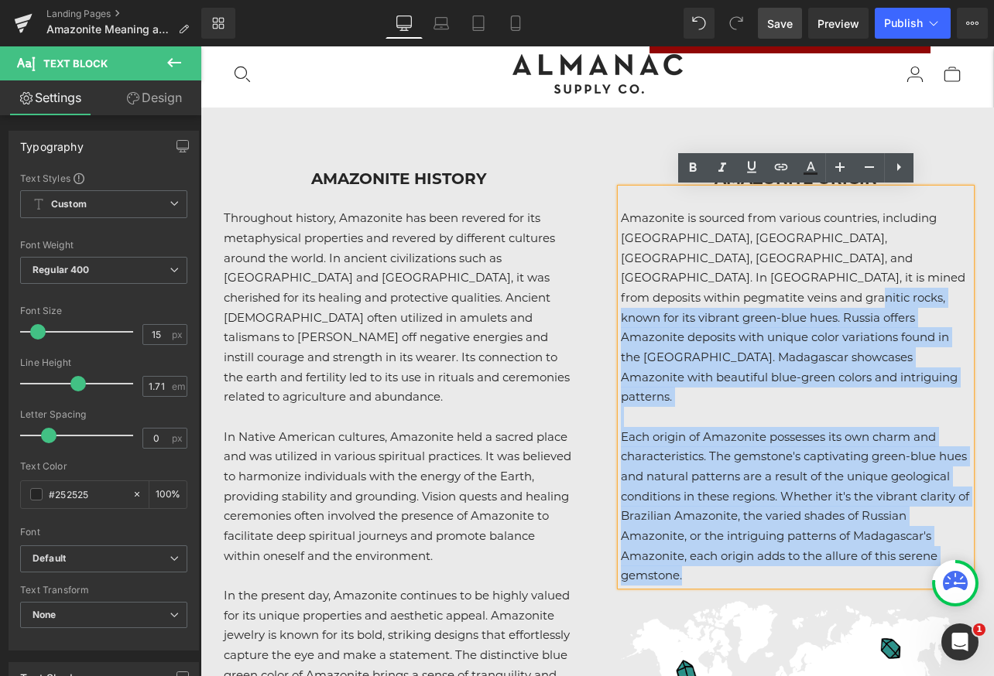
drag, startPoint x: 953, startPoint y: 280, endPoint x: 618, endPoint y: 213, distance: 341.8
click at [621, 213] on div "Amazonite is sourced from various countries, including [GEOGRAPHIC_DATA], [GEOG…" at bounding box center [796, 387] width 351 height 396
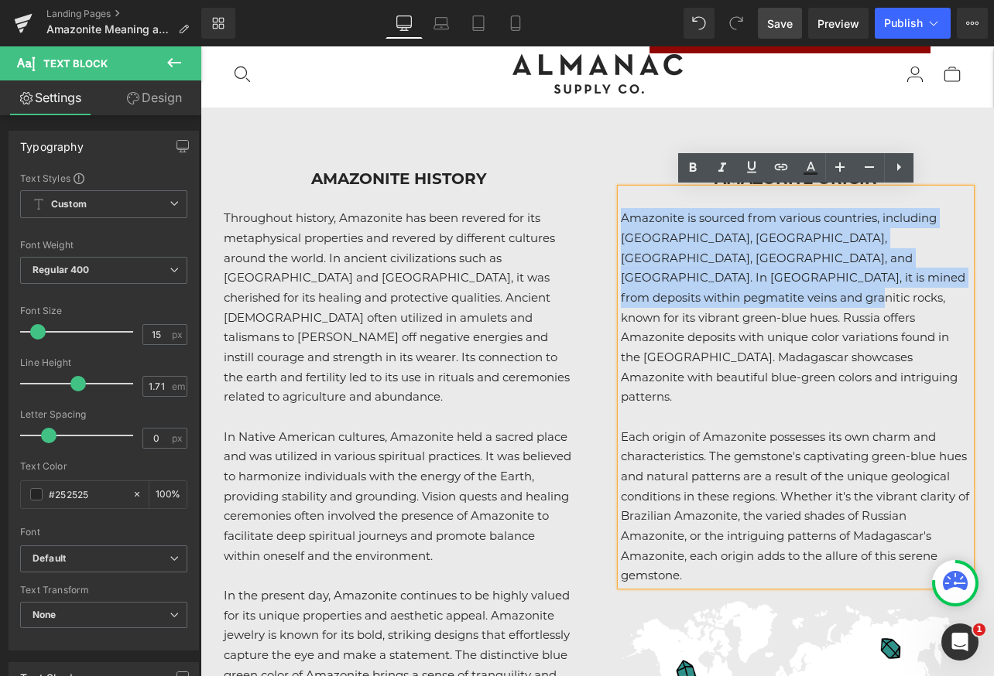
drag, startPoint x: 623, startPoint y: 221, endPoint x: 955, endPoint y: 282, distance: 337.6
click at [955, 282] on p "Amazonite is sourced from various countries, including [GEOGRAPHIC_DATA], [GEOG…" at bounding box center [796, 307] width 351 height 199
copy p "Amazonite is sourced from various countries, including [GEOGRAPHIC_DATA], [GEOG…"
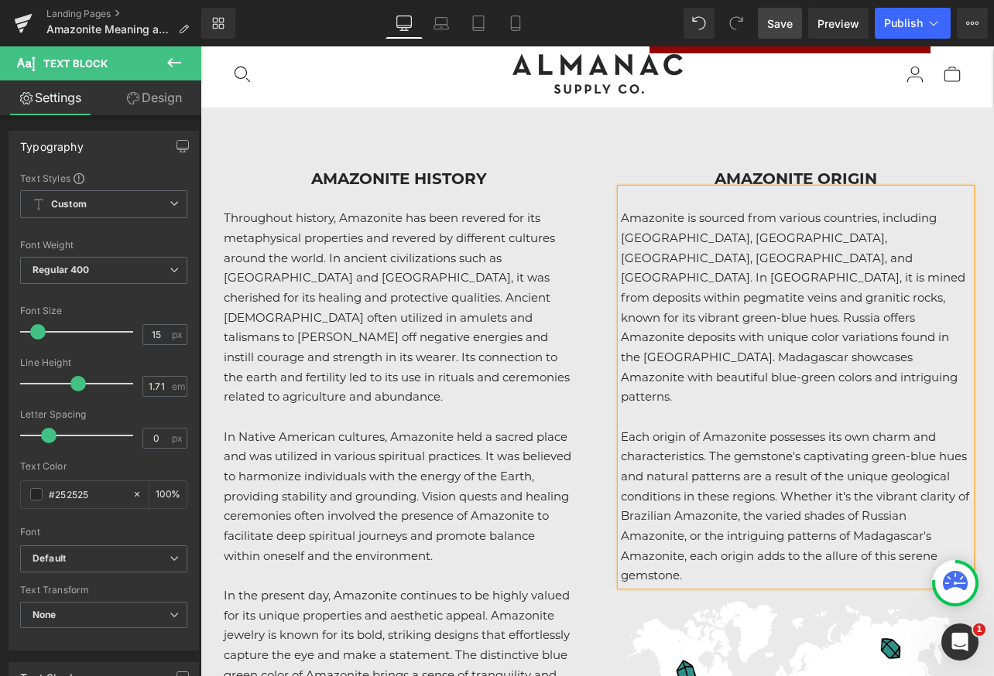
click at [706, 248] on p "Amazonite is sourced from various countries, including [GEOGRAPHIC_DATA], [GEOG…" at bounding box center [796, 307] width 351 height 199
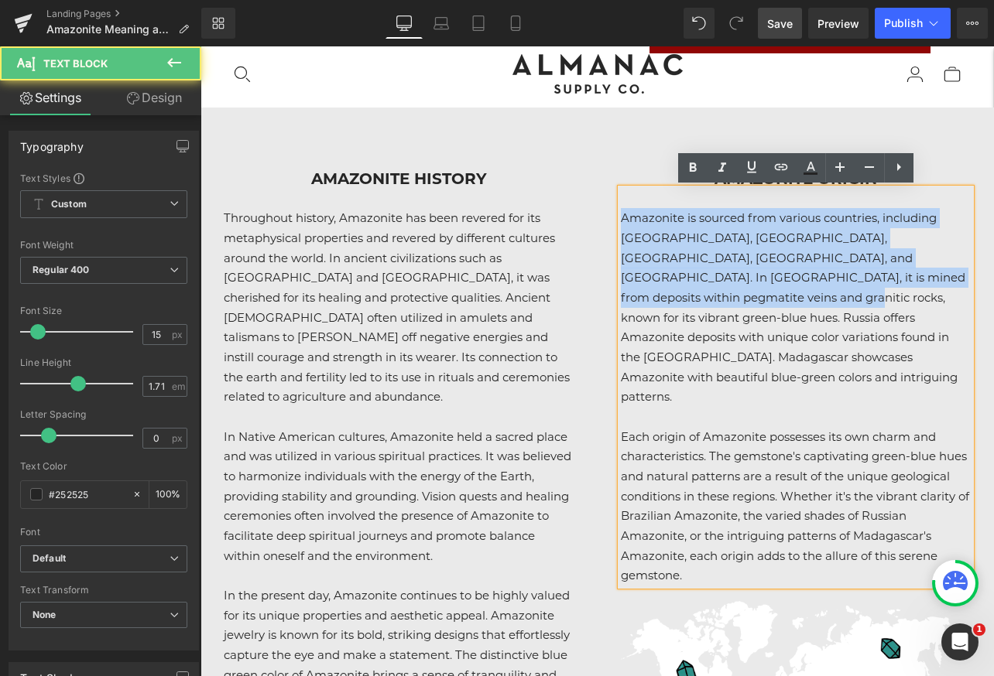
drag, startPoint x: 955, startPoint y: 279, endPoint x: 601, endPoint y: 222, distance: 358.3
click at [601, 222] on div "Amazonite Origin Heading Amazonite is sourced from various countries, including…" at bounding box center [796, 477] width 397 height 662
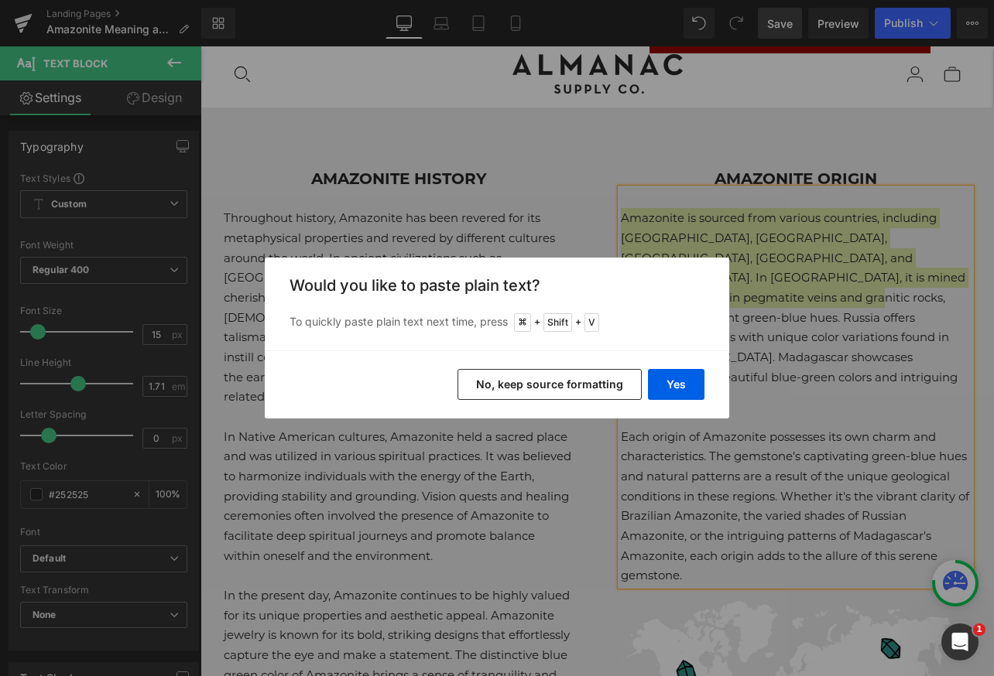
click at [573, 378] on button "No, keep source formatting" at bounding box center [549, 384] width 184 height 31
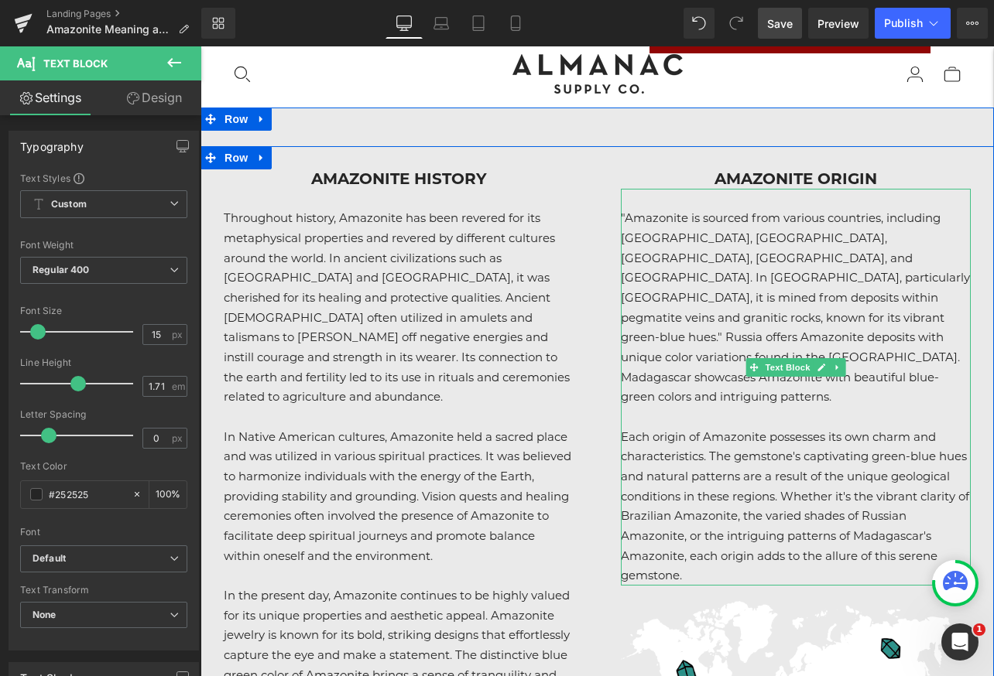
click at [627, 221] on p ""Amazonite is sourced from various countries, including [GEOGRAPHIC_DATA], [GEO…" at bounding box center [796, 307] width 351 height 199
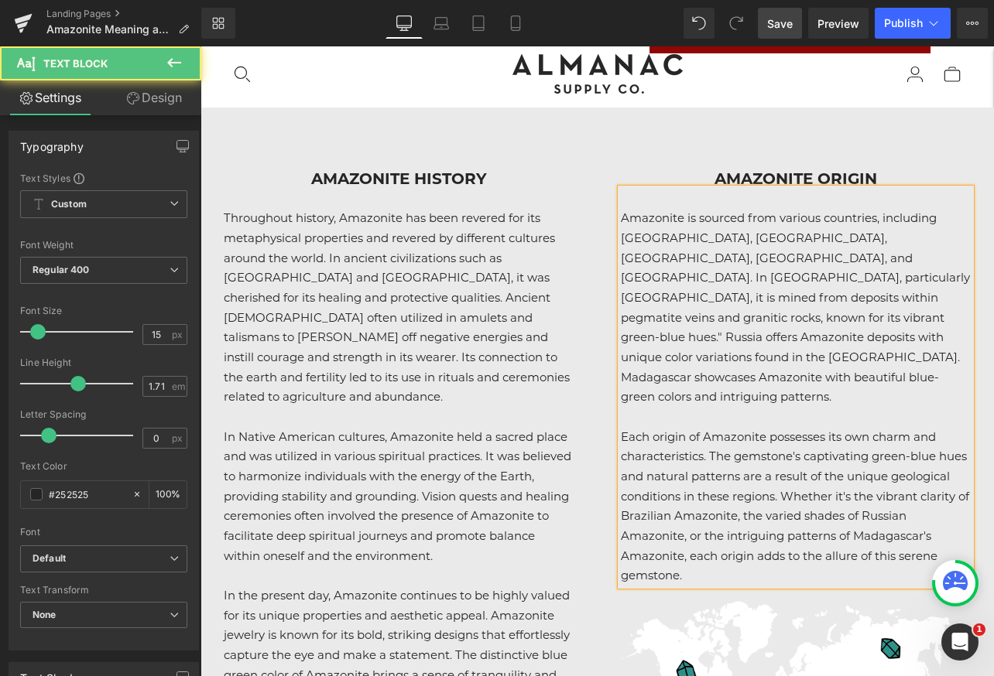
click at [807, 302] on p "Amazonite is sourced from various countries, including [GEOGRAPHIC_DATA], [GEOG…" at bounding box center [796, 307] width 351 height 199
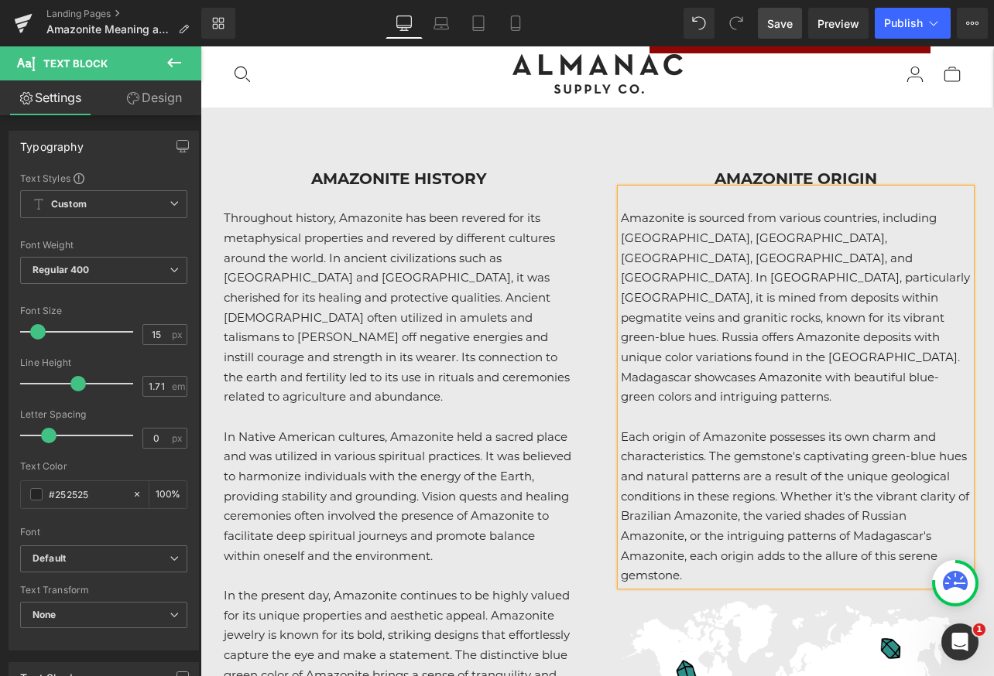
click at [774, 24] on span "Save" at bounding box center [780, 23] width 26 height 16
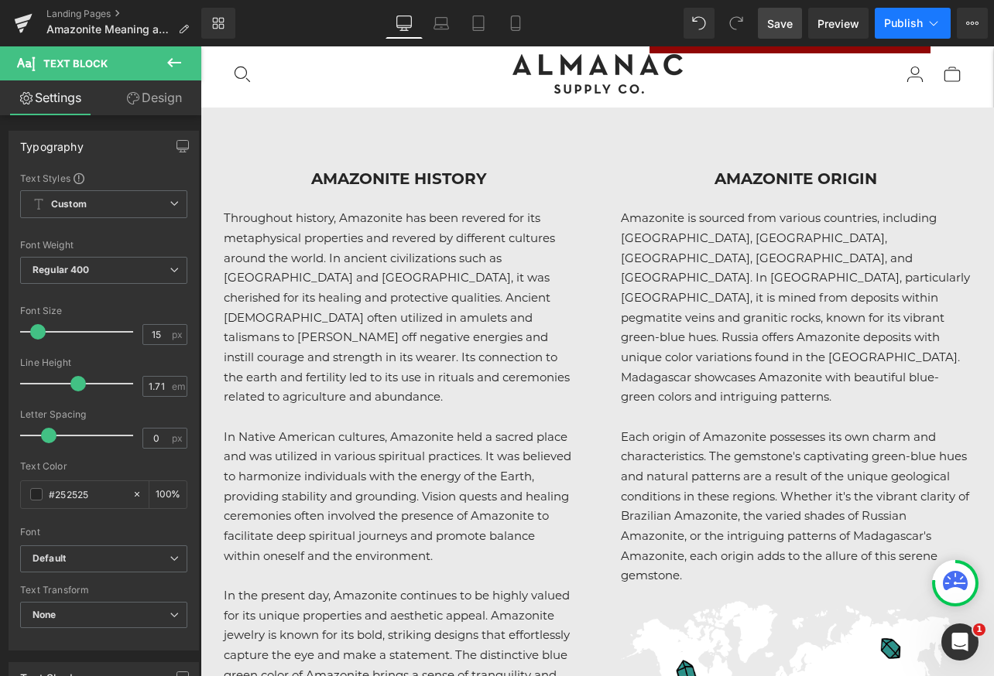
click at [935, 26] on icon at bounding box center [933, 22] width 15 height 15
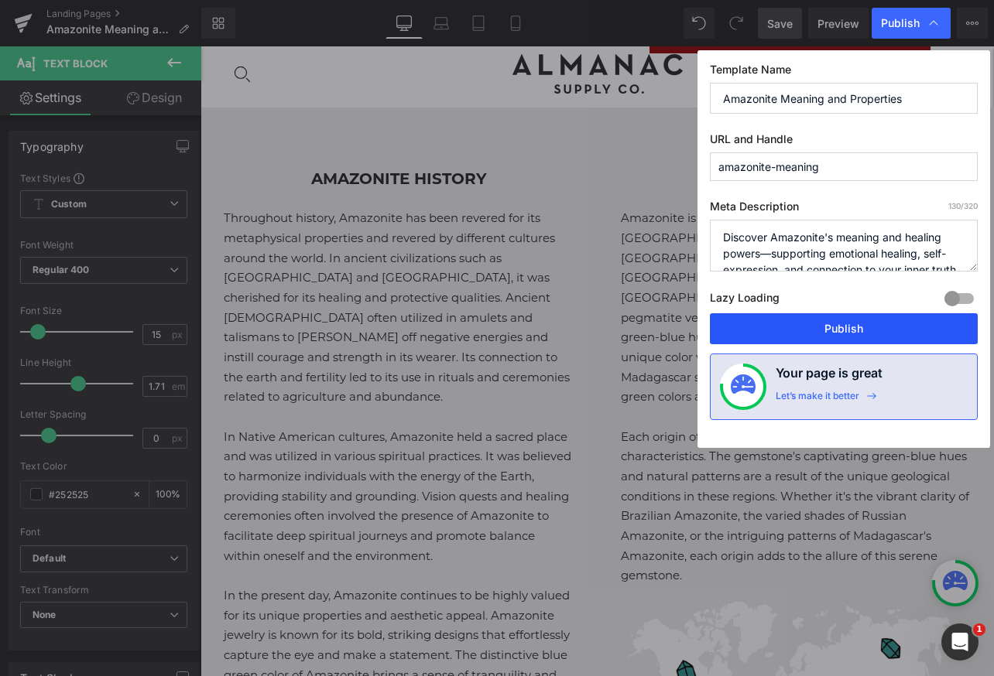
click at [806, 331] on button "Publish" at bounding box center [844, 328] width 268 height 31
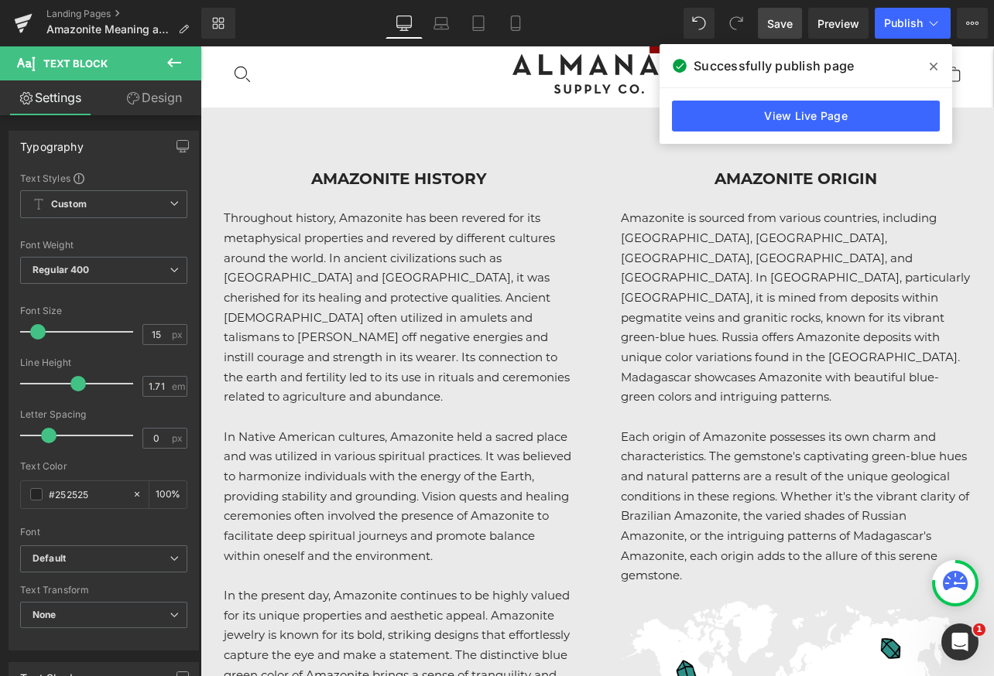
click at [926, 63] on span at bounding box center [933, 66] width 25 height 25
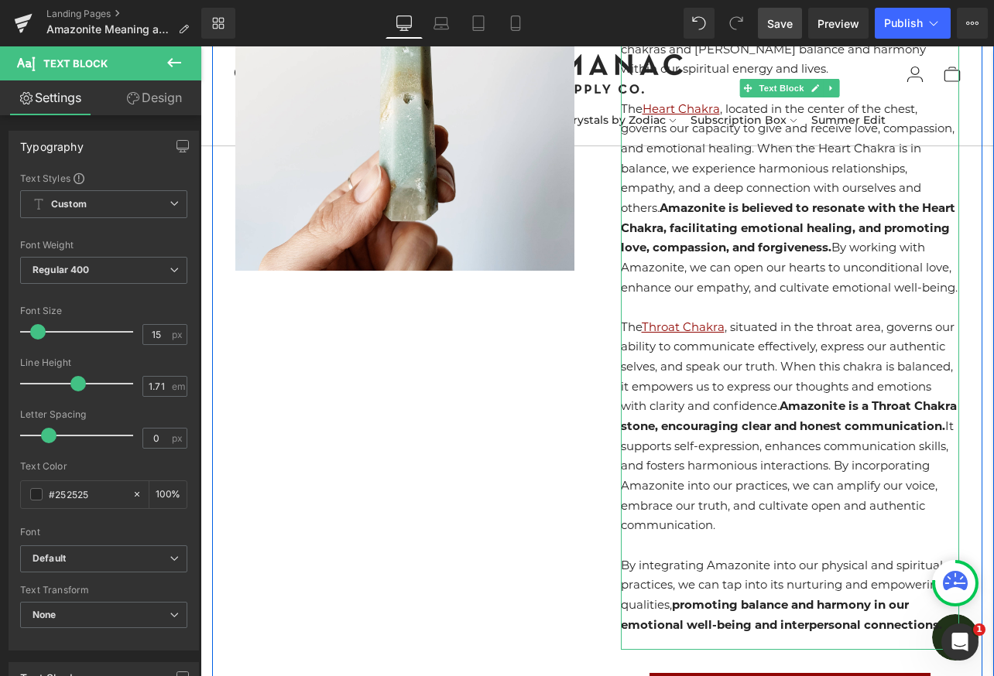
scroll to position [4398, 0]
